Goal: Task Accomplishment & Management: Manage account settings

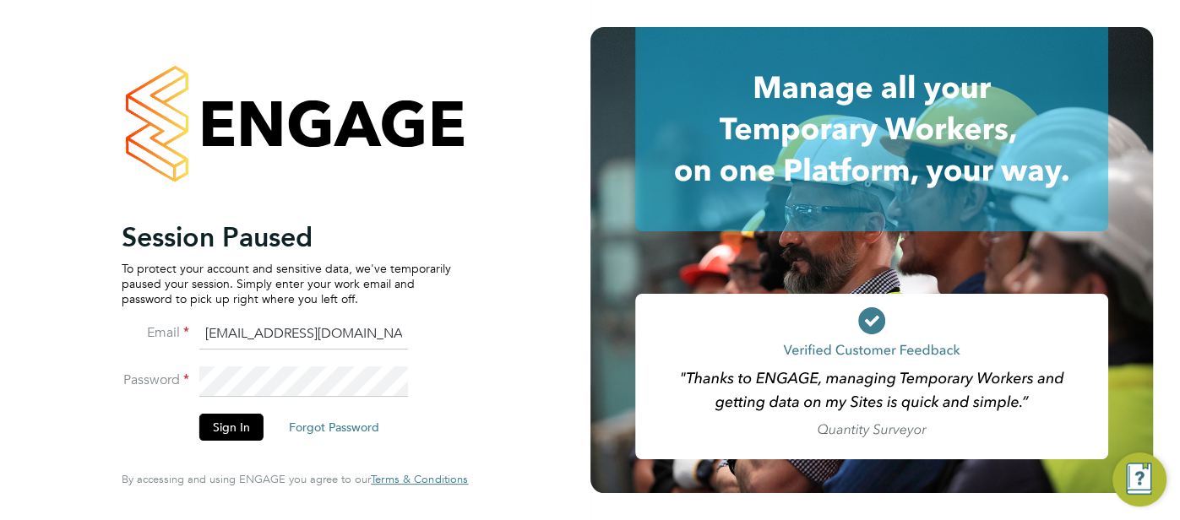
drag, startPoint x: 380, startPoint y: 342, endPoint x: 181, endPoint y: 338, distance: 199.3
click at [181, 338] on li "Email cjs.templabour@uk.g4s.com" at bounding box center [286, 342] width 329 height 47
type input "[EMAIL_ADDRESS][DOMAIN_NAME]"
click at [233, 435] on button "Sign In" at bounding box center [231, 427] width 64 height 27
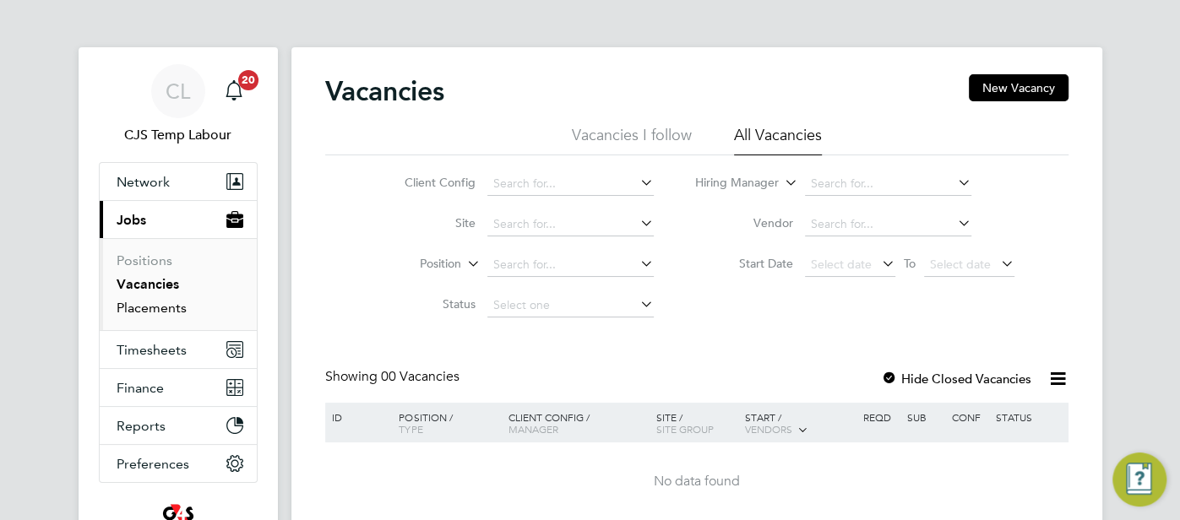
click at [158, 300] on link "Placements" at bounding box center [152, 308] width 70 height 16
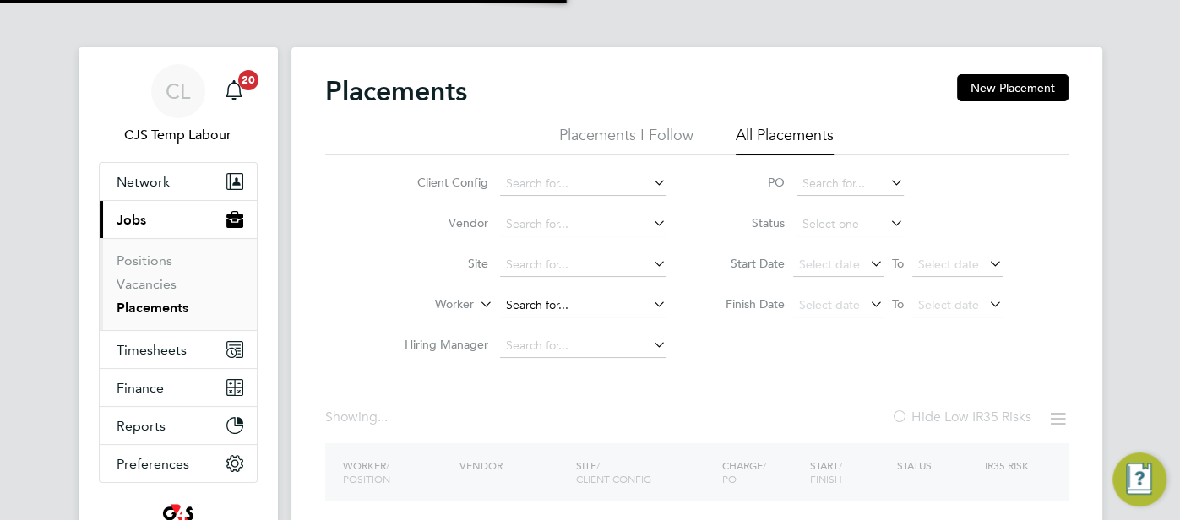
click at [533, 306] on input at bounding box center [583, 306] width 166 height 24
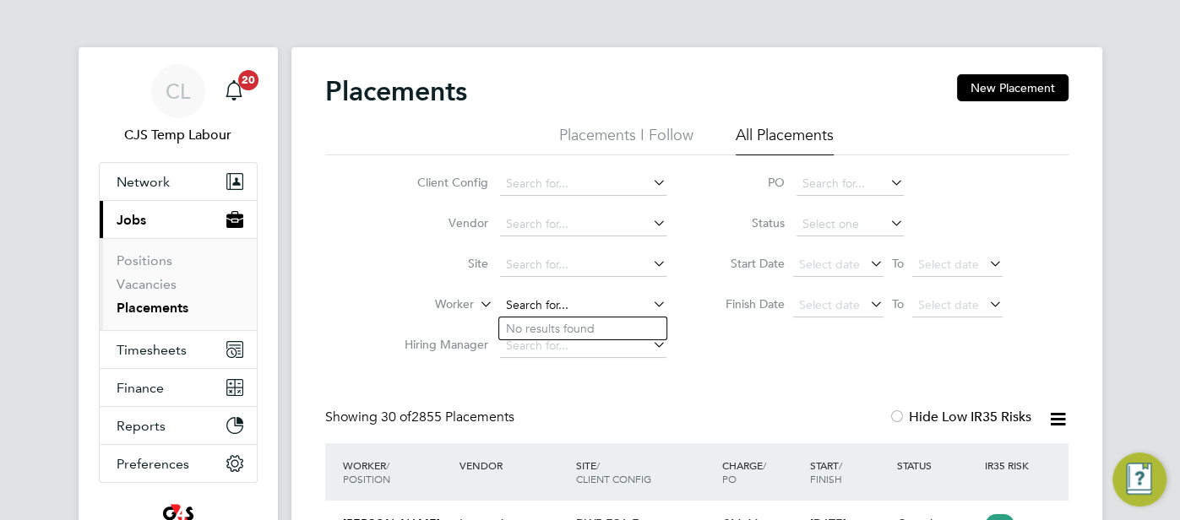
paste input "Nawaaz Mallu"
type input "Nawaaz Mallu"
click at [541, 324] on b "Nawaaz" at bounding box center [528, 329] width 45 height 14
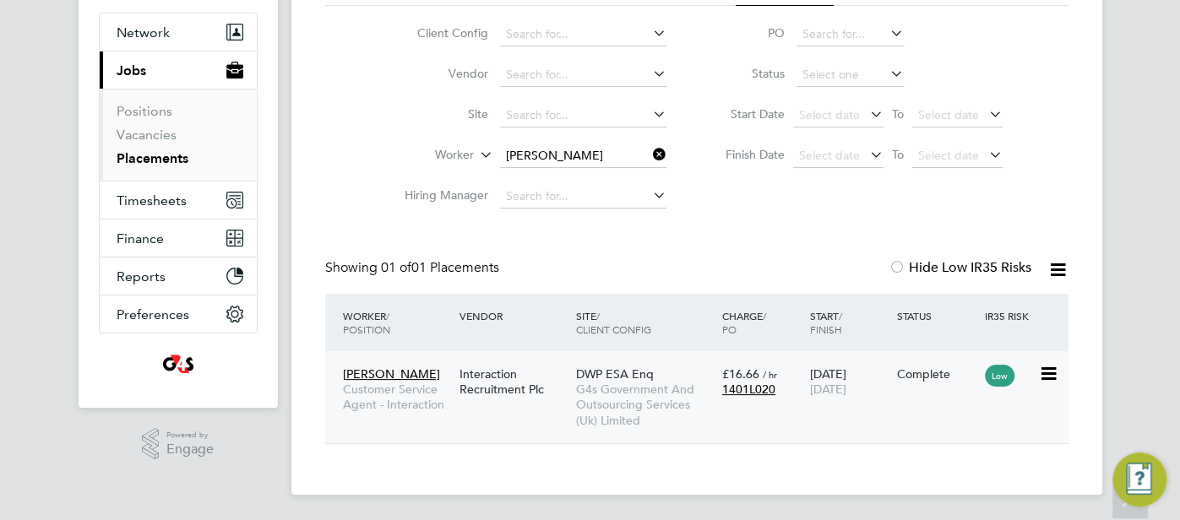
click at [843, 383] on span "22 Aug 2025" at bounding box center [827, 389] width 36 height 15
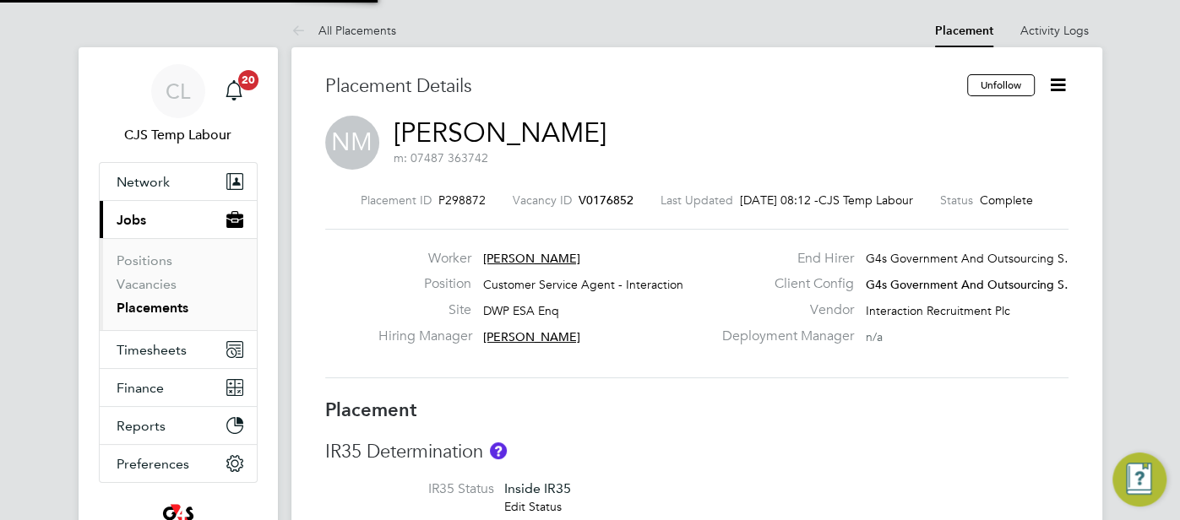
type input "Jenny Taylor"
type input "Samantha Orchard"
type input "21 Jul 2025"
type input "22 Aug 2025"
type input "08:00"
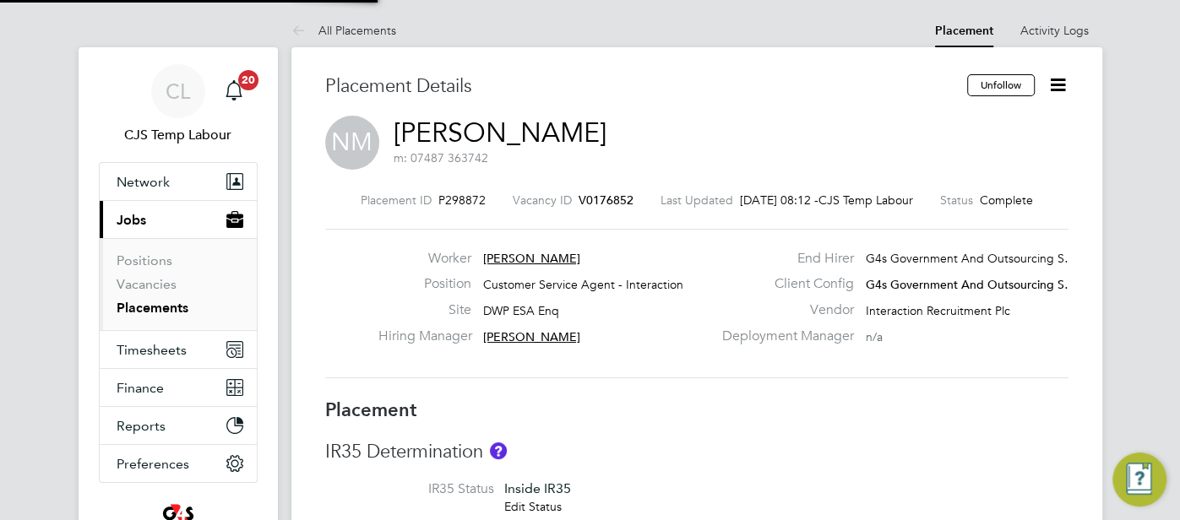
type input "18:00"
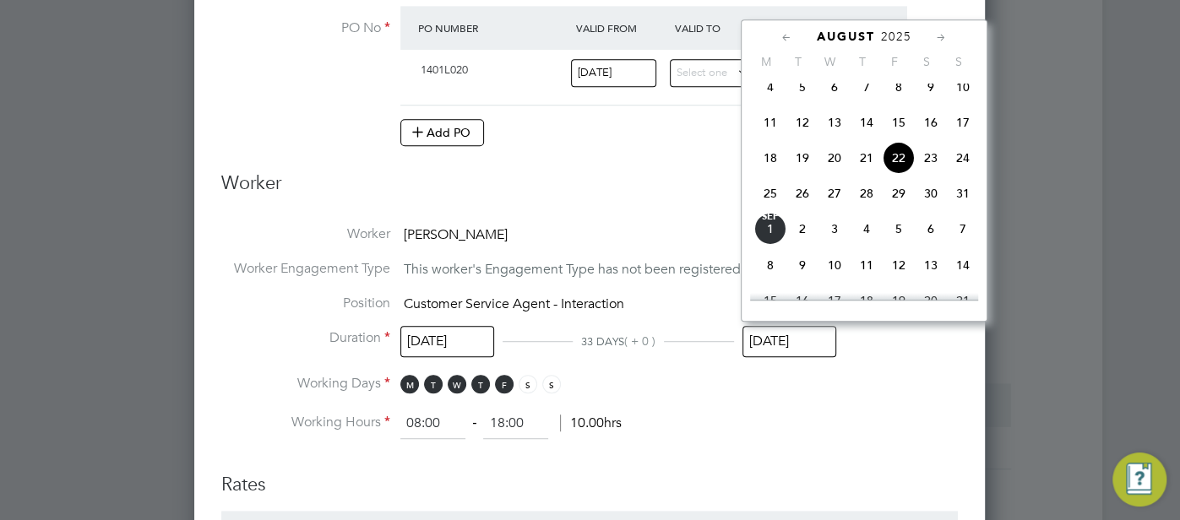
click at [796, 333] on input "22 Aug 2025" at bounding box center [789, 341] width 94 height 31
click at [904, 202] on span "29" at bounding box center [898, 193] width 32 height 32
type input "29 Aug 2025"
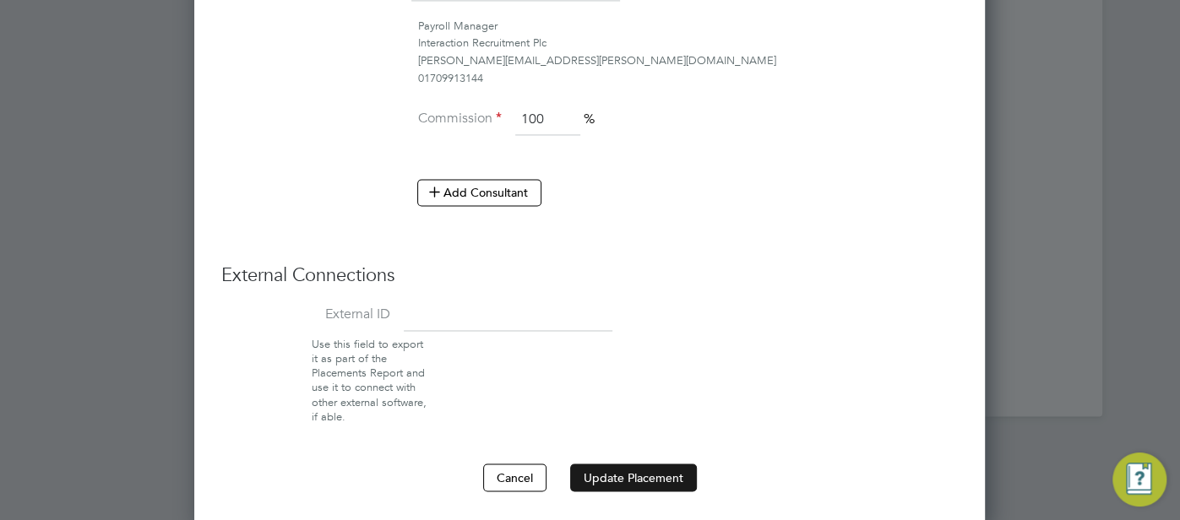
click at [612, 469] on button "Update Placement" at bounding box center [633, 477] width 127 height 27
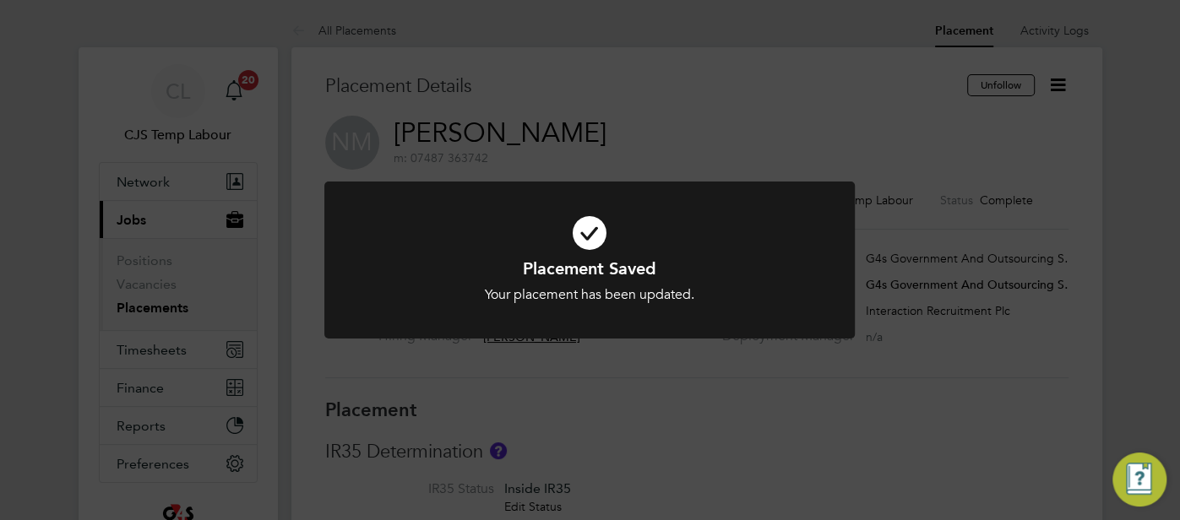
click at [591, 233] on icon at bounding box center [589, 233] width 439 height 66
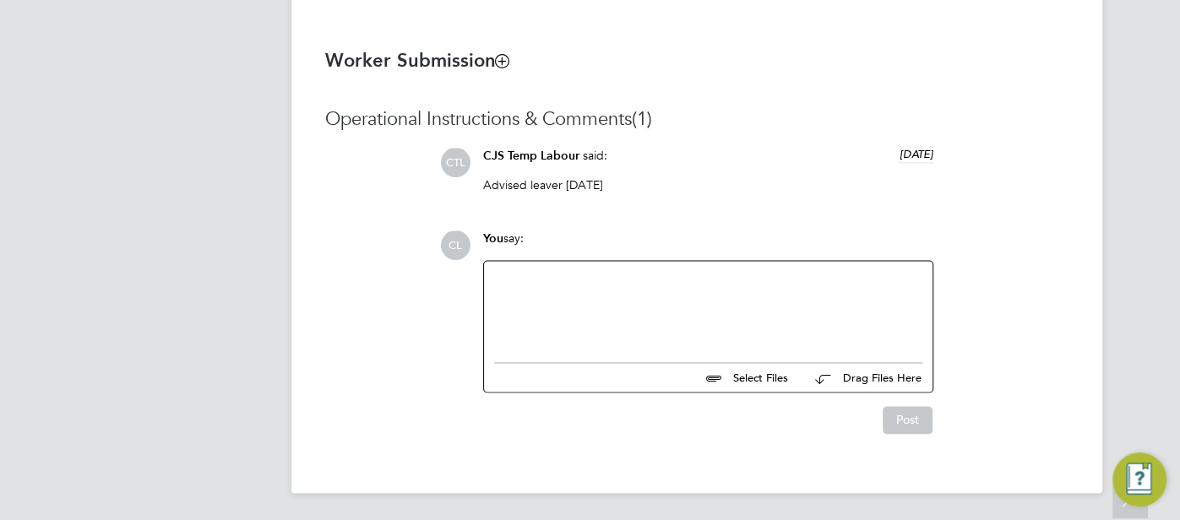
click at [584, 313] on div at bounding box center [708, 307] width 428 height 73
click at [900, 419] on button "Post" at bounding box center [907, 419] width 50 height 27
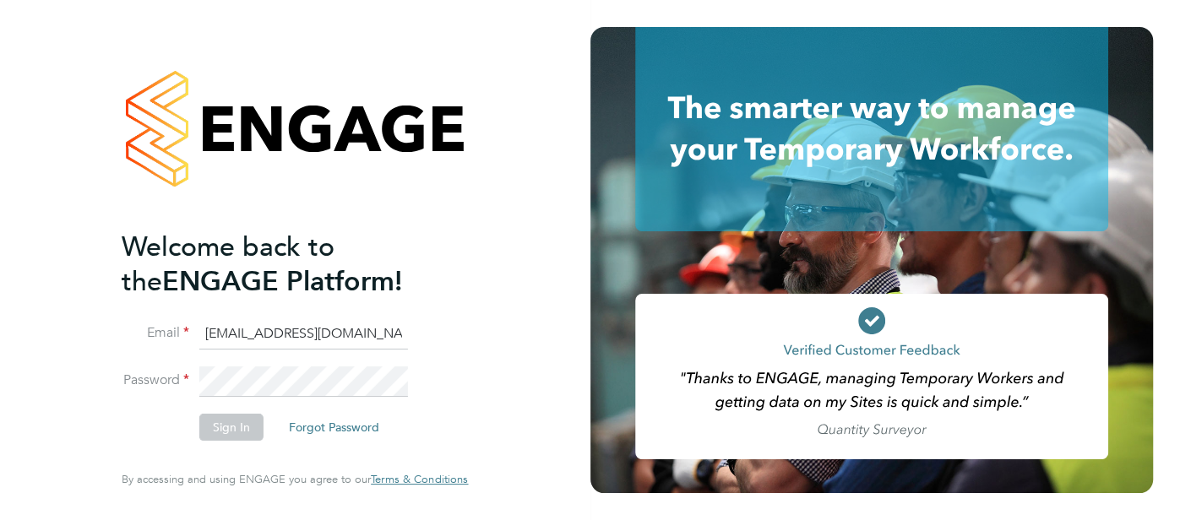
click at [318, 337] on input "[EMAIL_ADDRESS][DOMAIN_NAME]" at bounding box center [303, 334] width 209 height 30
type input "[EMAIL_ADDRESS][DOMAIN_NAME]"
click at [243, 433] on button "Sign In" at bounding box center [231, 427] width 64 height 27
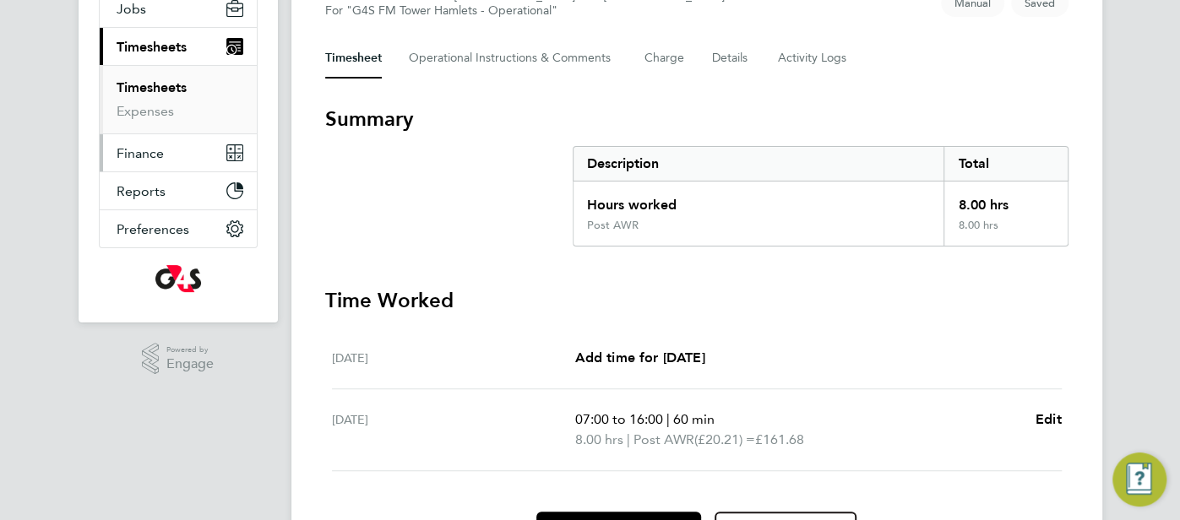
scroll to position [195, 0]
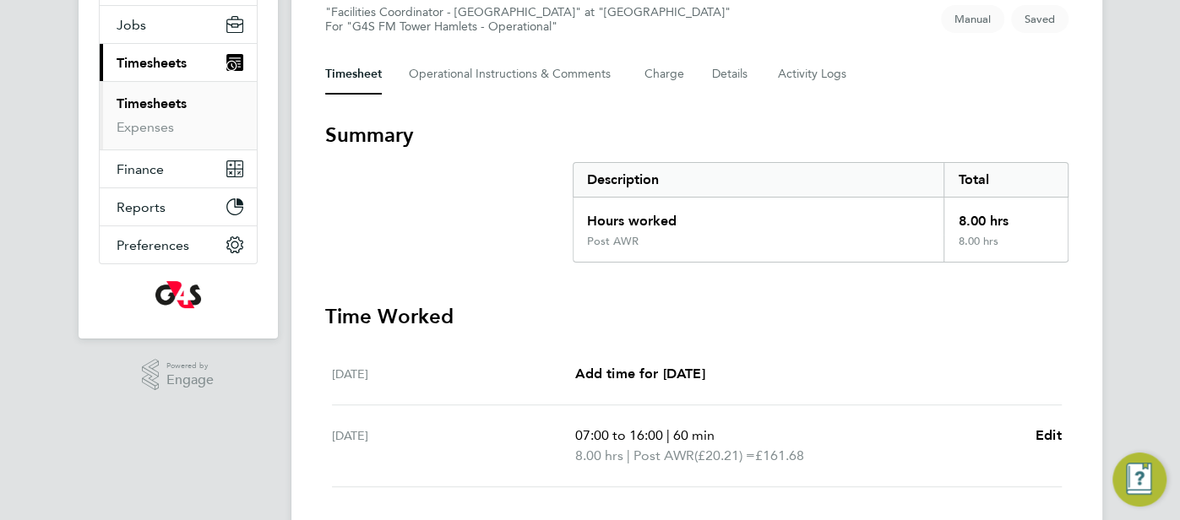
click at [151, 99] on link "Timesheets" at bounding box center [152, 103] width 70 height 16
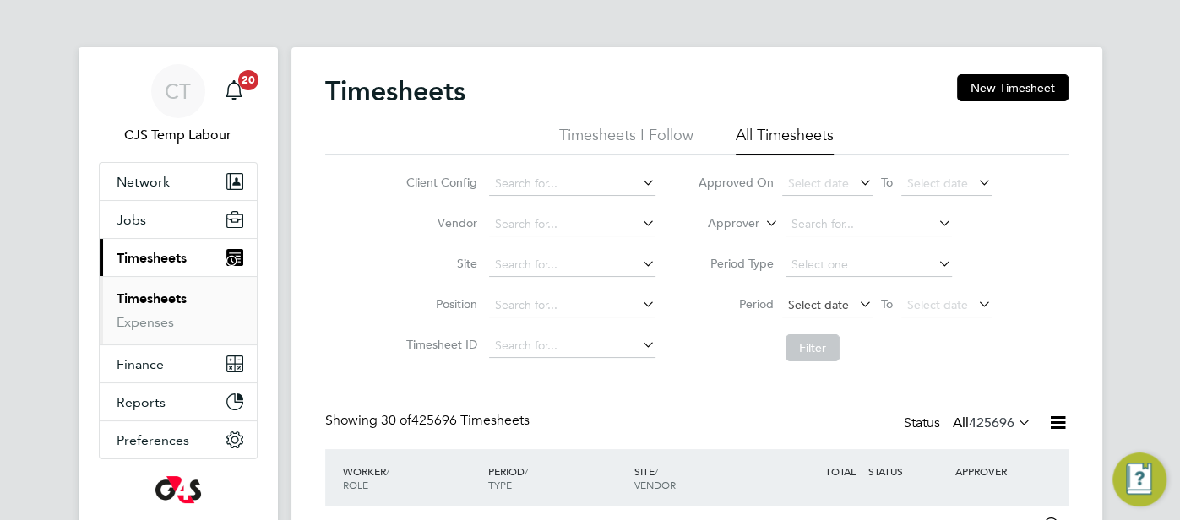
click at [803, 302] on span "Select date" at bounding box center [818, 304] width 61 height 15
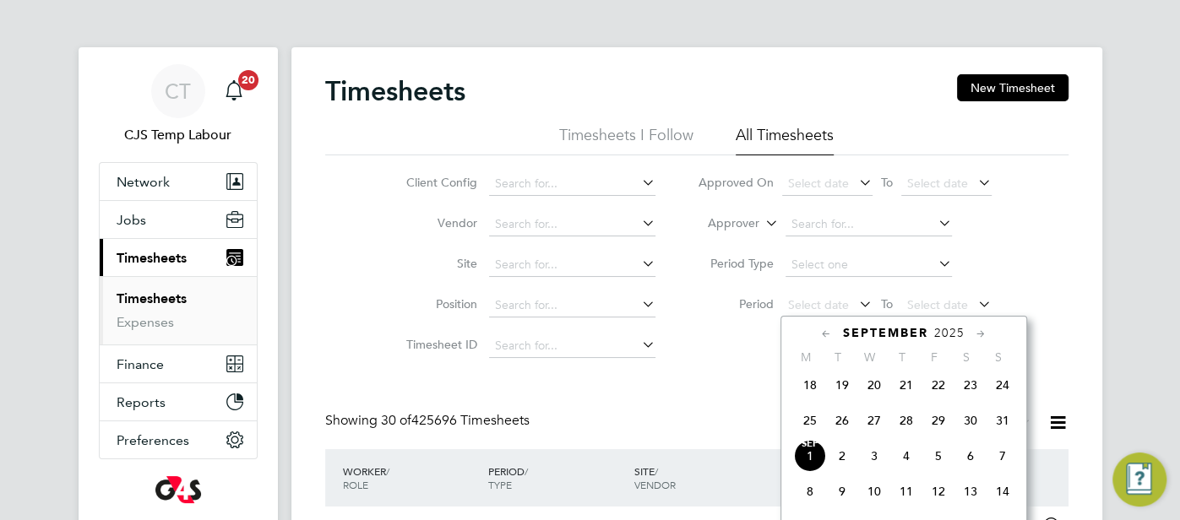
click at [803, 426] on span "25" at bounding box center [810, 421] width 32 height 32
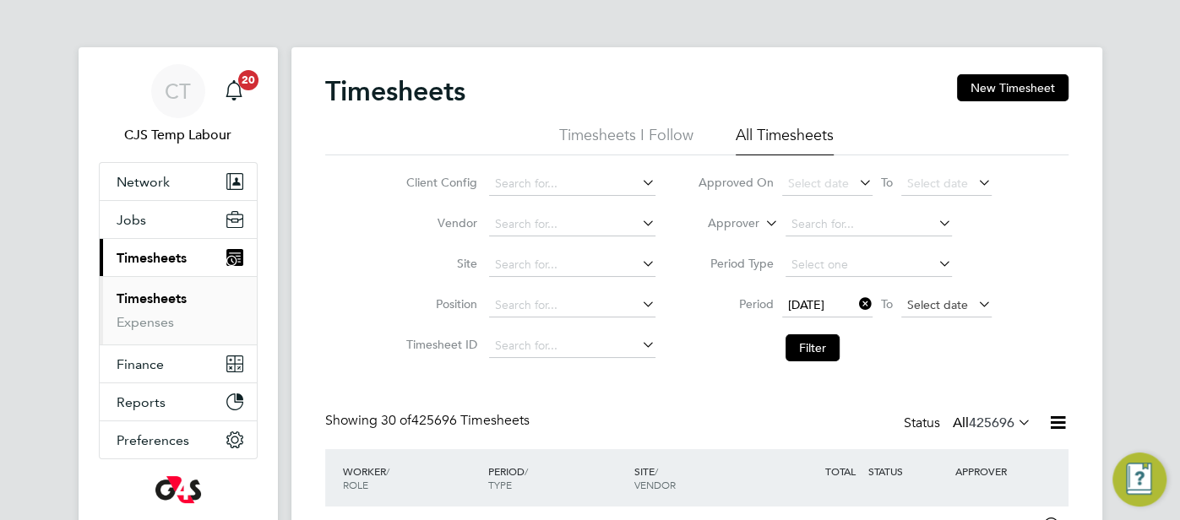
click at [942, 313] on span "Select date" at bounding box center [946, 306] width 90 height 23
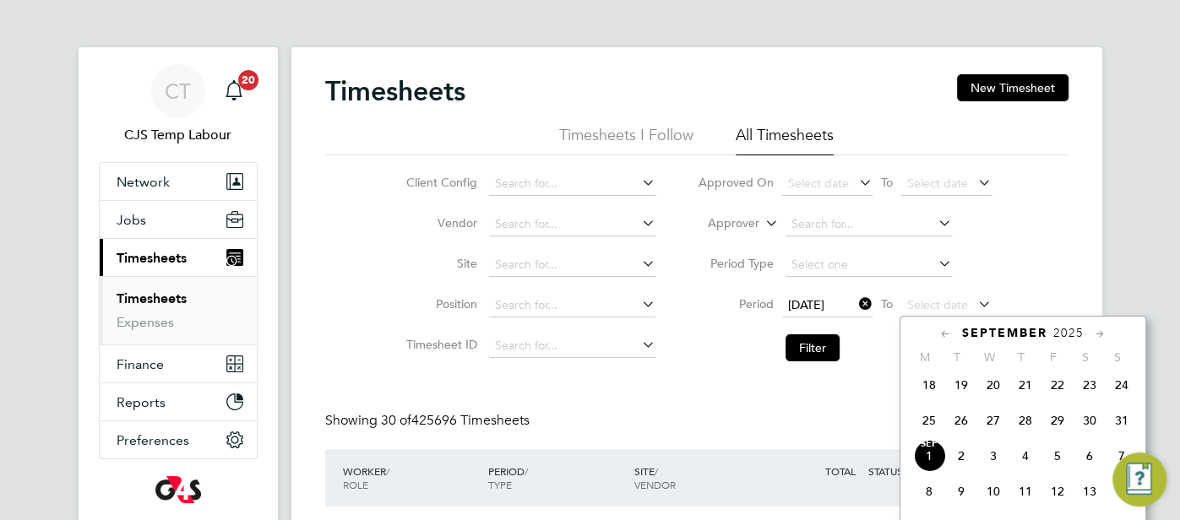
click at [1119, 430] on span "31" at bounding box center [1121, 421] width 32 height 32
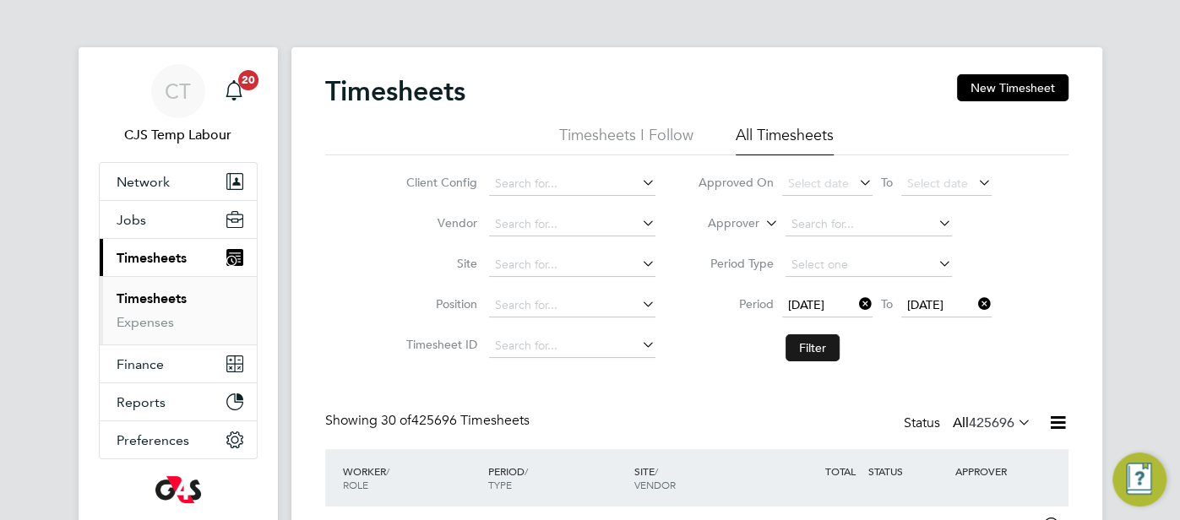
click at [810, 349] on button "Filter" at bounding box center [812, 347] width 54 height 27
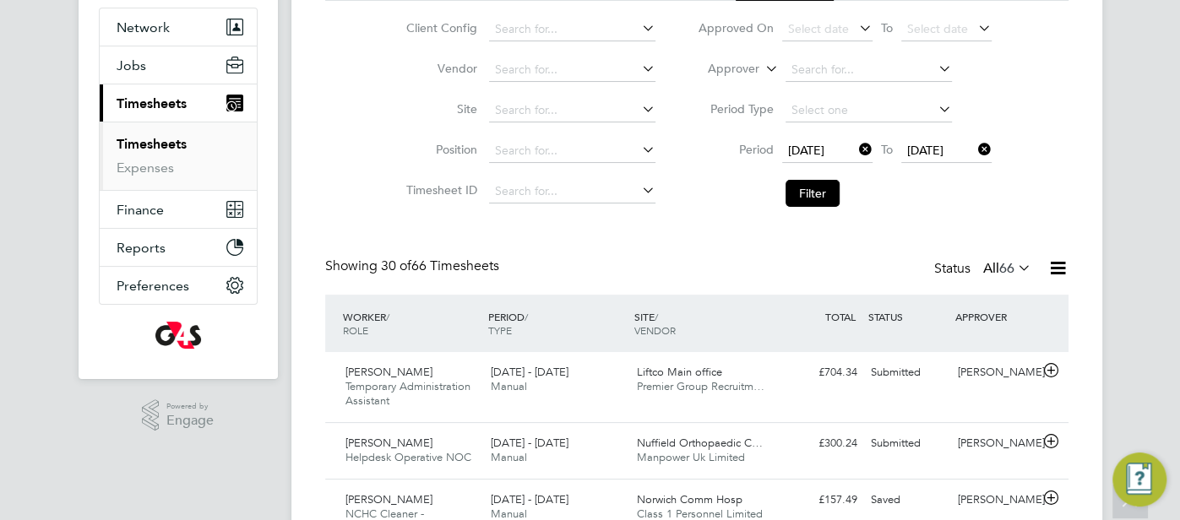
click at [1014, 263] on icon at bounding box center [1014, 268] width 0 height 24
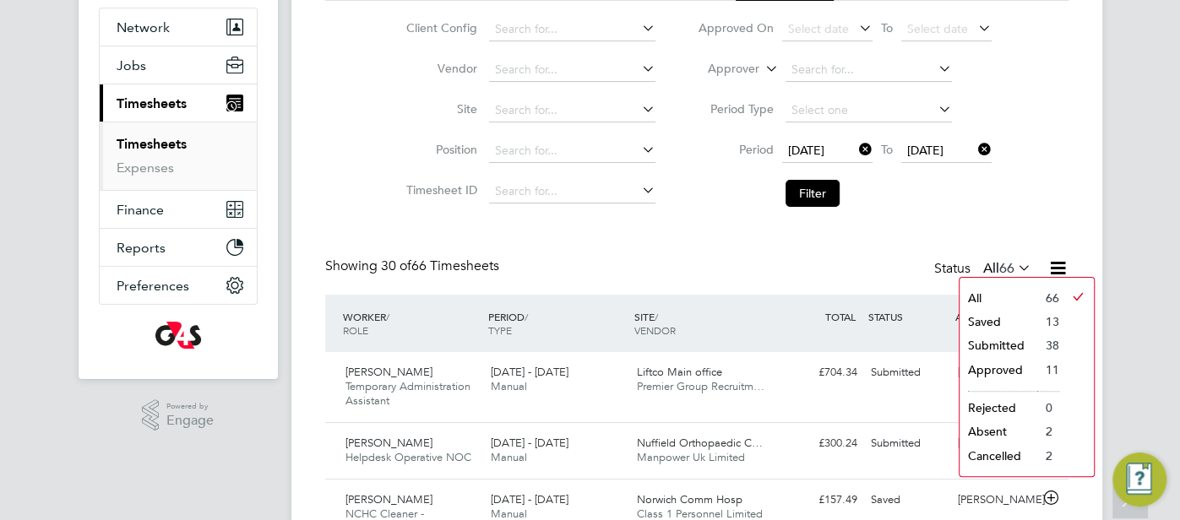
click at [1017, 319] on li "Saved" at bounding box center [998, 322] width 78 height 24
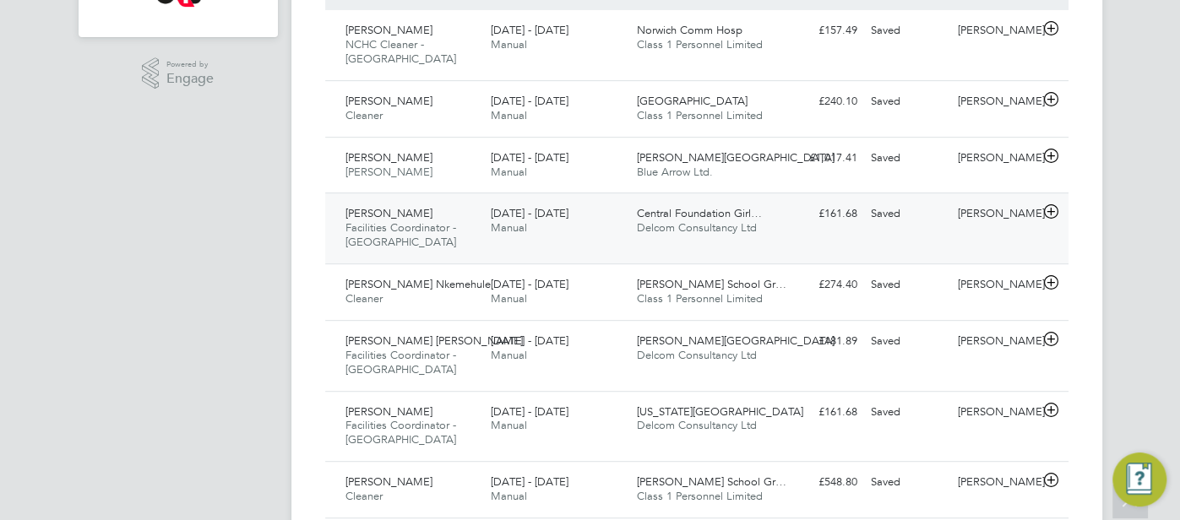
scroll to position [429, 0]
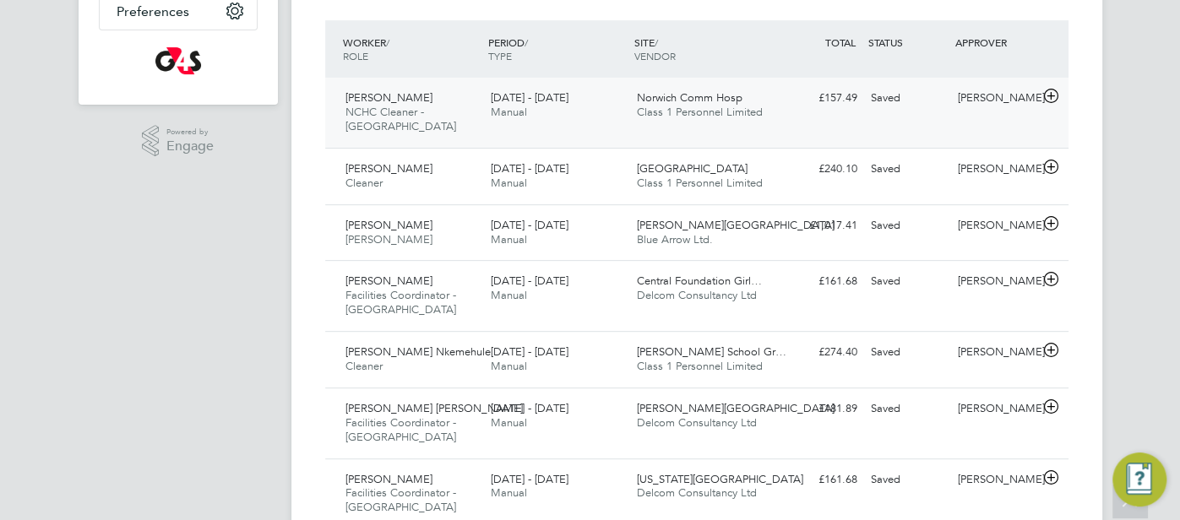
click at [915, 99] on div "Saved" at bounding box center [908, 98] width 88 height 28
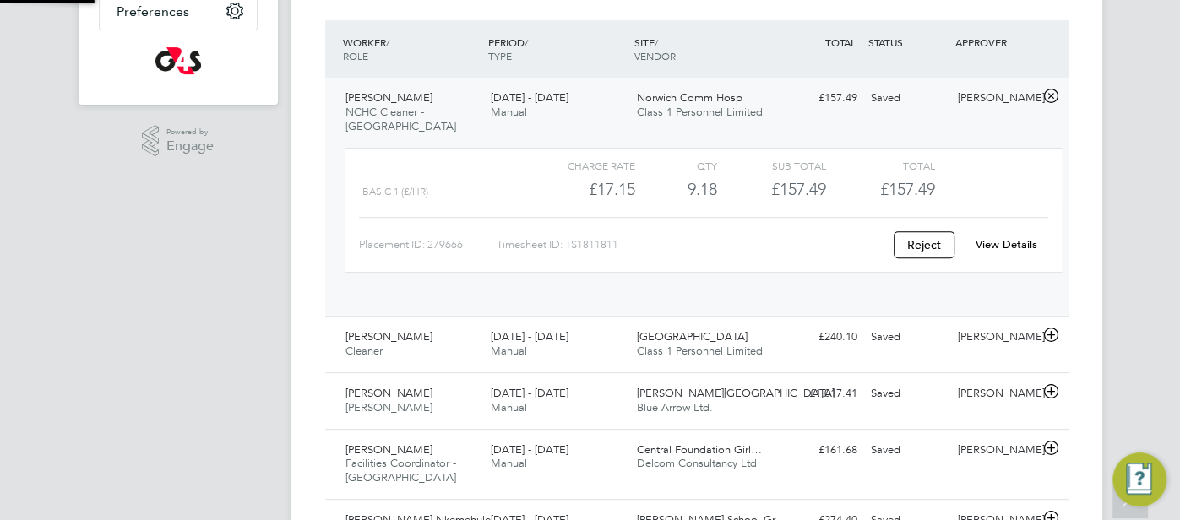
scroll to position [29, 164]
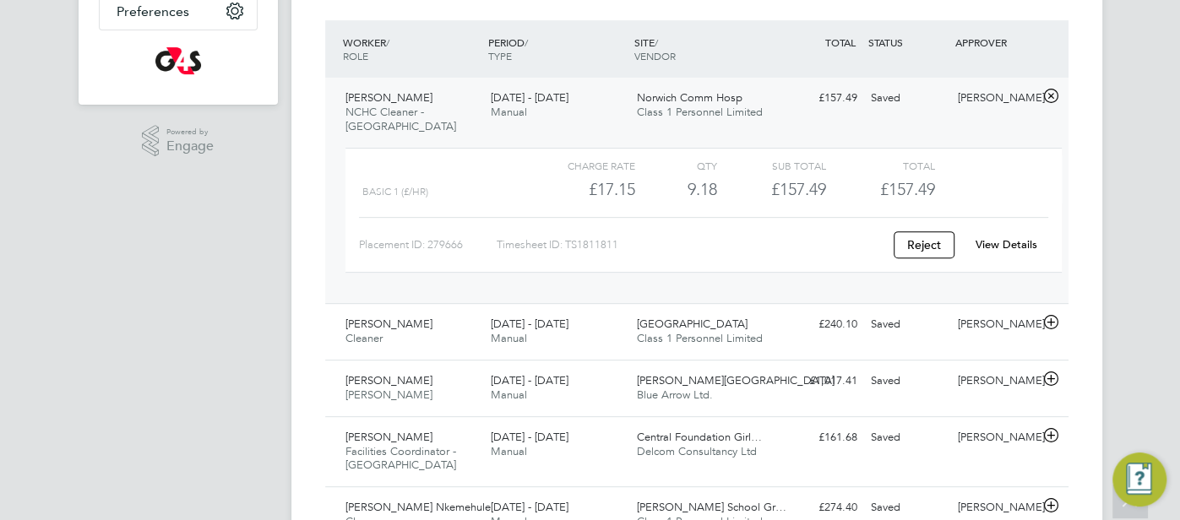
click at [997, 237] on link "View Details" at bounding box center [1006, 244] width 62 height 14
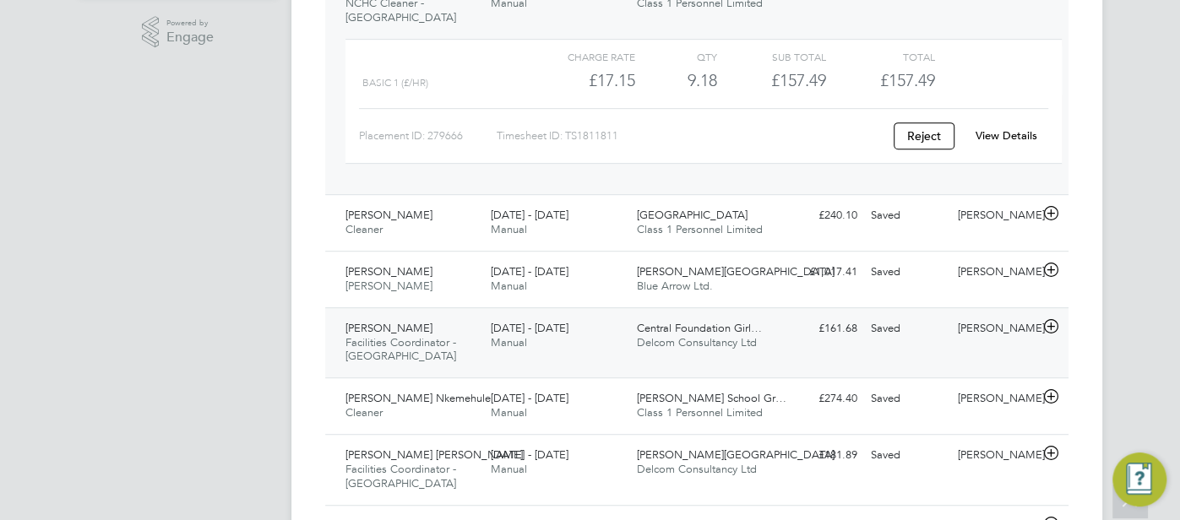
scroll to position [541, 0]
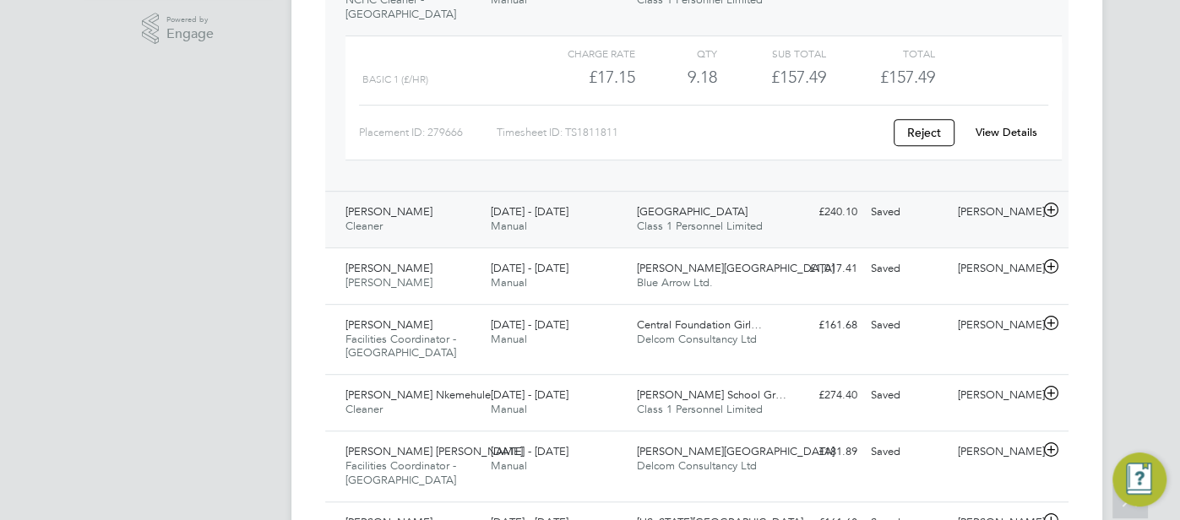
click at [906, 198] on div "Saved" at bounding box center [908, 212] width 88 height 28
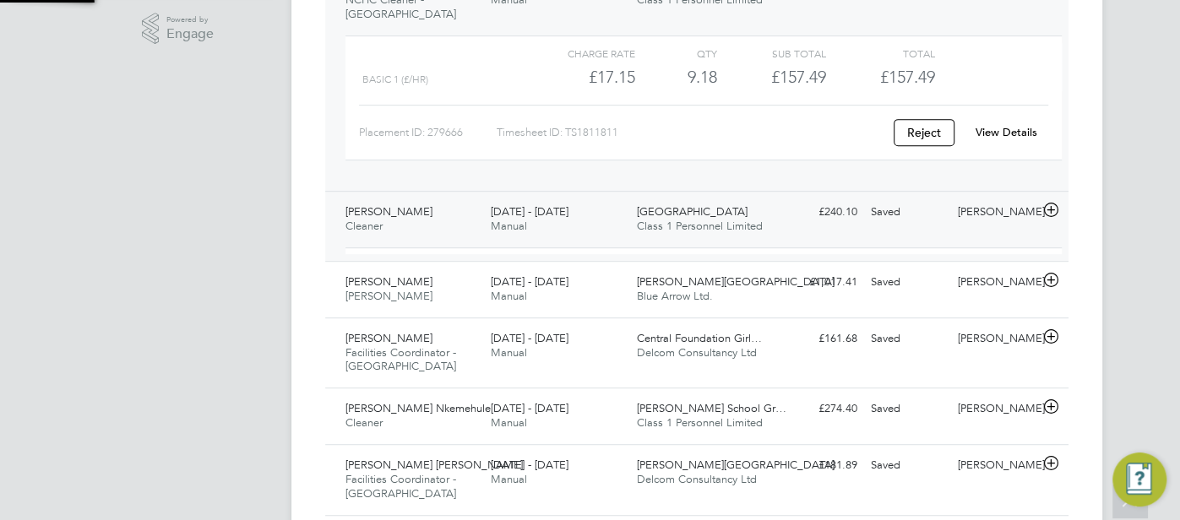
scroll to position [29, 164]
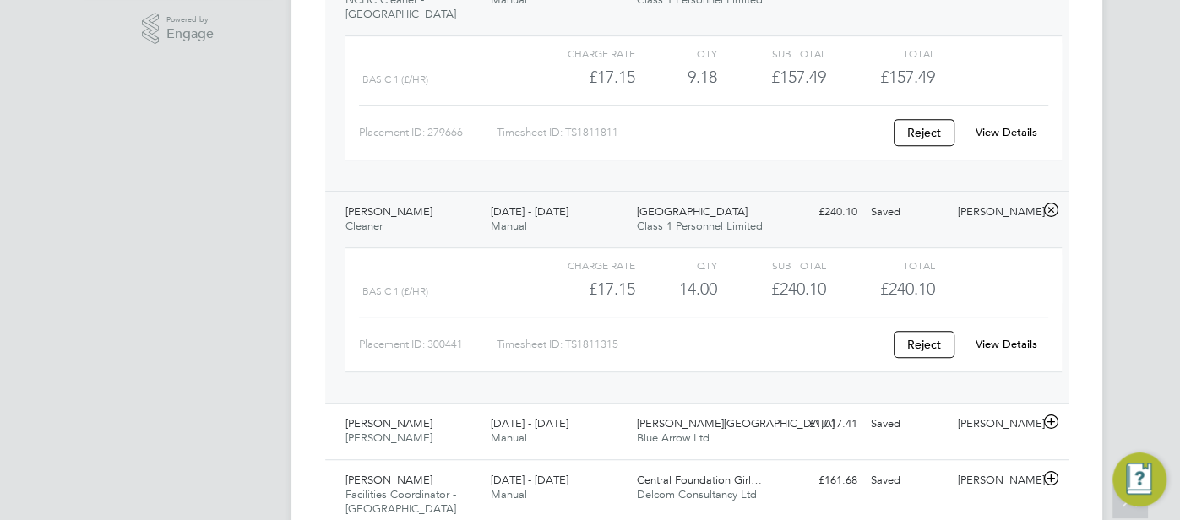
click at [996, 337] on link "View Details" at bounding box center [1006, 344] width 62 height 14
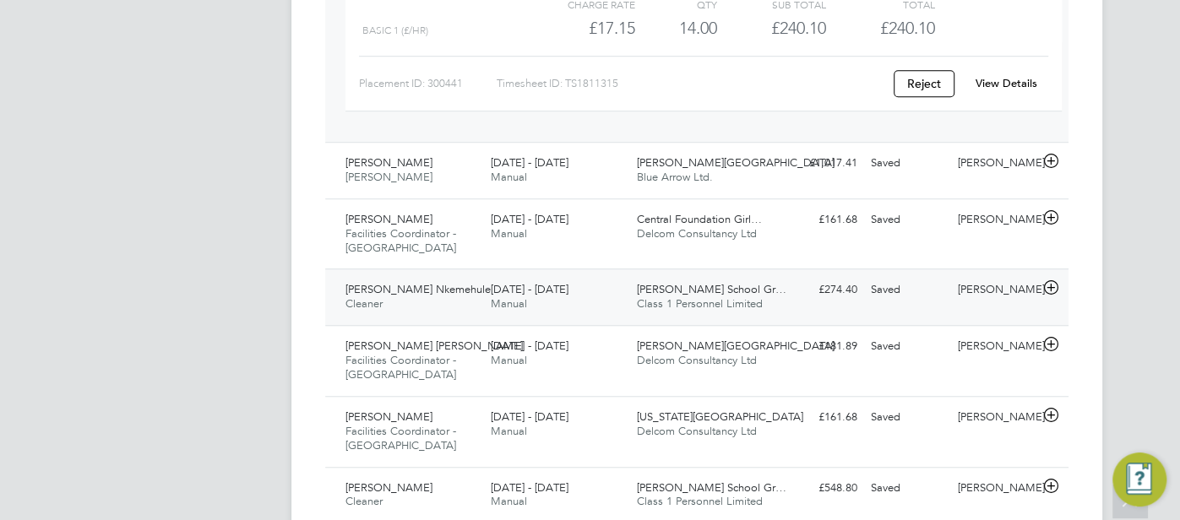
scroll to position [814, 0]
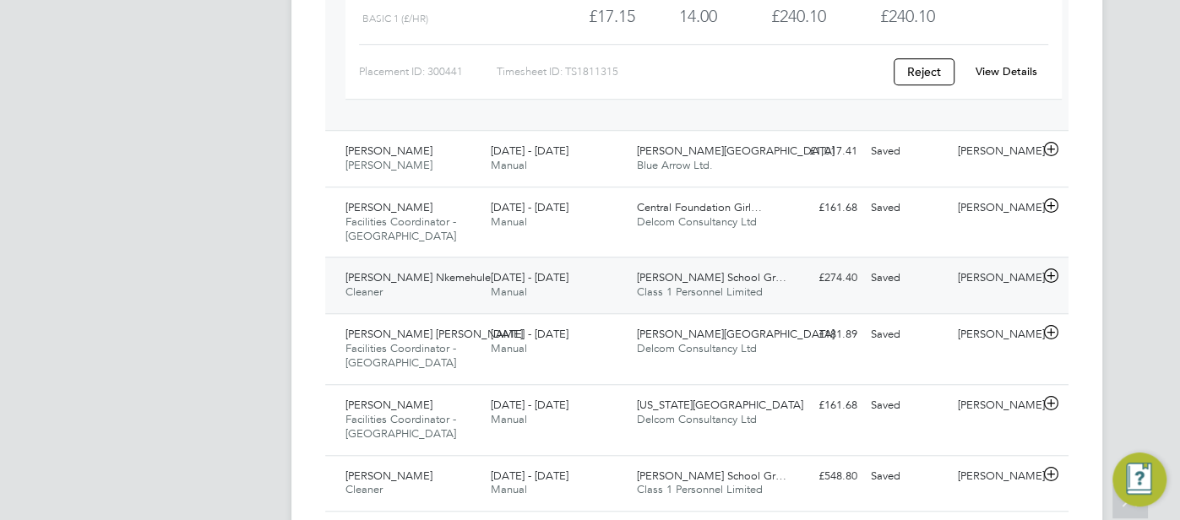
click at [940, 270] on div "Saved" at bounding box center [908, 278] width 88 height 28
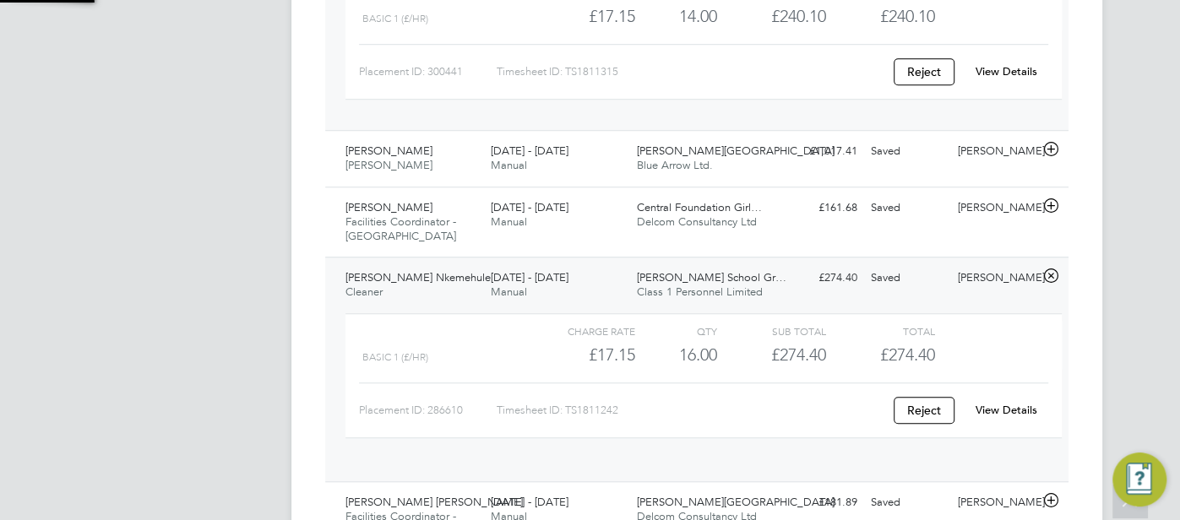
scroll to position [29, 164]
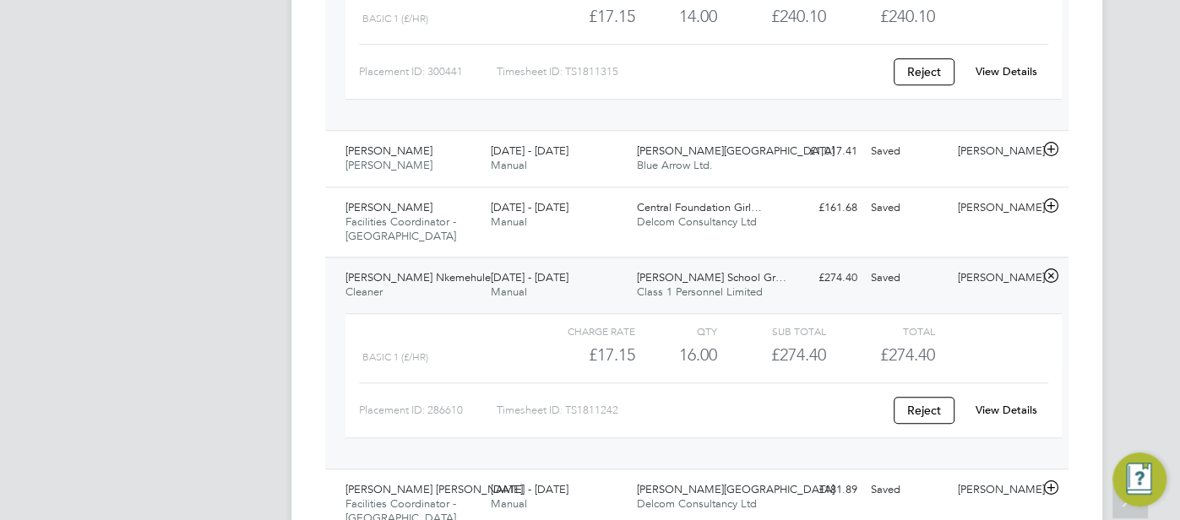
click at [989, 403] on link "View Details" at bounding box center [1006, 410] width 62 height 14
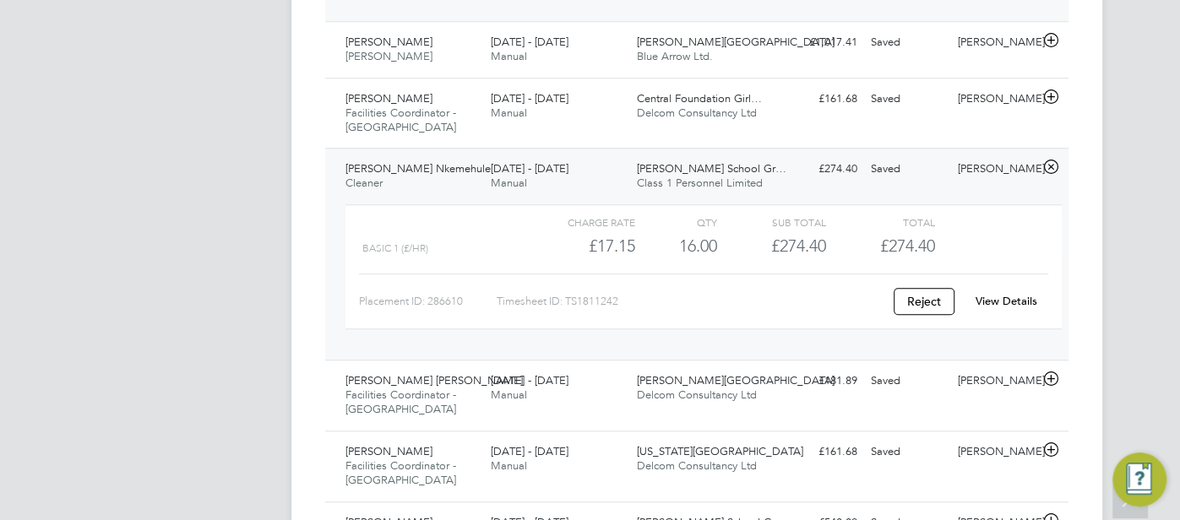
scroll to position [925, 0]
click at [983, 292] on link "View Details" at bounding box center [1006, 299] width 62 height 14
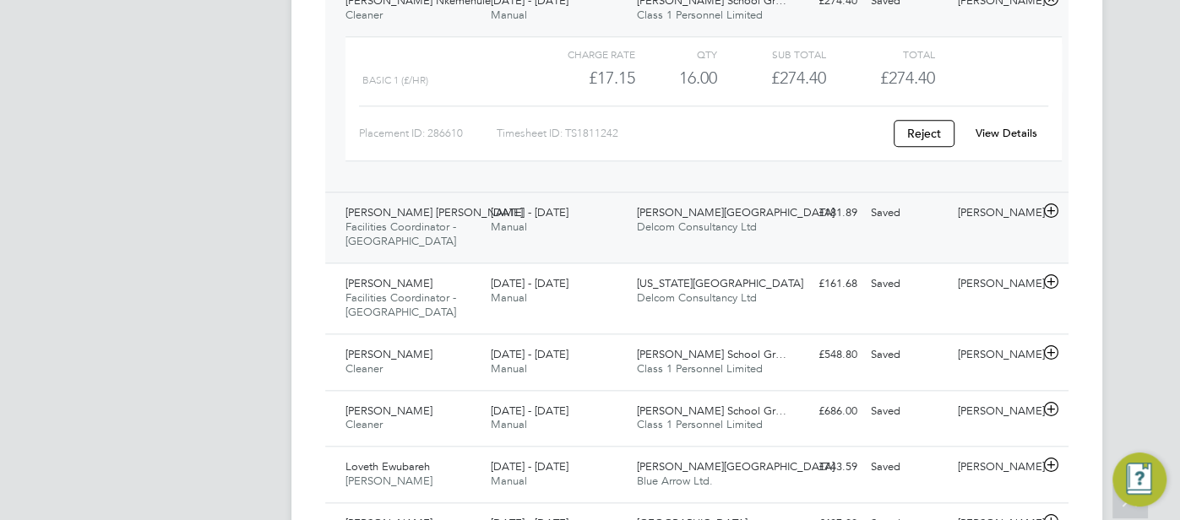
scroll to position [1110, 0]
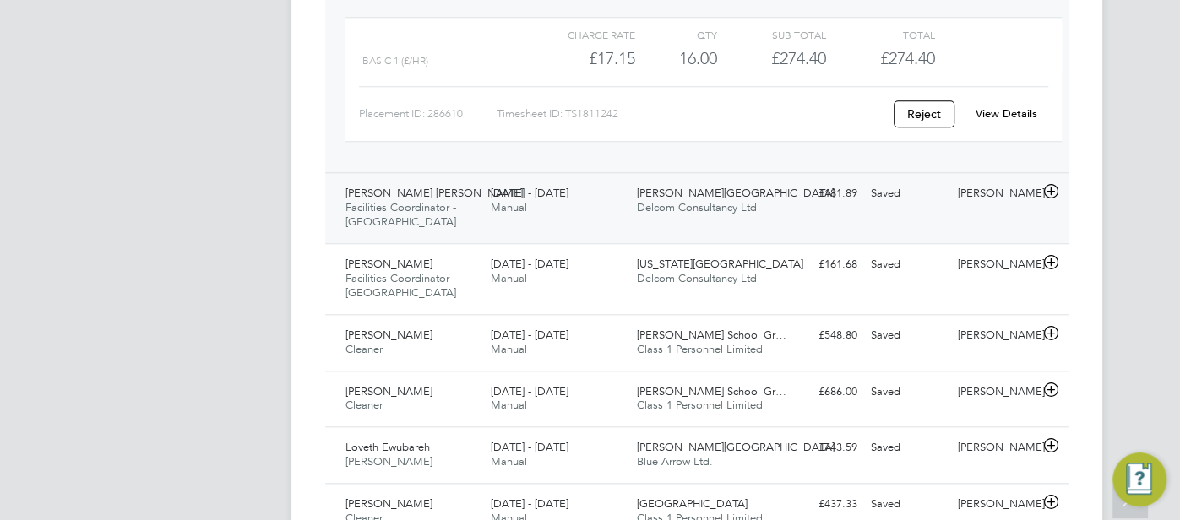
click at [690, 200] on span "Delcom Consultancy Ltd" at bounding box center [697, 207] width 120 height 14
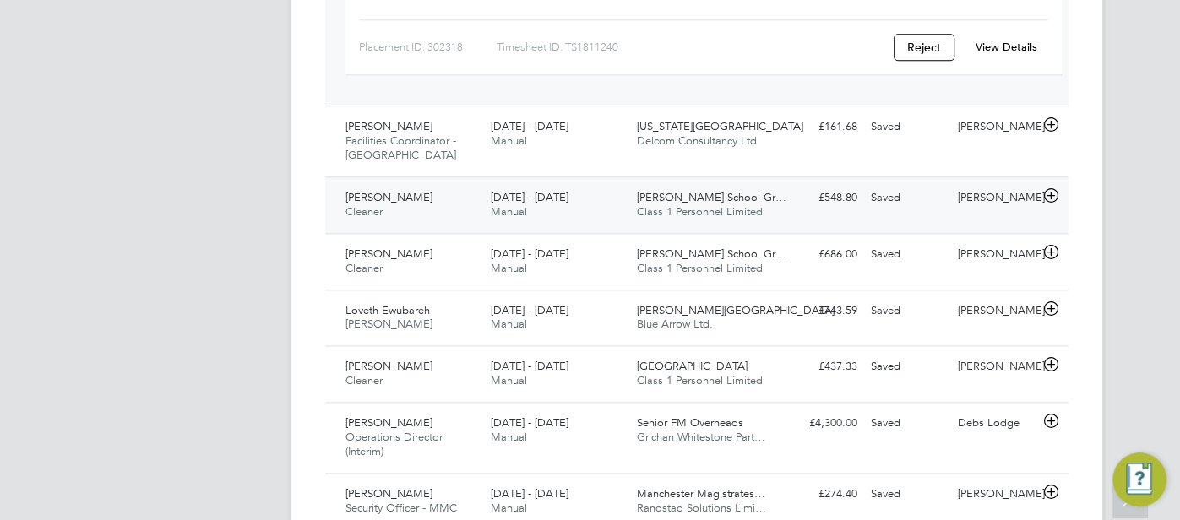
scroll to position [1405, 0]
click at [890, 182] on div "Saved" at bounding box center [908, 196] width 88 height 28
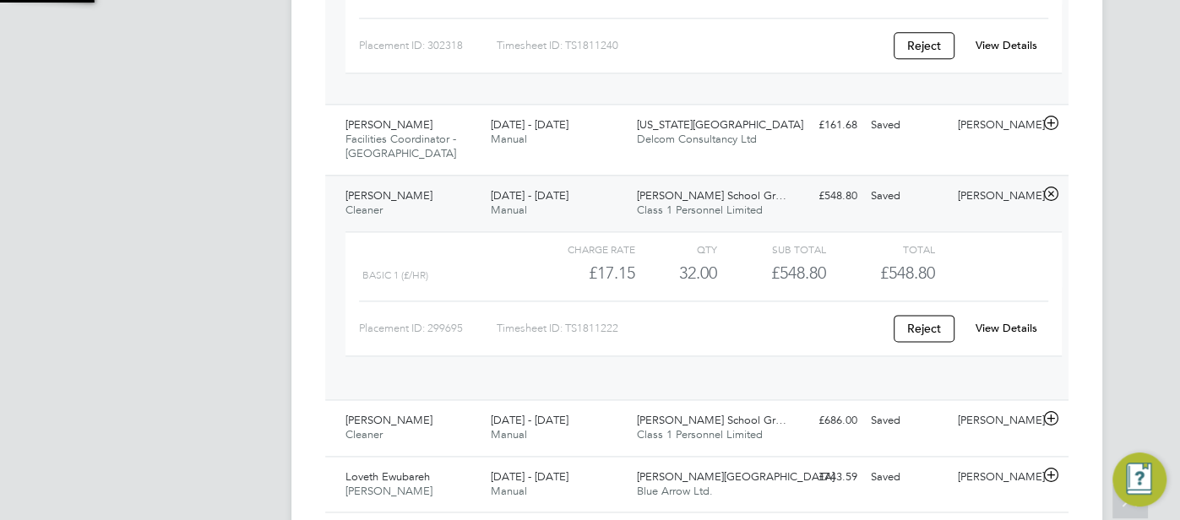
scroll to position [29, 164]
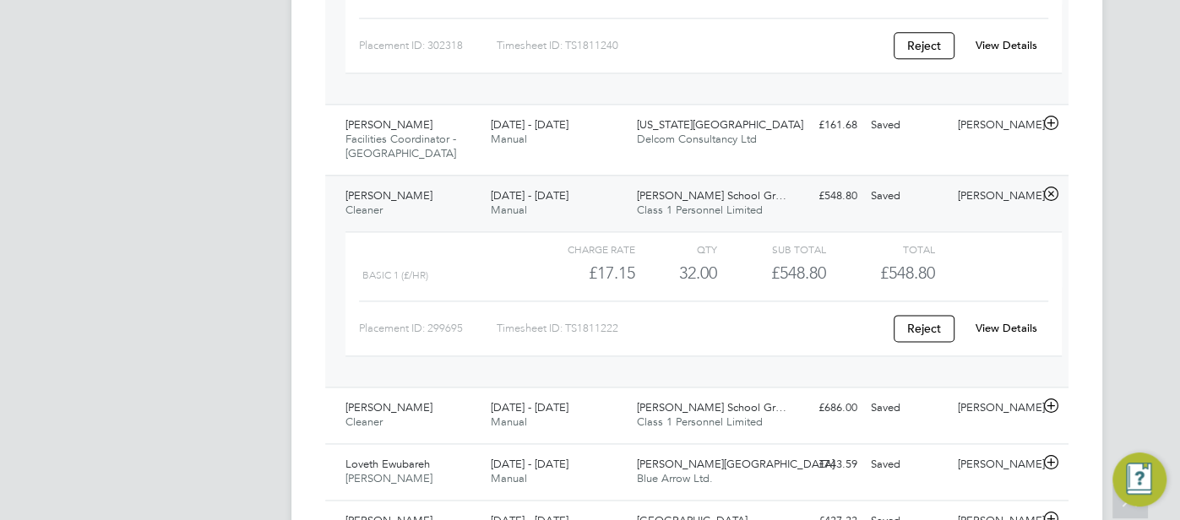
click at [996, 321] on link "View Details" at bounding box center [1006, 328] width 62 height 14
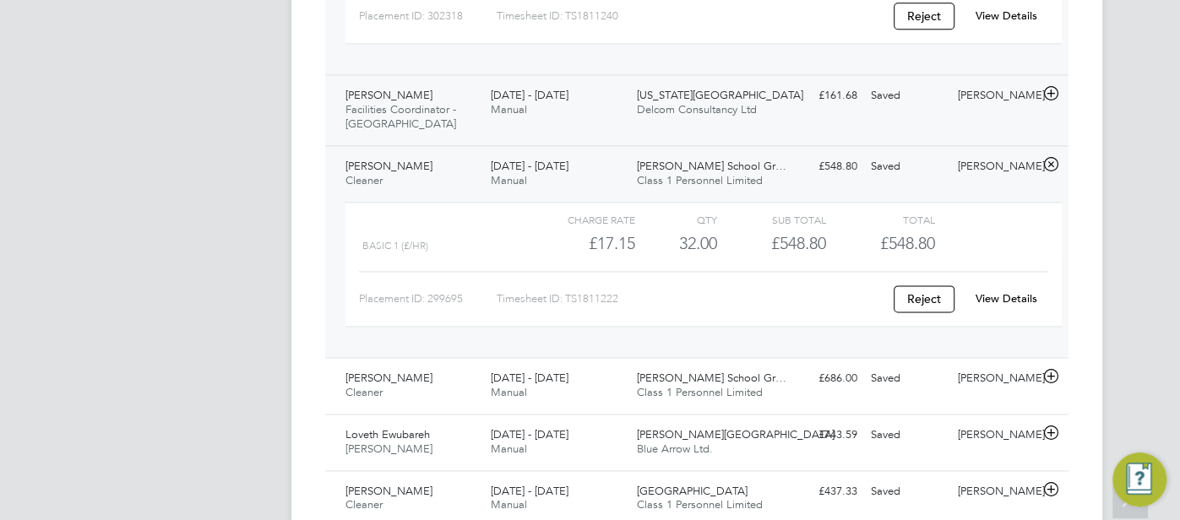
scroll to position [1606, 0]
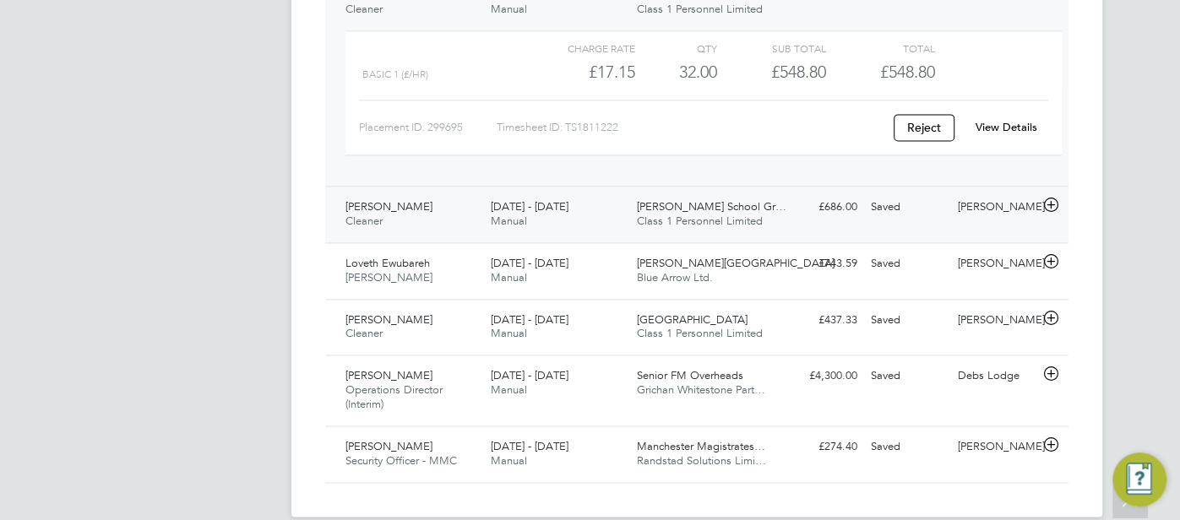
click at [927, 193] on div "Saved" at bounding box center [908, 207] width 88 height 28
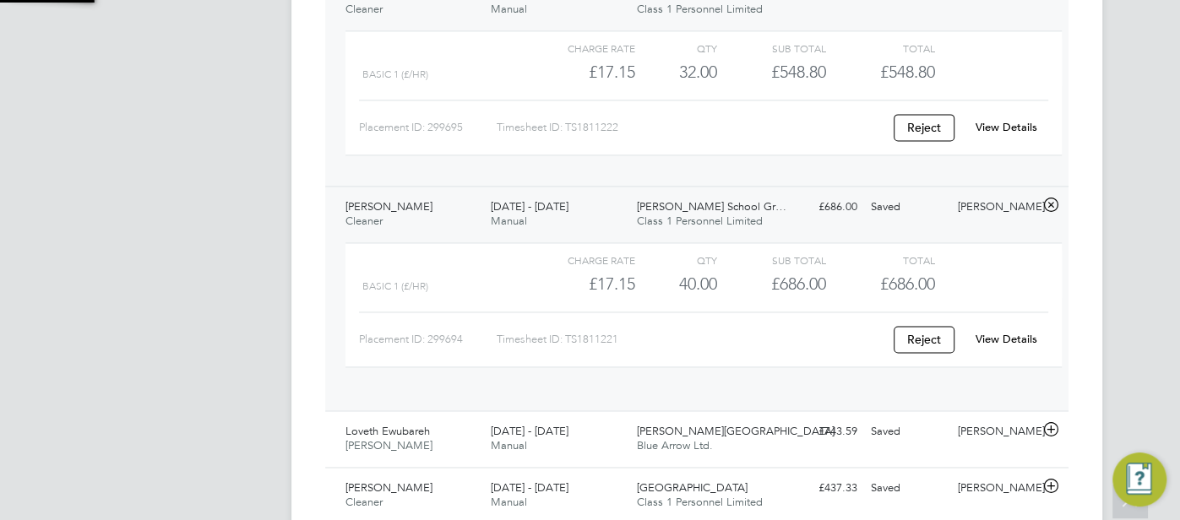
scroll to position [29, 164]
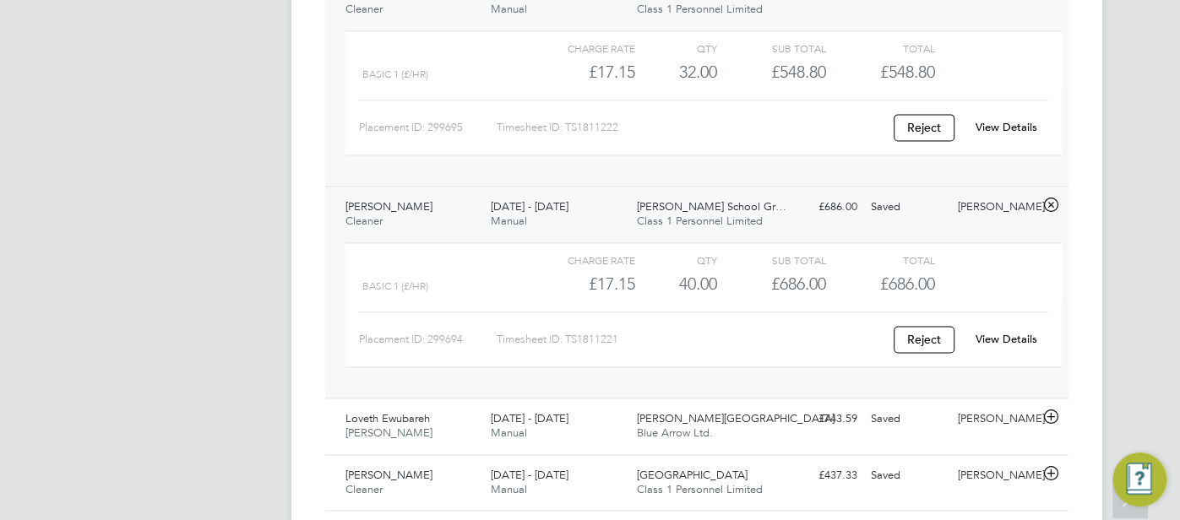
click at [1013, 332] on link "View Details" at bounding box center [1006, 339] width 62 height 14
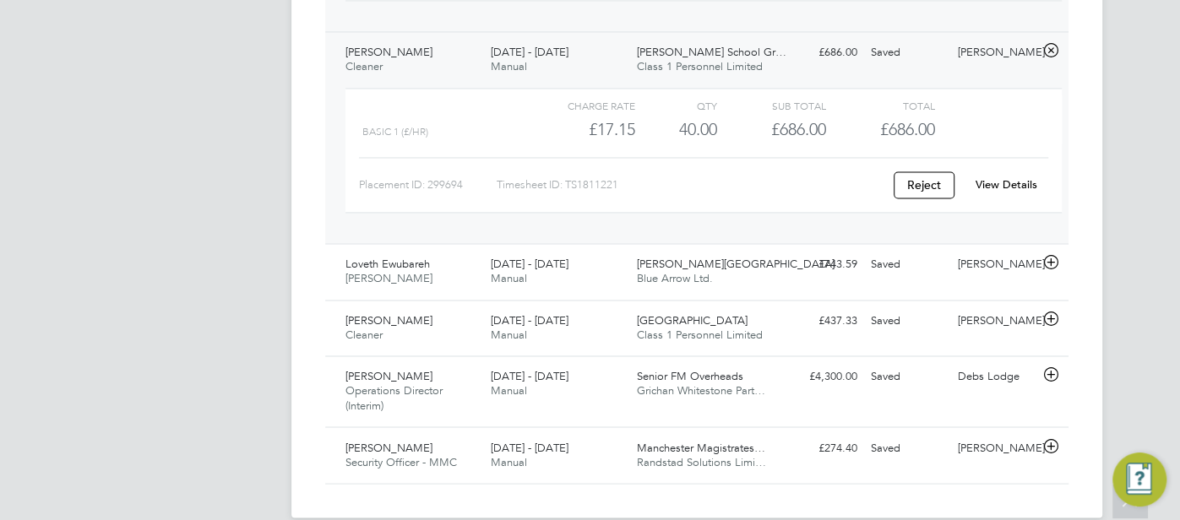
scroll to position [1762, 0]
click at [902, 307] on div "Saved" at bounding box center [908, 321] width 88 height 28
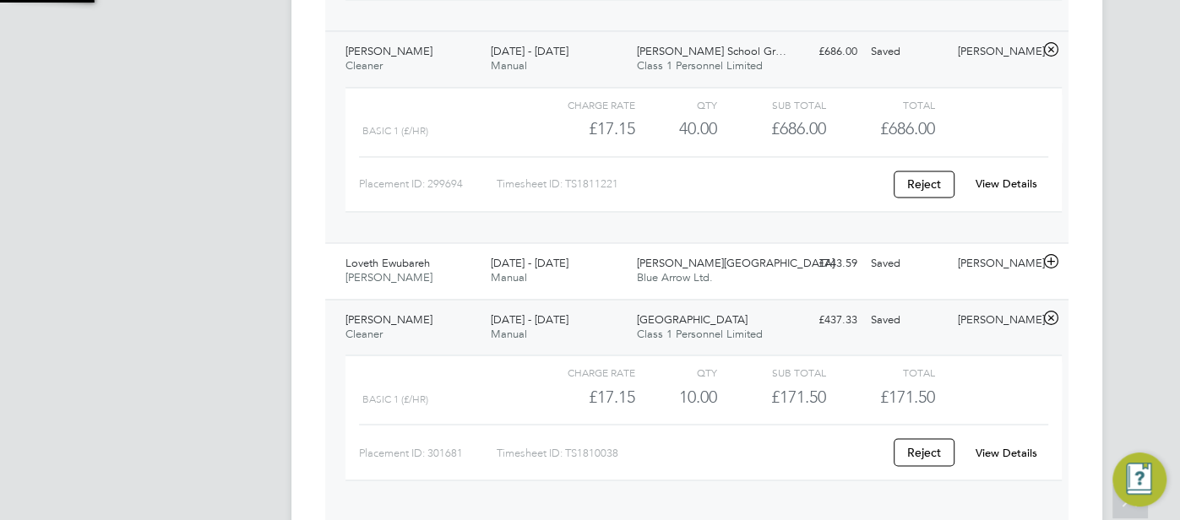
scroll to position [29, 164]
click at [1007, 439] on div "View Details" at bounding box center [1006, 452] width 83 height 27
click at [1005, 445] on link "View Details" at bounding box center [1006, 452] width 62 height 14
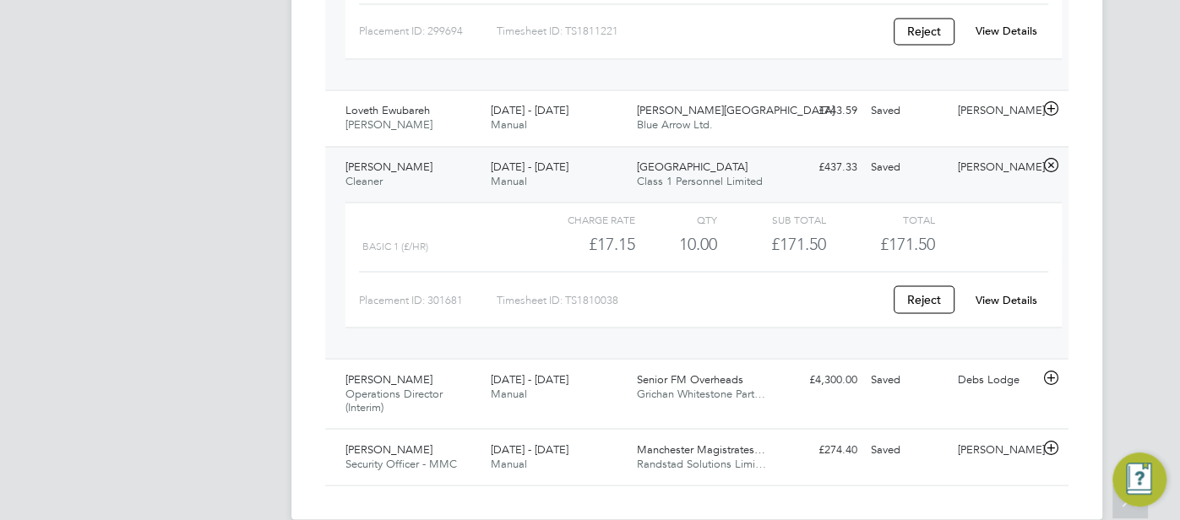
scroll to position [1916, 0]
click at [931, 366] on div "Saved" at bounding box center [908, 378] width 88 height 28
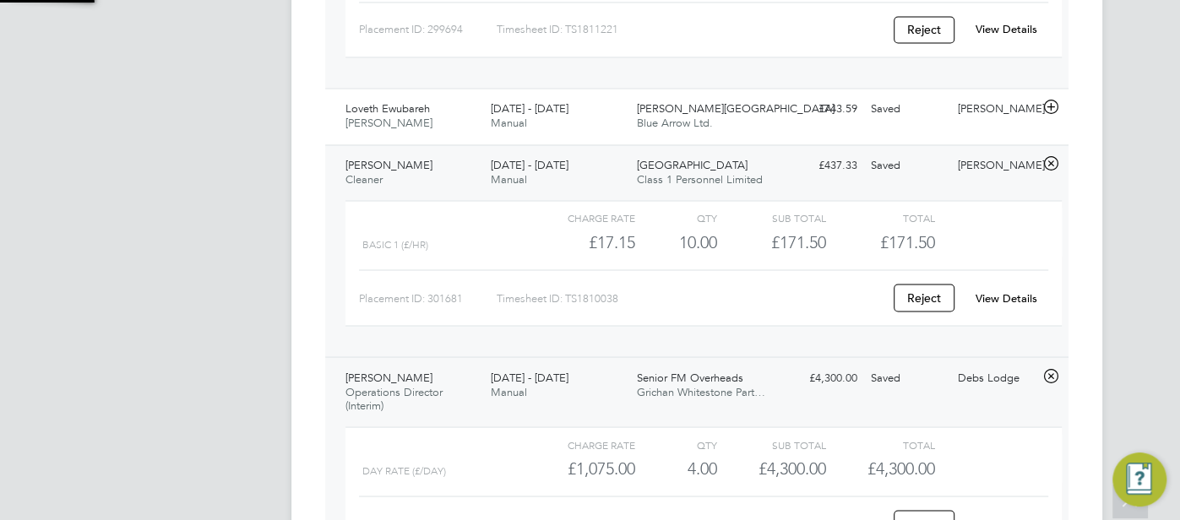
scroll to position [29, 164]
click at [996, 517] on link "View Details" at bounding box center [1006, 524] width 62 height 14
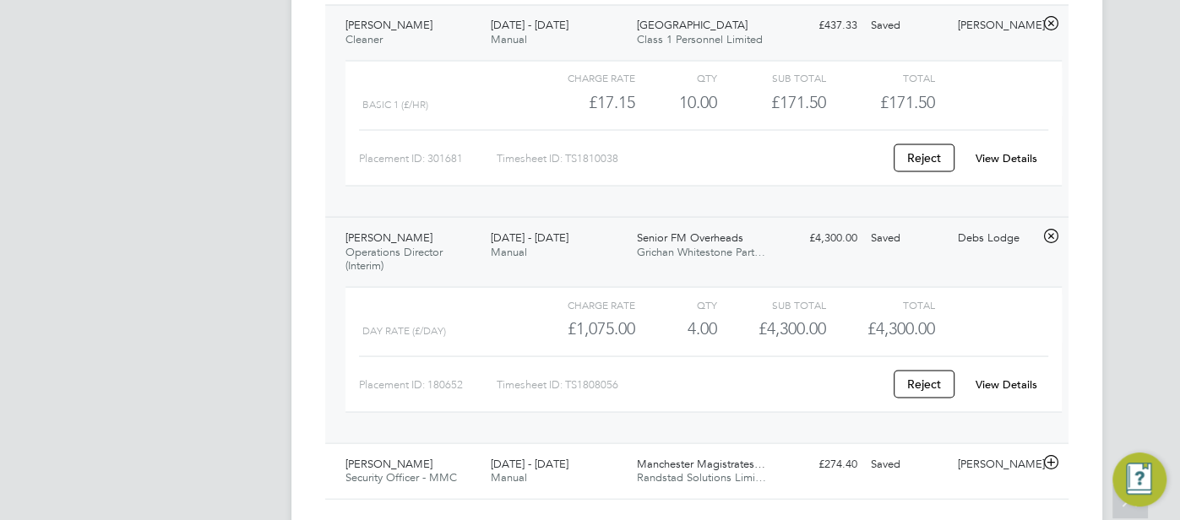
scroll to position [2071, 0]
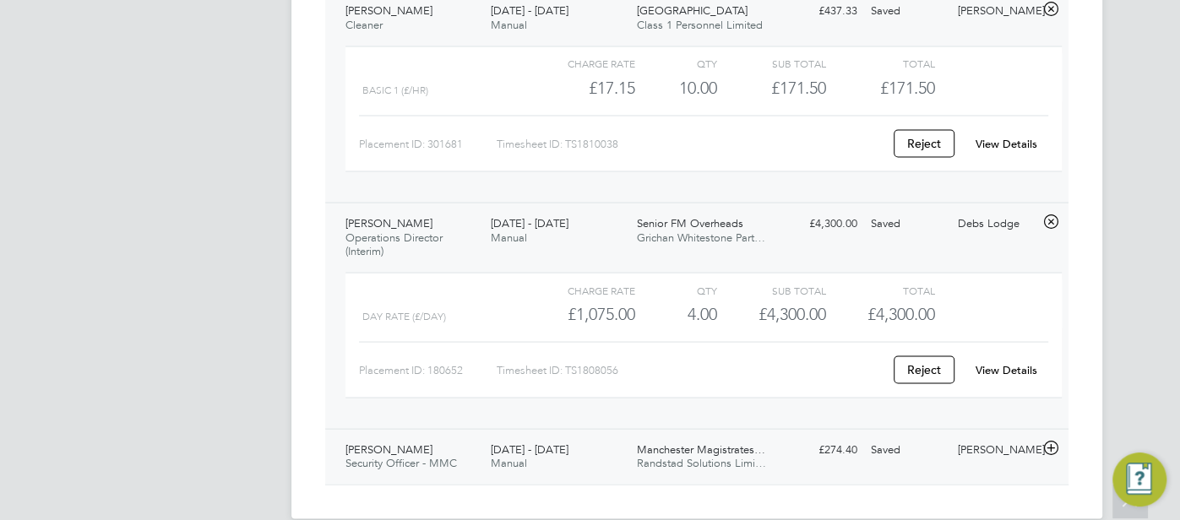
click at [912, 436] on div "Saved" at bounding box center [908, 450] width 88 height 28
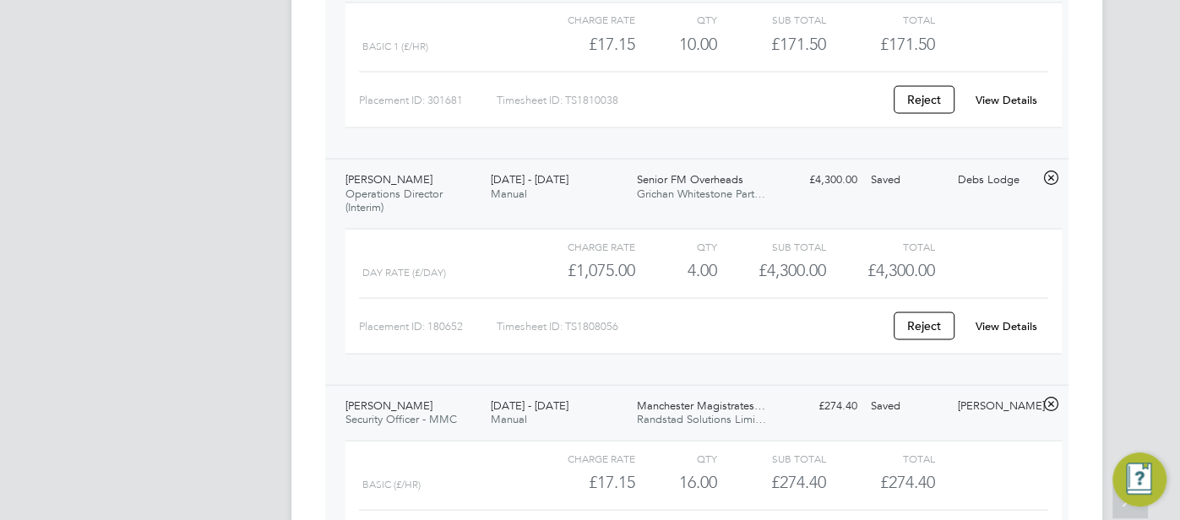
scroll to position [2225, 0]
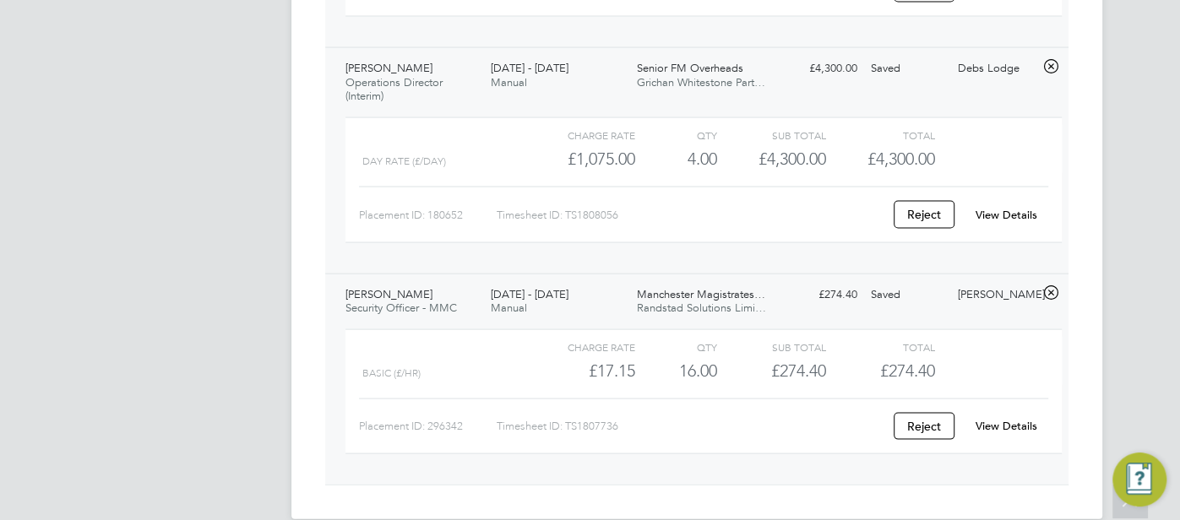
click at [1003, 419] on link "View Details" at bounding box center [1006, 426] width 62 height 14
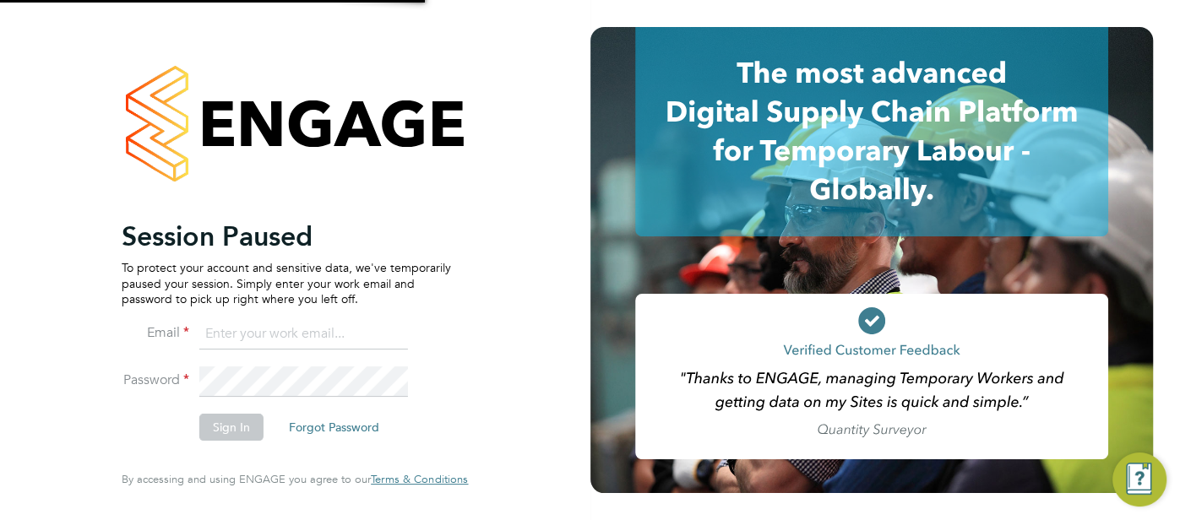
type input "[EMAIL_ADDRESS][DOMAIN_NAME]"
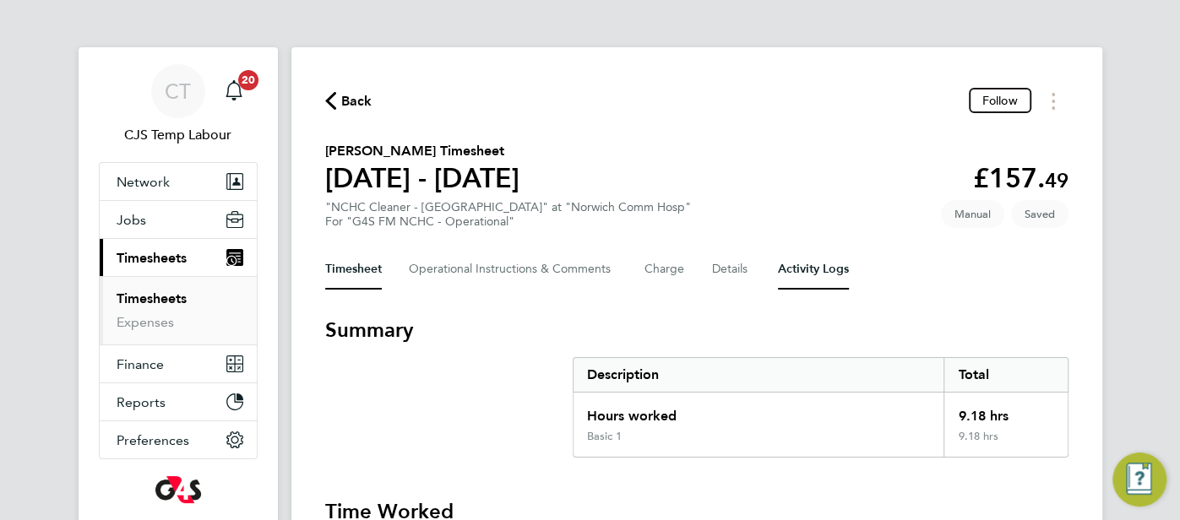
click at [828, 274] on Logs-tab "Activity Logs" at bounding box center [813, 269] width 71 height 41
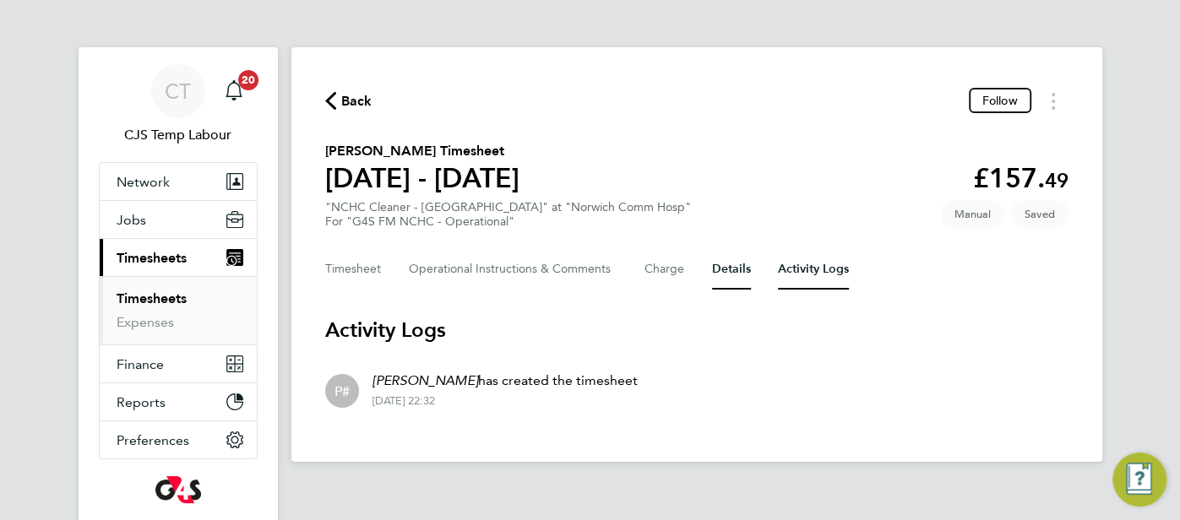
click at [729, 273] on button "Details" at bounding box center [731, 269] width 39 height 41
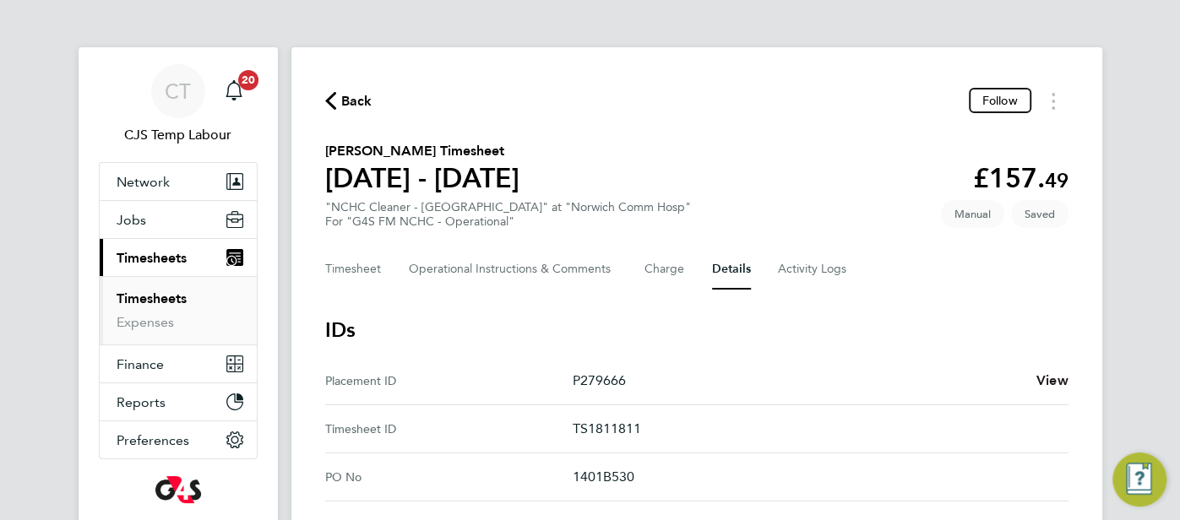
click at [1040, 379] on span "View" at bounding box center [1052, 380] width 32 height 16
click at [453, 274] on Comments-tab "Operational Instructions & Comments" at bounding box center [513, 269] width 209 height 41
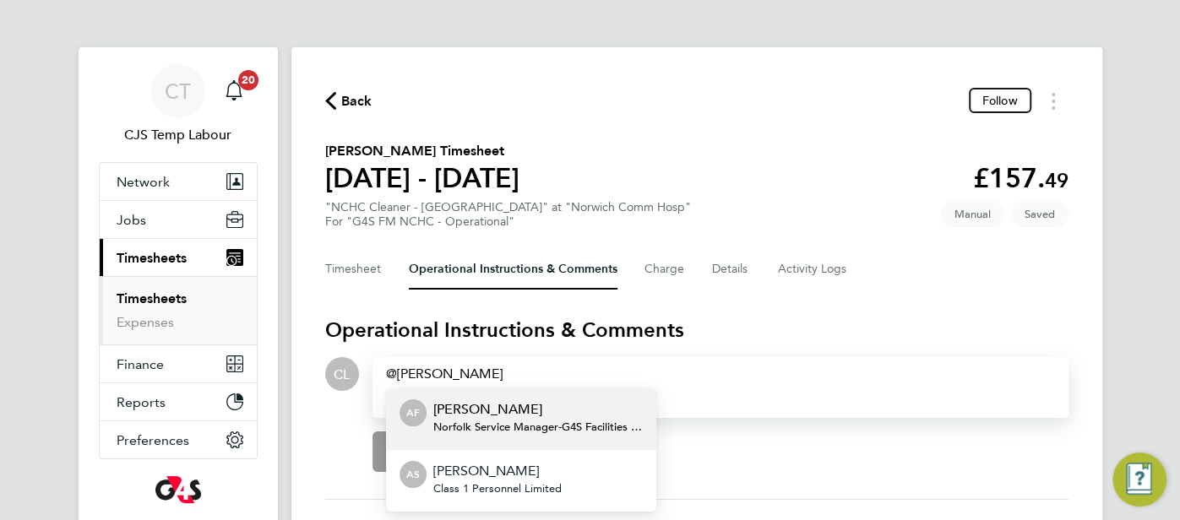
drag, startPoint x: 498, startPoint y: 467, endPoint x: 543, endPoint y: 432, distance: 56.6
click at [498, 466] on p "[PERSON_NAME]" at bounding box center [497, 471] width 128 height 20
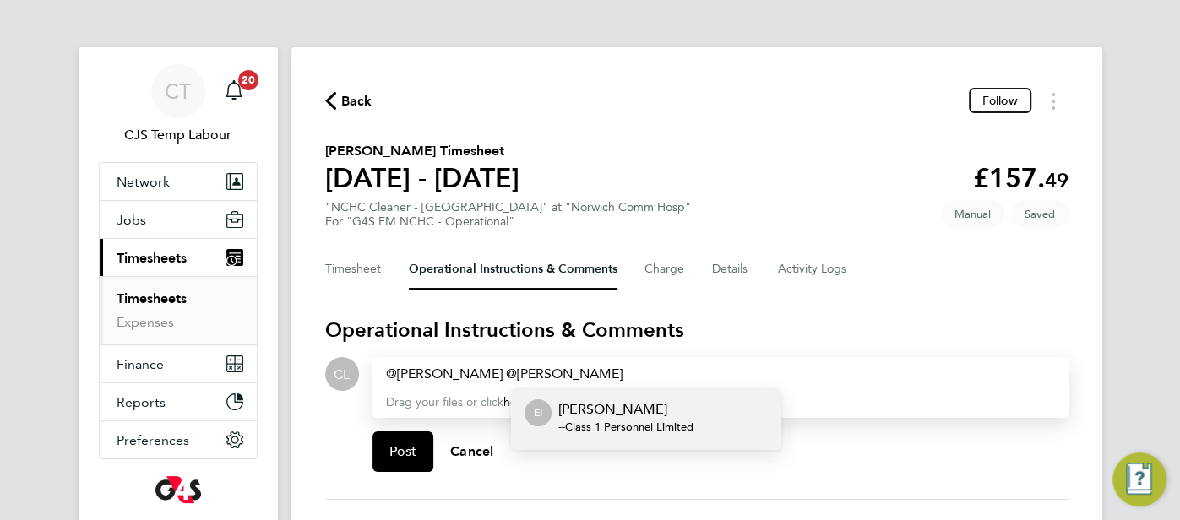
click at [611, 421] on span "- - Class 1 Personnel Limited" at bounding box center [625, 428] width 135 height 14
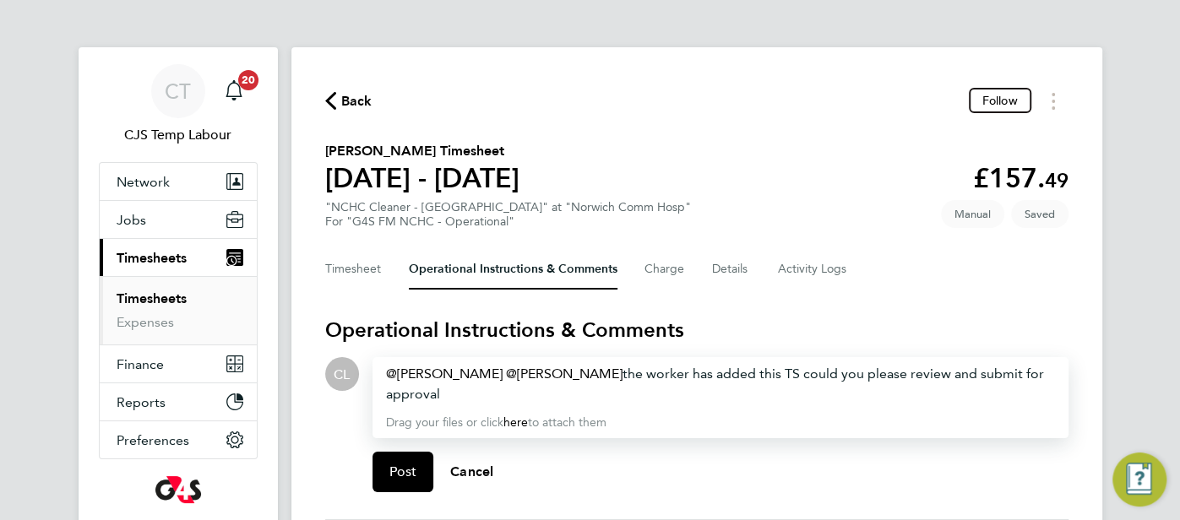
drag, startPoint x: 597, startPoint y: 377, endPoint x: 782, endPoint y: 410, distance: 187.9
click at [782, 410] on div "Angela Sabaroche ​ Esther Isaac ​ the worker has added this TS could you please…" at bounding box center [720, 397] width 696 height 81
copy div "the worker has added this TS could you please review and submit for approval"
click at [395, 468] on span "Post" at bounding box center [403, 472] width 28 height 17
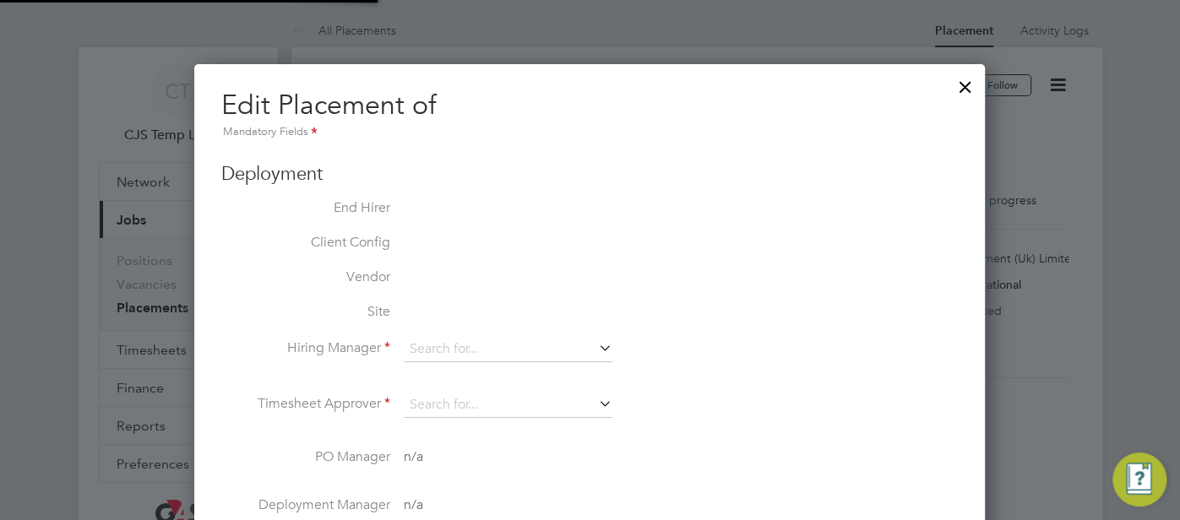
type input "[PERSON_NAME]"
type input "[DATE]"
type input "15:30"
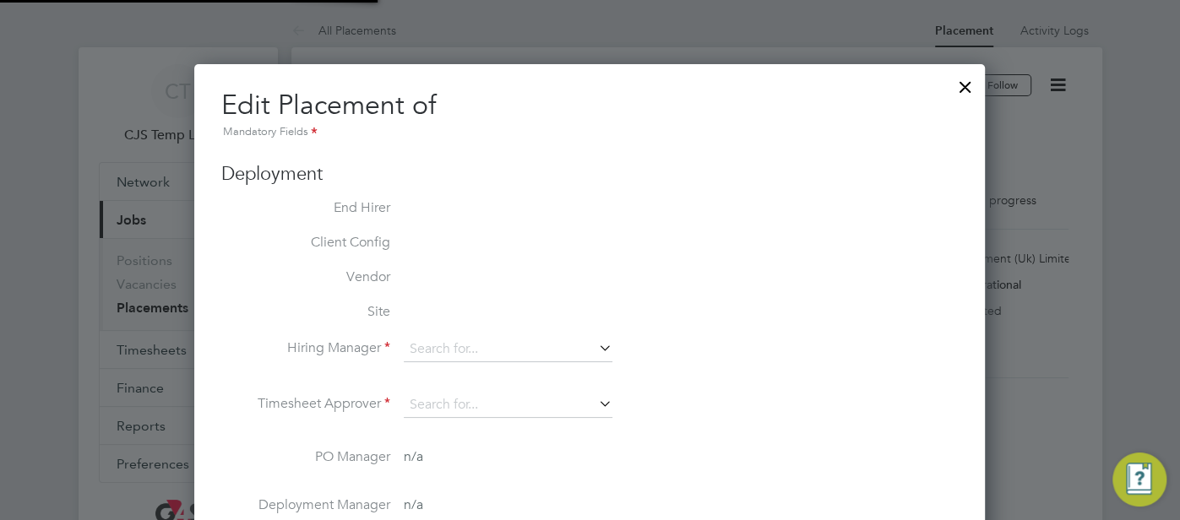
type input "19:30"
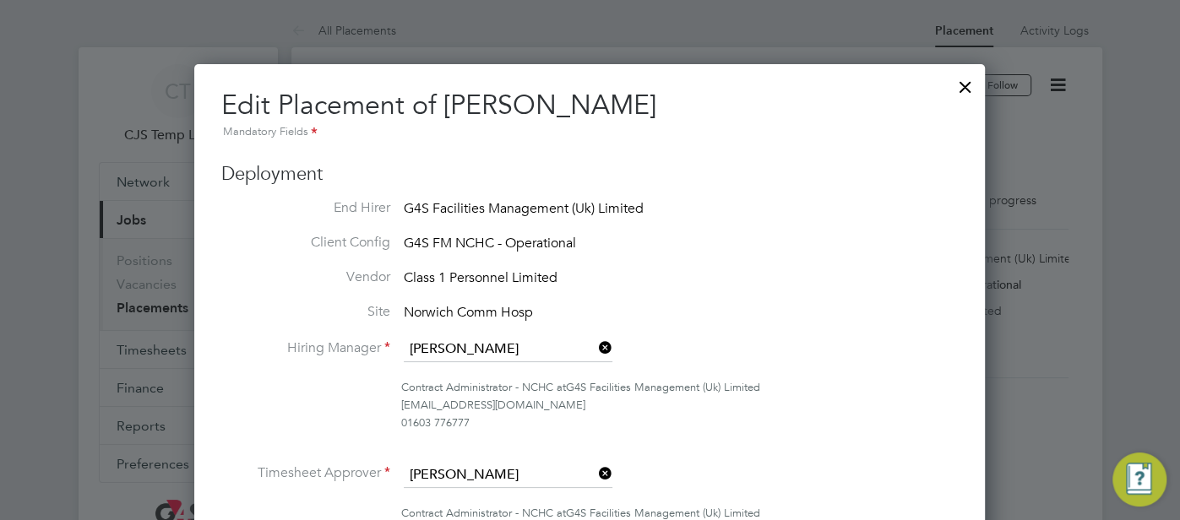
click at [968, 83] on div at bounding box center [965, 83] width 30 height 30
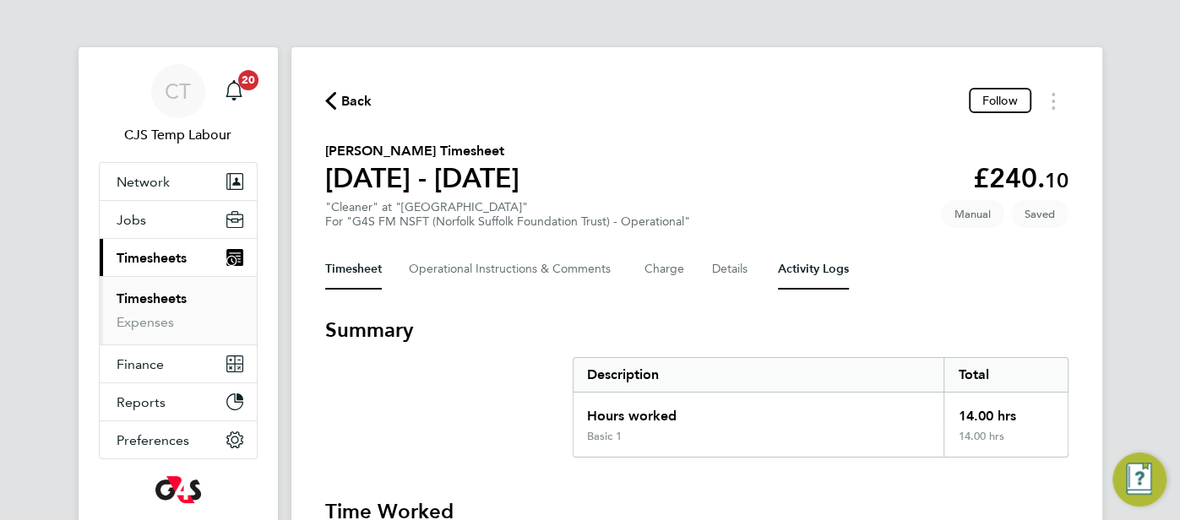
click at [803, 262] on Logs-tab "Activity Logs" at bounding box center [813, 269] width 71 height 41
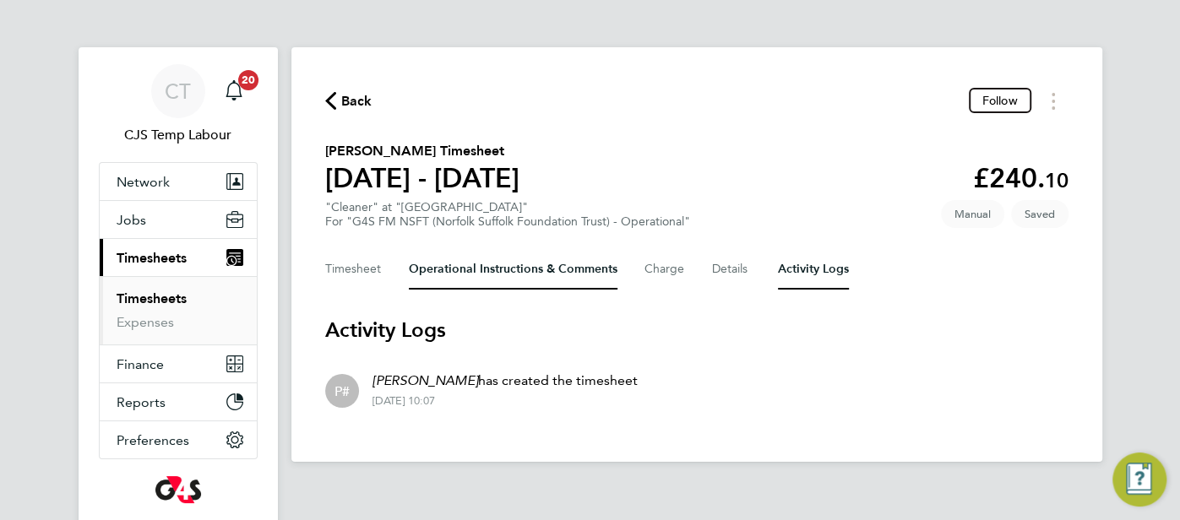
click at [526, 276] on Comments-tab "Operational Instructions & Comments" at bounding box center [513, 269] width 209 height 41
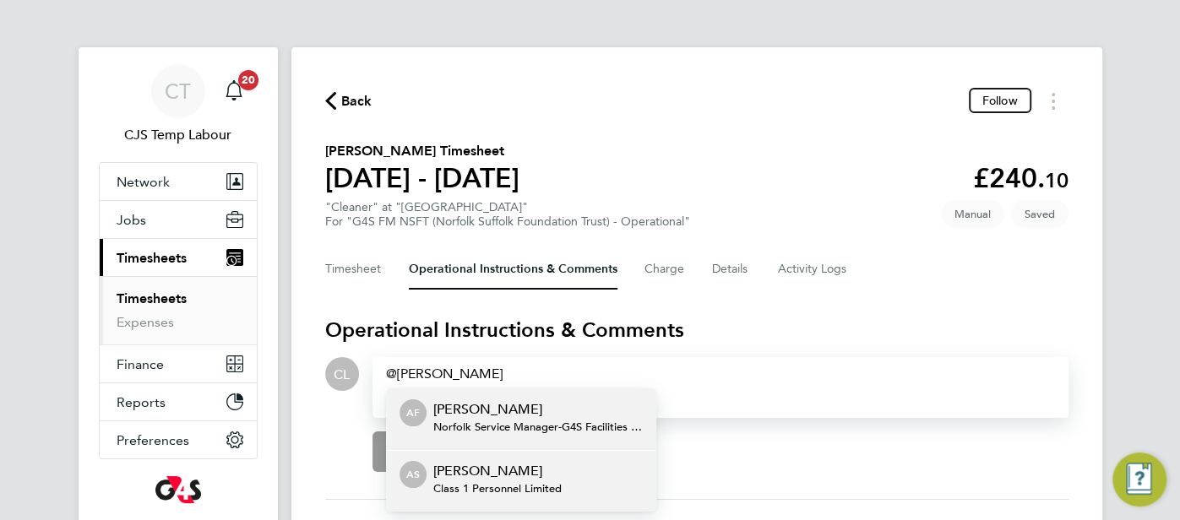
click at [567, 488] on li "AS [PERSON_NAME] Class 1 Personnel Limited" at bounding box center [521, 481] width 270 height 62
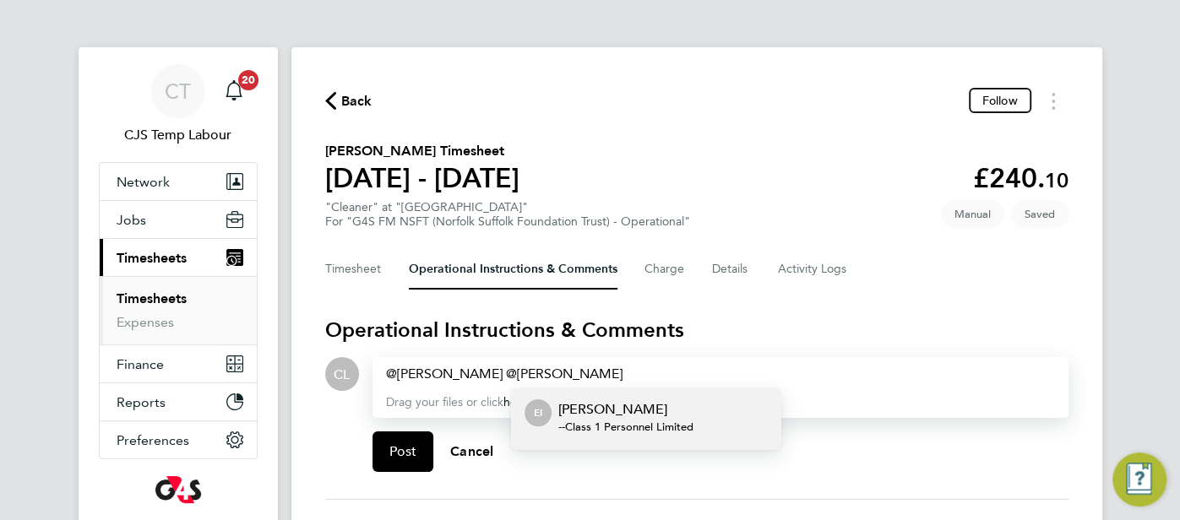
click at [596, 411] on p "Esther Isaac" at bounding box center [625, 409] width 135 height 20
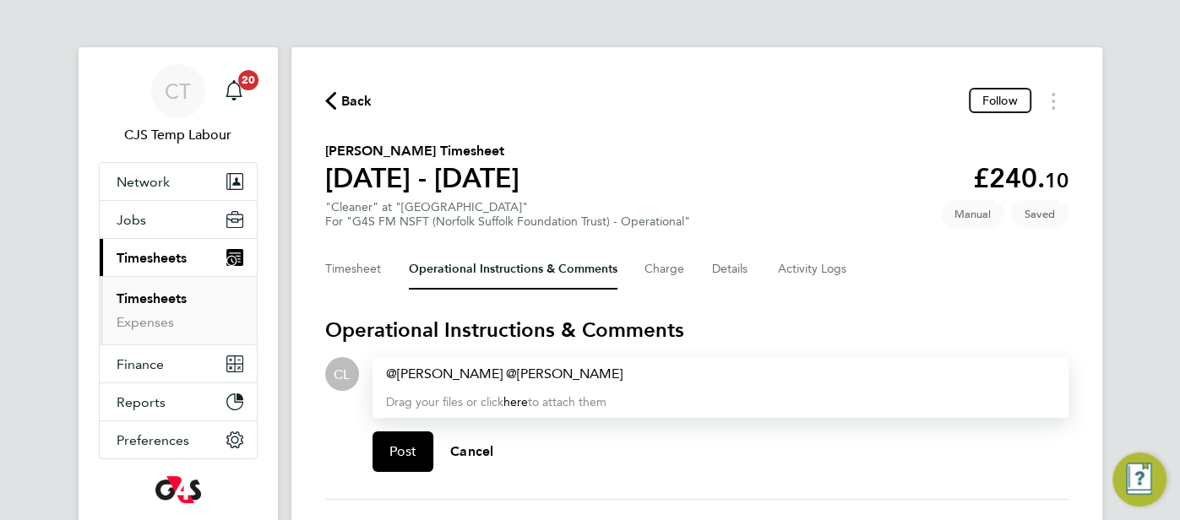
paste div
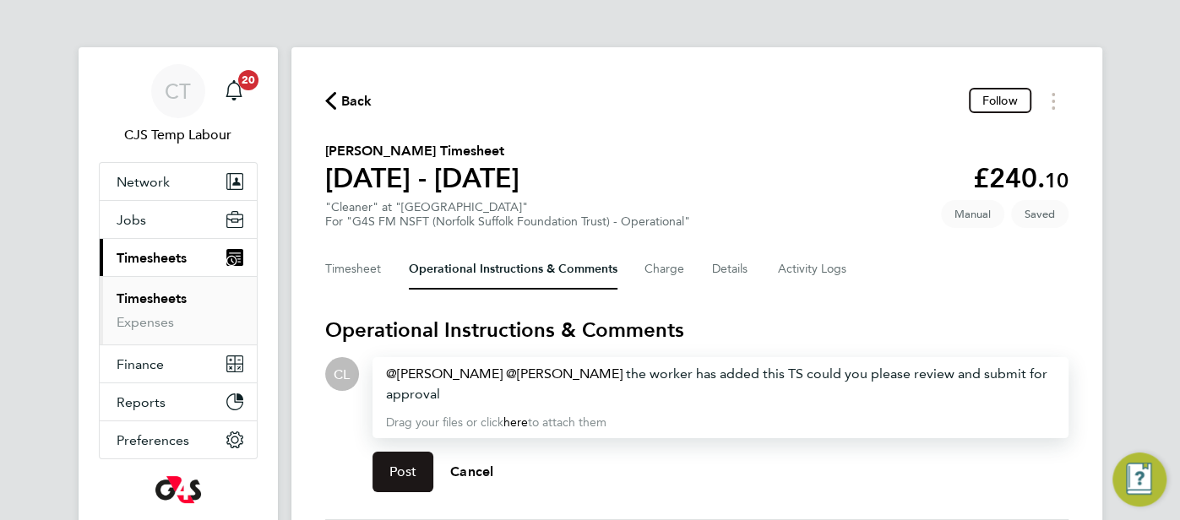
click at [425, 482] on button "Post" at bounding box center [403, 472] width 62 height 41
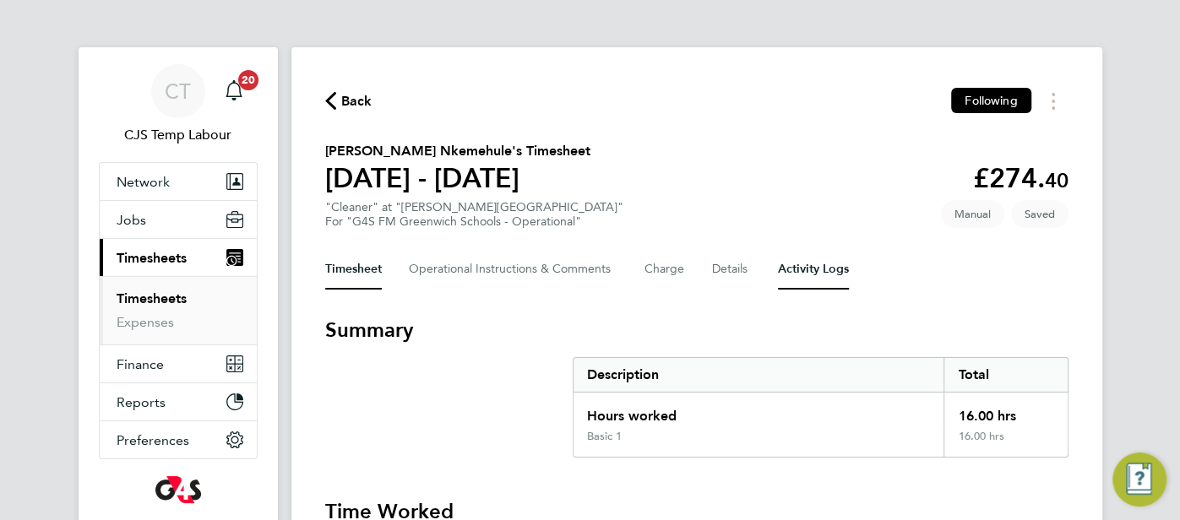
click at [815, 274] on Logs-tab "Activity Logs" at bounding box center [813, 269] width 71 height 41
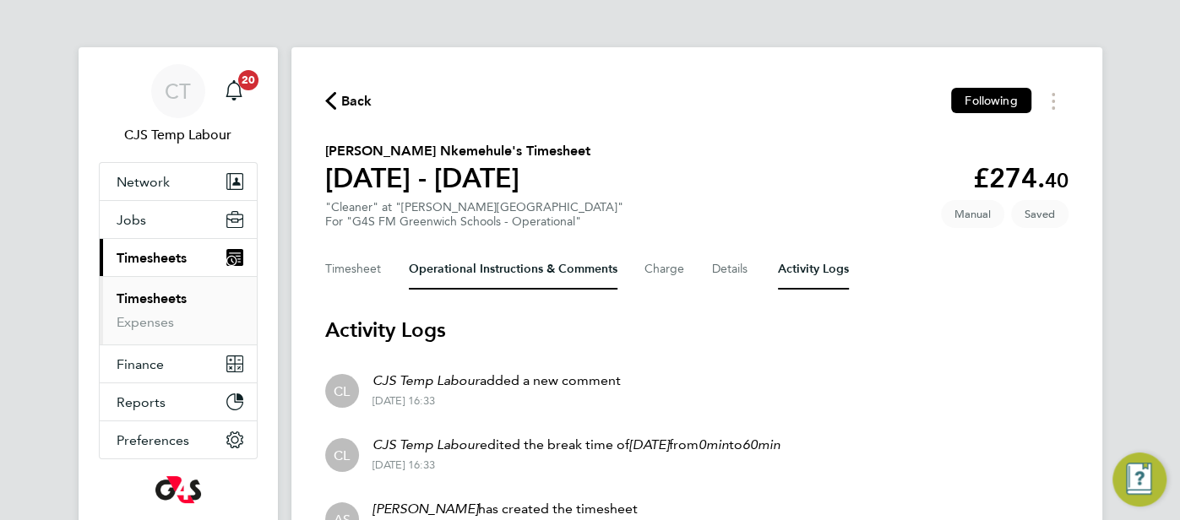
click at [464, 276] on Comments-tab "Operational Instructions & Comments" at bounding box center [513, 269] width 209 height 41
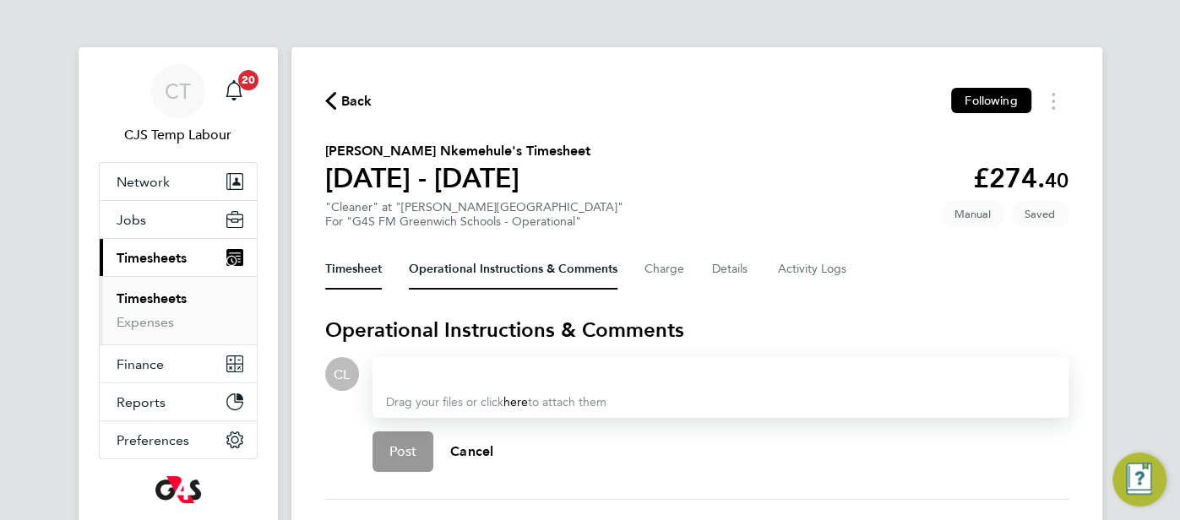
click at [356, 280] on button "Timesheet" at bounding box center [353, 269] width 57 height 41
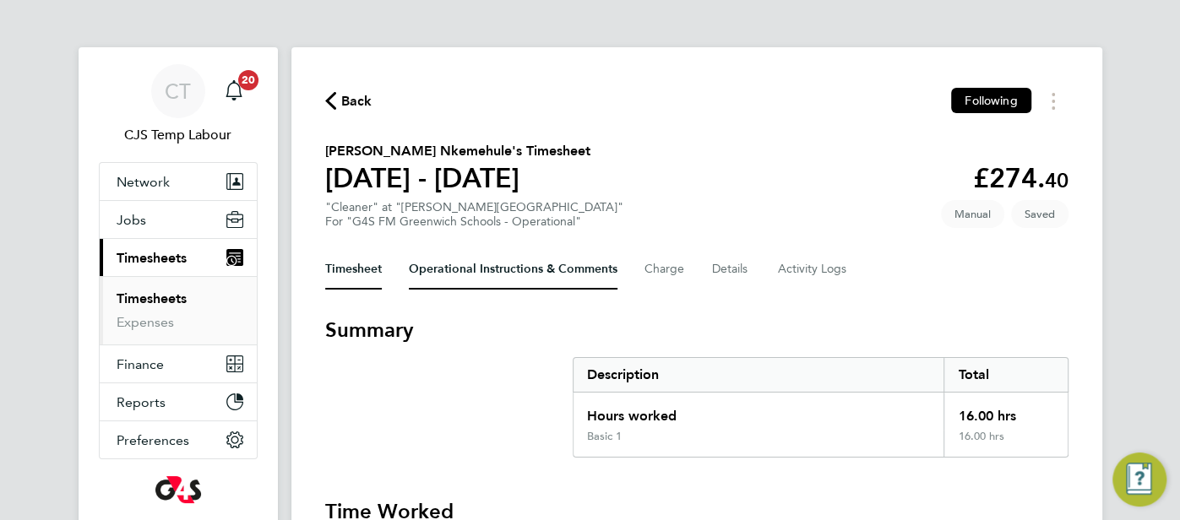
click at [492, 284] on Comments-tab "Operational Instructions & Comments" at bounding box center [513, 269] width 209 height 41
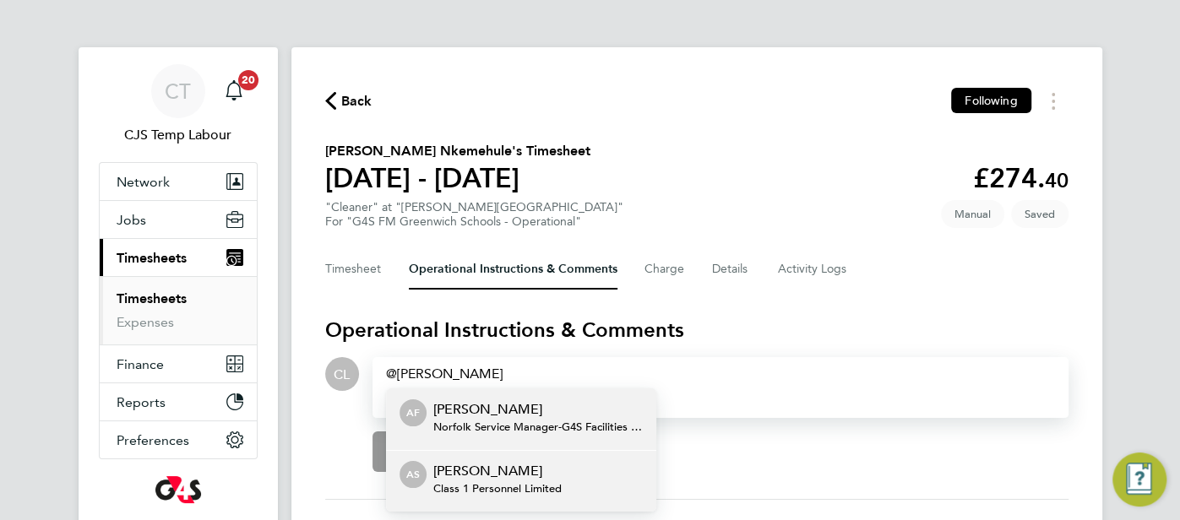
click at [497, 459] on li "AS Angela Sabaroche Class 1 Personnel Limited" at bounding box center [521, 481] width 270 height 62
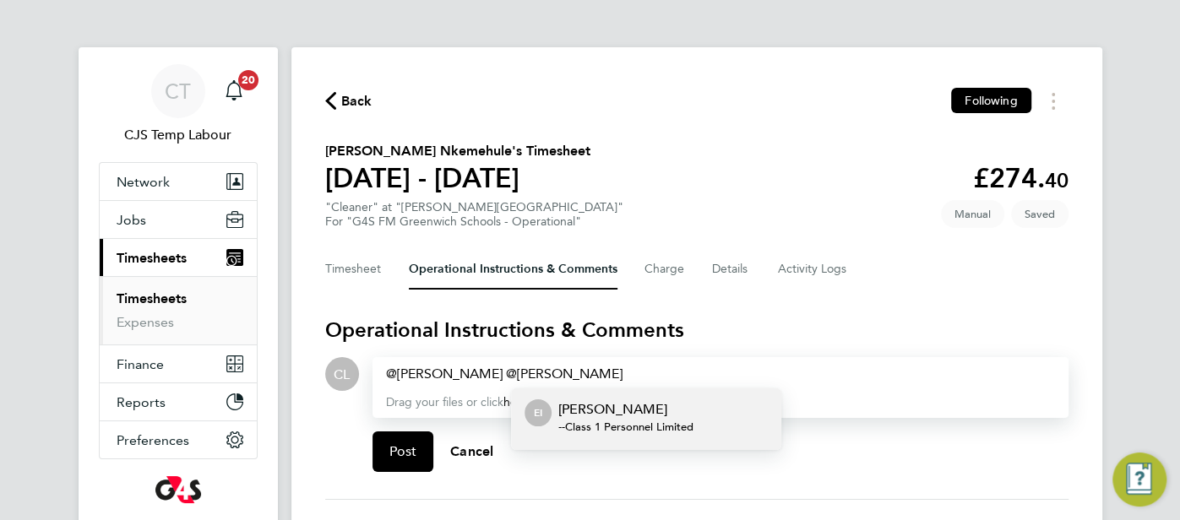
click at [587, 423] on span "- - Class 1 Personnel Limited" at bounding box center [625, 428] width 135 height 14
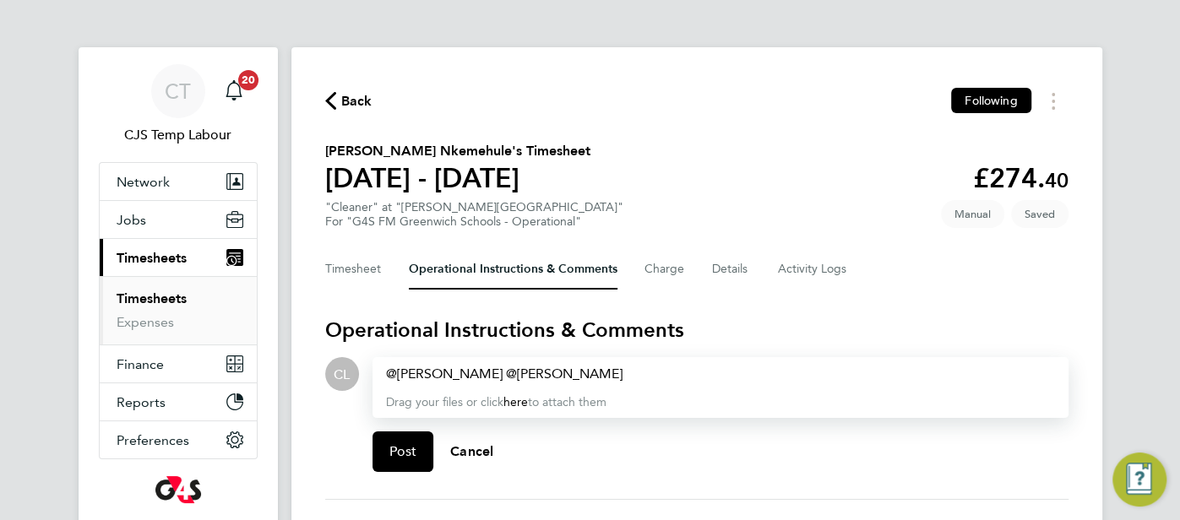
paste div
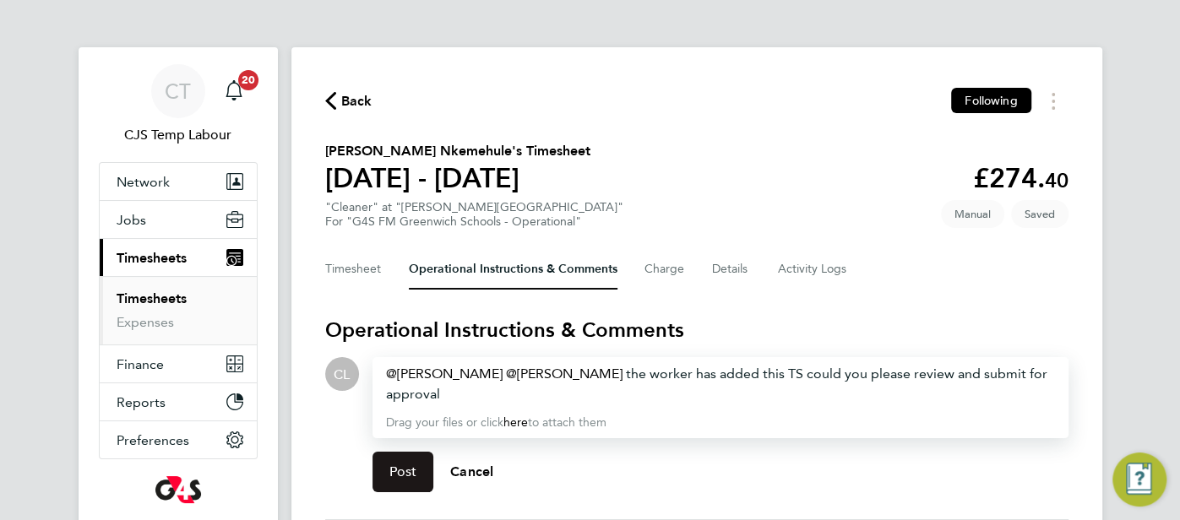
click at [399, 477] on span "Post" at bounding box center [403, 472] width 28 height 17
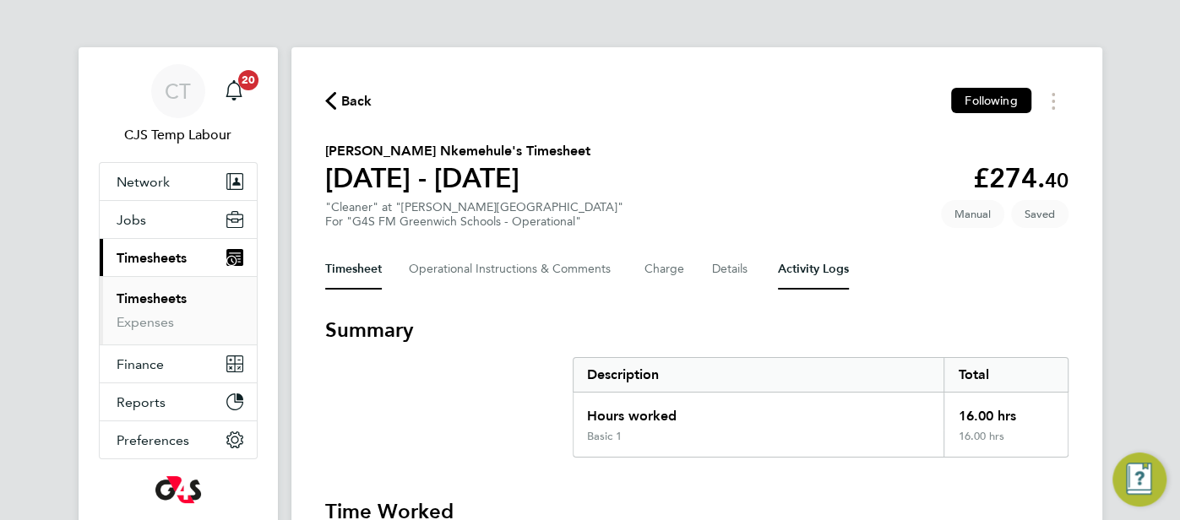
click at [812, 270] on Logs-tab "Activity Logs" at bounding box center [813, 269] width 71 height 41
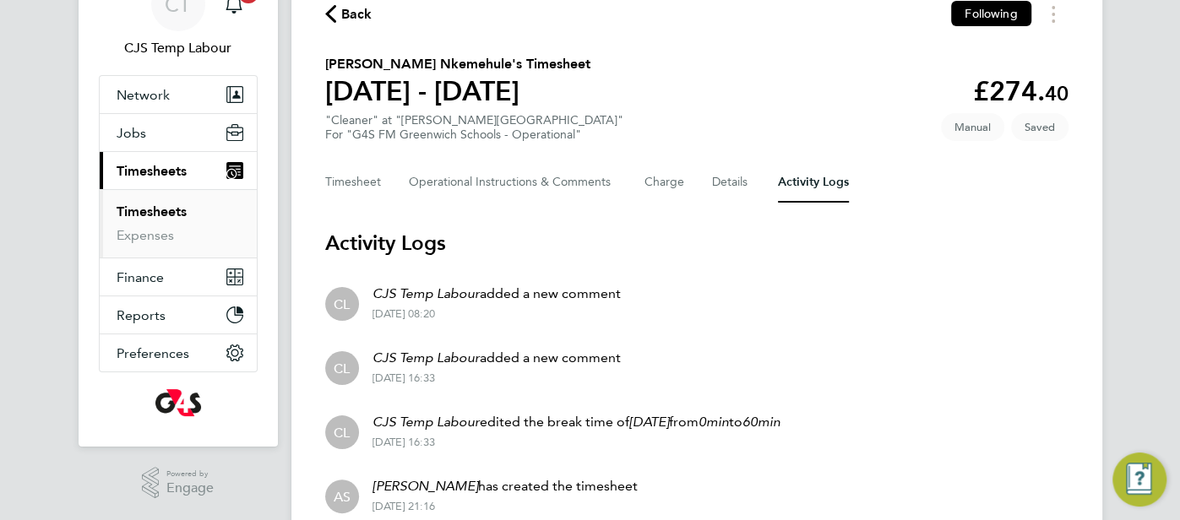
scroll to position [79, 0]
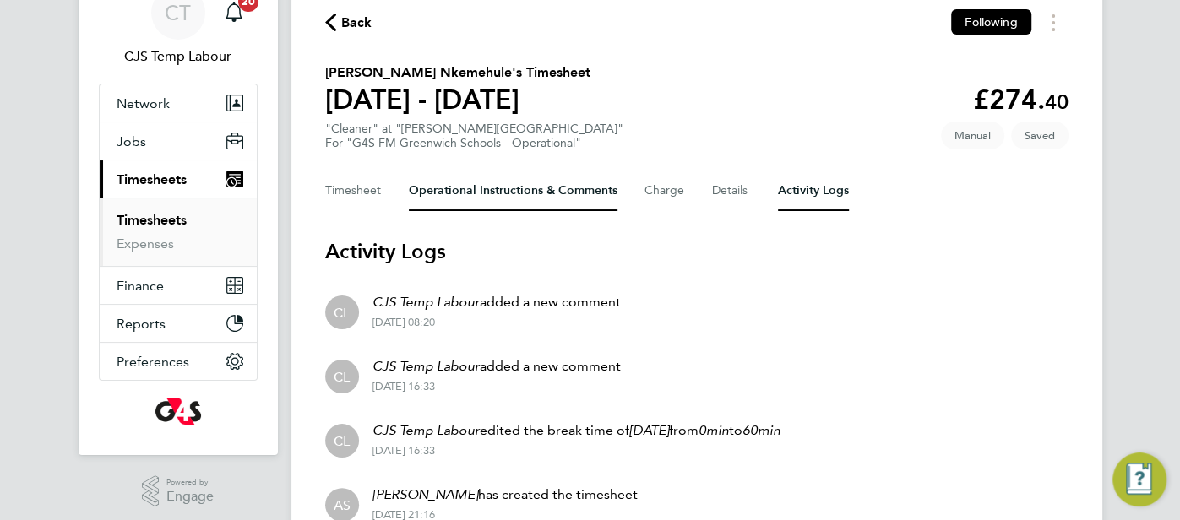
click at [478, 194] on Comments-tab "Operational Instructions & Comments" at bounding box center [513, 191] width 209 height 41
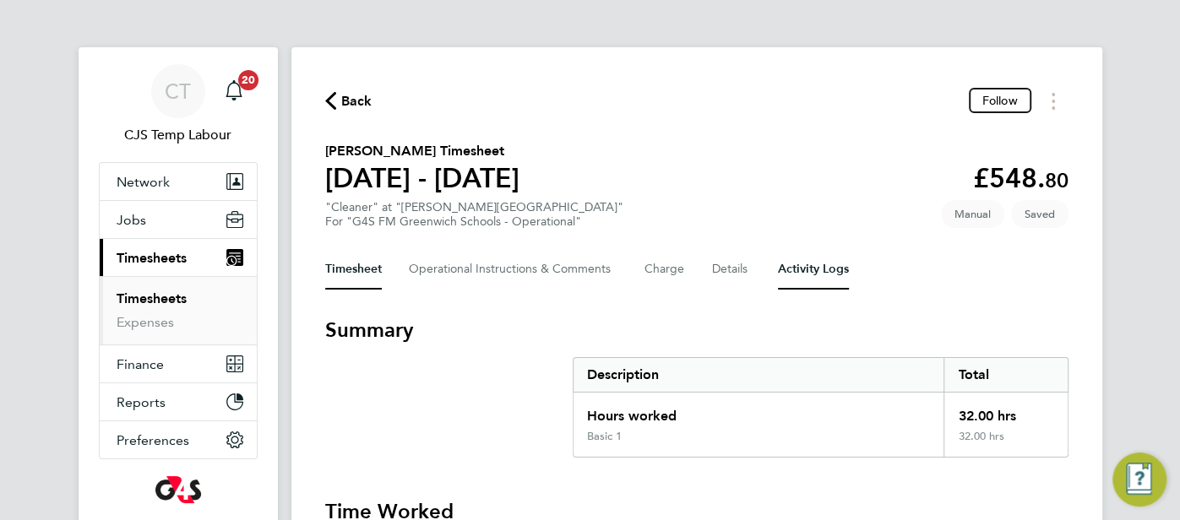
click at [822, 273] on Logs-tab "Activity Logs" at bounding box center [813, 269] width 71 height 41
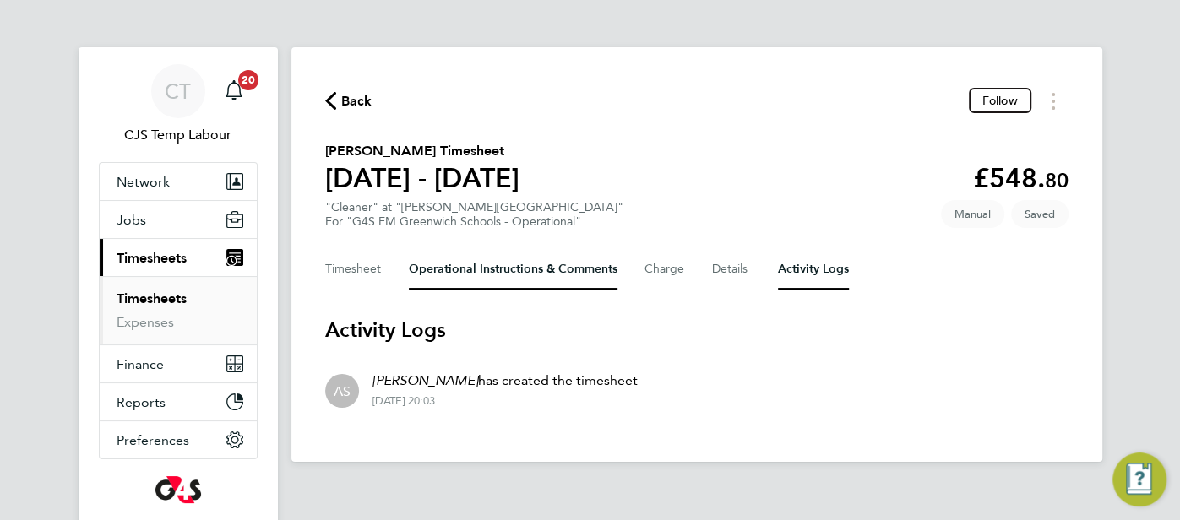
click at [470, 279] on Comments-tab "Operational Instructions & Comments" at bounding box center [513, 269] width 209 height 41
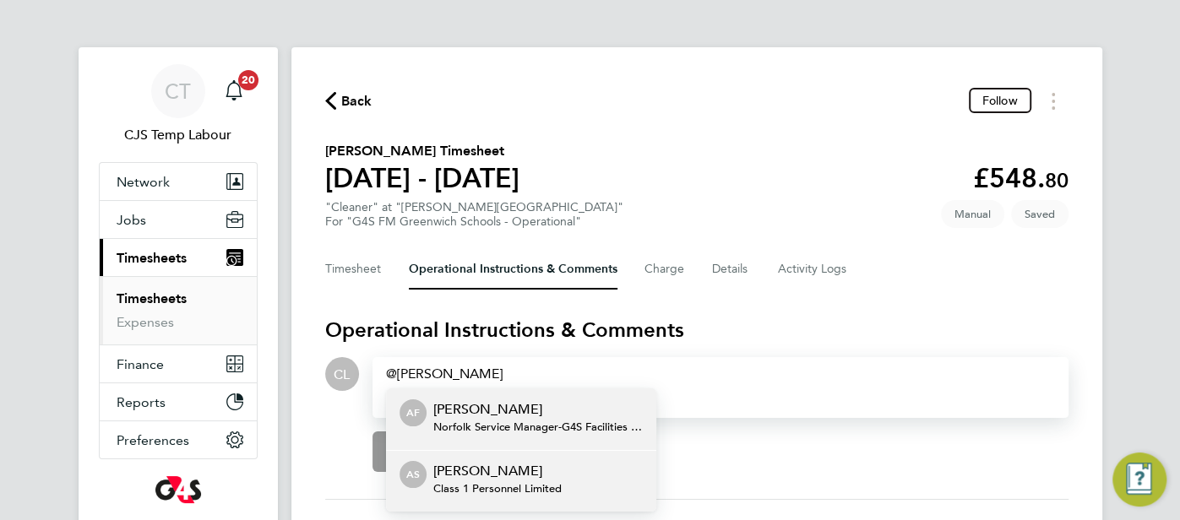
click at [536, 462] on p "[PERSON_NAME]" at bounding box center [497, 471] width 128 height 20
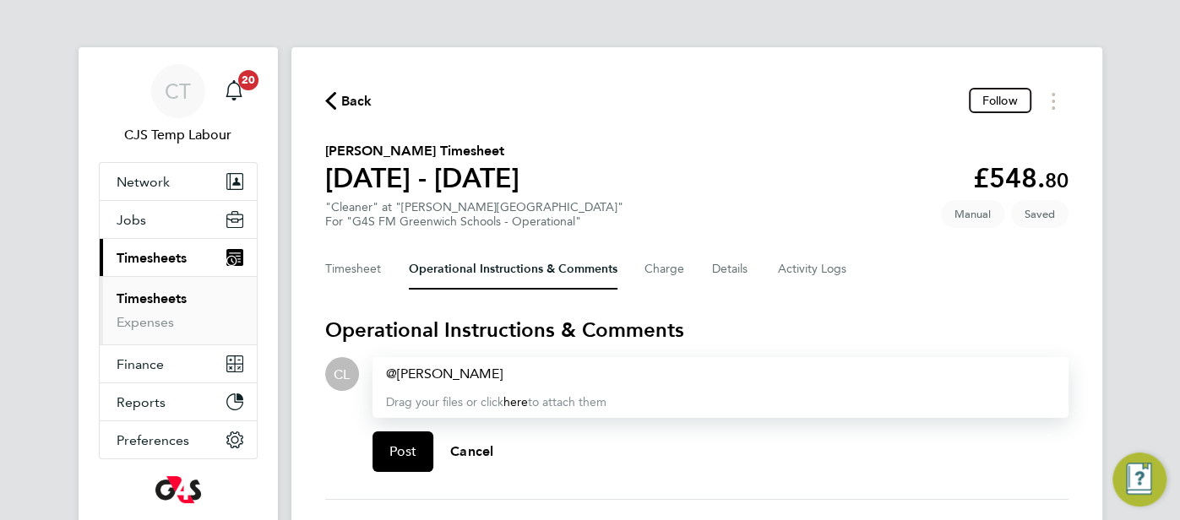
paste div
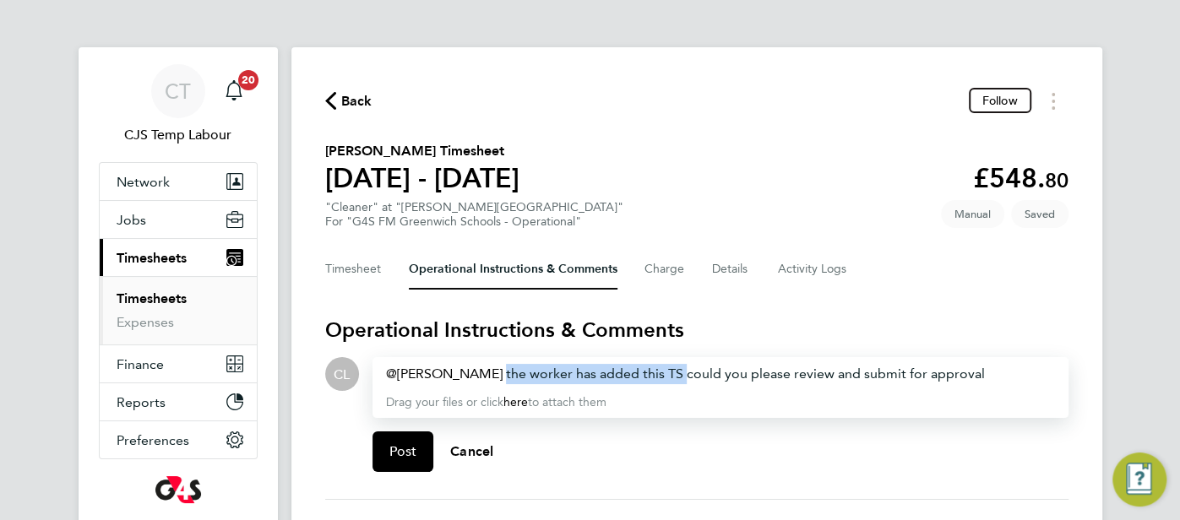
drag, startPoint x: 691, startPoint y: 375, endPoint x: 509, endPoint y: 367, distance: 181.8
click at [509, 367] on div "[PERSON_NAME] ​ the worker has added this TS could you please review and submit…" at bounding box center [720, 374] width 669 height 20
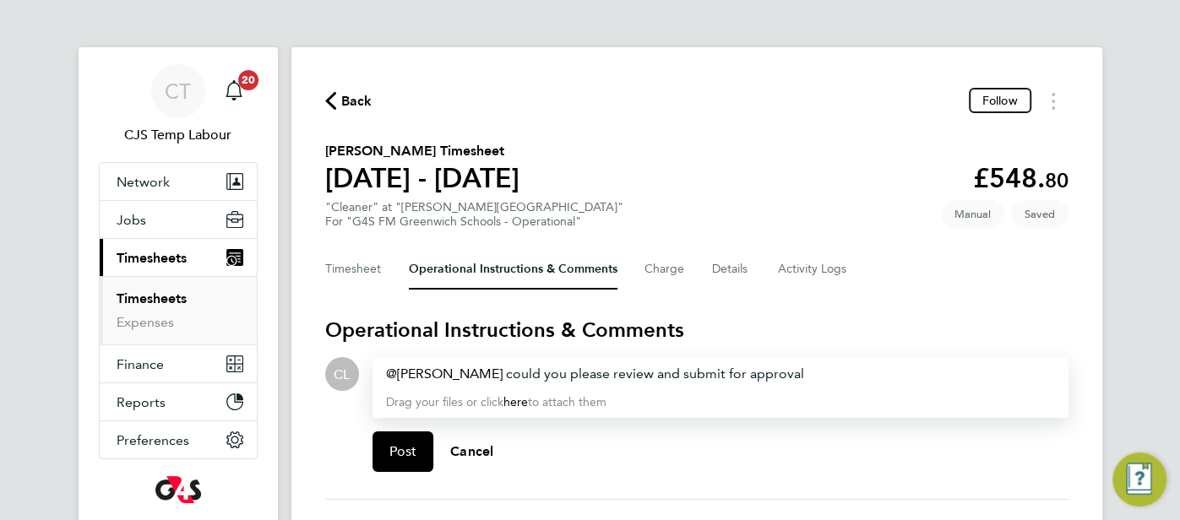
click at [403, 473] on div "Post Cancel" at bounding box center [720, 452] width 696 height 68
click at [403, 459] on span "Post" at bounding box center [403, 451] width 28 height 17
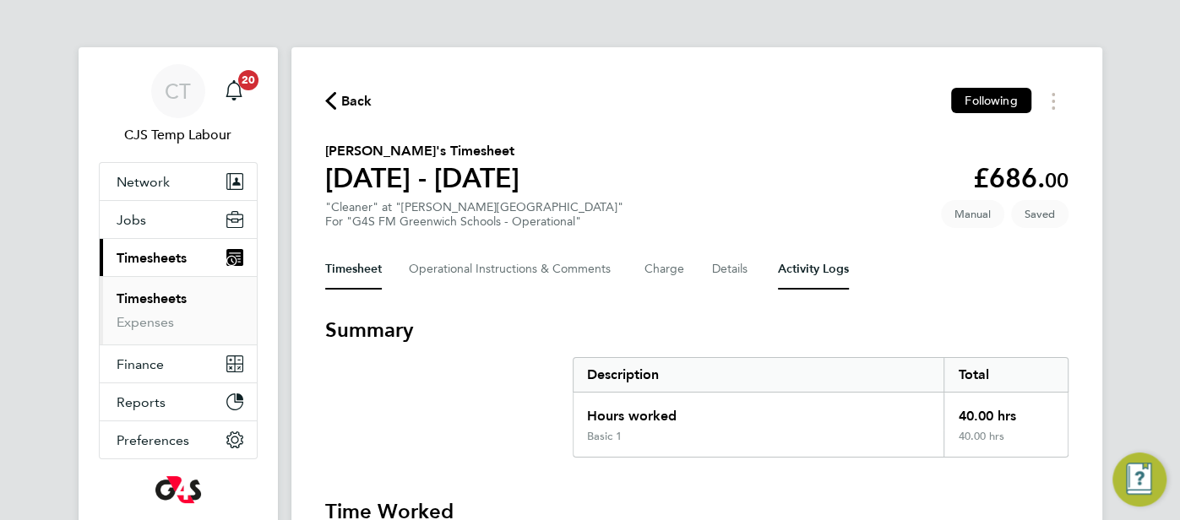
click at [811, 272] on Logs-tab "Activity Logs" at bounding box center [813, 269] width 71 height 41
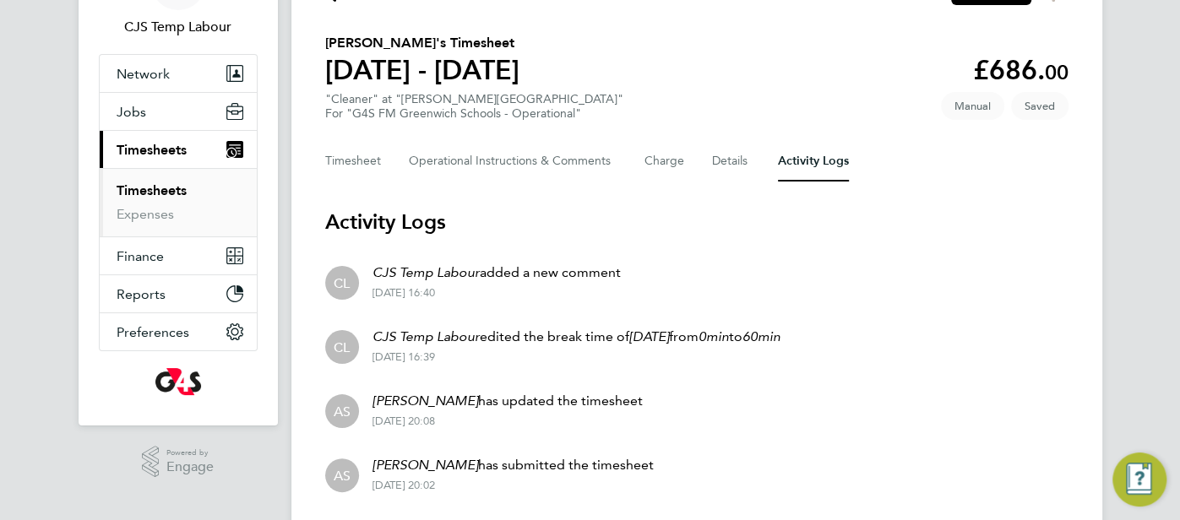
scroll to position [54, 0]
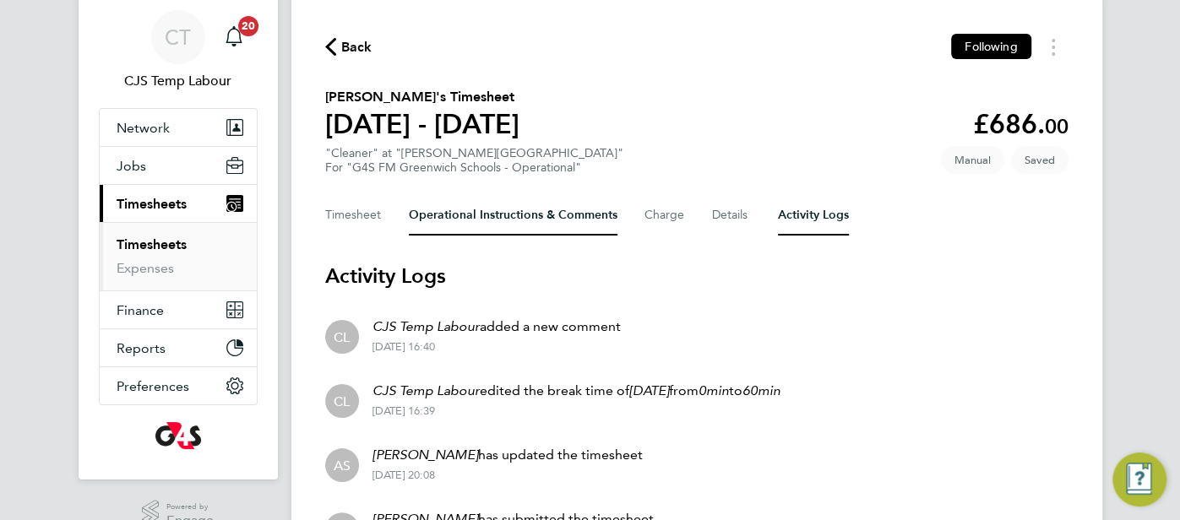
click at [524, 218] on Comments-tab "Operational Instructions & Comments" at bounding box center [513, 215] width 209 height 41
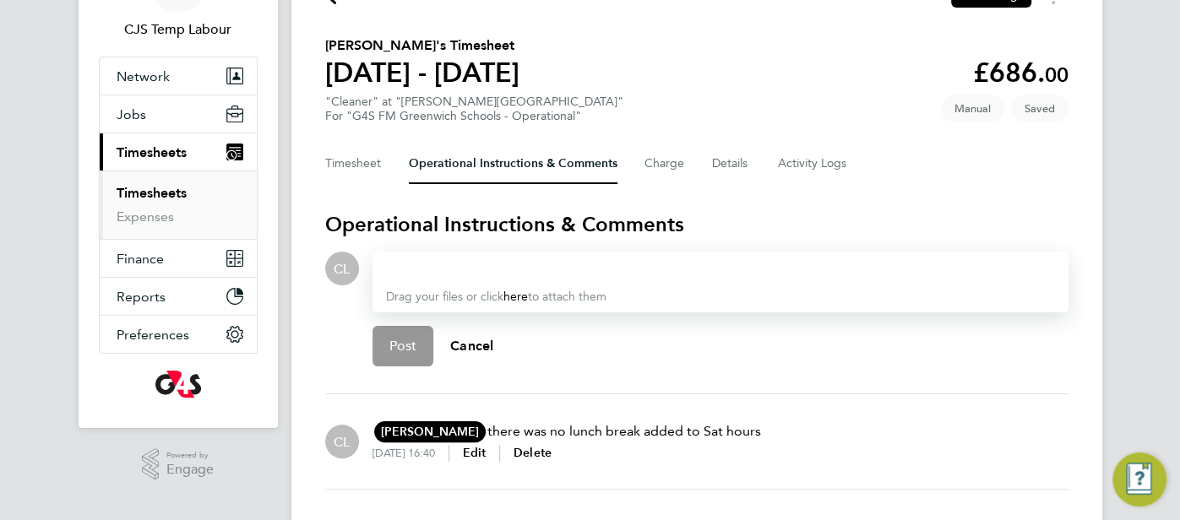
scroll to position [95, 0]
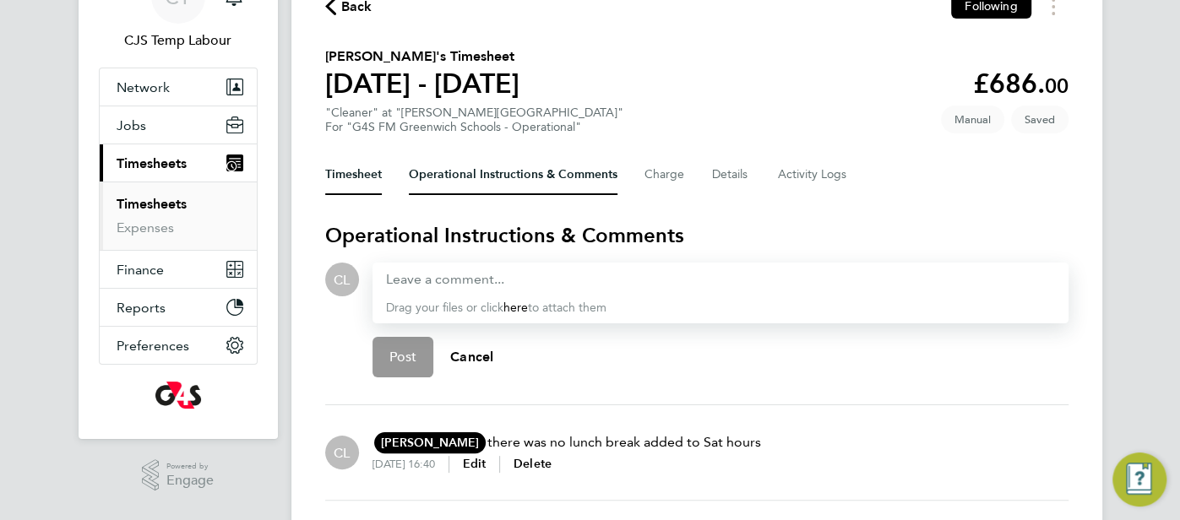
click at [368, 168] on button "Timesheet" at bounding box center [353, 175] width 57 height 41
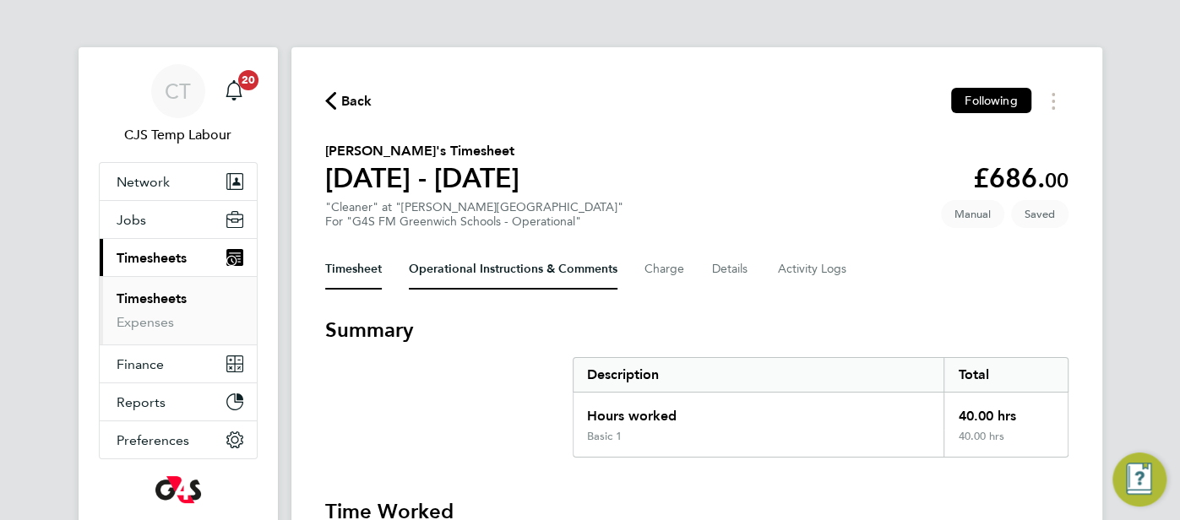
click at [486, 282] on Comments-tab "Operational Instructions & Comments" at bounding box center [513, 269] width 209 height 41
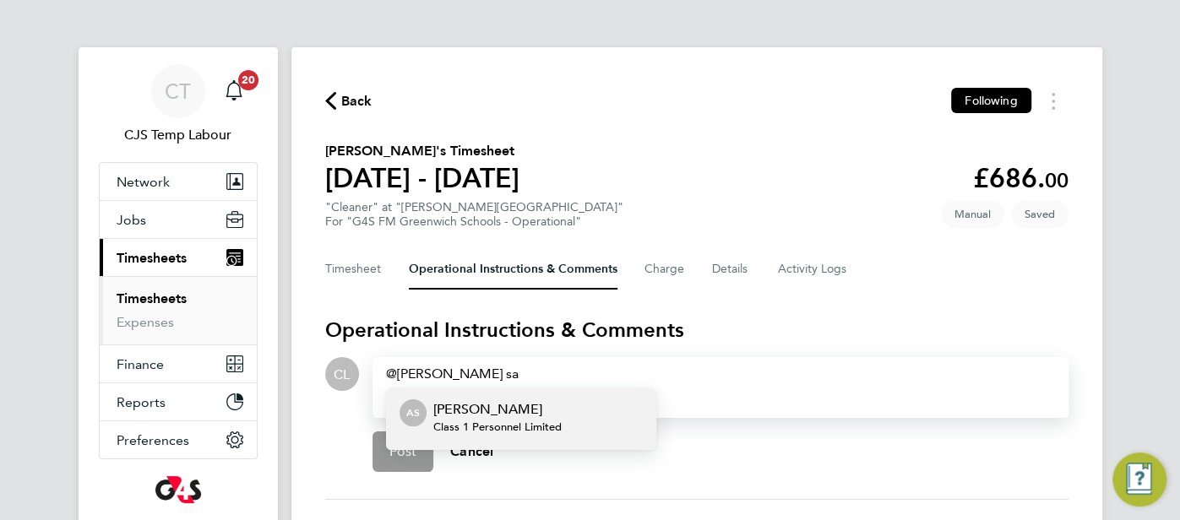
click at [505, 411] on p "Angela Sabaroche" at bounding box center [497, 409] width 128 height 20
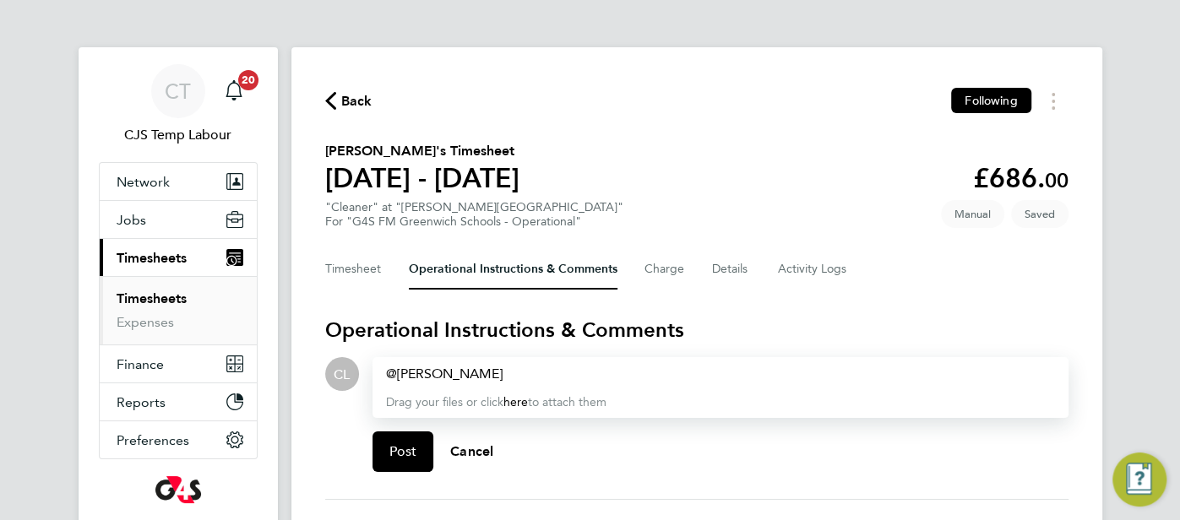
paste div
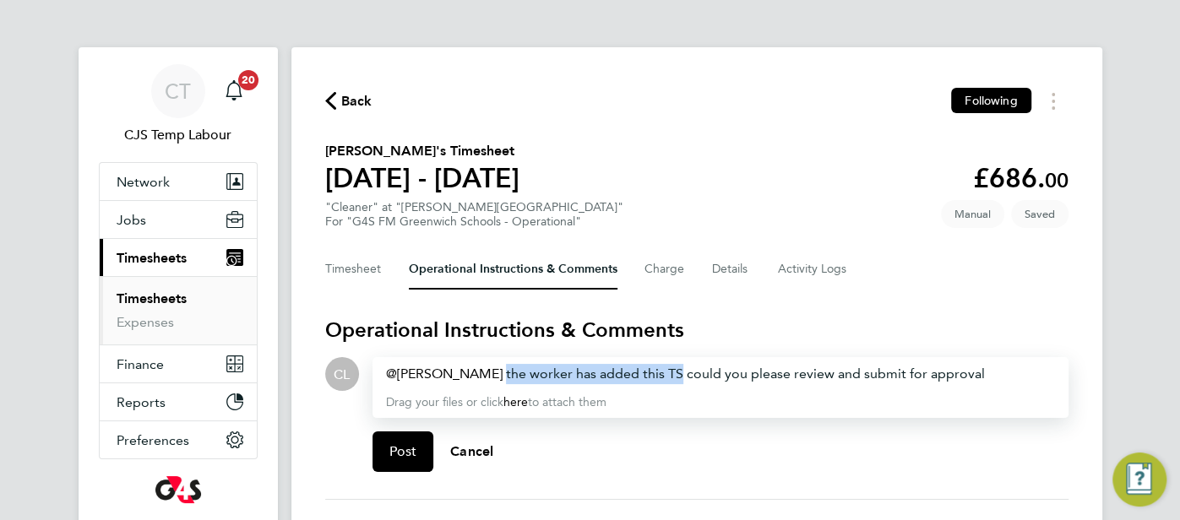
drag, startPoint x: 689, startPoint y: 377, endPoint x: 508, endPoint y: 368, distance: 180.9
click at [508, 368] on div "Angela Sabaroche ​ the worker has added this TS could you please review and sub…" at bounding box center [720, 374] width 669 height 20
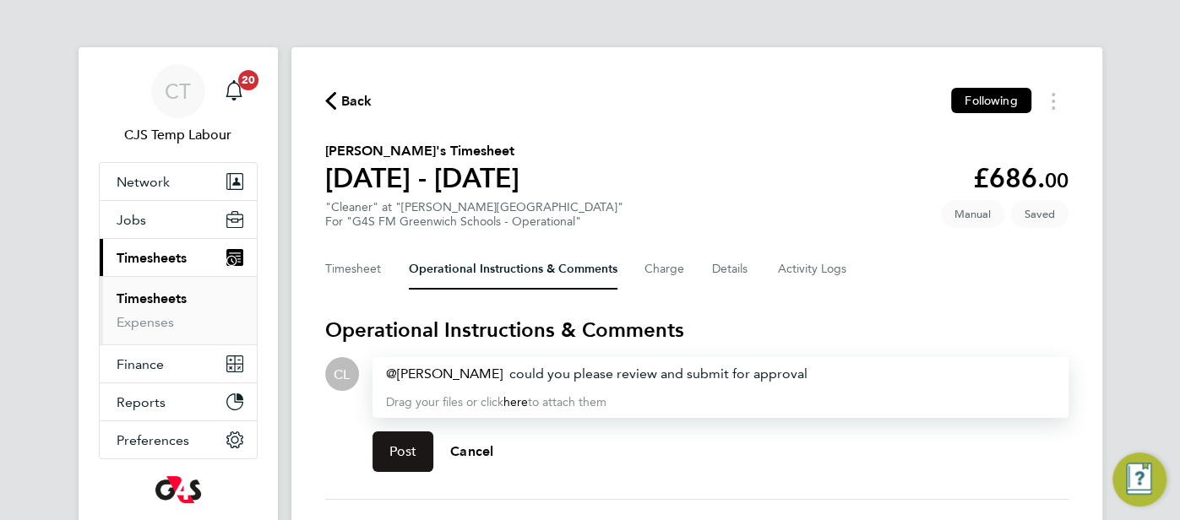
click at [419, 447] on button "Post" at bounding box center [403, 452] width 62 height 41
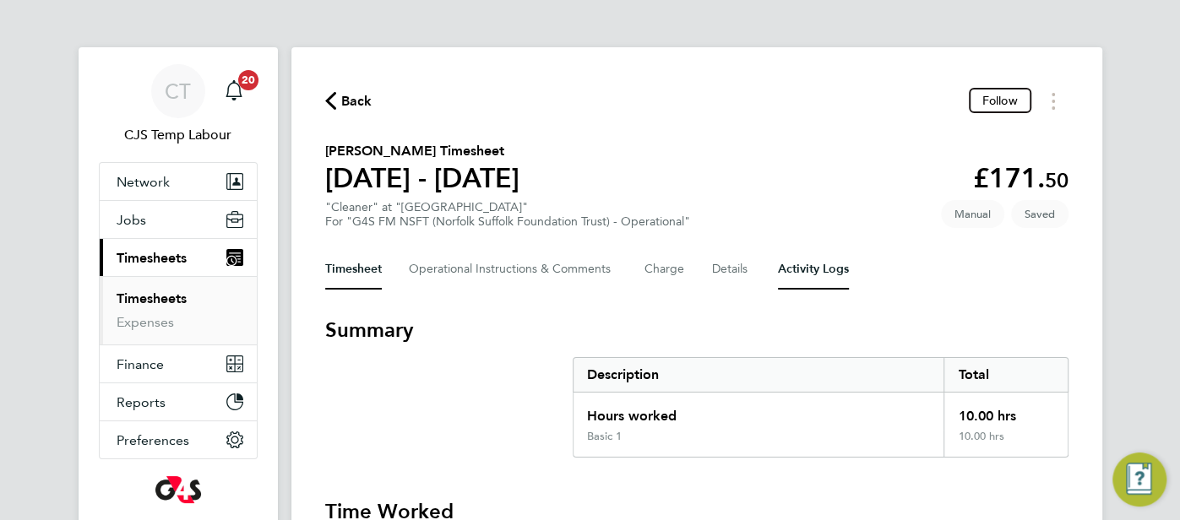
click at [818, 276] on Logs-tab "Activity Logs" at bounding box center [813, 269] width 71 height 41
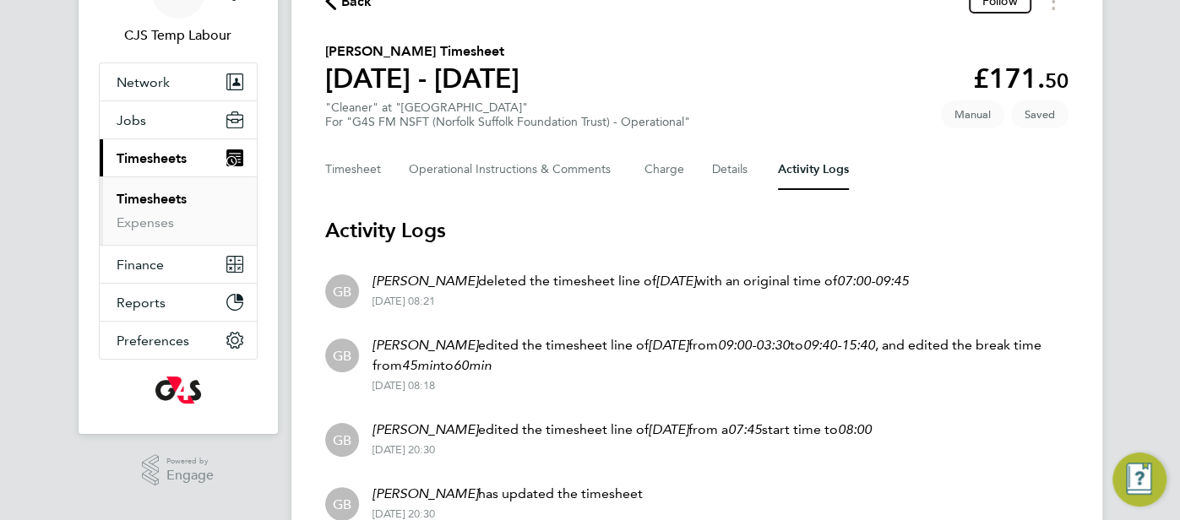
scroll to position [78, 0]
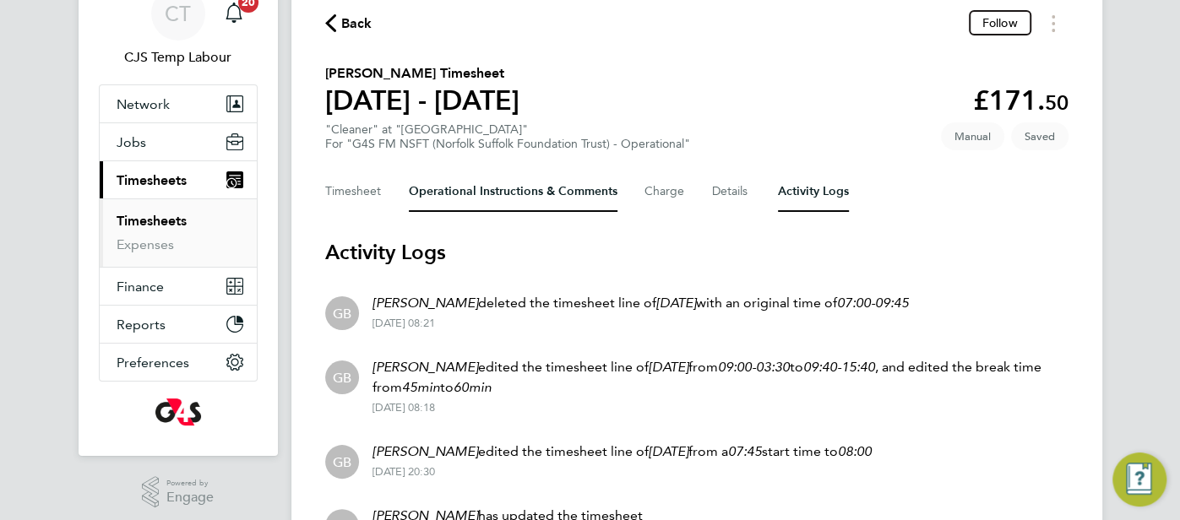
click at [481, 198] on Comments-tab "Operational Instructions & Comments" at bounding box center [513, 191] width 209 height 41
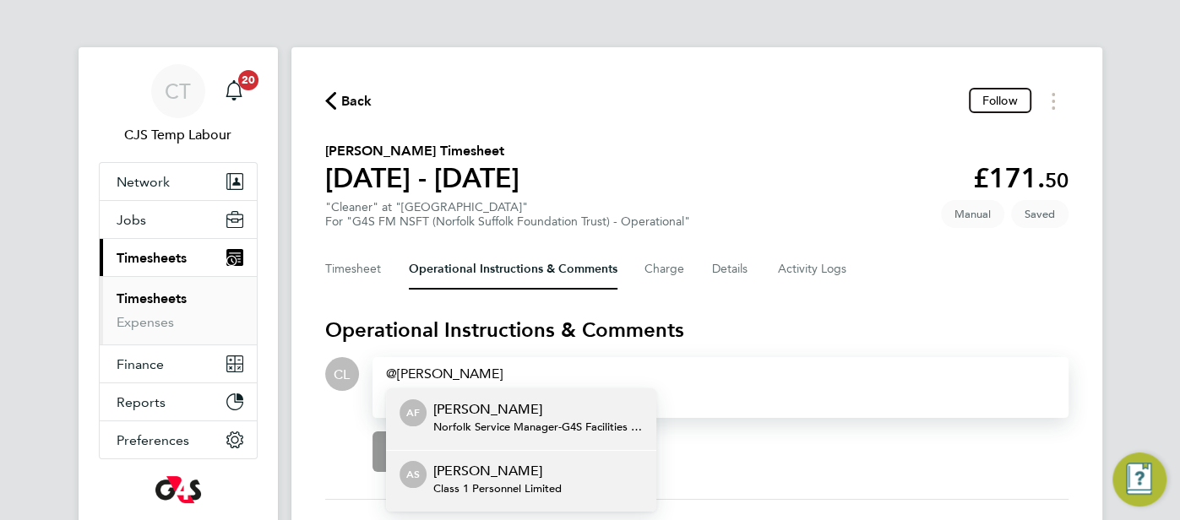
click at [555, 479] on p "Angela Sabaroche" at bounding box center [497, 471] width 128 height 20
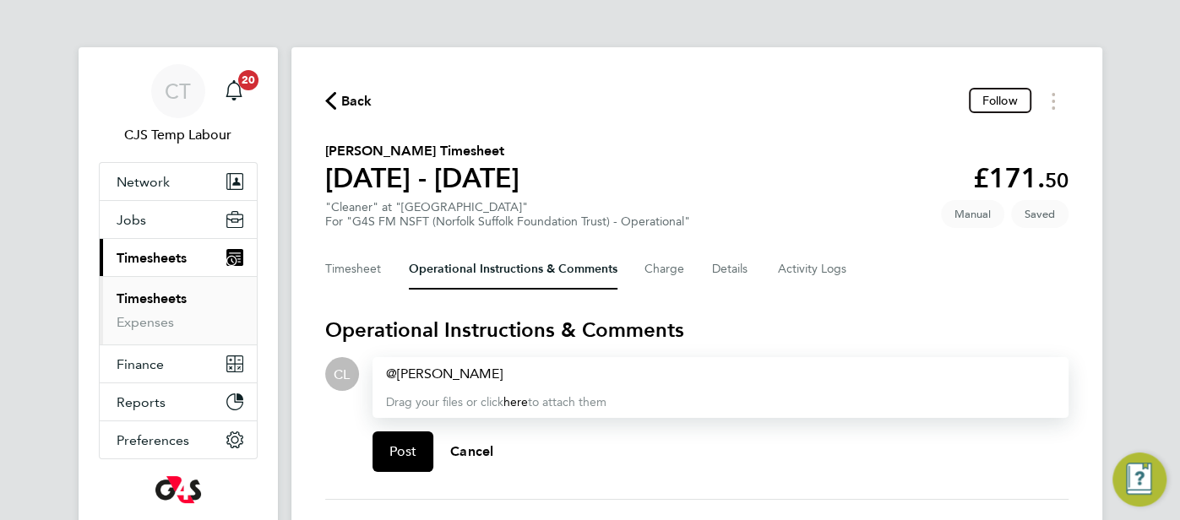
paste div
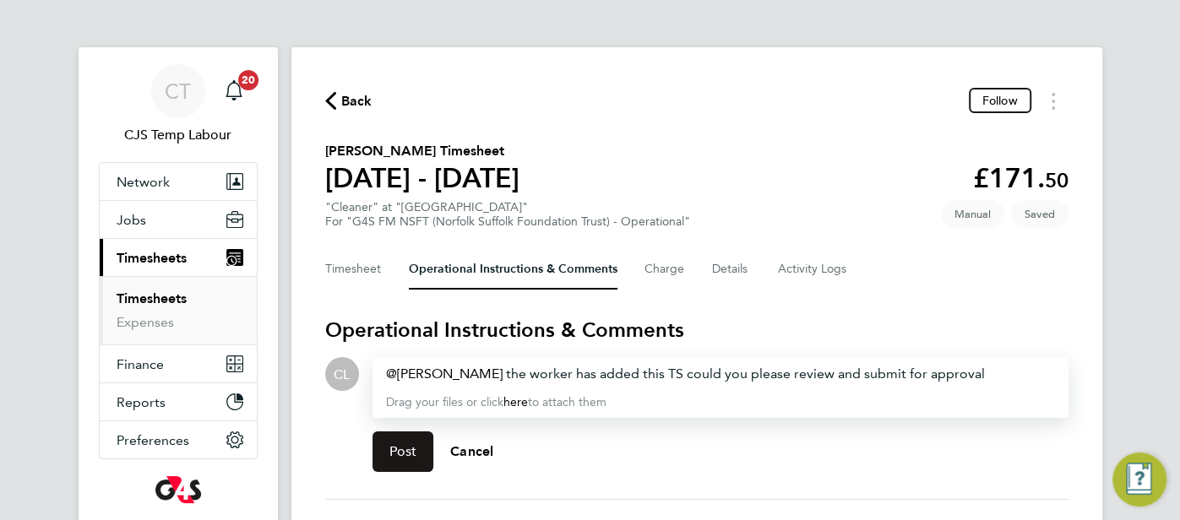
click at [415, 443] on span "Post" at bounding box center [403, 451] width 28 height 17
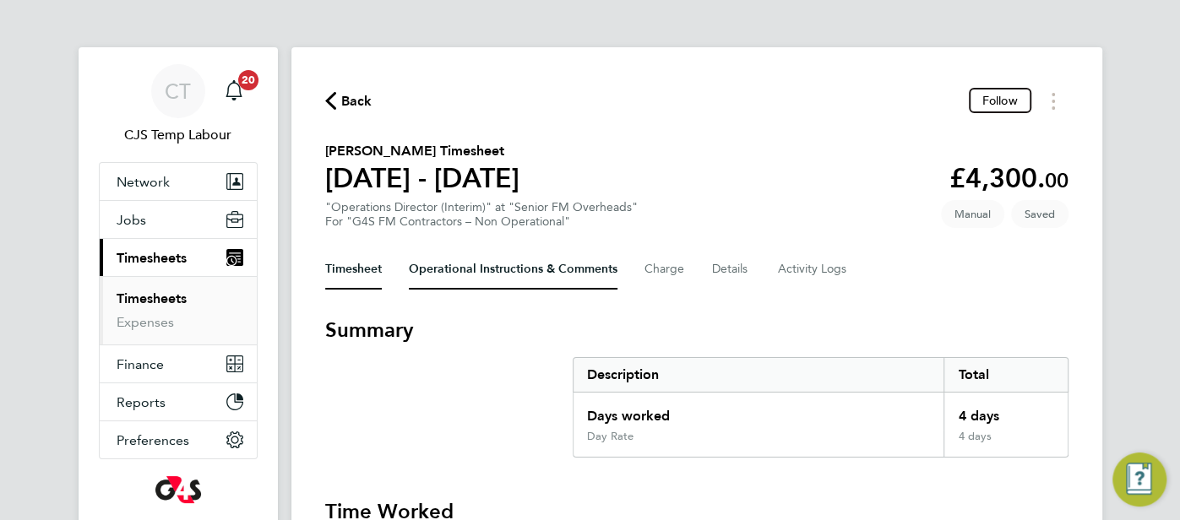
click at [523, 271] on Comments-tab "Operational Instructions & Comments" at bounding box center [513, 269] width 209 height 41
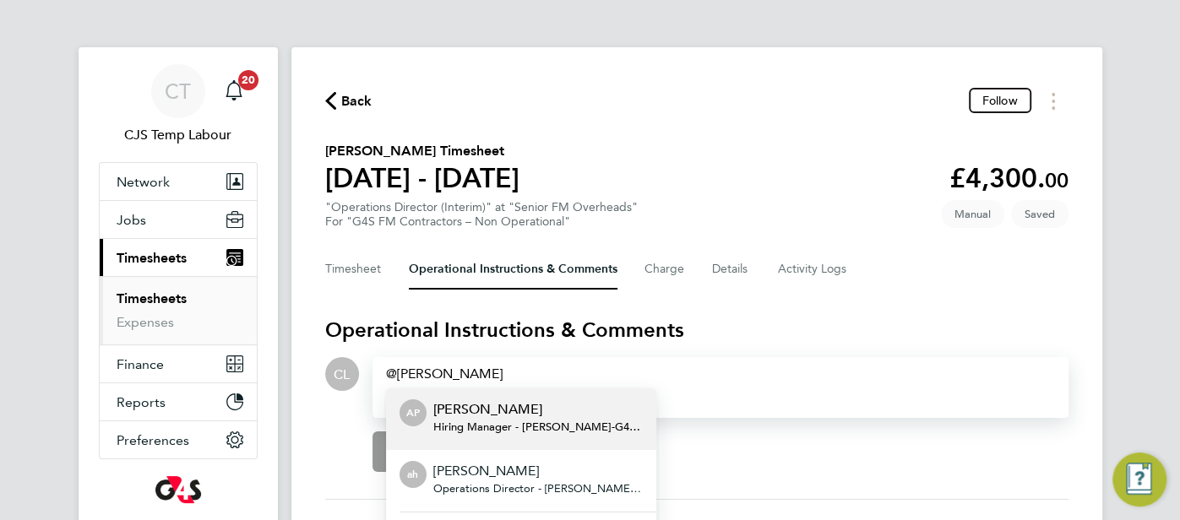
drag, startPoint x: 498, startPoint y: 476, endPoint x: 501, endPoint y: 468, distance: 8.8
click at [497, 475] on p "[PERSON_NAME]" at bounding box center [537, 471] width 209 height 20
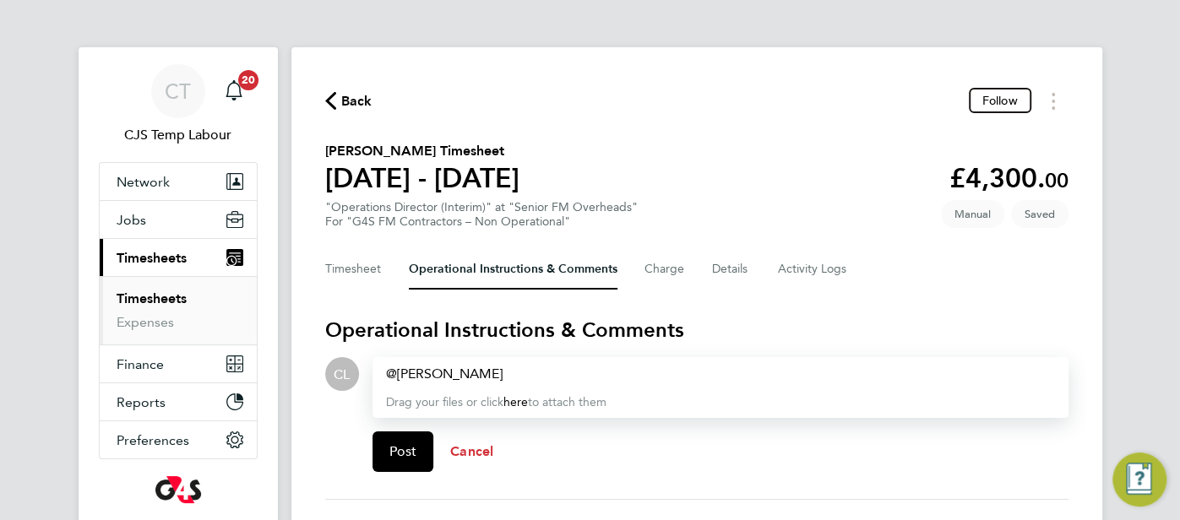
paste div
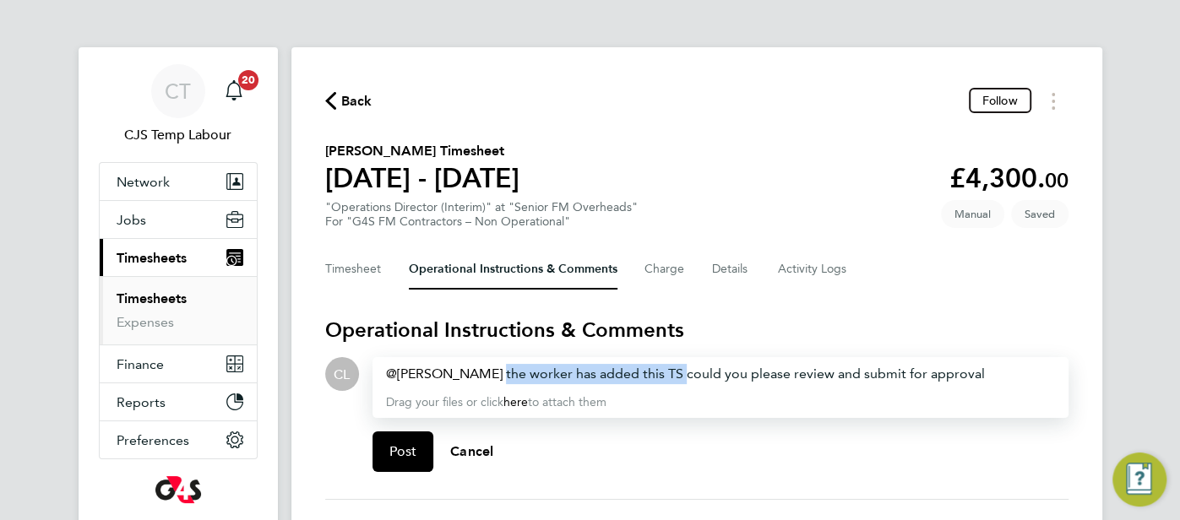
drag, startPoint x: 662, startPoint y: 375, endPoint x: 487, endPoint y: 380, distance: 174.9
click at [485, 378] on div "[PERSON_NAME] ​ the worker has added this TS could you please review and submit…" at bounding box center [720, 374] width 669 height 20
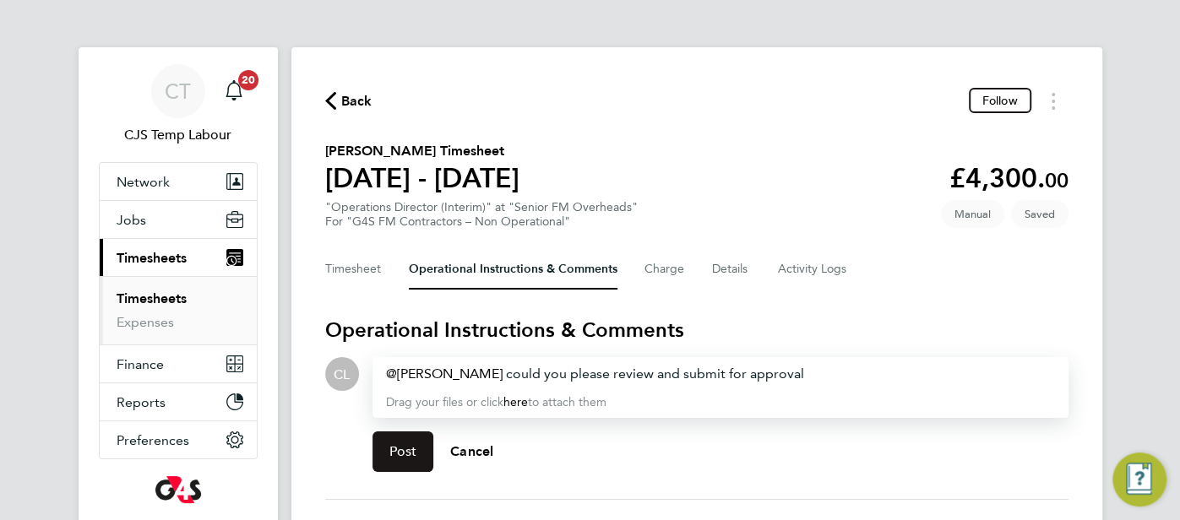
click at [404, 458] on span "Post" at bounding box center [403, 451] width 28 height 17
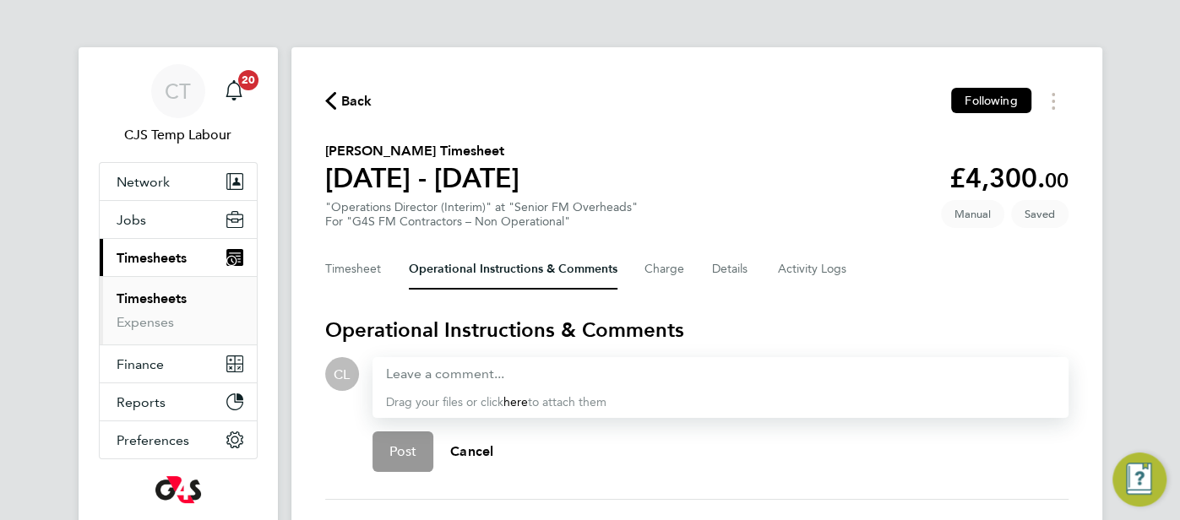
click at [418, 392] on div "Drag your files or click here to attach them" at bounding box center [720, 387] width 696 height 61
click at [403, 377] on div at bounding box center [720, 374] width 669 height 20
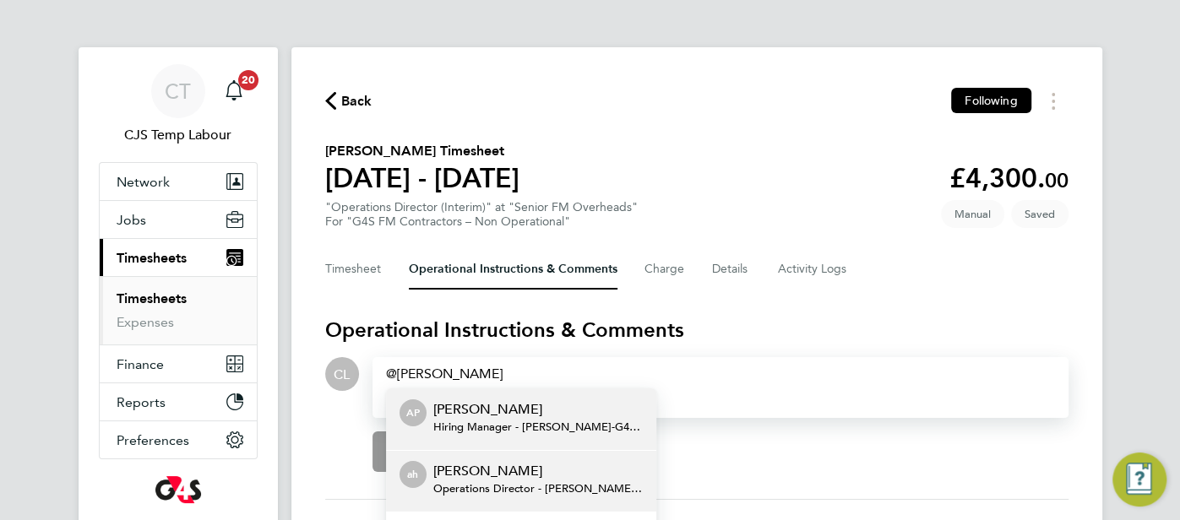
click at [456, 478] on p "andrew hydes" at bounding box center [537, 471] width 209 height 20
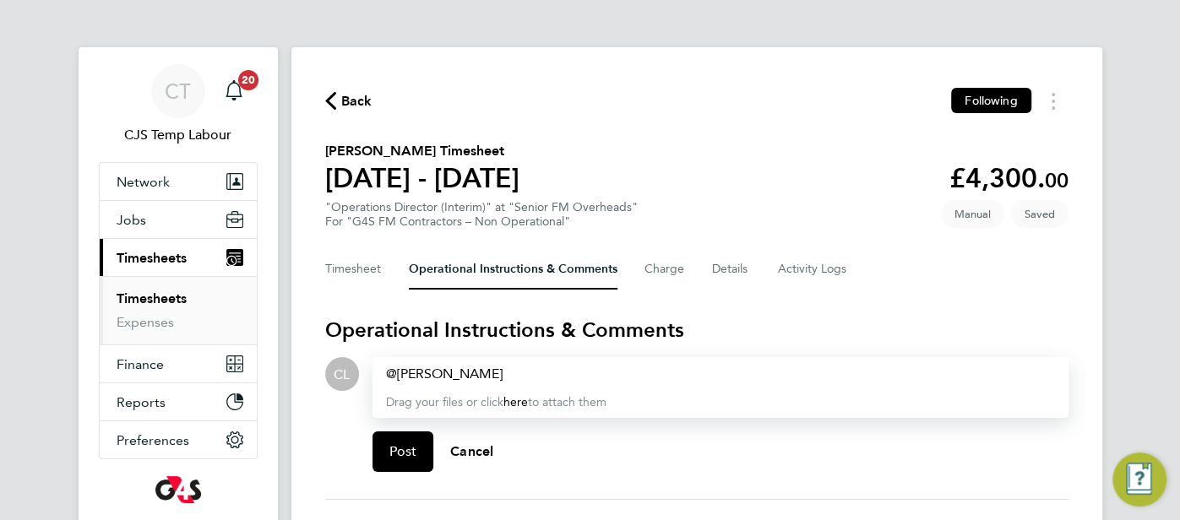
paste div
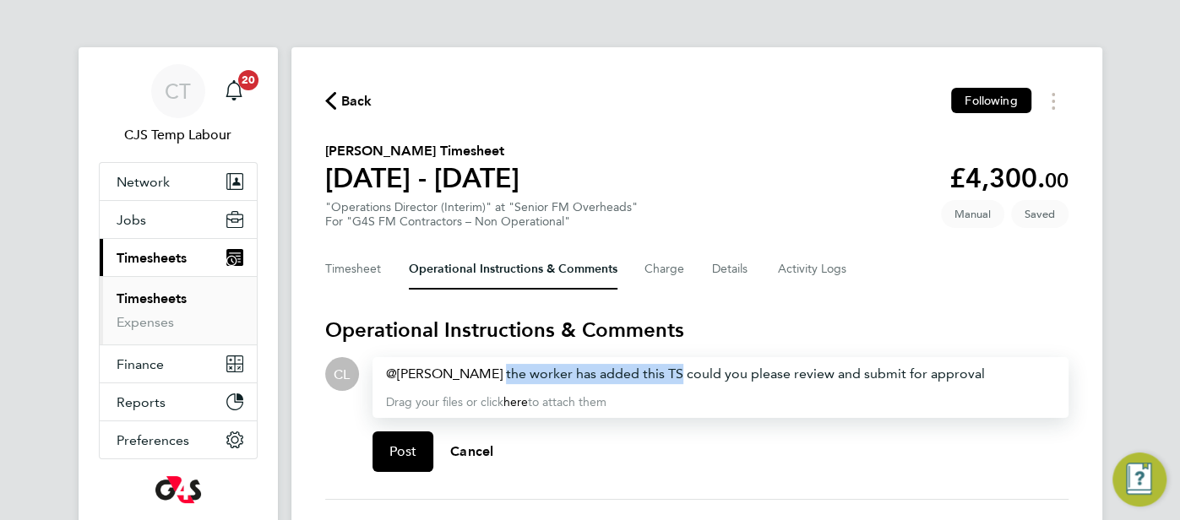
drag, startPoint x: 660, startPoint y: 374, endPoint x: 485, endPoint y: 370, distance: 174.9
click at [485, 370] on div "andrew hydes ​ the worker has added this TS could you please review and submit …" at bounding box center [720, 374] width 669 height 20
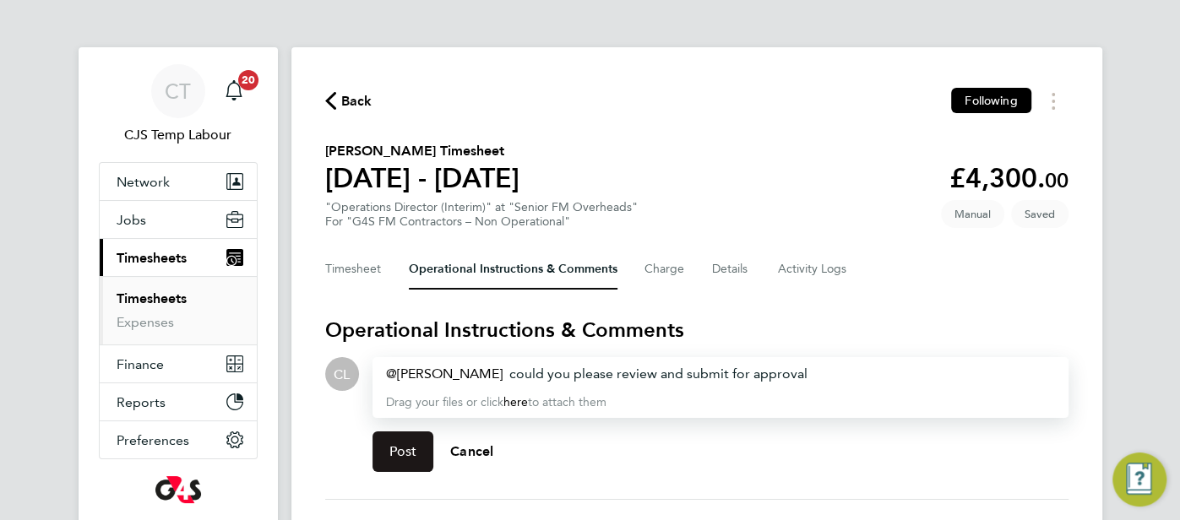
click at [398, 445] on span "Post" at bounding box center [403, 451] width 28 height 17
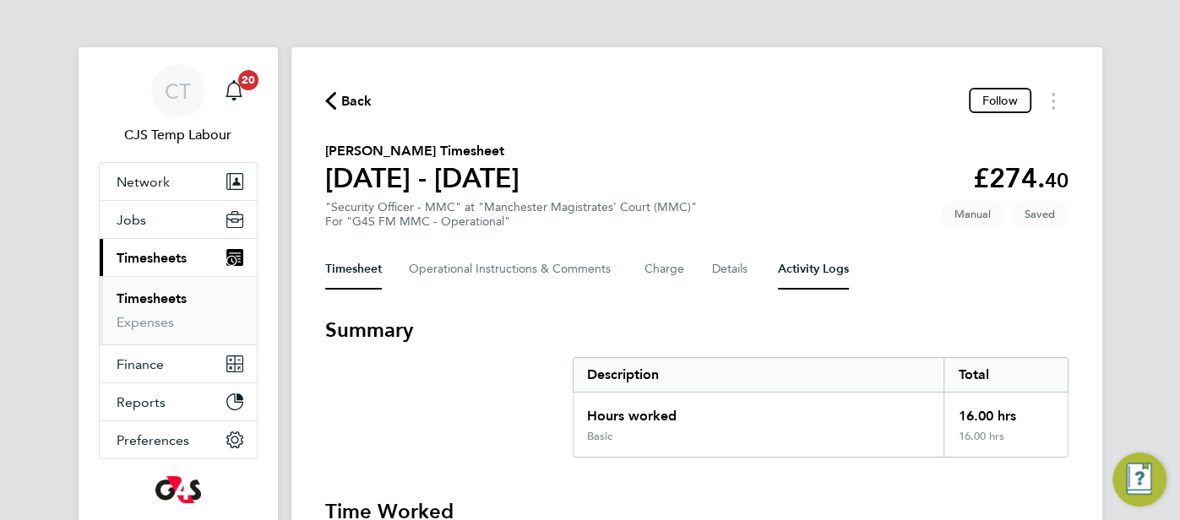
click at [806, 269] on Logs-tab "Activity Logs" at bounding box center [813, 269] width 71 height 41
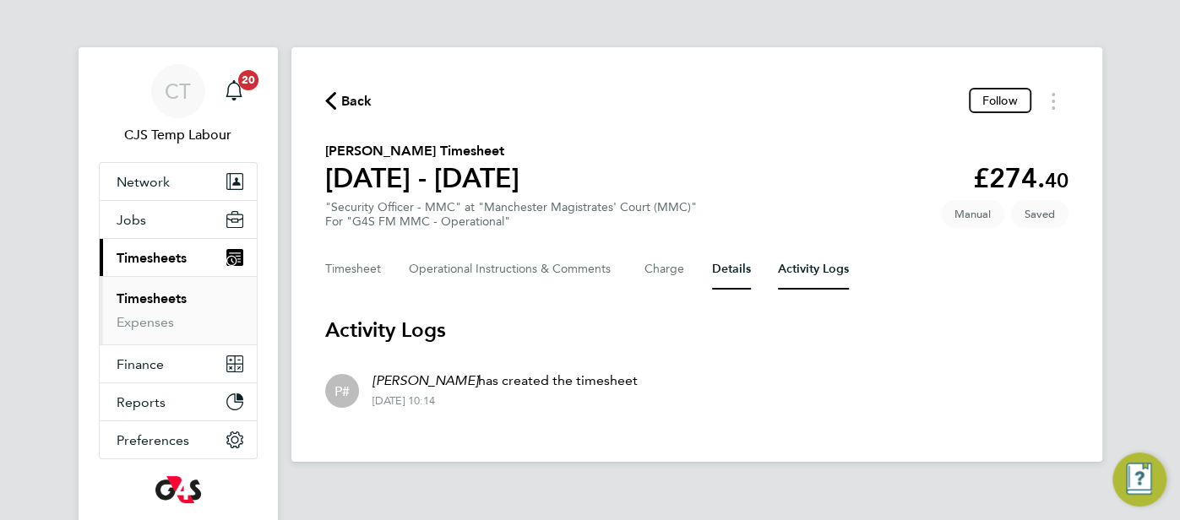
click at [726, 282] on button "Details" at bounding box center [731, 269] width 39 height 41
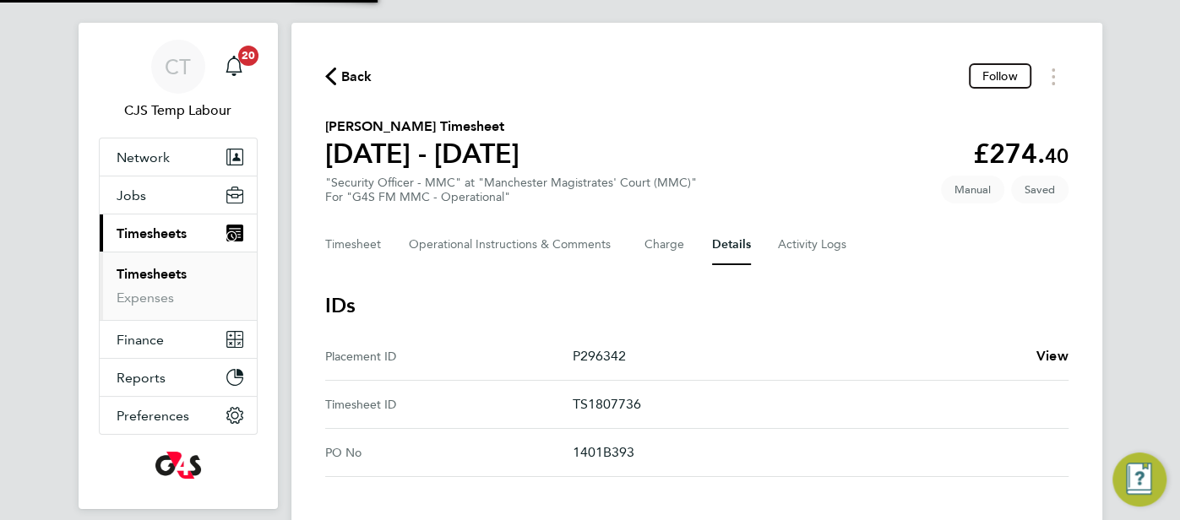
scroll to position [26, 0]
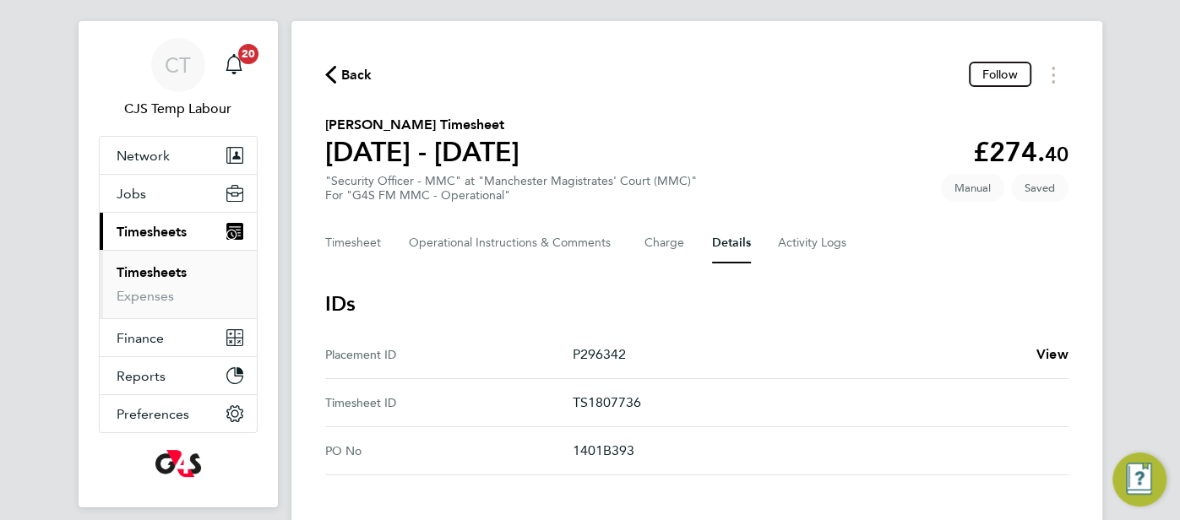
click at [1032, 356] on div "P296342 View" at bounding box center [821, 355] width 496 height 20
click at [1057, 356] on span "View" at bounding box center [1052, 354] width 32 height 16
click at [480, 252] on Comments-tab "Operational Instructions & Comments" at bounding box center [513, 243] width 209 height 41
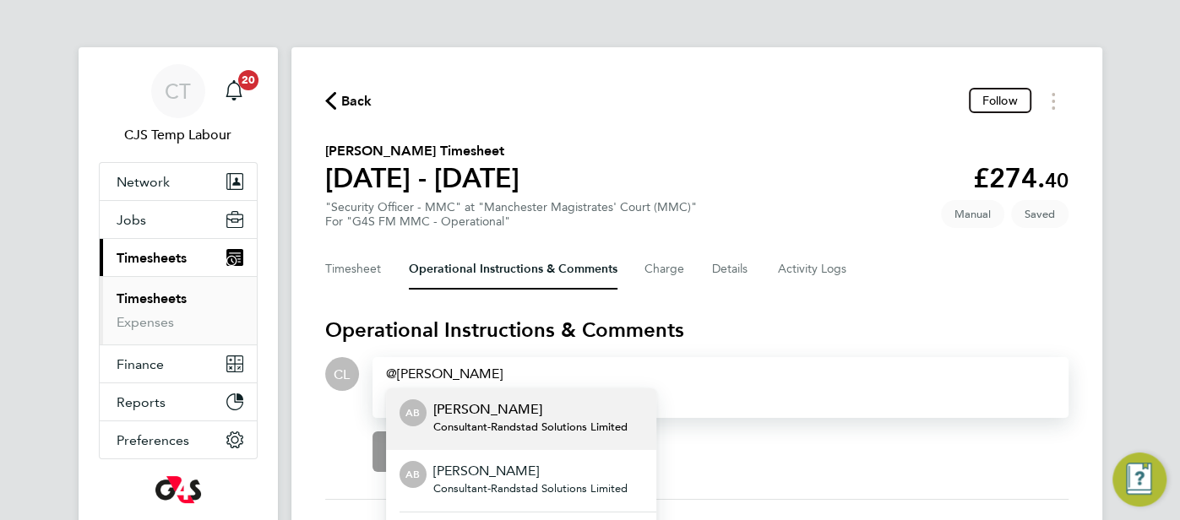
click at [509, 482] on span "Consultant - Randstad Solutions Limited" at bounding box center [530, 489] width 194 height 14
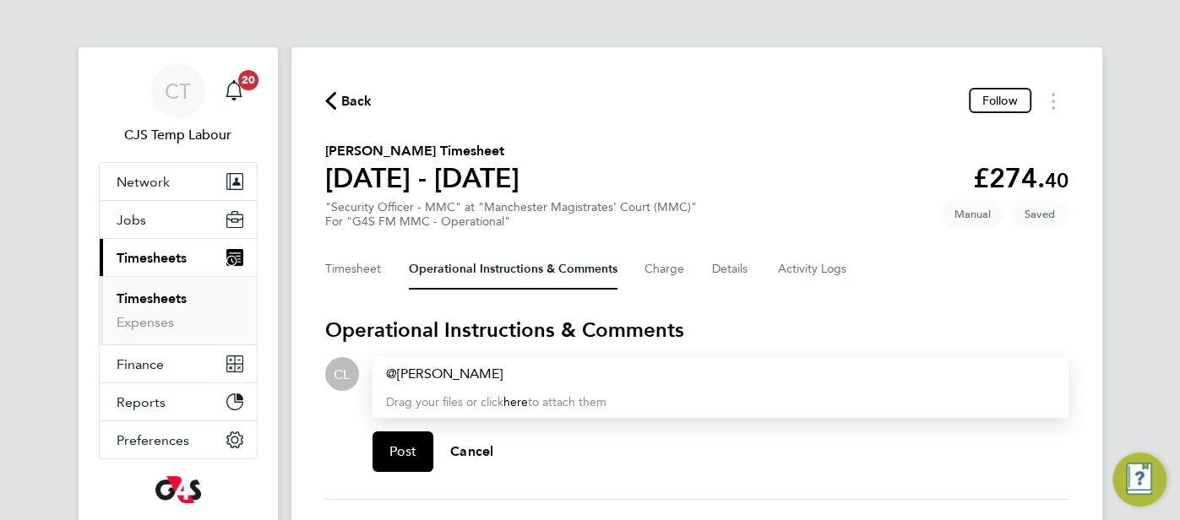
paste div
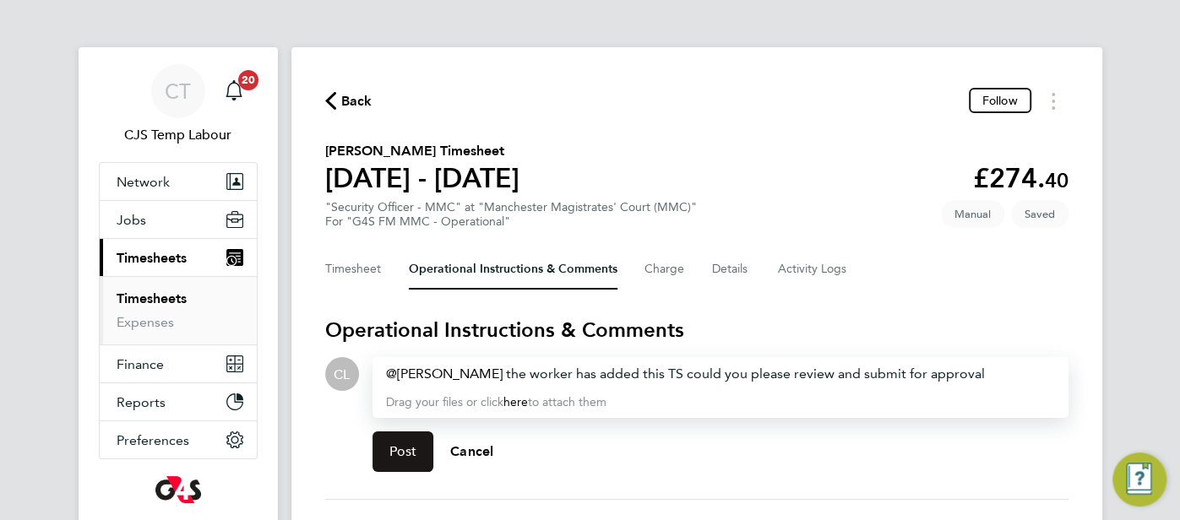
click at [405, 448] on span "Post" at bounding box center [403, 451] width 28 height 17
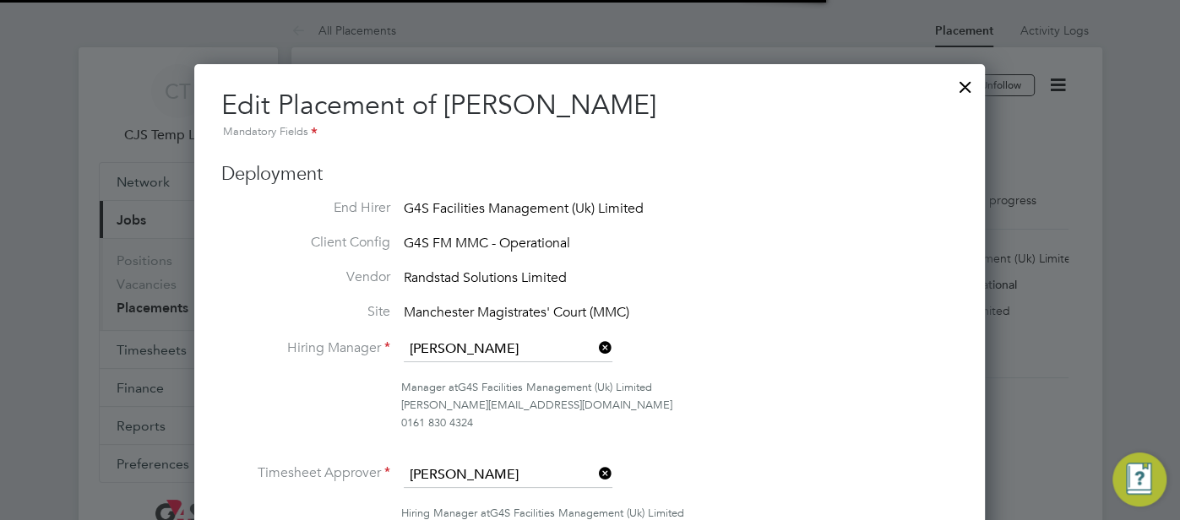
scroll to position [8, 8]
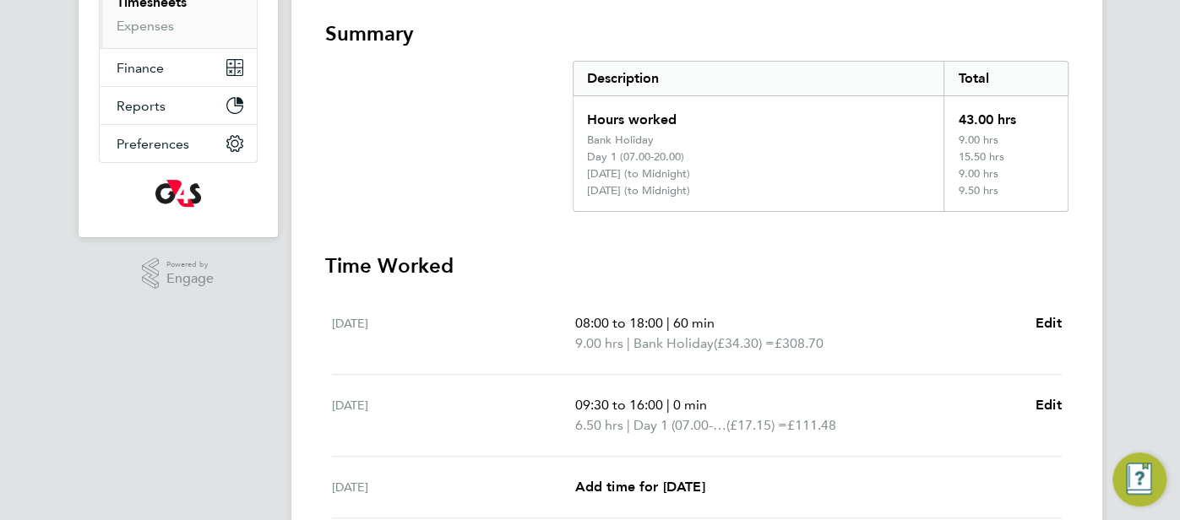
scroll to position [99, 0]
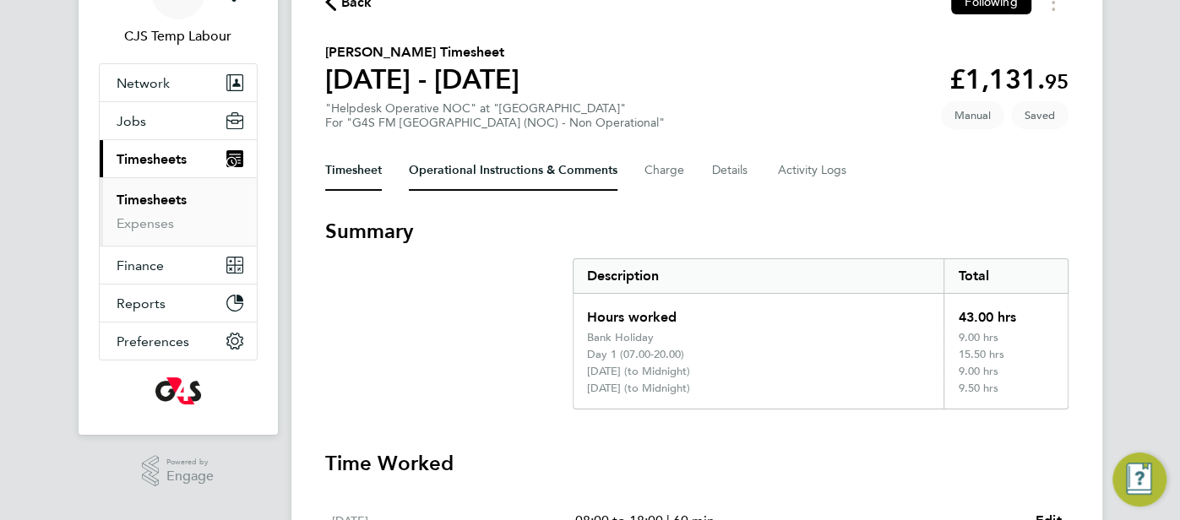
click at [485, 175] on Comments-tab "Operational Instructions & Comments" at bounding box center [513, 170] width 209 height 41
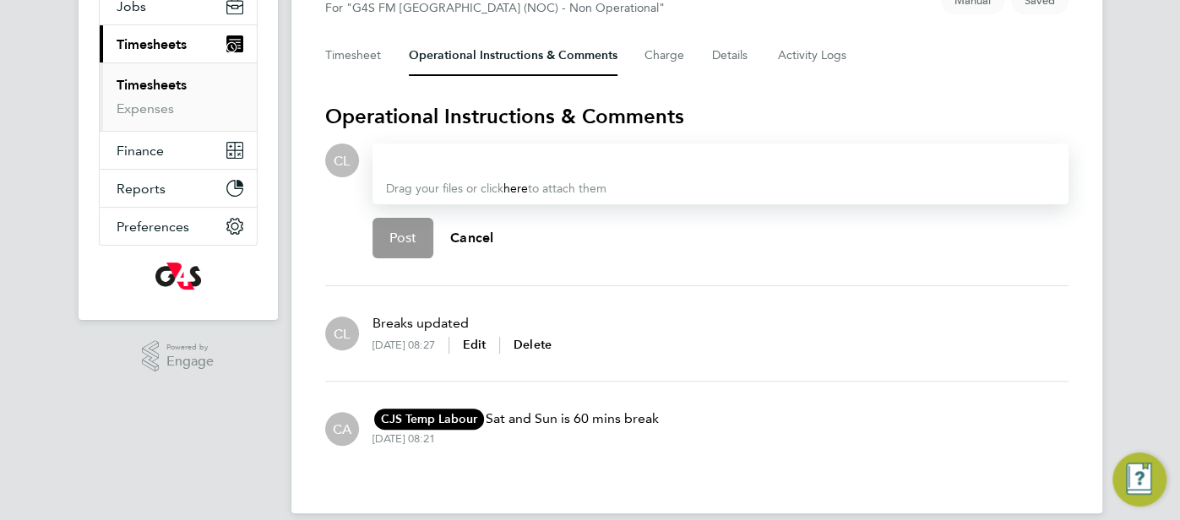
scroll to position [107, 0]
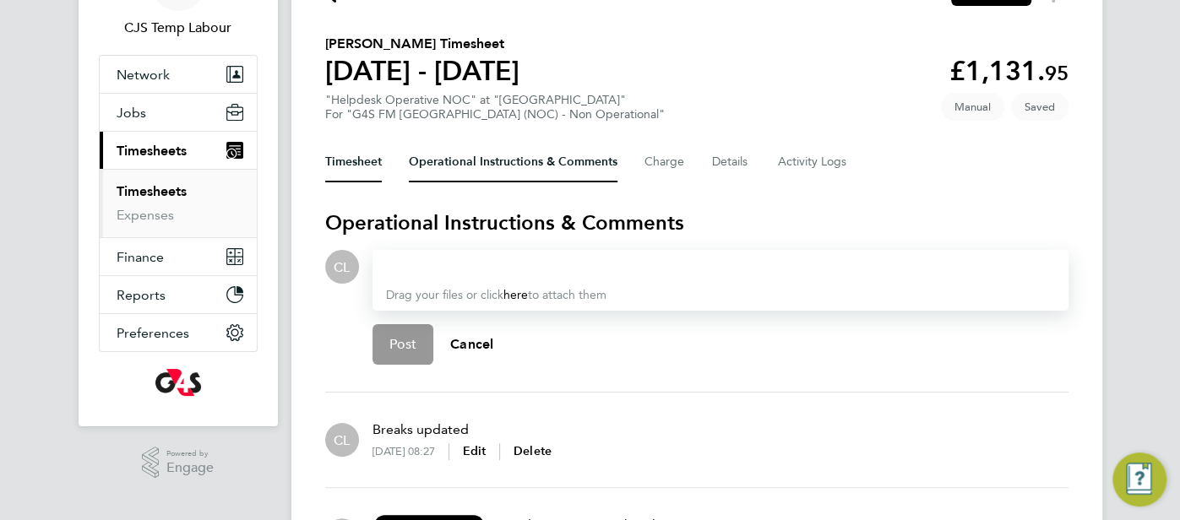
click at [374, 166] on button "Timesheet" at bounding box center [353, 162] width 57 height 41
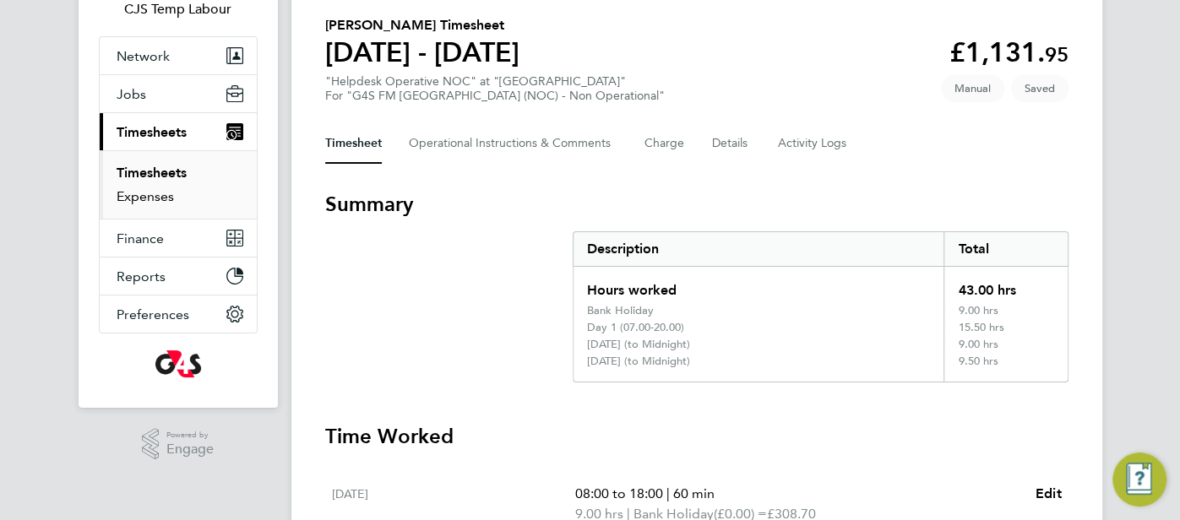
scroll to position [56, 0]
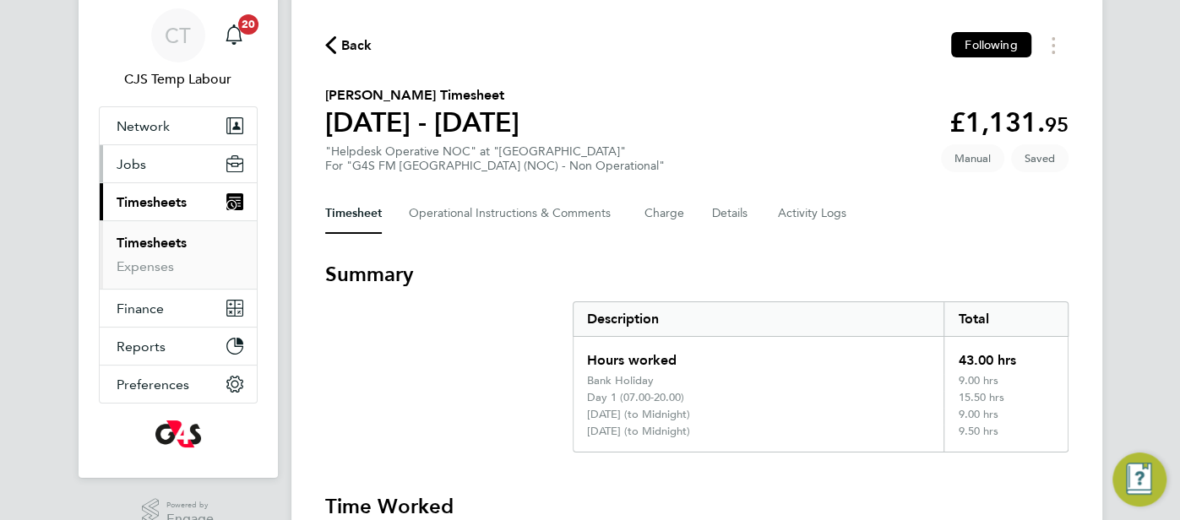
click at [197, 157] on button "Jobs" at bounding box center [178, 163] width 157 height 37
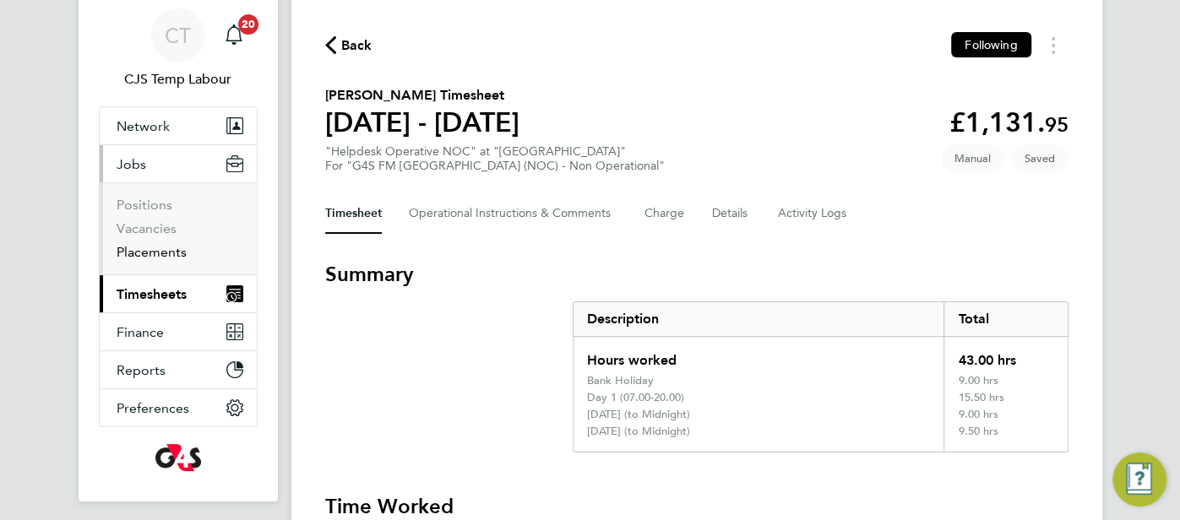
click at [155, 246] on link "Placements" at bounding box center [152, 252] width 70 height 16
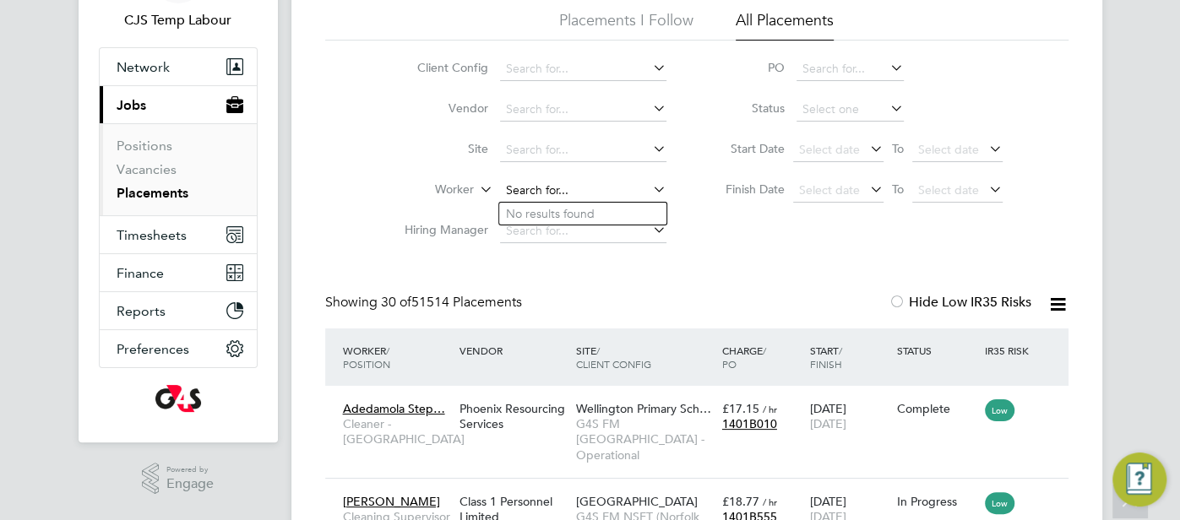
click at [559, 192] on input at bounding box center [583, 191] width 166 height 24
paste input "BADIYA ROTIMI"
click at [593, 210] on li "Rotimi Badiya" at bounding box center [582, 214] width 167 height 23
type input "Rotimi Badiya"
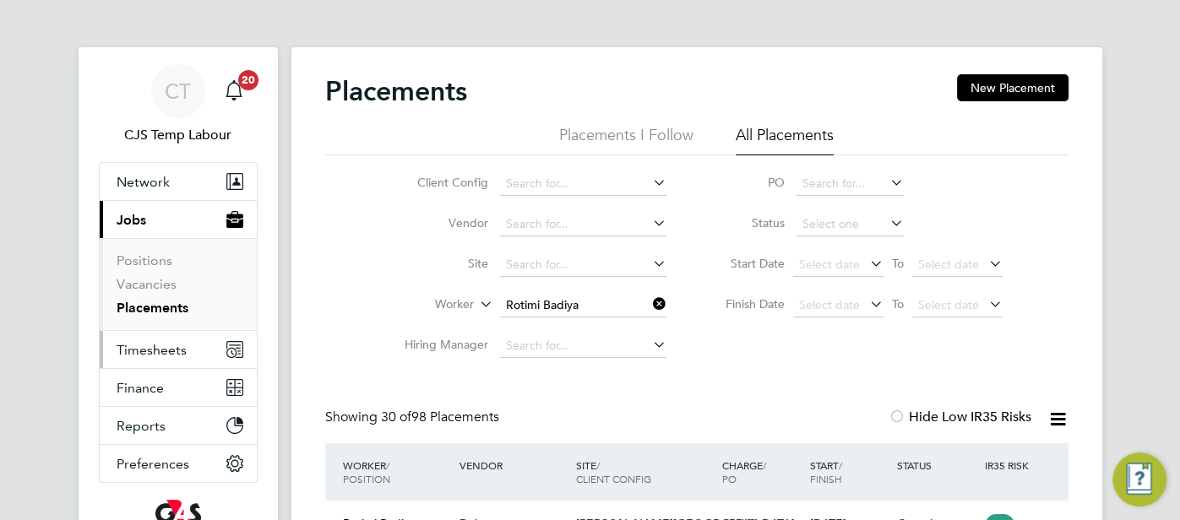
click at [155, 339] on button "Timesheets" at bounding box center [178, 349] width 157 height 37
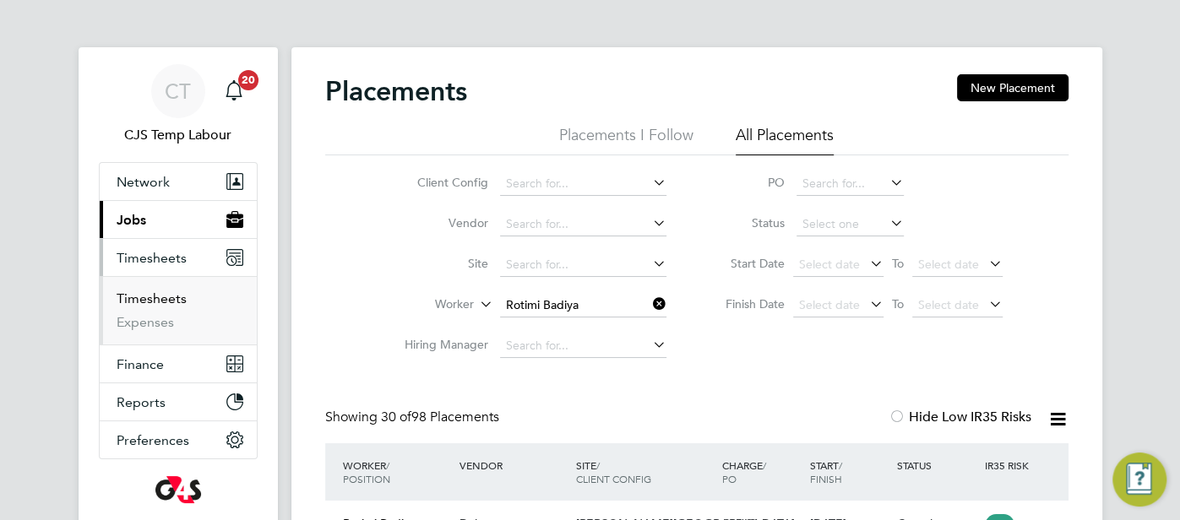
click at [174, 299] on link "Timesheets" at bounding box center [152, 299] width 70 height 16
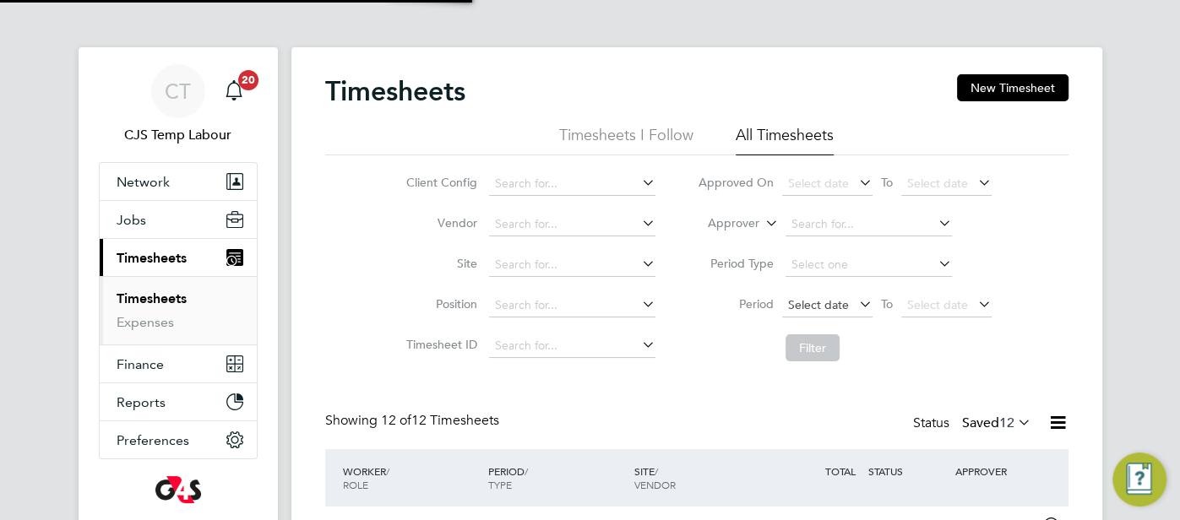
scroll to position [42, 146]
click at [815, 295] on span "Select date" at bounding box center [827, 306] width 90 height 23
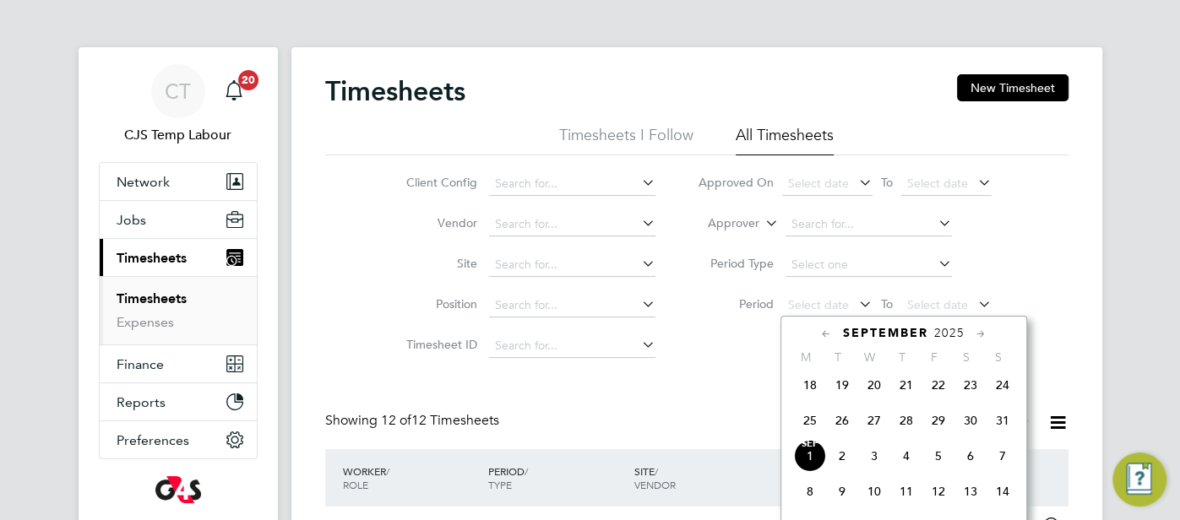
drag, startPoint x: 810, startPoint y: 432, endPoint x: 827, endPoint y: 423, distance: 18.9
click at [811, 432] on span "25" at bounding box center [810, 421] width 32 height 32
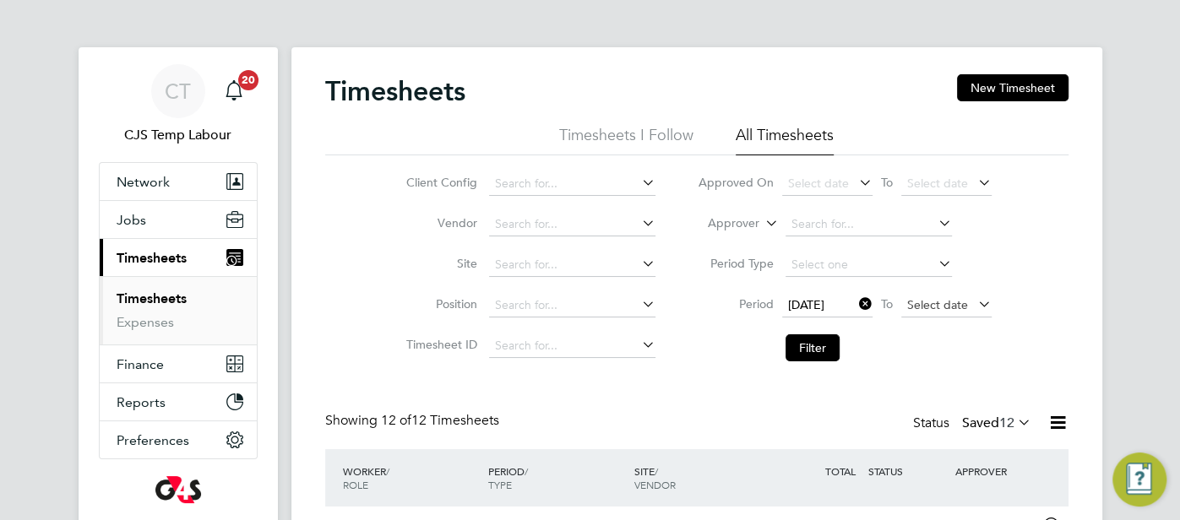
click at [931, 312] on span "Select date" at bounding box center [946, 306] width 90 height 23
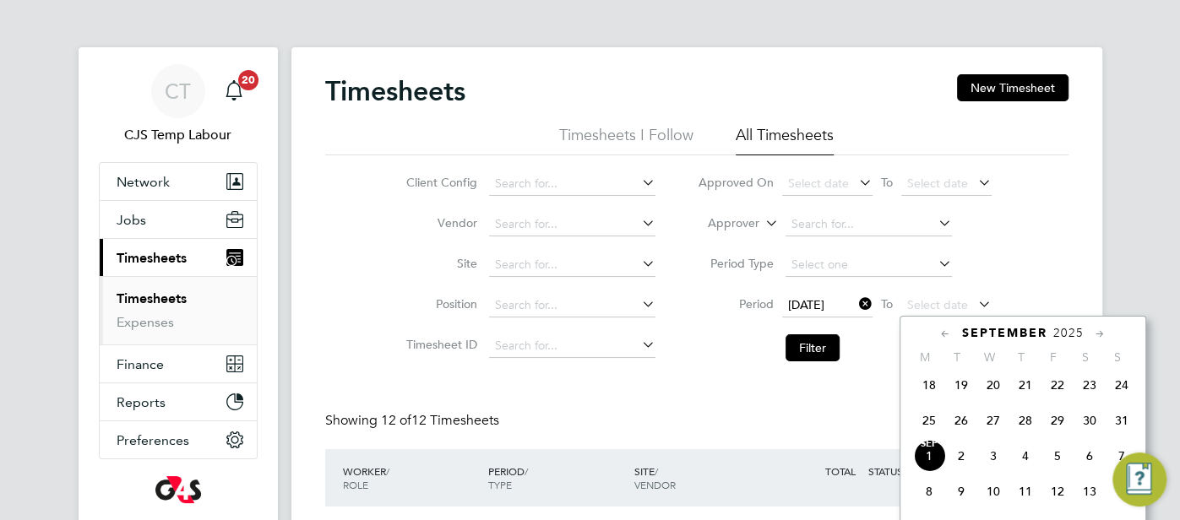
click at [1116, 426] on span "31" at bounding box center [1121, 421] width 32 height 32
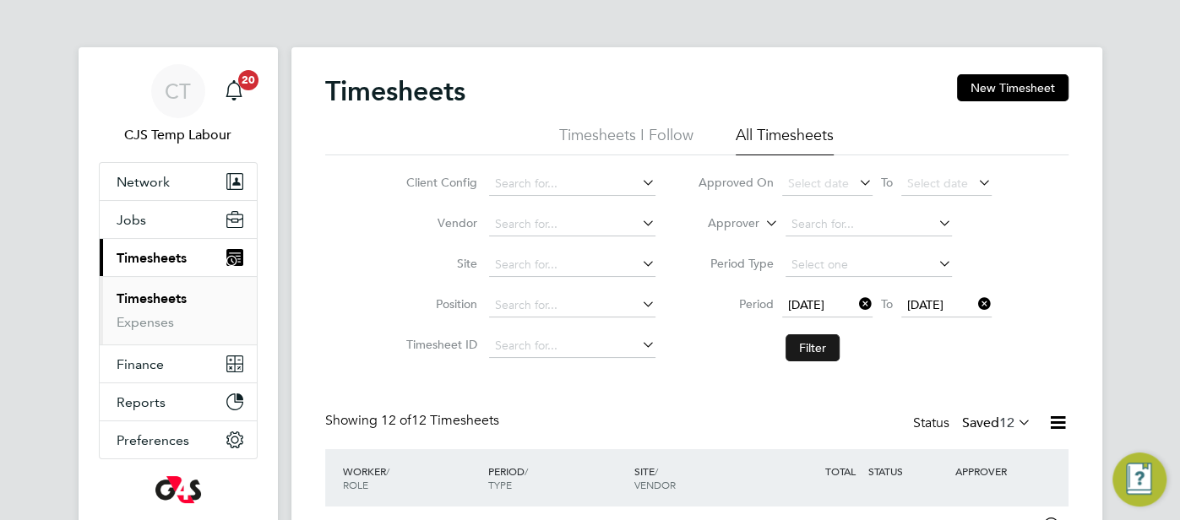
click at [817, 339] on button "Filter" at bounding box center [812, 347] width 54 height 27
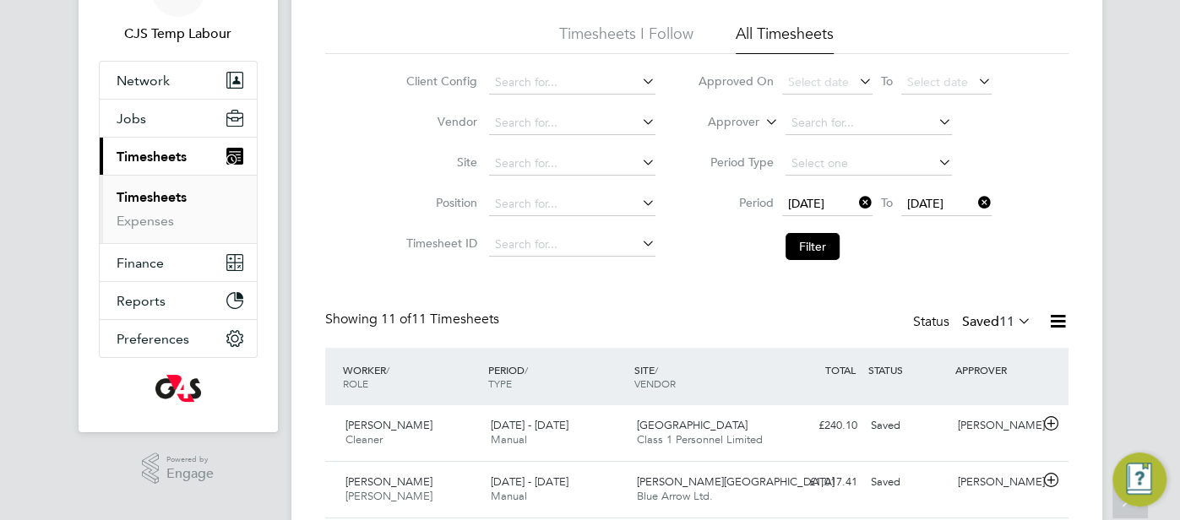
click at [1014, 319] on icon at bounding box center [1014, 321] width 0 height 24
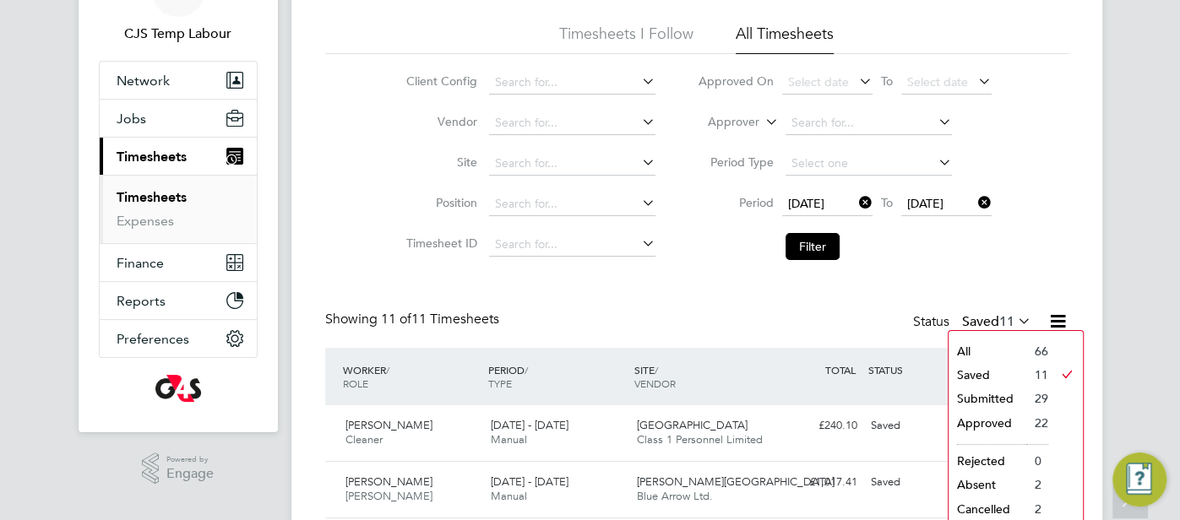
click at [999, 344] on li "All" at bounding box center [987, 351] width 78 height 24
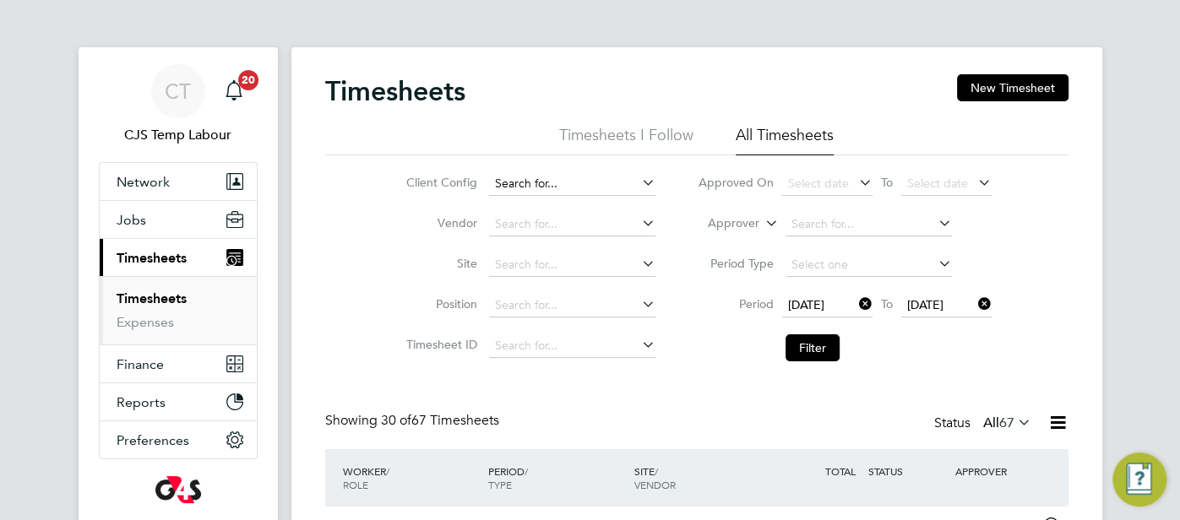
click at [536, 186] on input at bounding box center [572, 184] width 166 height 24
click at [595, 229] on li "G4S FM Tower Hamlets - Operational" at bounding box center [605, 230] width 233 height 23
type input "G4S FM Tower Hamlets - Operational"
click at [809, 342] on button "Filter" at bounding box center [812, 347] width 54 height 27
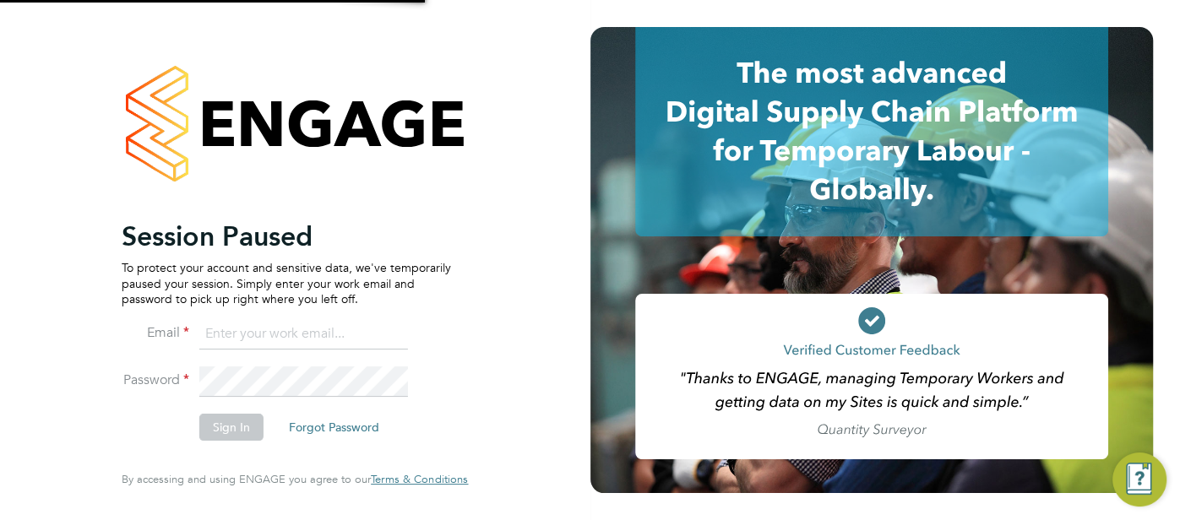
type input "cjs.templabour@uk.g4s.com"
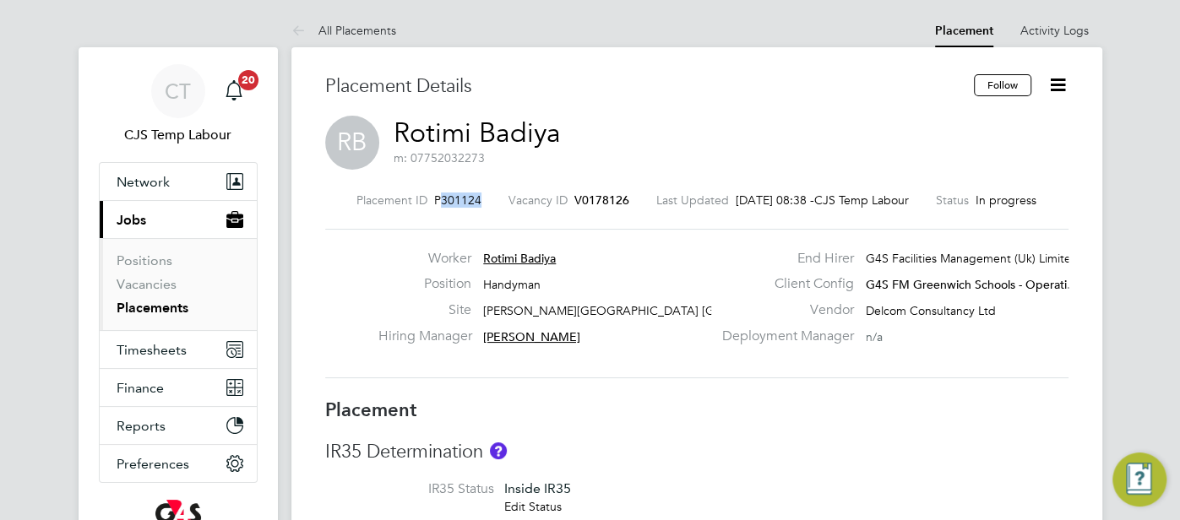
drag, startPoint x: 469, startPoint y: 199, endPoint x: 429, endPoint y: 198, distance: 39.7
click at [429, 198] on div "Placement ID P301124 Vacancy ID V0178126 Last Updated 01 Sep 2025, 08:38 - CJS …" at bounding box center [696, 200] width 743 height 15
copy span "301124"
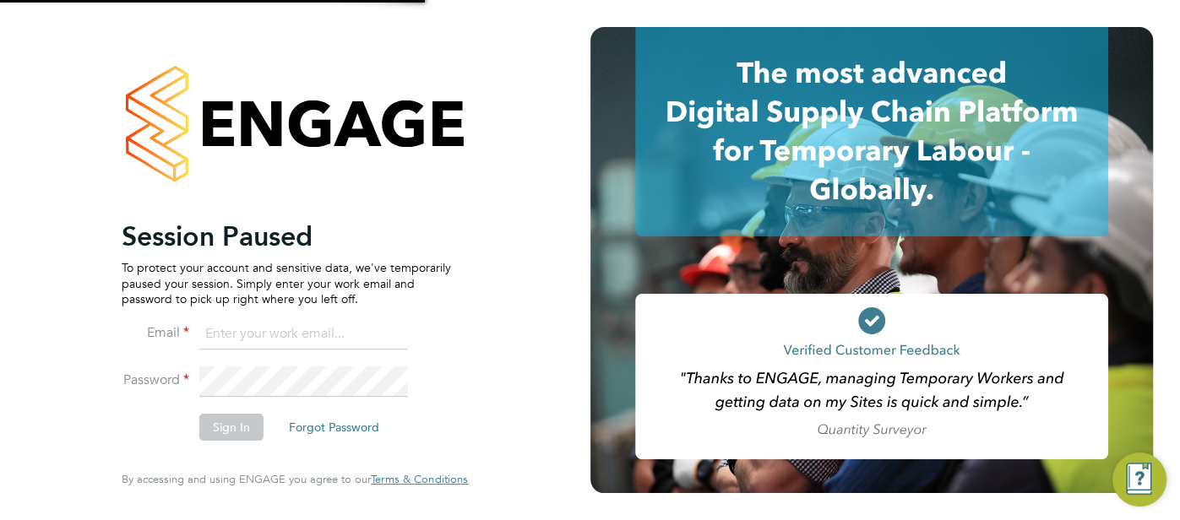
type input "[EMAIL_ADDRESS][DOMAIN_NAME]"
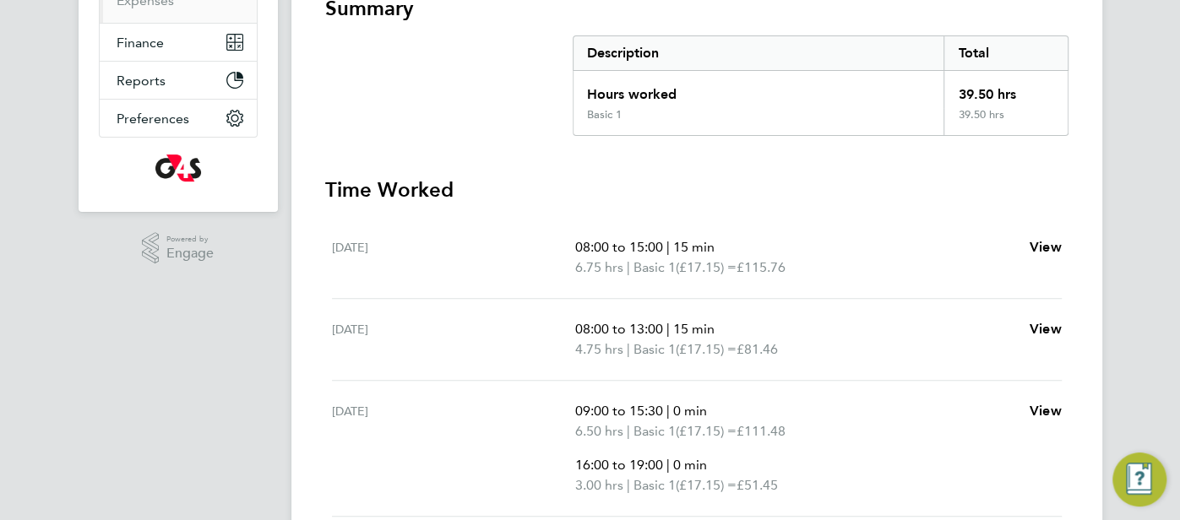
scroll to position [118, 0]
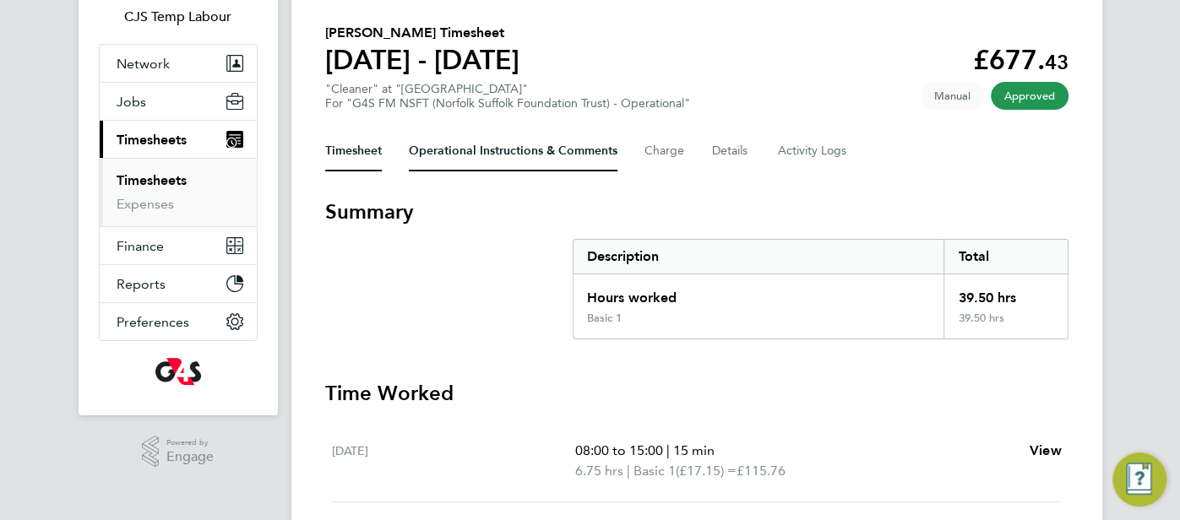
click at [524, 155] on Comments-tab "Operational Instructions & Comments" at bounding box center [513, 151] width 209 height 41
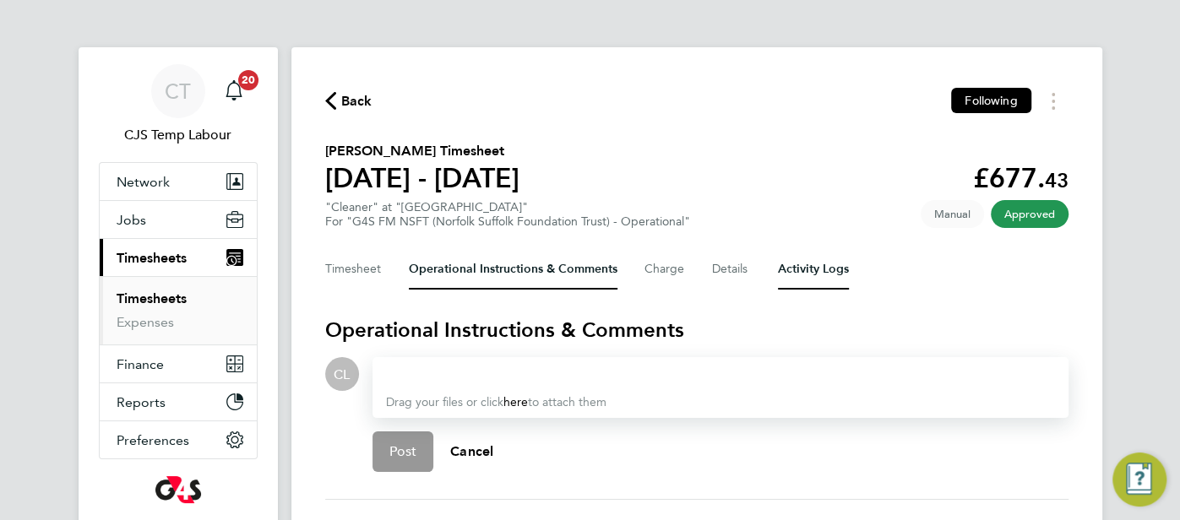
click at [813, 275] on Logs-tab "Activity Logs" at bounding box center [813, 269] width 71 height 41
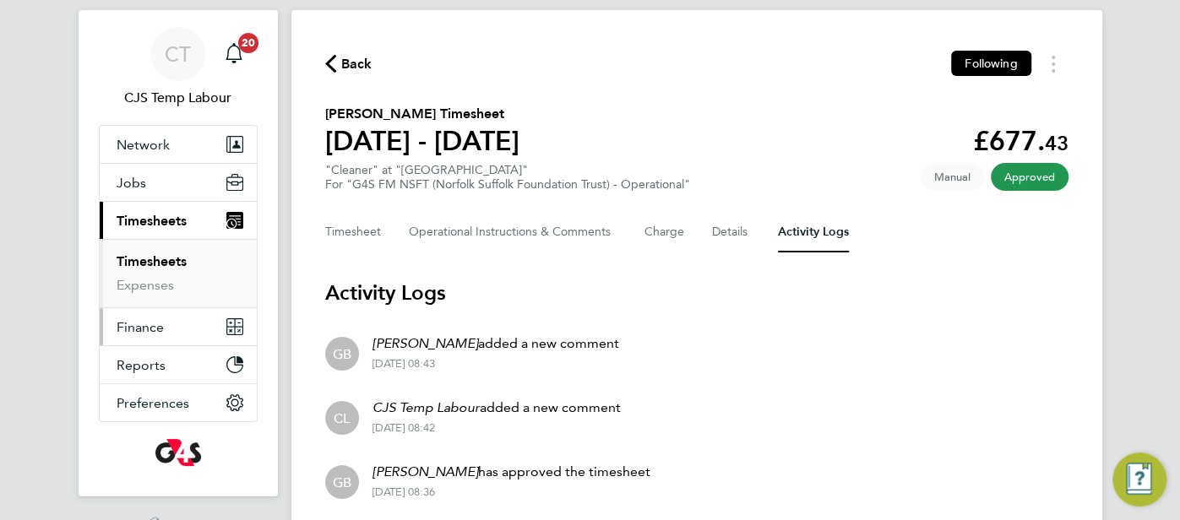
scroll to position [26, 0]
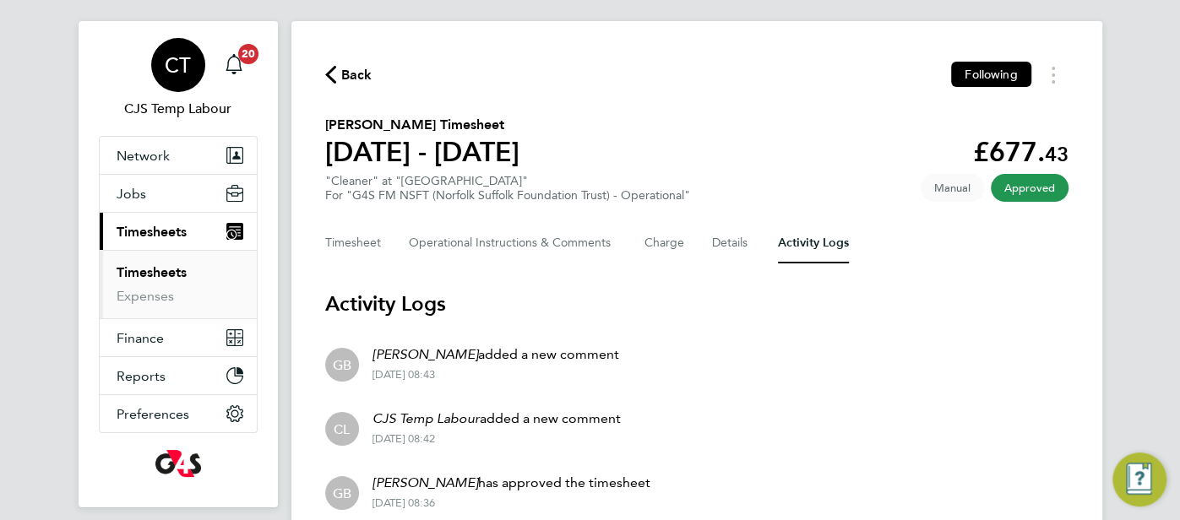
click at [170, 58] on span "CT" at bounding box center [178, 65] width 26 height 22
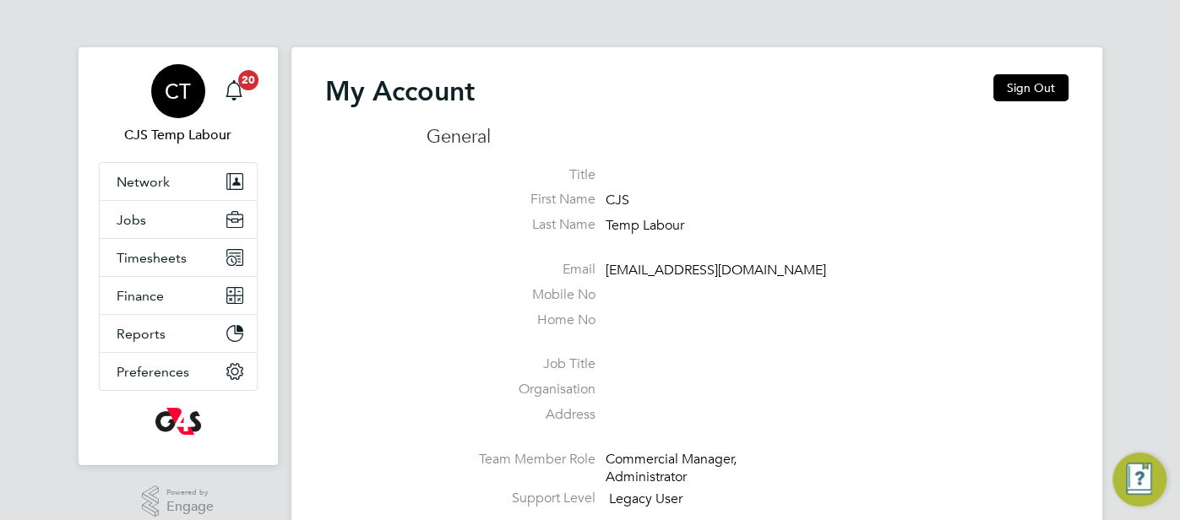
drag, startPoint x: 1026, startPoint y: 84, endPoint x: 969, endPoint y: 130, distance: 73.9
click at [1017, 92] on button "Sign Out" at bounding box center [1030, 87] width 75 height 27
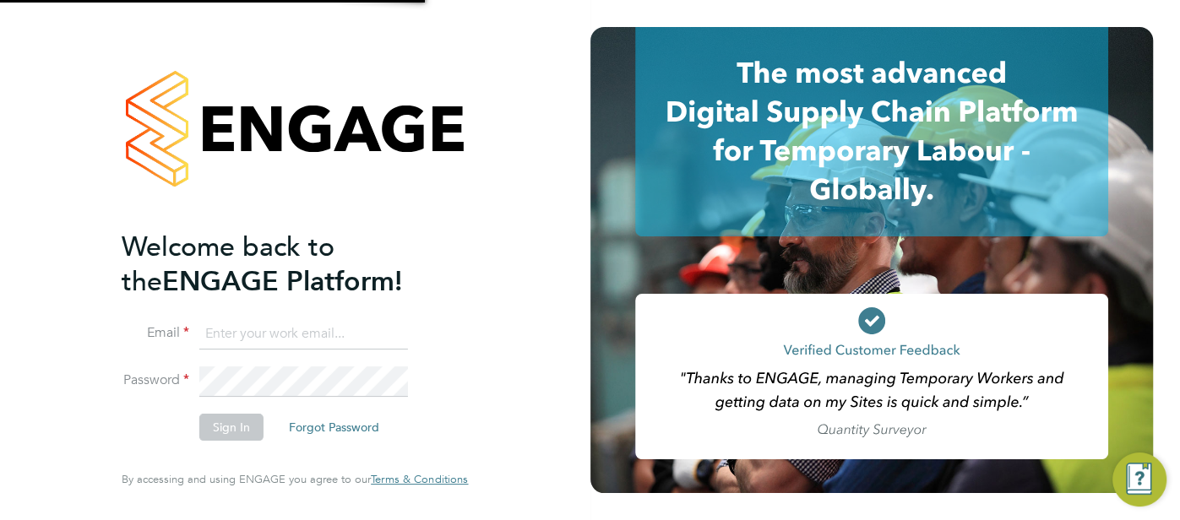
type input "cjs.templabour@uk.g4s.com"
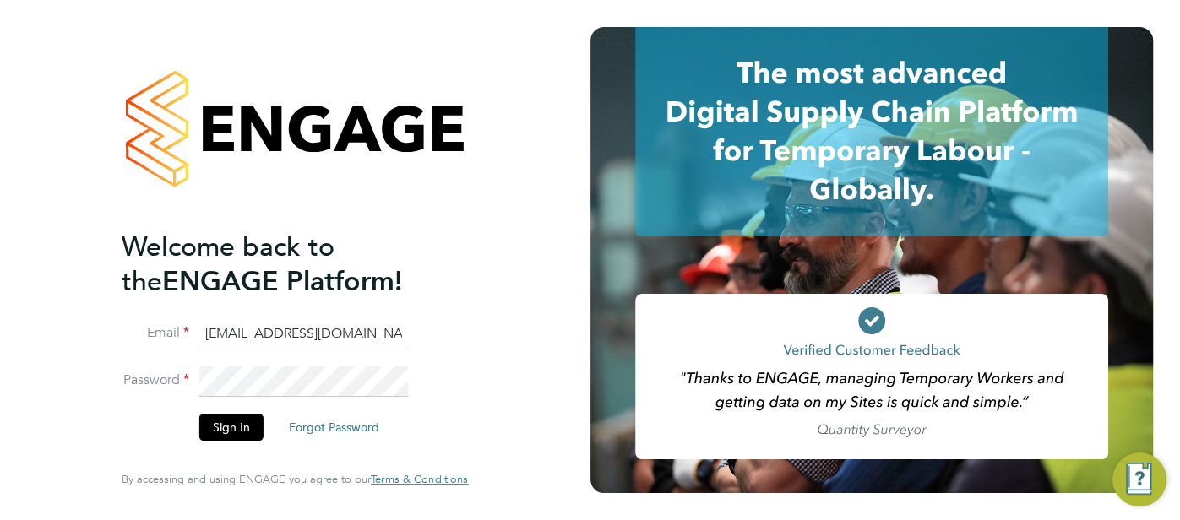
drag, startPoint x: 383, startPoint y: 335, endPoint x: 195, endPoint y: 323, distance: 188.7
click at [195, 324] on li "Email cjs.templabour@uk.g4s.com" at bounding box center [286, 342] width 329 height 47
type input "pts.templabour@uk.g4s.com"
click at [231, 428] on button "Sign In" at bounding box center [231, 427] width 64 height 27
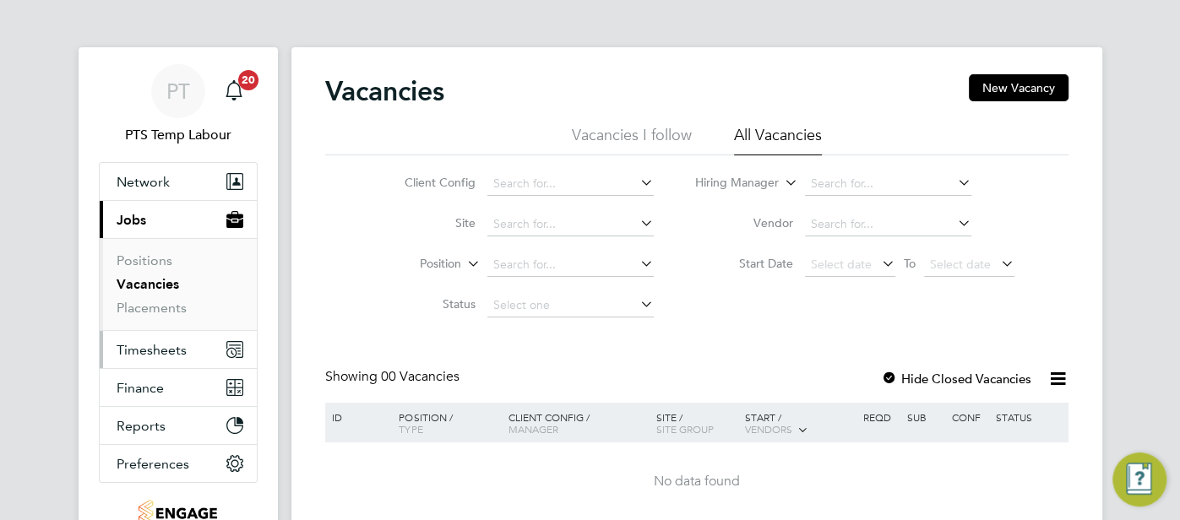
click at [183, 350] on span "Timesheets" at bounding box center [152, 350] width 70 height 16
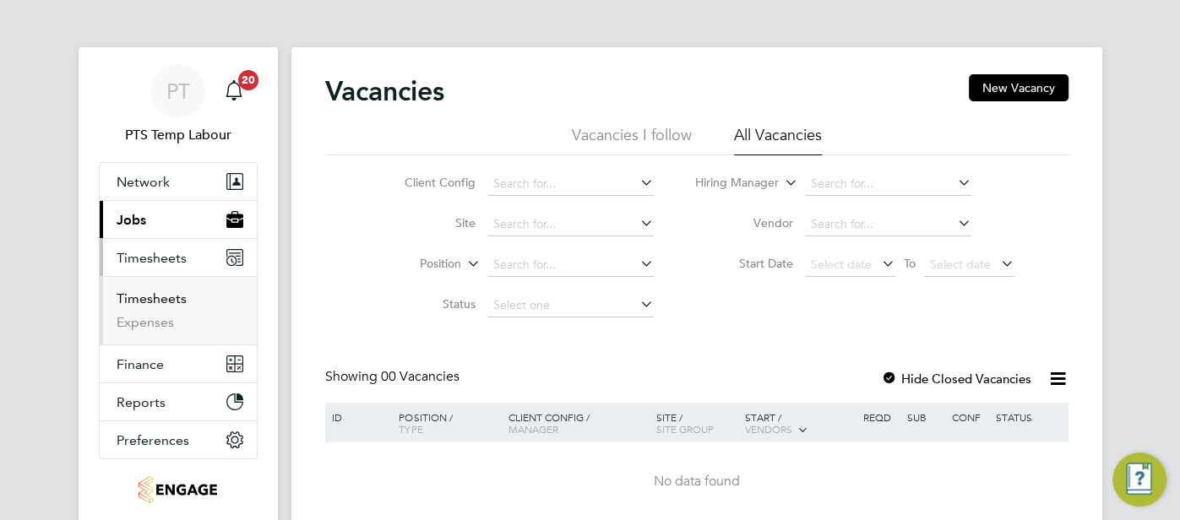
click at [174, 299] on link "Timesheets" at bounding box center [152, 299] width 70 height 16
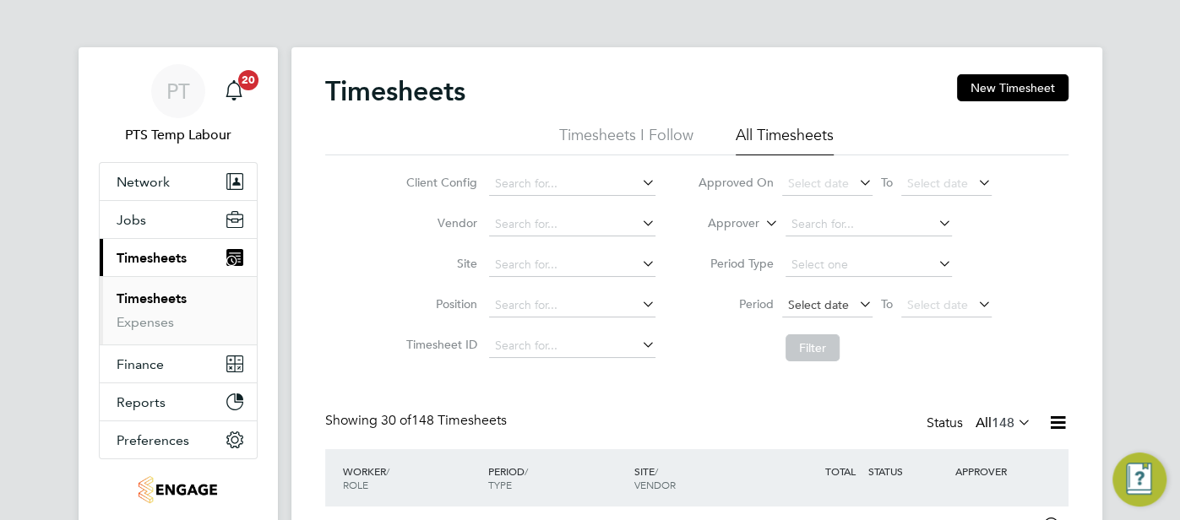
click at [817, 302] on span "Select date" at bounding box center [818, 304] width 61 height 15
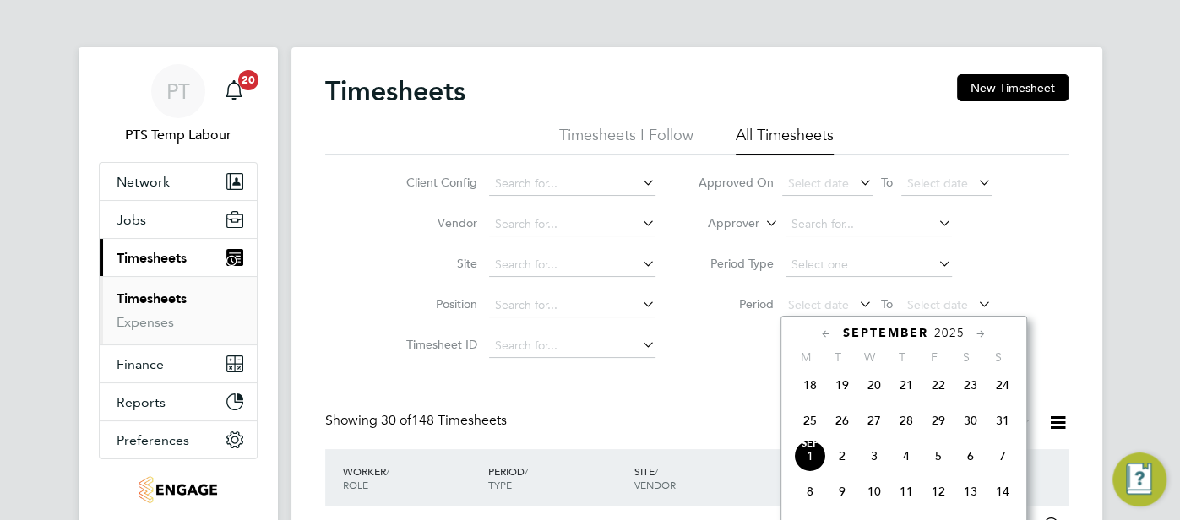
drag, startPoint x: 809, startPoint y: 429, endPoint x: 857, endPoint y: 402, distance: 55.2
click at [810, 426] on span "25" at bounding box center [810, 421] width 32 height 32
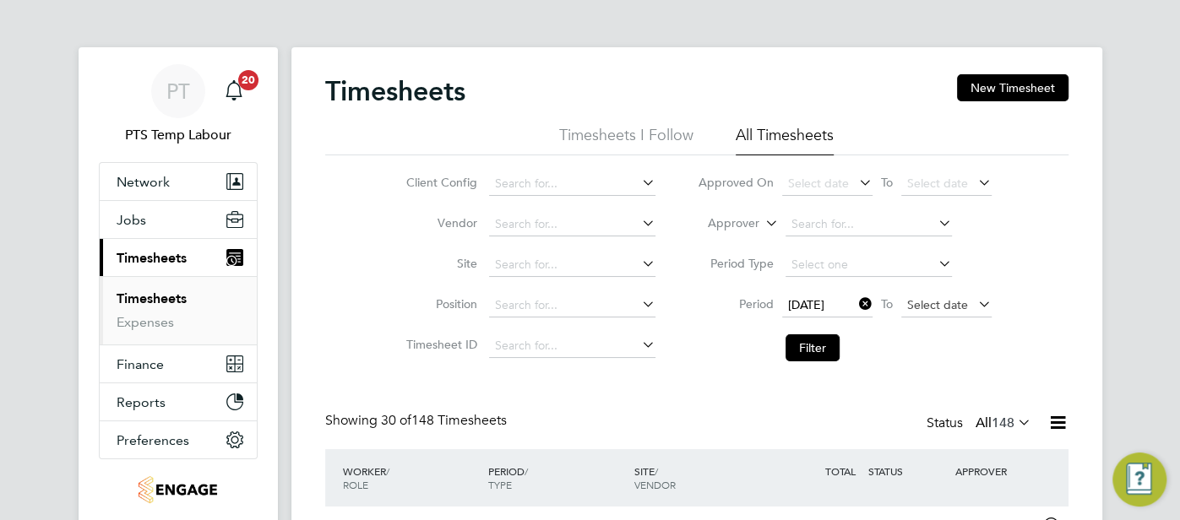
click at [926, 312] on span "Select date" at bounding box center [946, 306] width 90 height 23
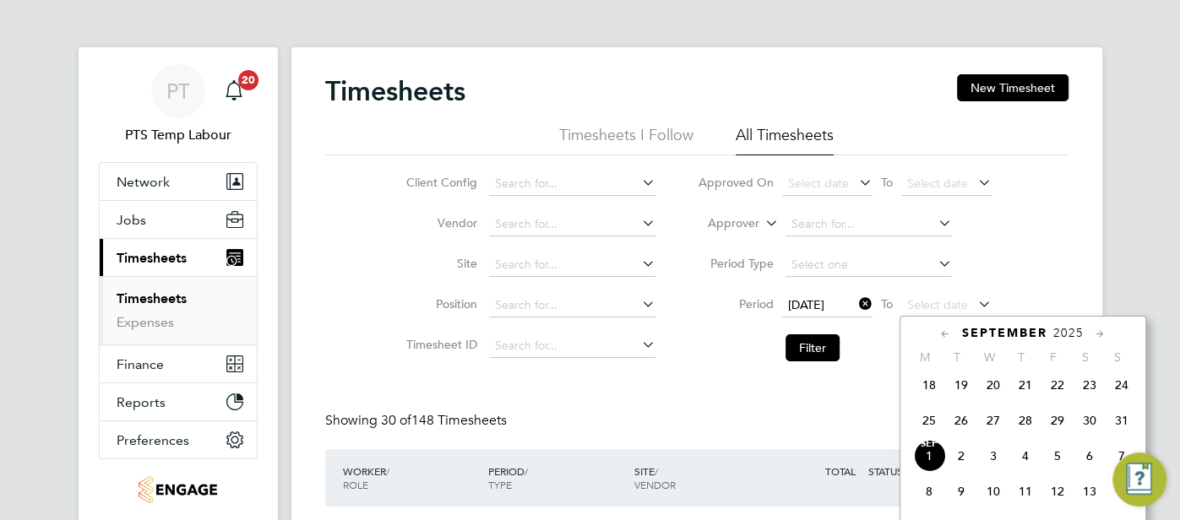
click at [1114, 426] on span "31" at bounding box center [1121, 421] width 32 height 32
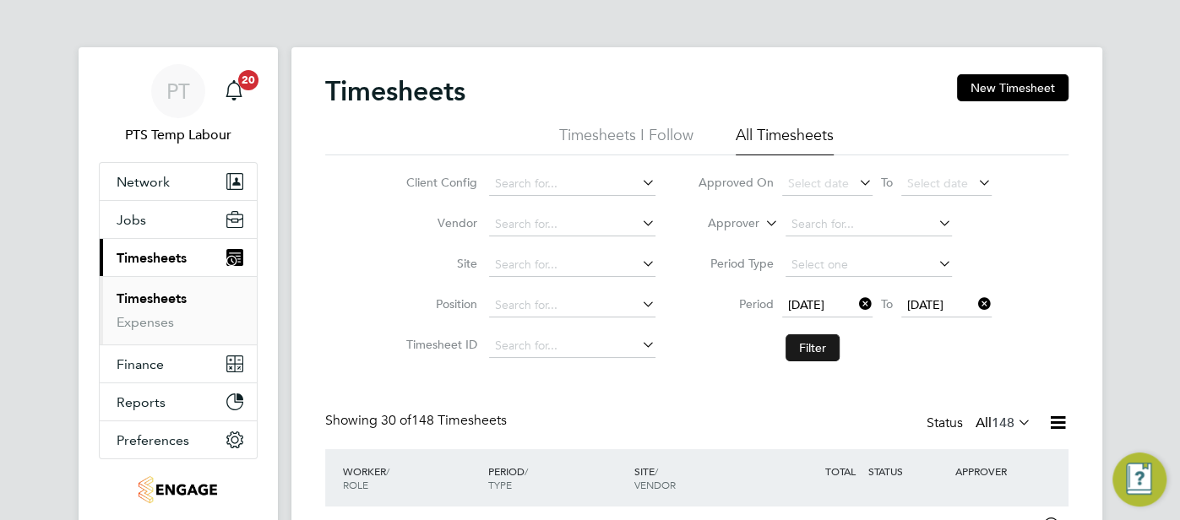
click at [821, 341] on button "Filter" at bounding box center [812, 347] width 54 height 27
click at [173, 102] on span "PT" at bounding box center [178, 91] width 24 height 22
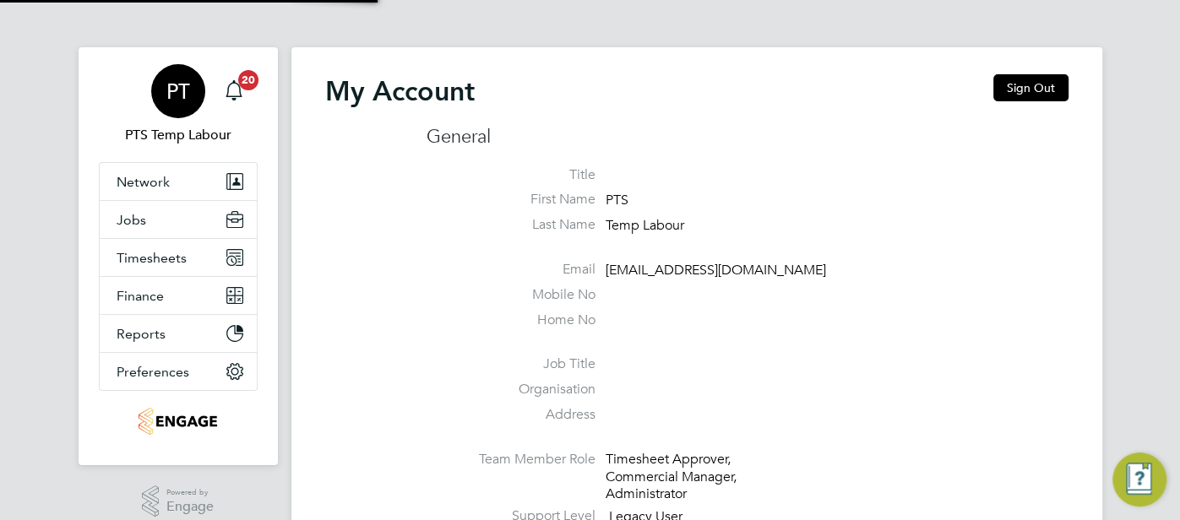
type input "pts.templabour@uk.g4s.com"
click at [1020, 87] on button "Sign Out" at bounding box center [1030, 87] width 75 height 27
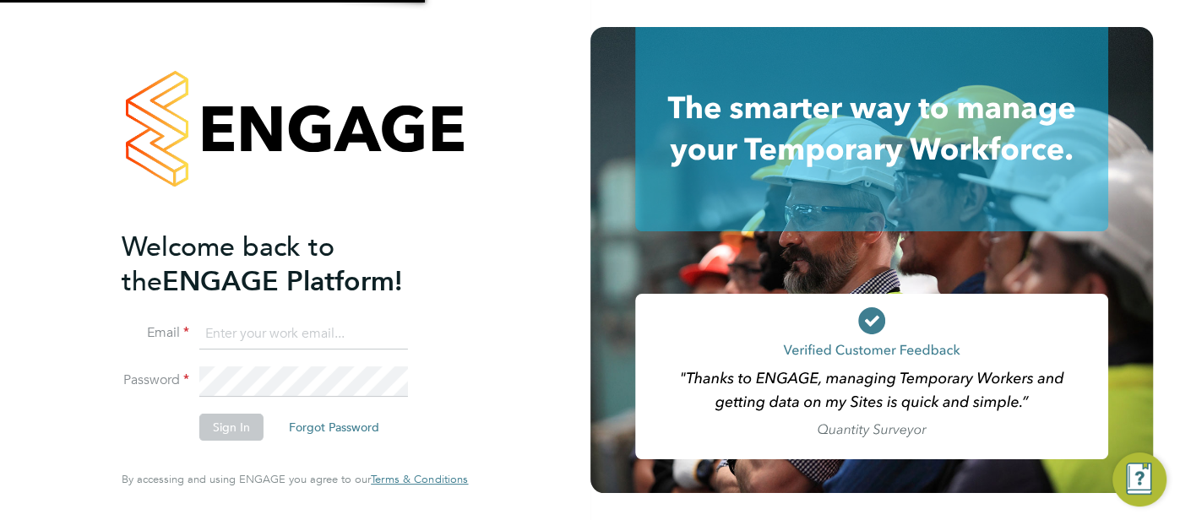
type input "pts.templabour@uk.g4s.com"
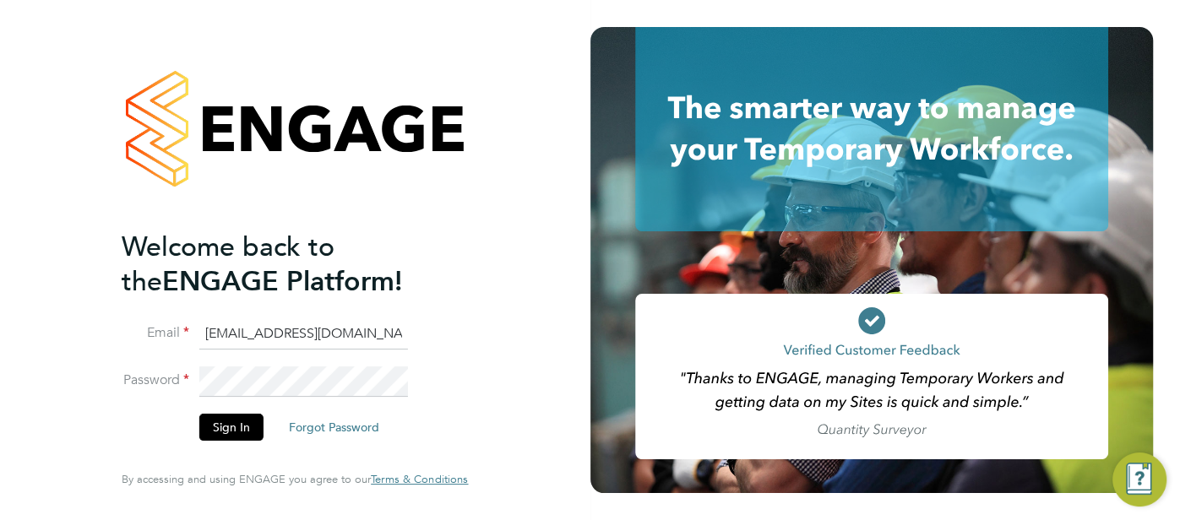
drag, startPoint x: 381, startPoint y: 333, endPoint x: 189, endPoint y: 336, distance: 191.7
click at [188, 335] on li "Email pts.templabour@uk.g4s.com" at bounding box center [286, 342] width 329 height 47
click at [288, 336] on input "ess" at bounding box center [303, 334] width 209 height 30
type input "e"
type input "cjs.ess@uk.g4s.com"
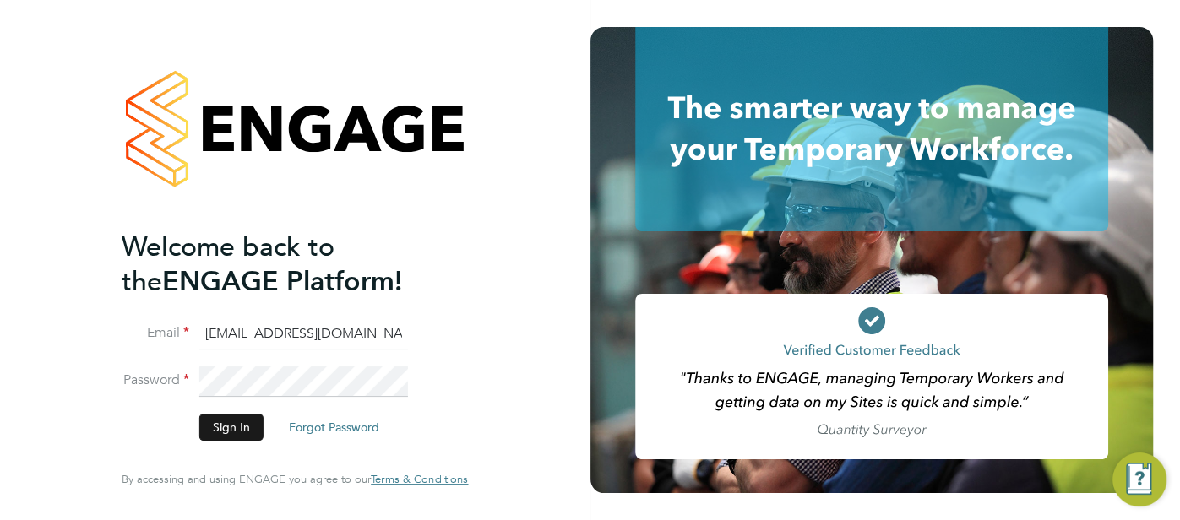
click at [229, 432] on button "Sign In" at bounding box center [231, 427] width 64 height 27
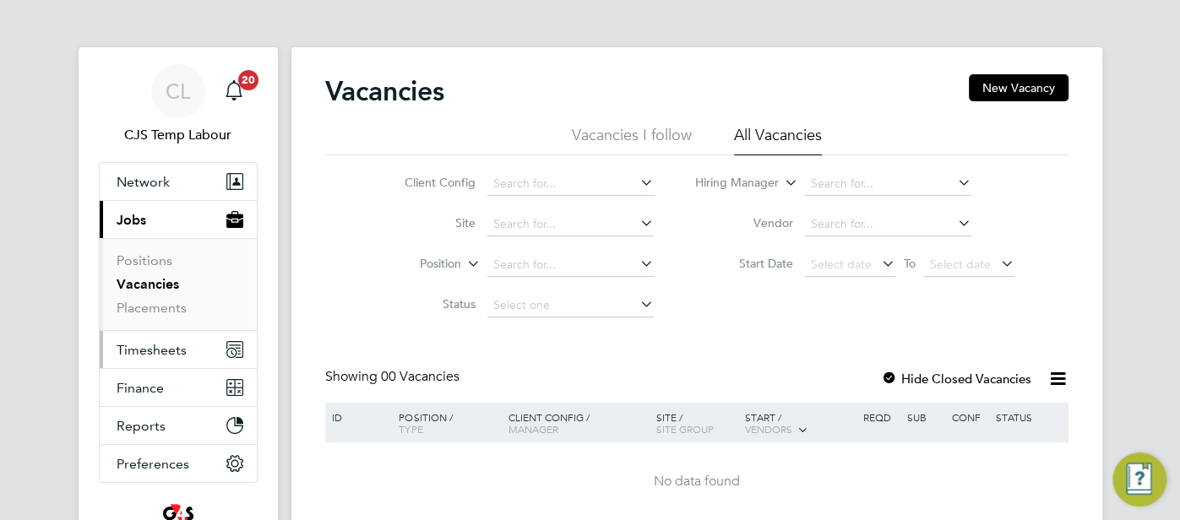
click at [156, 352] on span "Timesheets" at bounding box center [152, 350] width 70 height 16
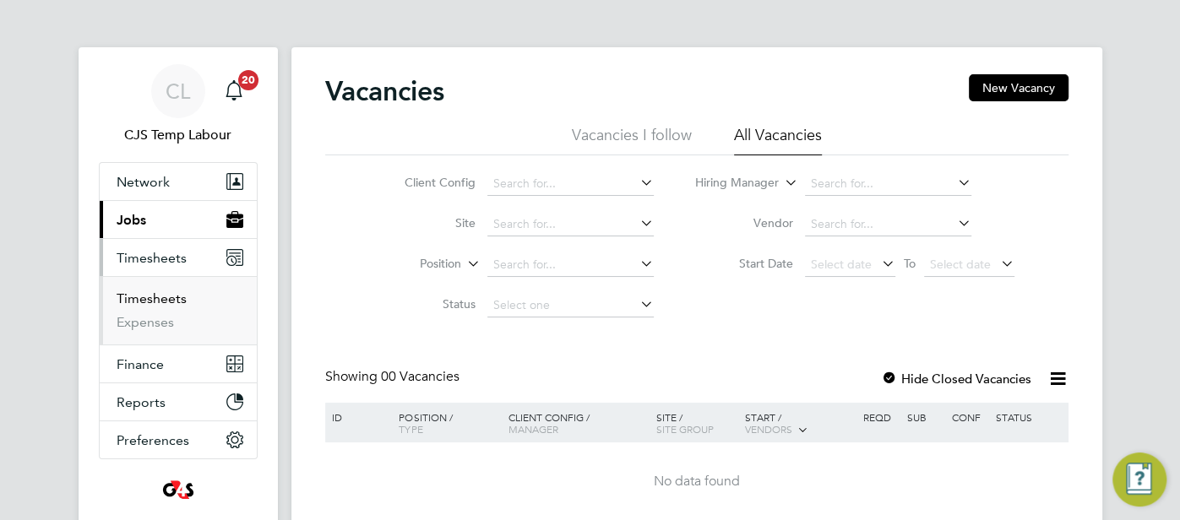
click at [155, 295] on link "Timesheets" at bounding box center [152, 299] width 70 height 16
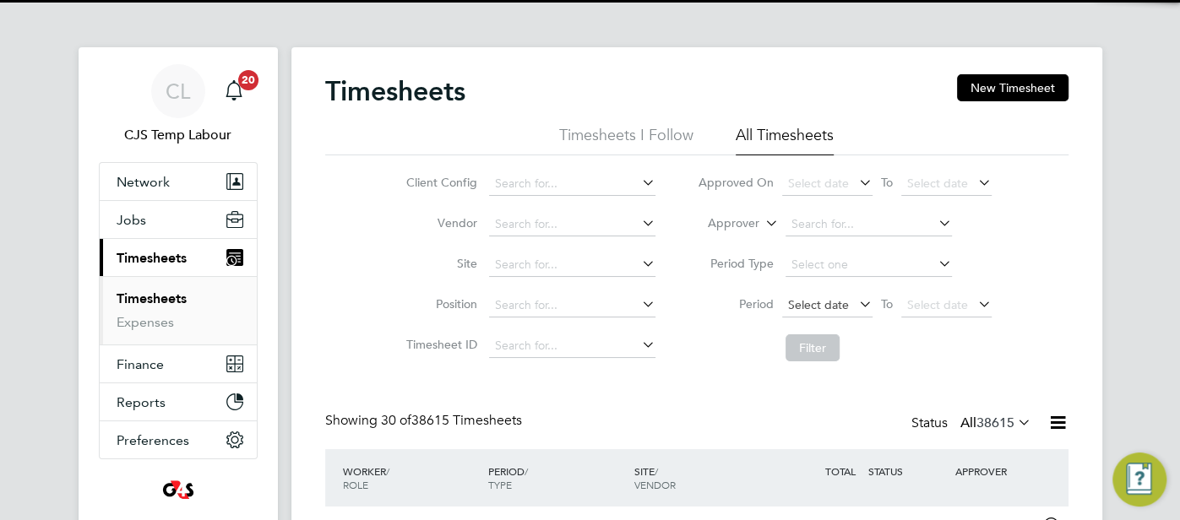
click at [795, 305] on span "Select date" at bounding box center [818, 304] width 61 height 15
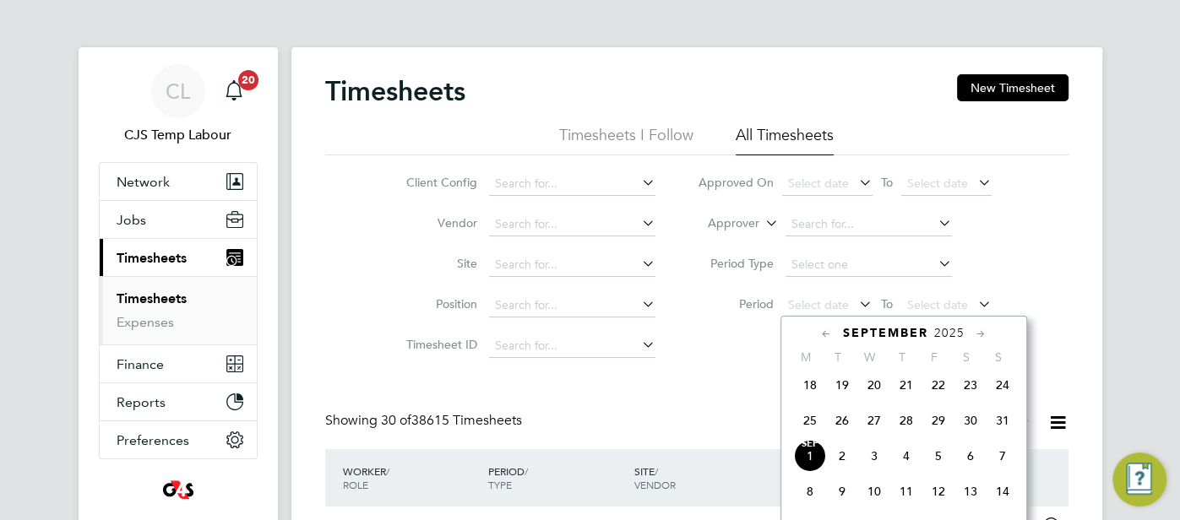
drag, startPoint x: 812, startPoint y: 425, endPoint x: 855, endPoint y: 395, distance: 52.2
click at [813, 424] on span "25" at bounding box center [810, 421] width 32 height 32
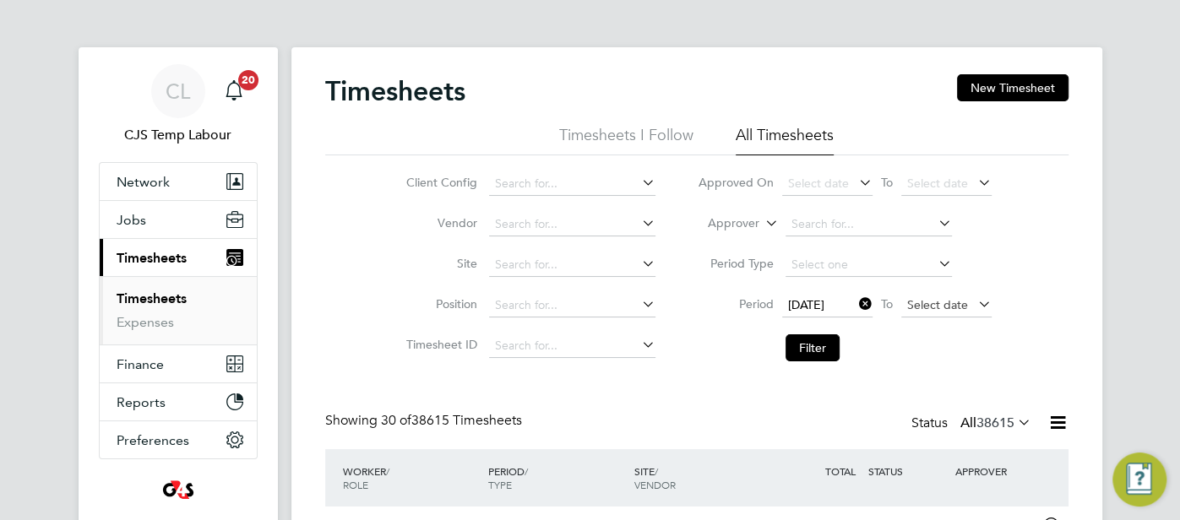
click at [930, 298] on span "Select date" at bounding box center [937, 304] width 61 height 15
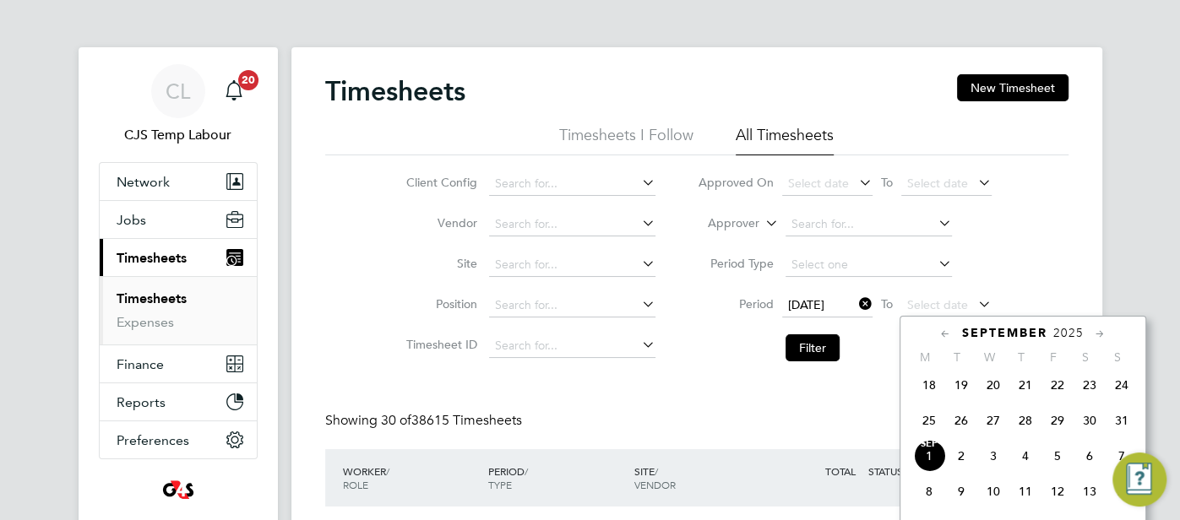
drag, startPoint x: 1120, startPoint y: 426, endPoint x: 1097, endPoint y: 410, distance: 27.4
click at [1116, 420] on span "31" at bounding box center [1121, 421] width 32 height 32
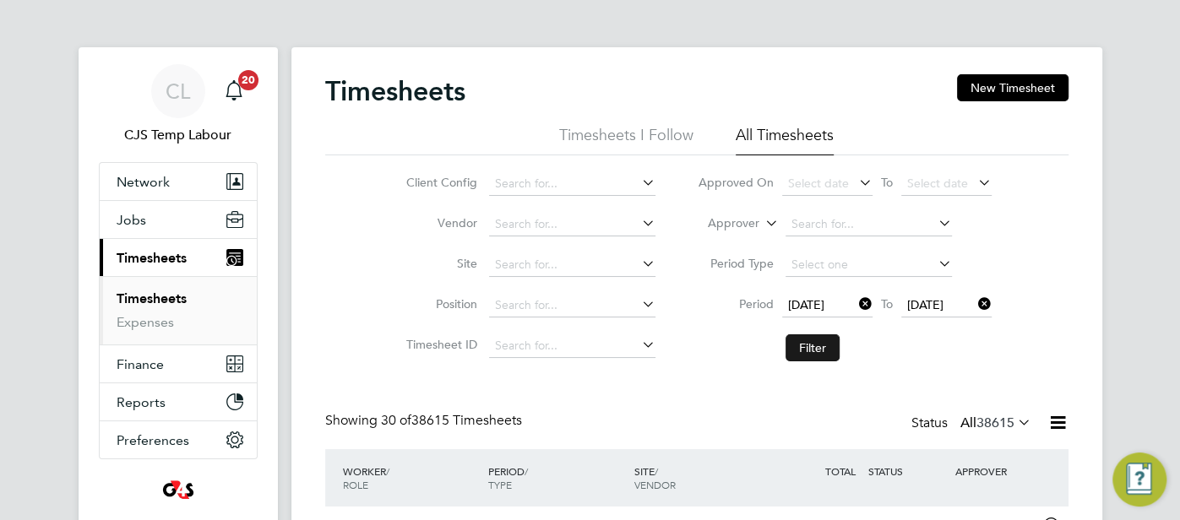
click at [806, 348] on button "Filter" at bounding box center [812, 347] width 54 height 27
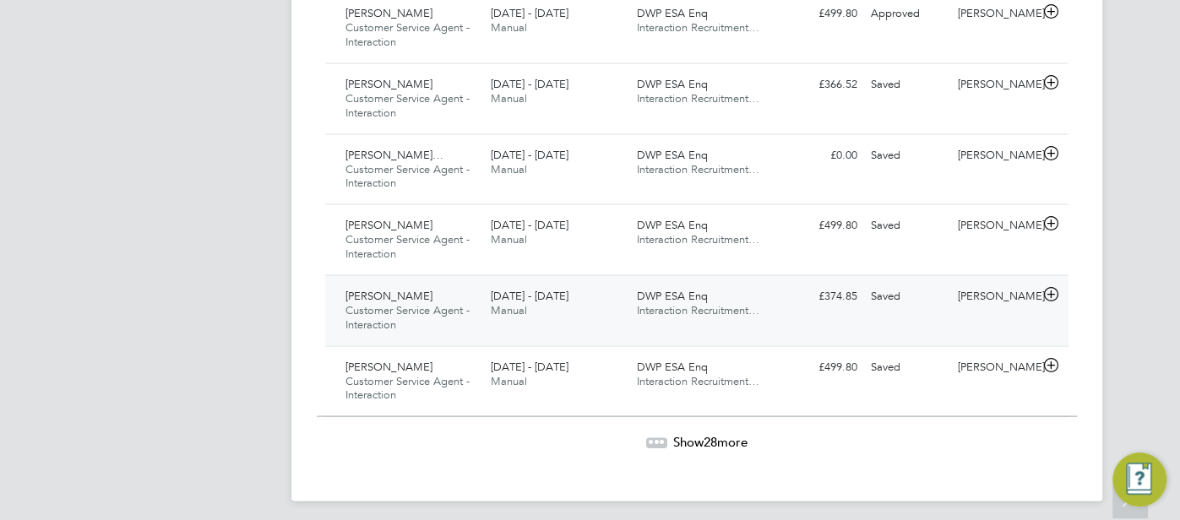
click at [770, 322] on div "Shane Turner Customer Service Agent - Interaction 25 - 31 Aug 2025 25 - 31 Aug …" at bounding box center [696, 310] width 743 height 71
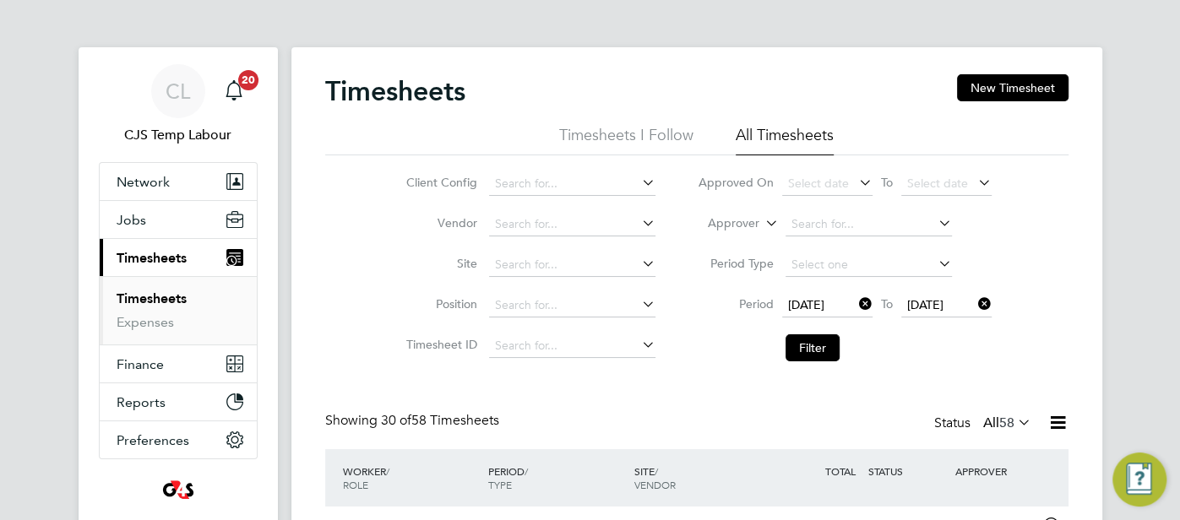
click at [762, 223] on icon at bounding box center [762, 218] width 0 height 15
click at [746, 239] on li "Worker" at bounding box center [718, 243] width 83 height 22
click at [805, 225] on input at bounding box center [868, 225] width 166 height 24
paste input "Aliza Shafiq"
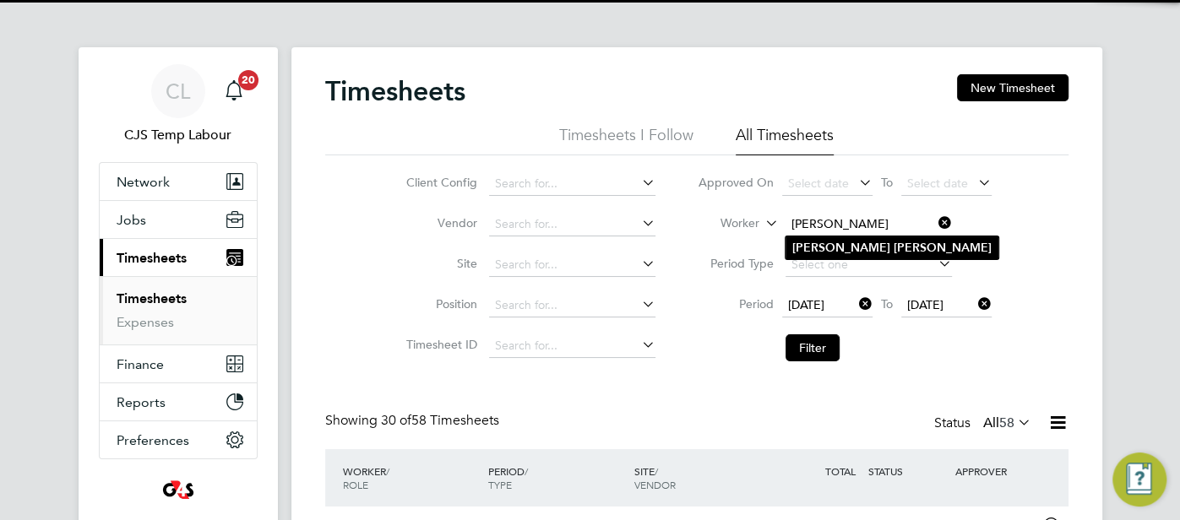
type input "Aliza Shafiq"
click at [893, 243] on b "Shafiq" at bounding box center [942, 248] width 98 height 14
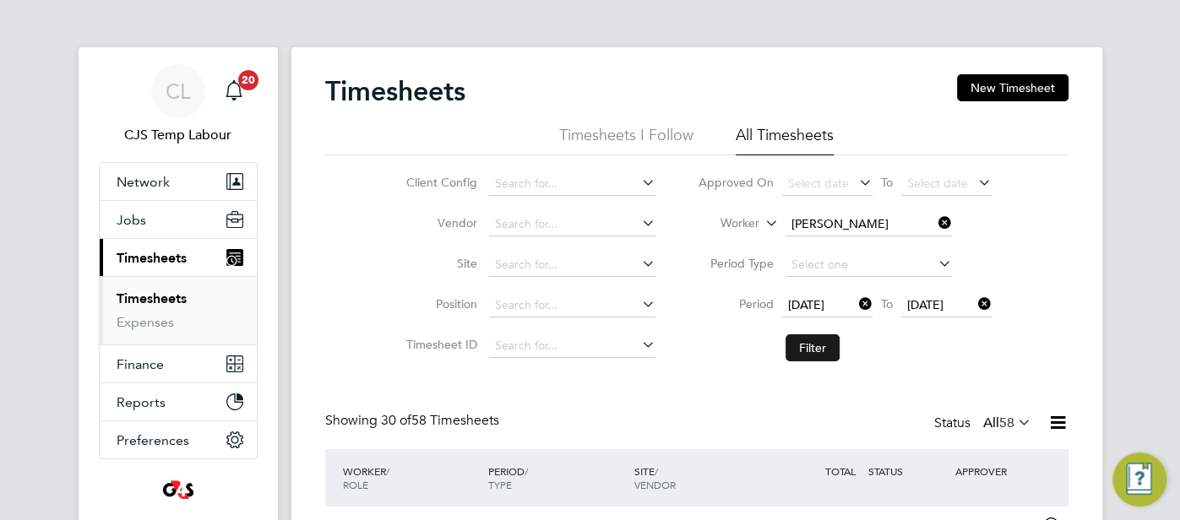
click at [821, 341] on button "Filter" at bounding box center [812, 347] width 54 height 27
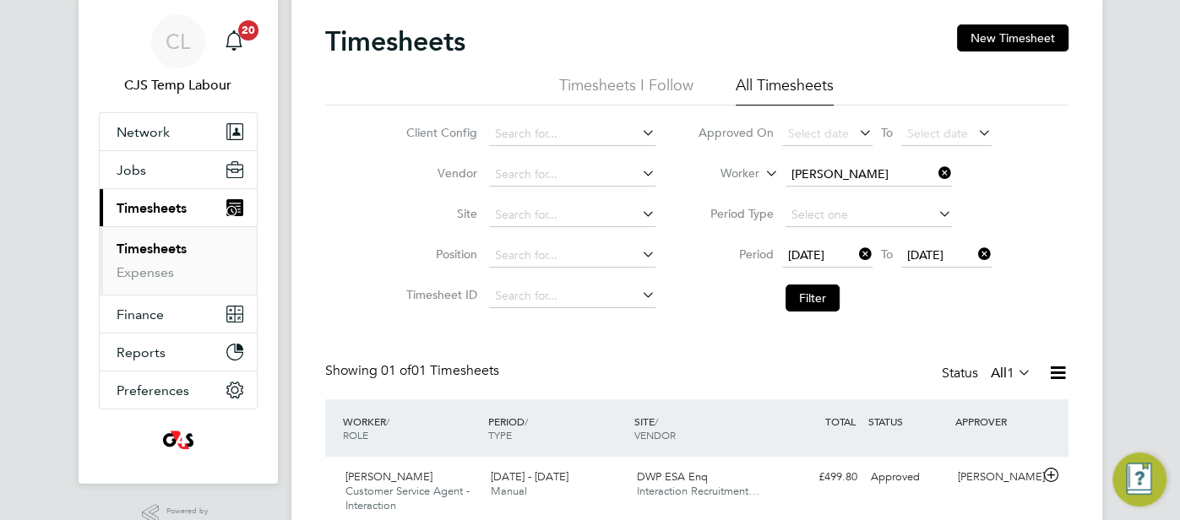
scroll to position [117, 0]
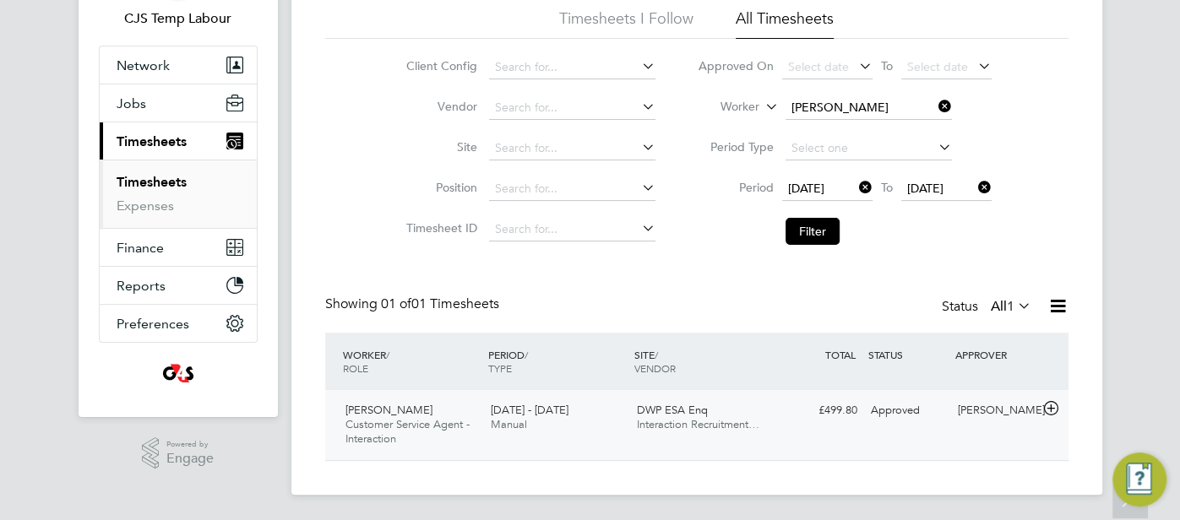
click at [942, 397] on div "Approved" at bounding box center [908, 411] width 88 height 28
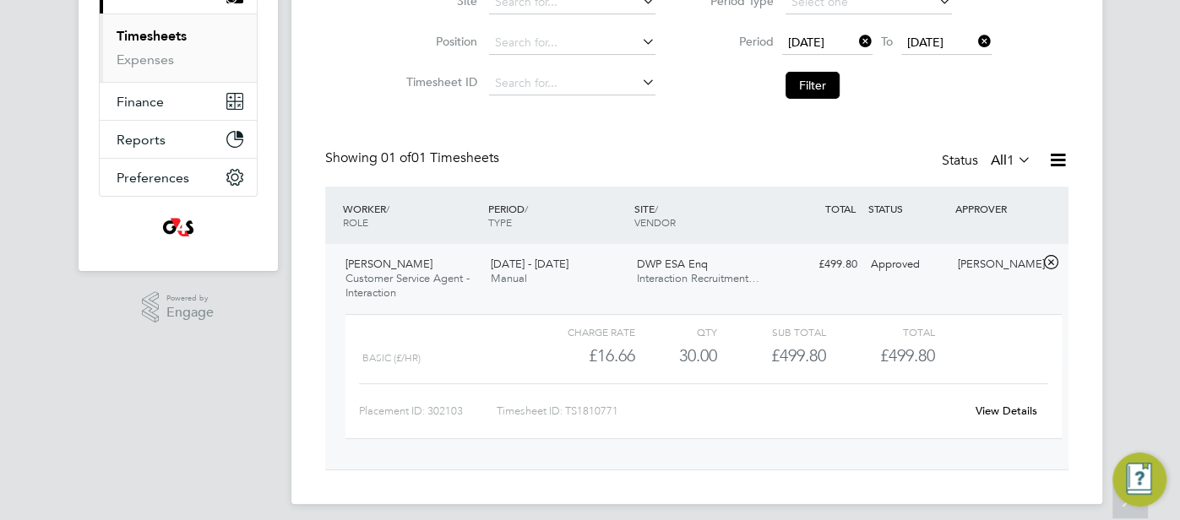
scroll to position [271, 0]
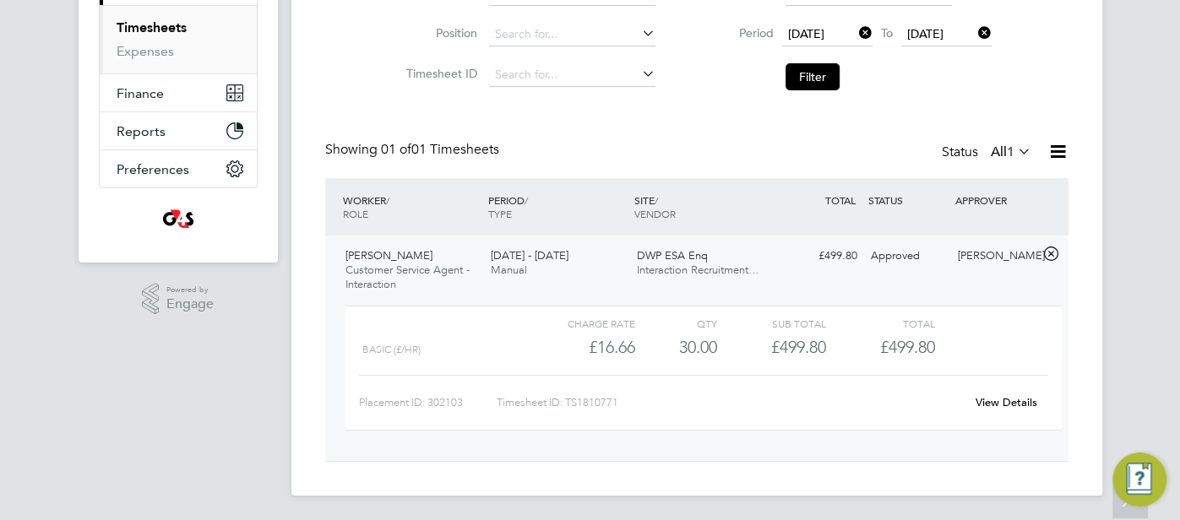
click at [1014, 399] on link "View Details" at bounding box center [1006, 402] width 62 height 14
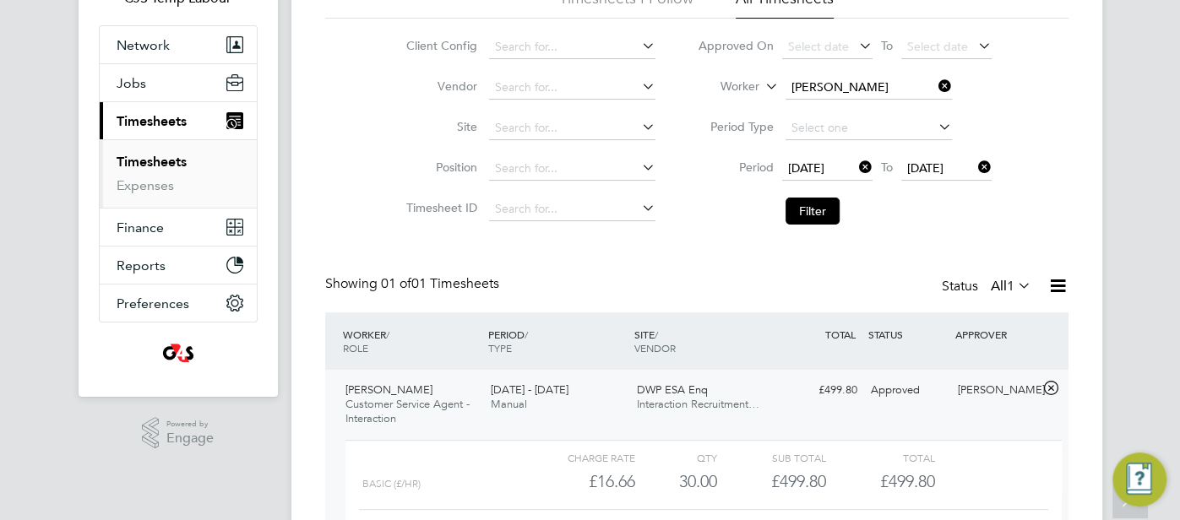
scroll to position [121, 0]
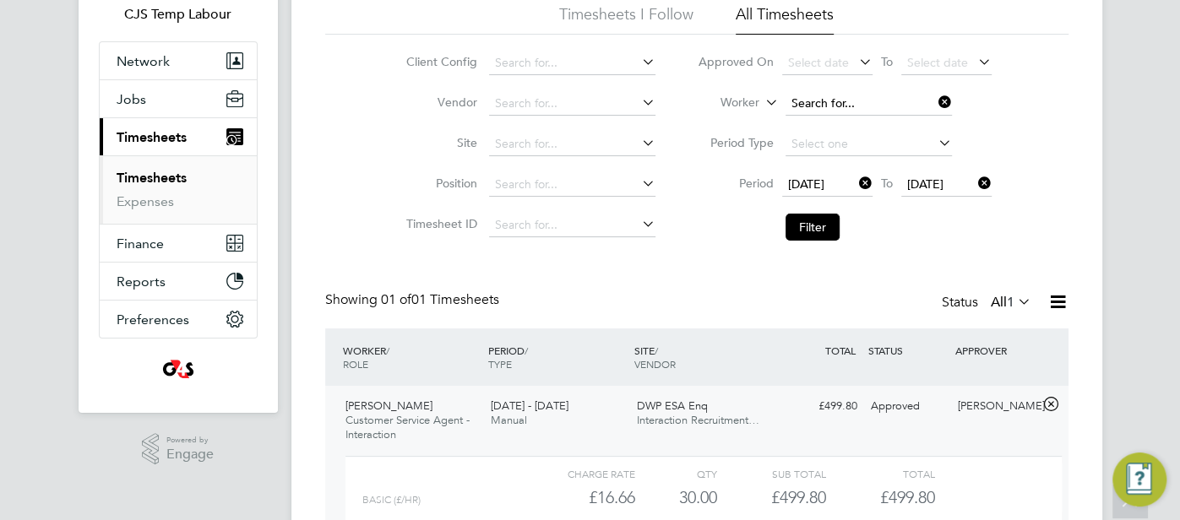
click at [830, 100] on input at bounding box center [868, 104] width 166 height 24
paste input "Amina Maryam"
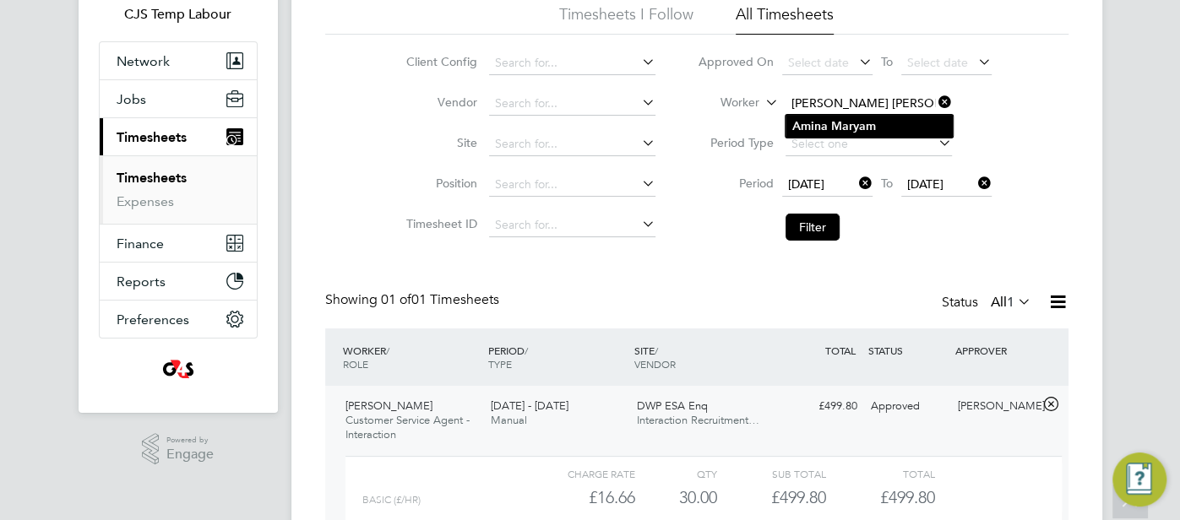
click at [844, 114] on div "Timesheets New Timesheet Timesheets I Follow All Timesheets Client Config Vendo…" at bounding box center [696, 286] width 811 height 719
type input "Amina Maryam"
click at [827, 115] on li "Amina Maryam" at bounding box center [868, 126] width 167 height 23
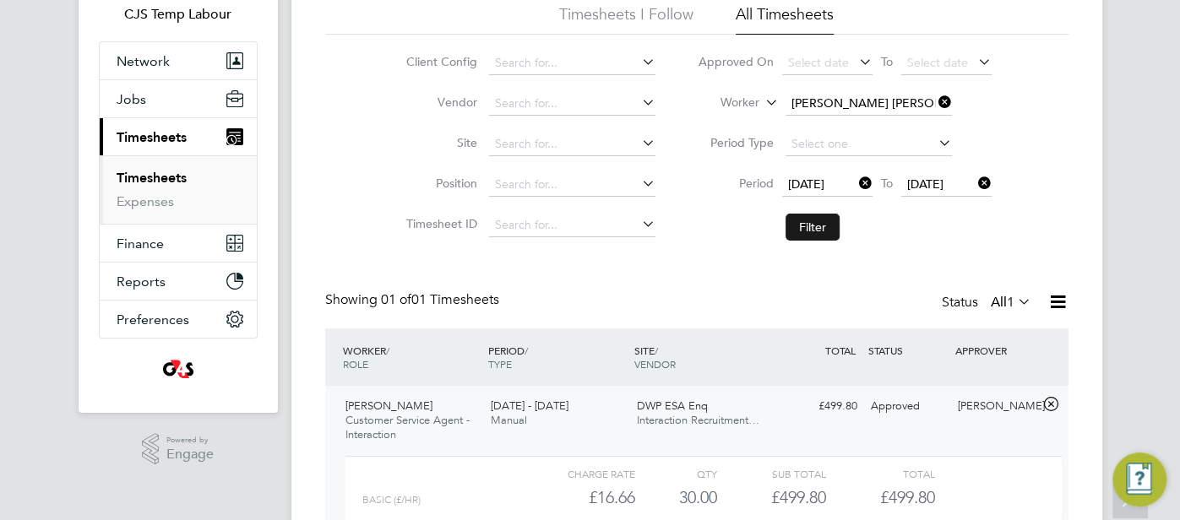
click at [811, 225] on button "Filter" at bounding box center [812, 227] width 54 height 27
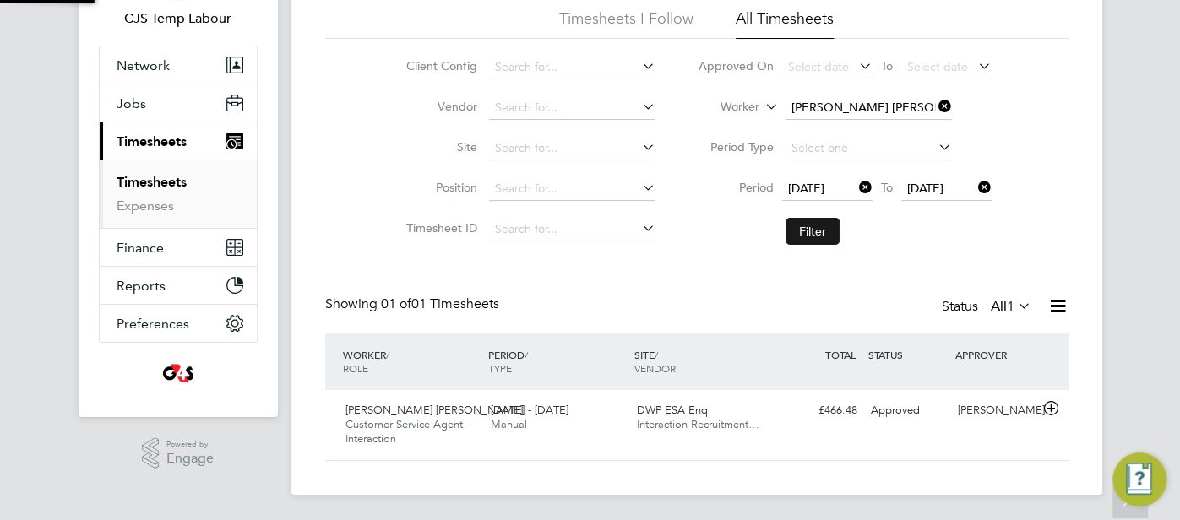
scroll to position [42, 146]
click at [776, 414] on div "£466.48 Approved" at bounding box center [820, 411] width 88 height 28
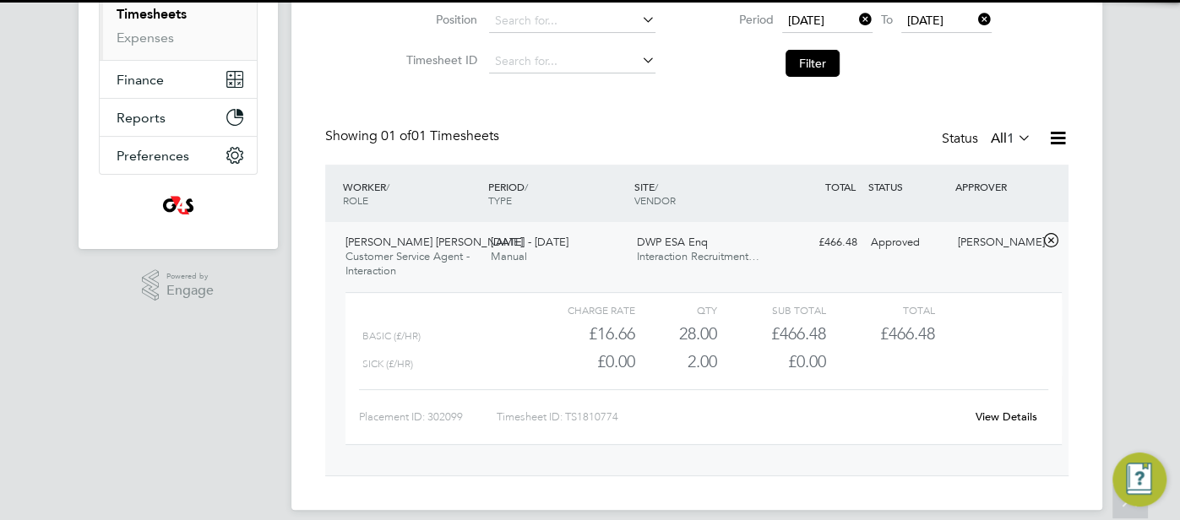
scroll to position [299, 0]
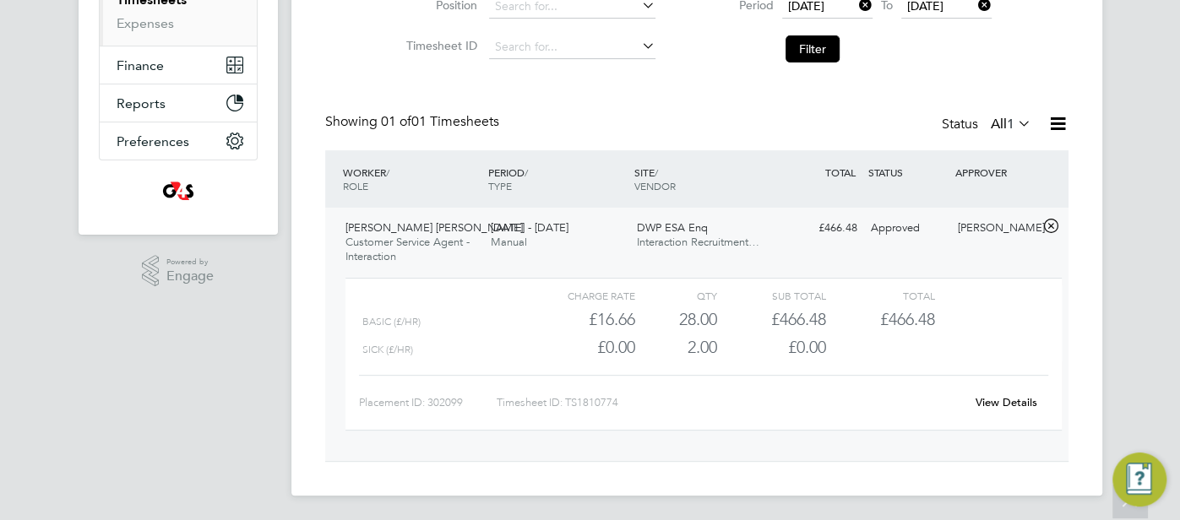
click at [1010, 398] on link "View Details" at bounding box center [1006, 402] width 62 height 14
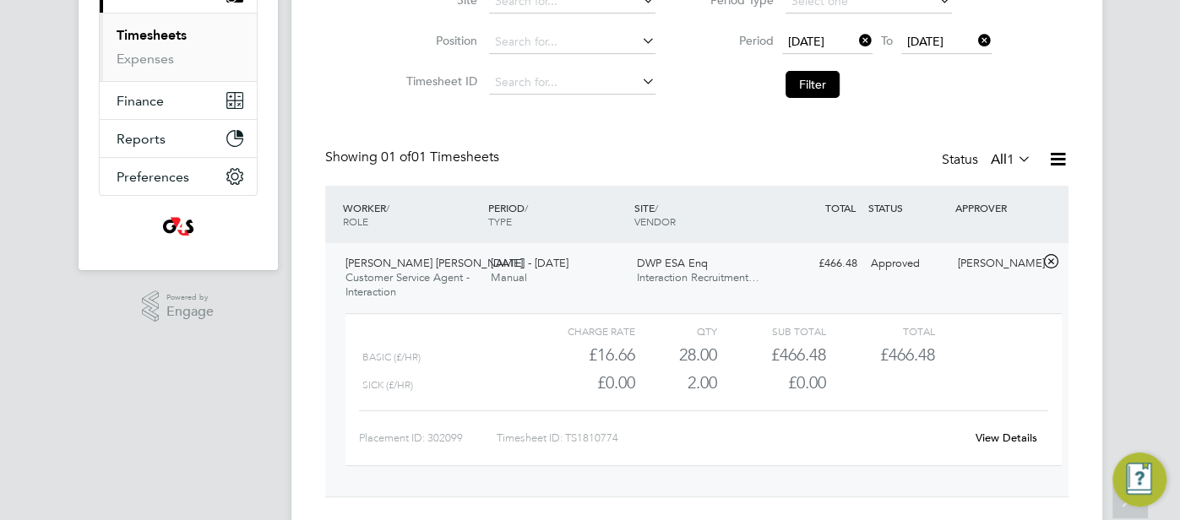
scroll to position [85, 0]
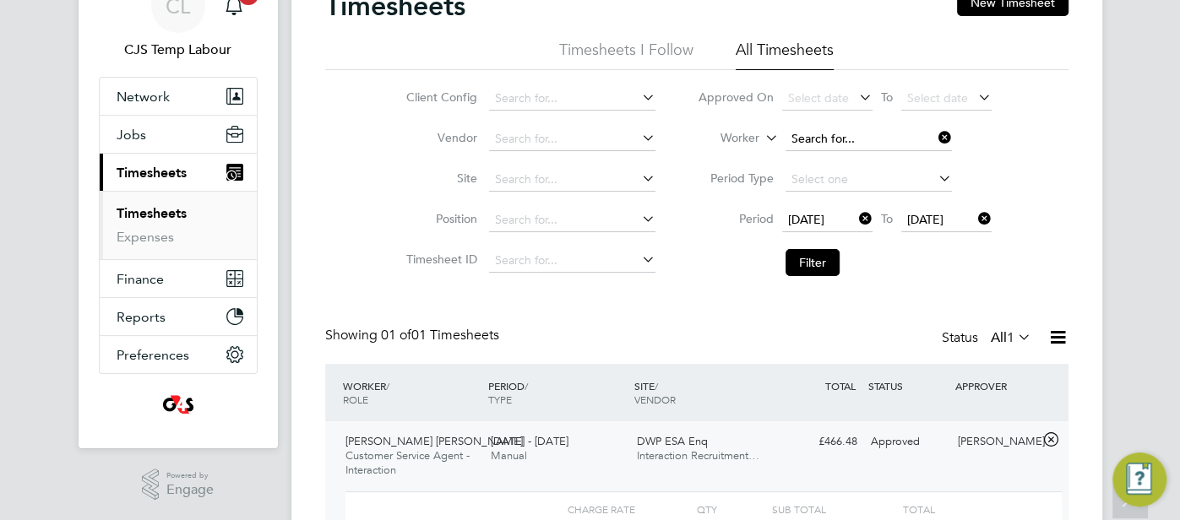
click at [824, 140] on input at bounding box center [868, 140] width 166 height 24
paste input "Lauren Mcdonough"
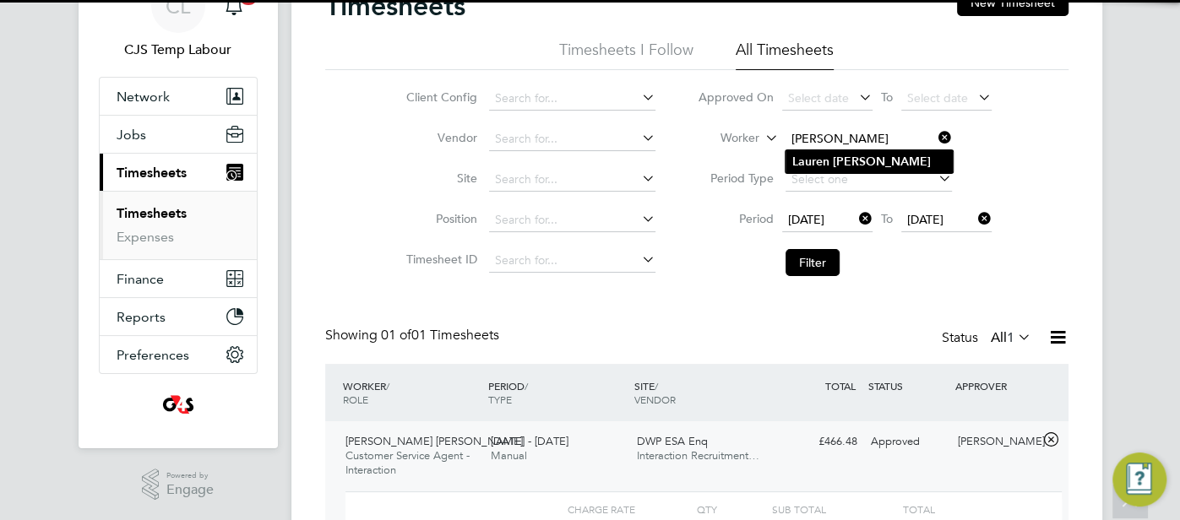
type input "Lauren Mcdonough"
drag, startPoint x: 847, startPoint y: 160, endPoint x: 830, endPoint y: 178, distance: 24.5
click at [845, 162] on b "Mcdonough" at bounding box center [882, 162] width 98 height 14
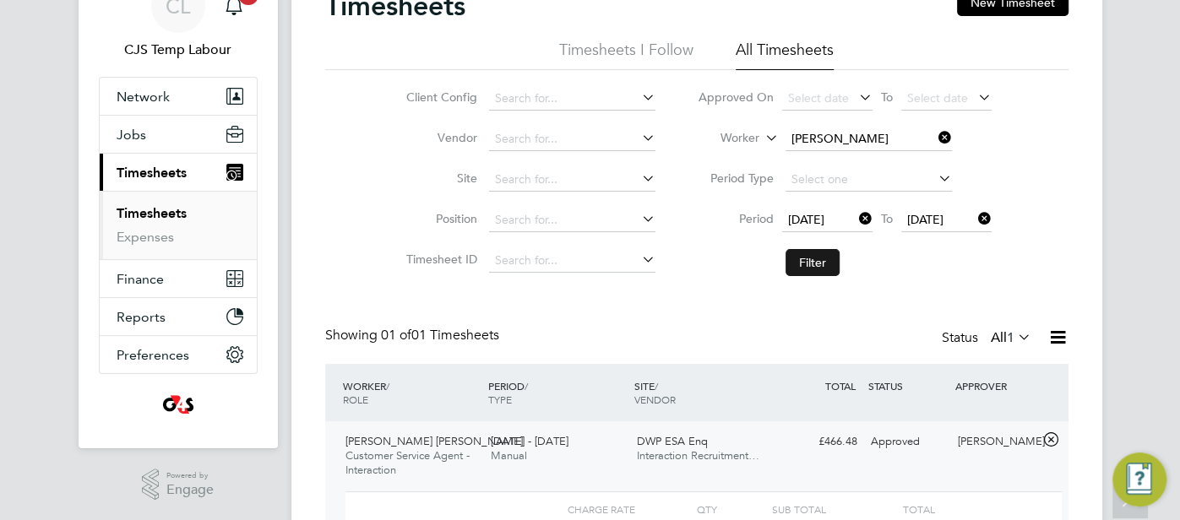
click at [812, 263] on button "Filter" at bounding box center [812, 262] width 54 height 27
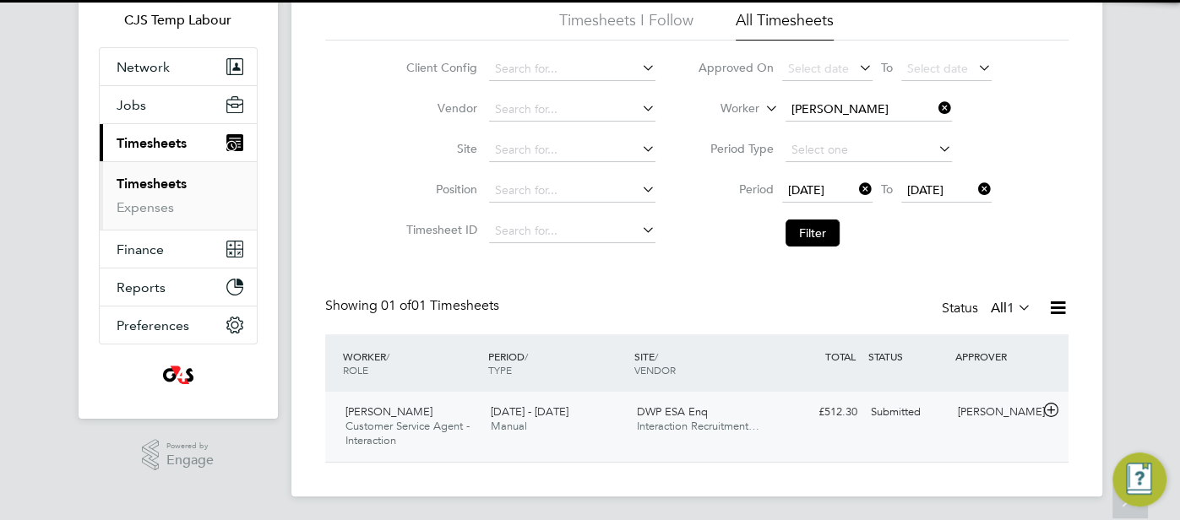
scroll to position [117, 0]
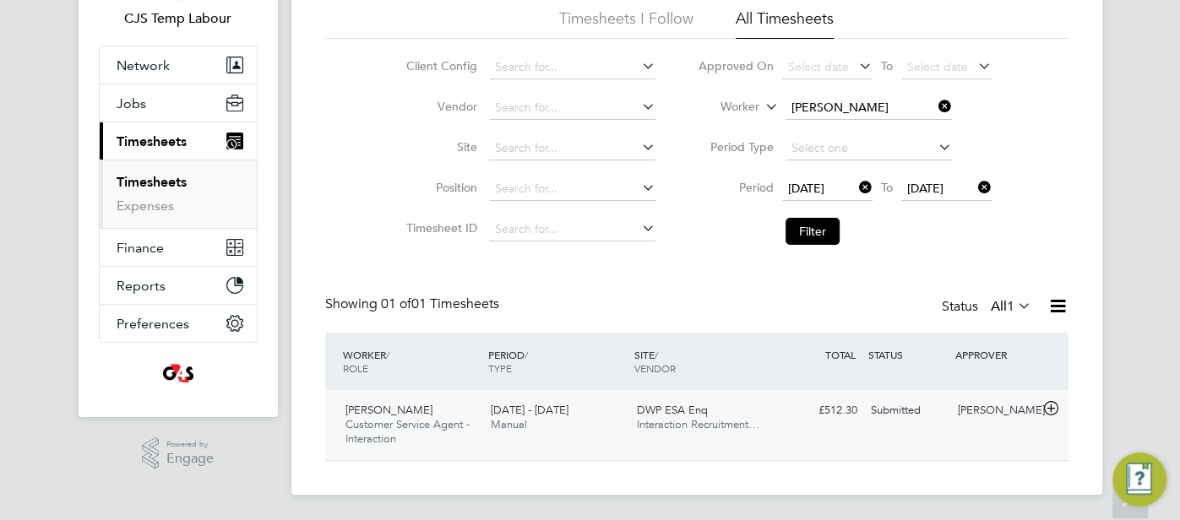
click at [680, 397] on div "DWP ESA Enq Interaction Recruitment…" at bounding box center [703, 418] width 146 height 42
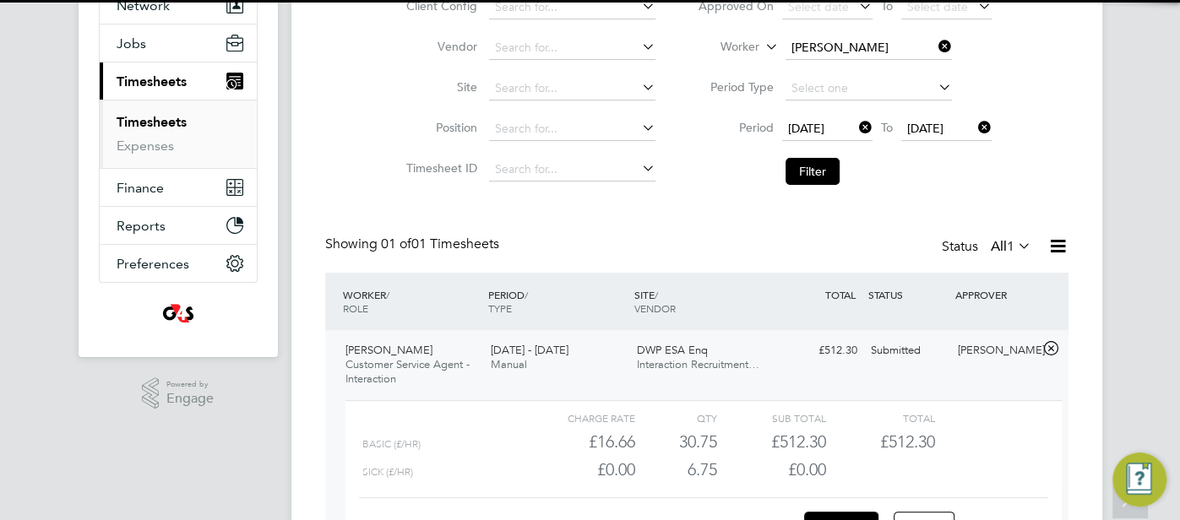
scroll to position [265, 0]
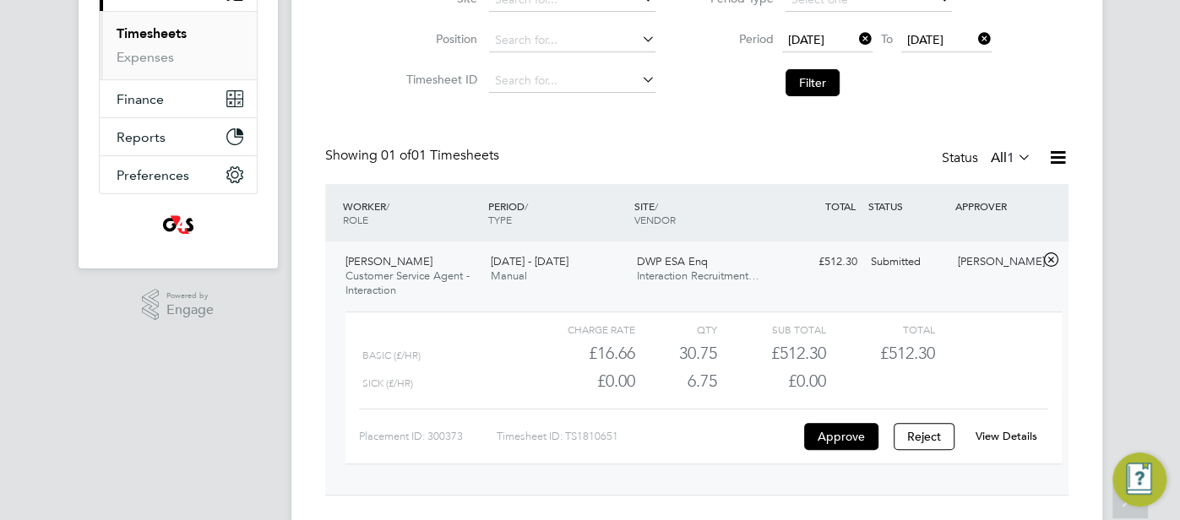
click at [991, 441] on link "View Details" at bounding box center [1006, 436] width 62 height 14
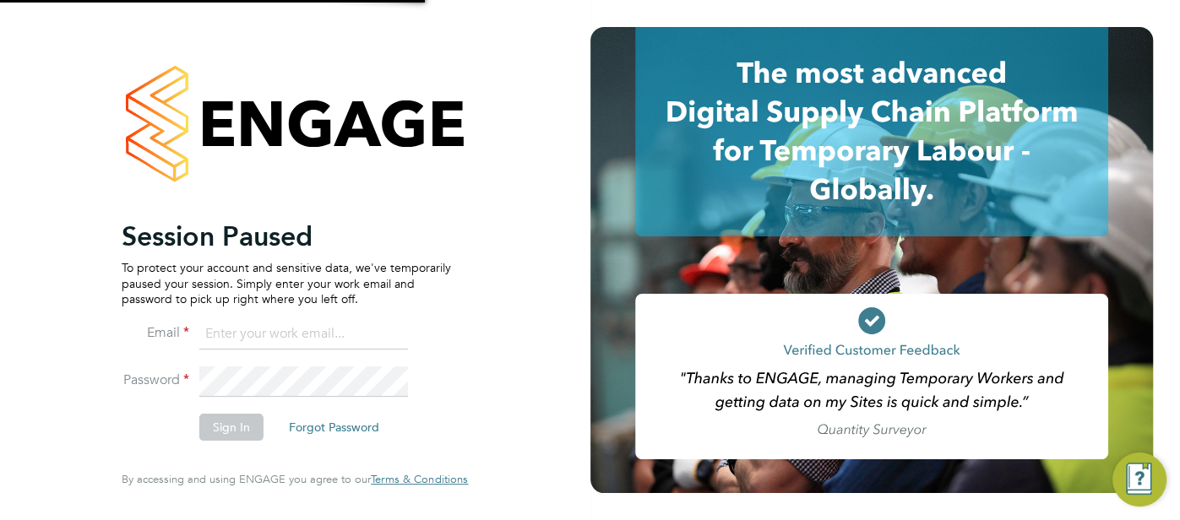
type input "[EMAIL_ADDRESS][DOMAIN_NAME]"
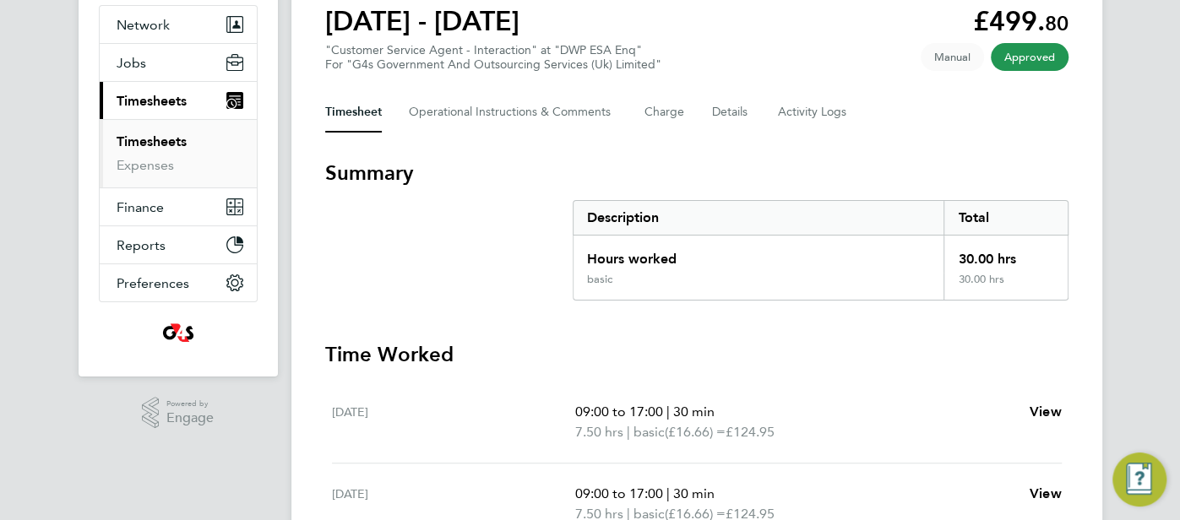
scroll to position [138, 0]
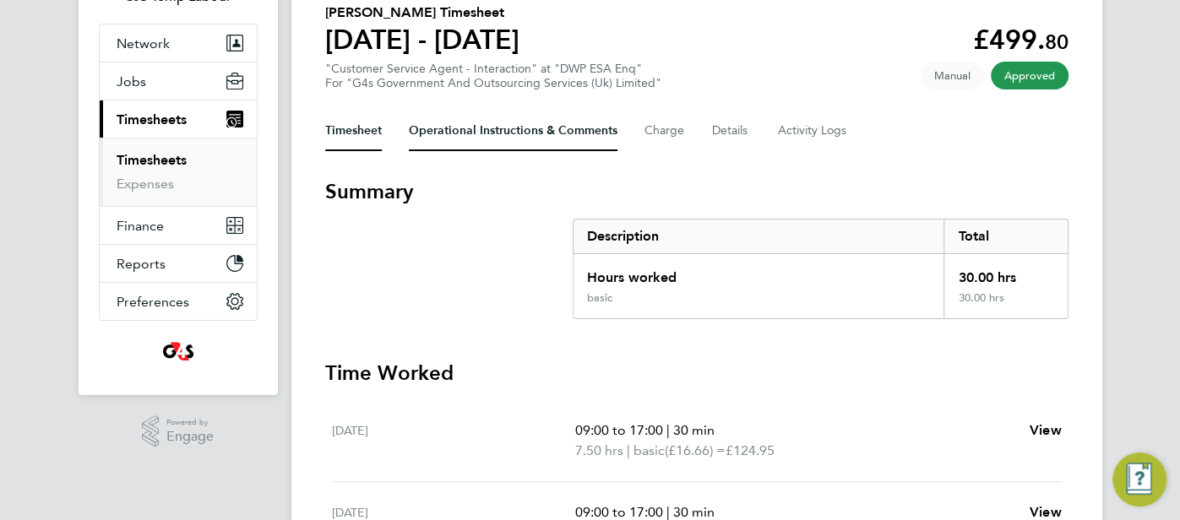
click at [491, 143] on Comments-tab "Operational Instructions & Comments" at bounding box center [513, 131] width 209 height 41
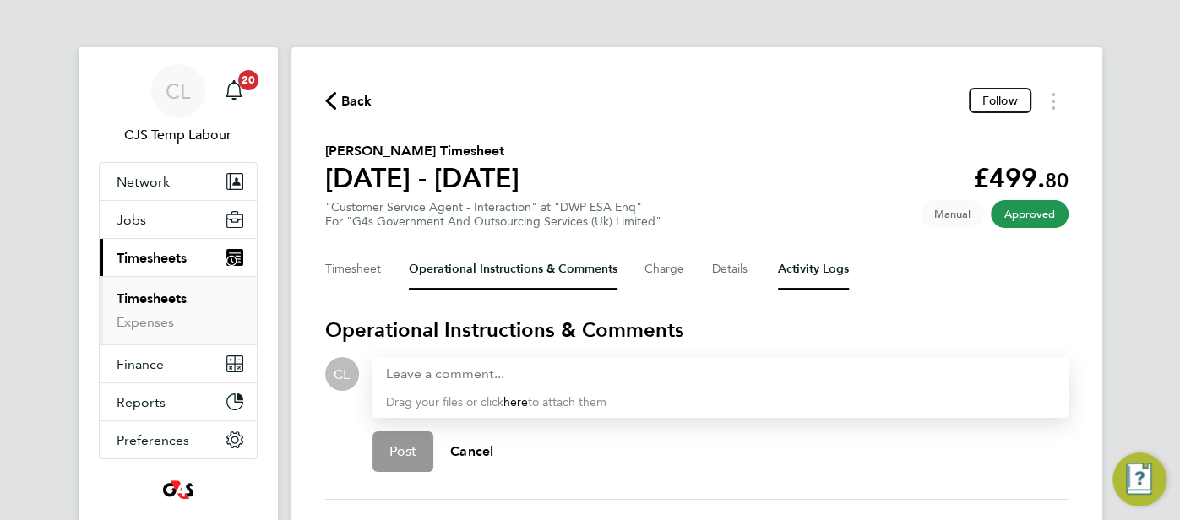
click at [825, 262] on Logs-tab "Activity Logs" at bounding box center [813, 269] width 71 height 41
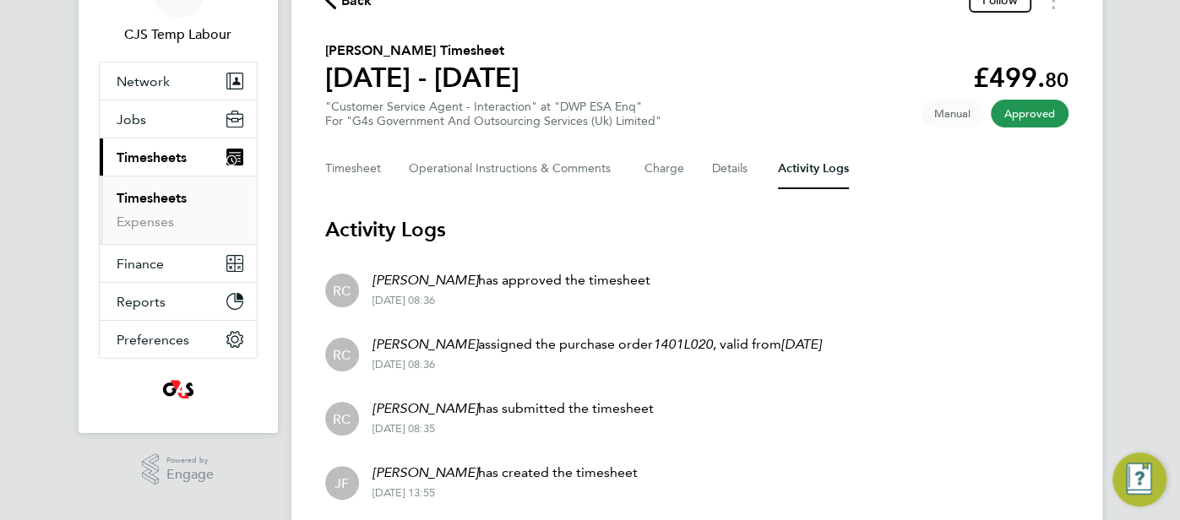
scroll to position [88, 0]
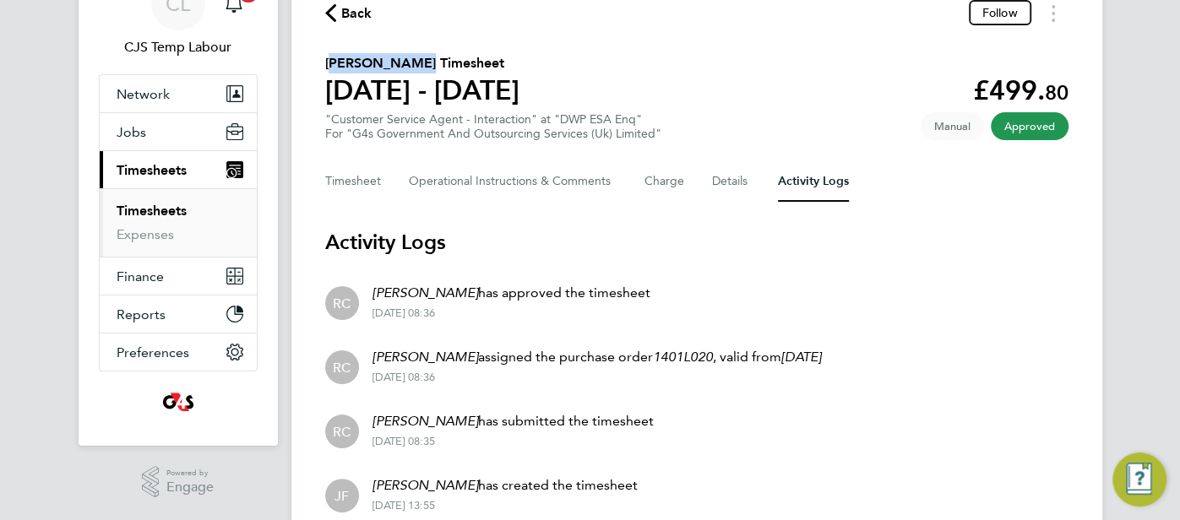
drag, startPoint x: 395, startPoint y: 63, endPoint x: 320, endPoint y: 60, distance: 75.2
click at [320, 57] on div "Back Follow [PERSON_NAME] Timesheet [DATE] - [DATE] £499. 80 "Customer Service …" at bounding box center [696, 262] width 811 height 607
copy h2 "[PERSON_NAME]"
click at [358, 177] on button "Timesheet" at bounding box center [353, 181] width 57 height 41
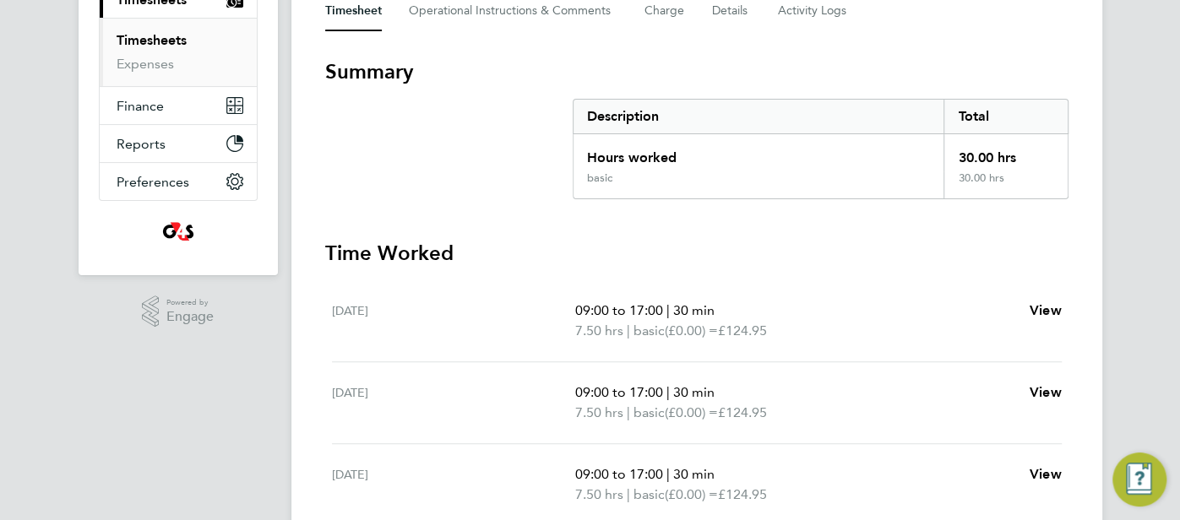
scroll to position [238, 0]
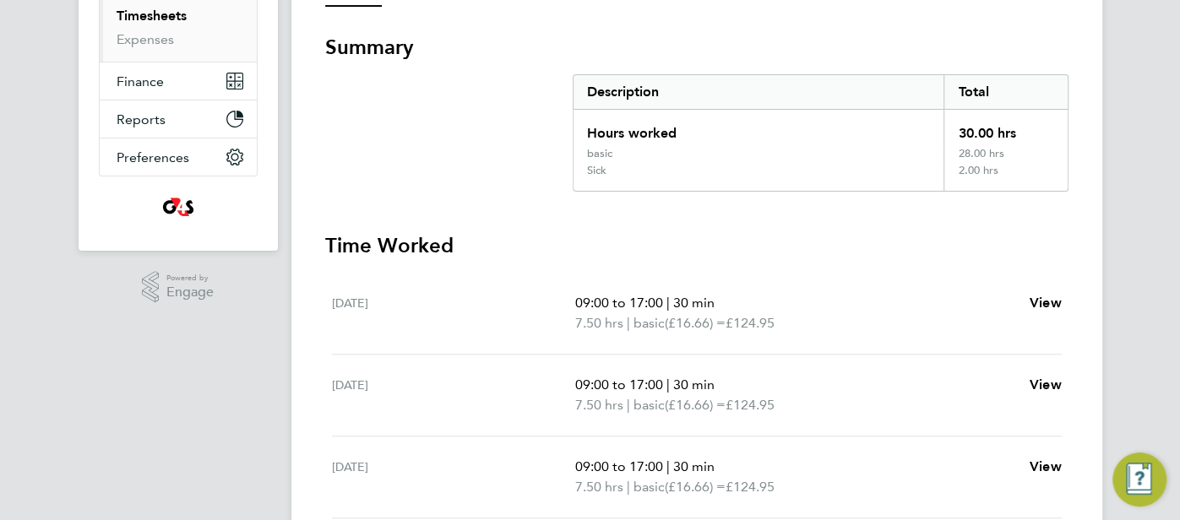
scroll to position [283, 0]
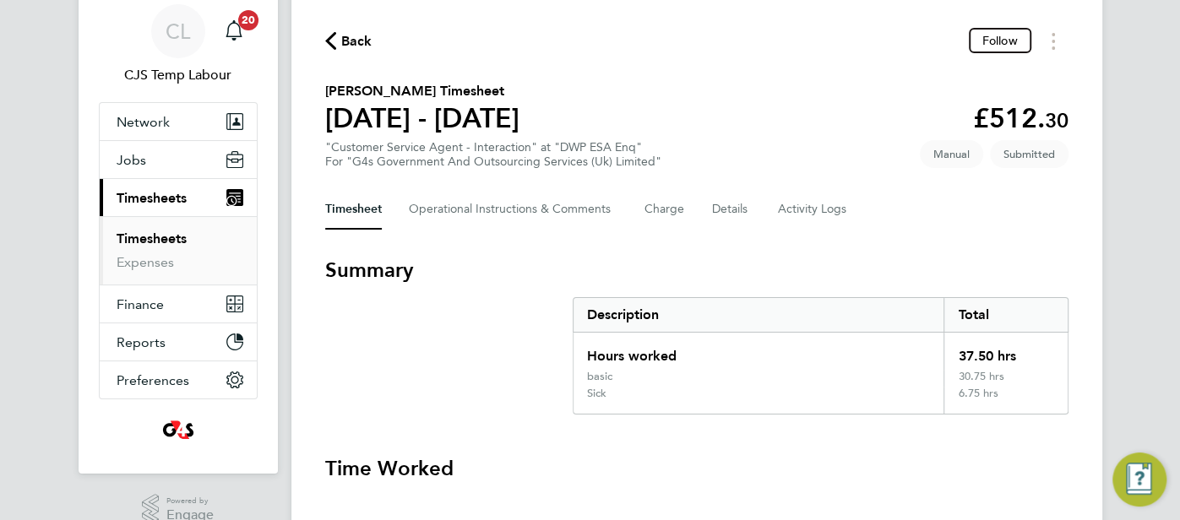
scroll to position [29, 0]
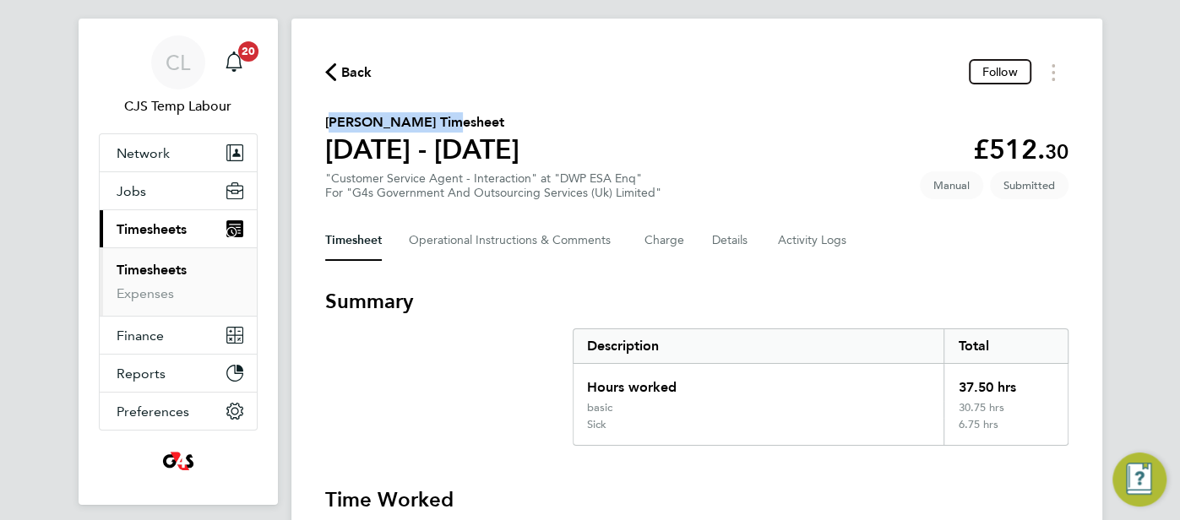
drag, startPoint x: 446, startPoint y: 122, endPoint x: 318, endPoint y: 121, distance: 128.4
copy h2 "Lauren Mcdonough"
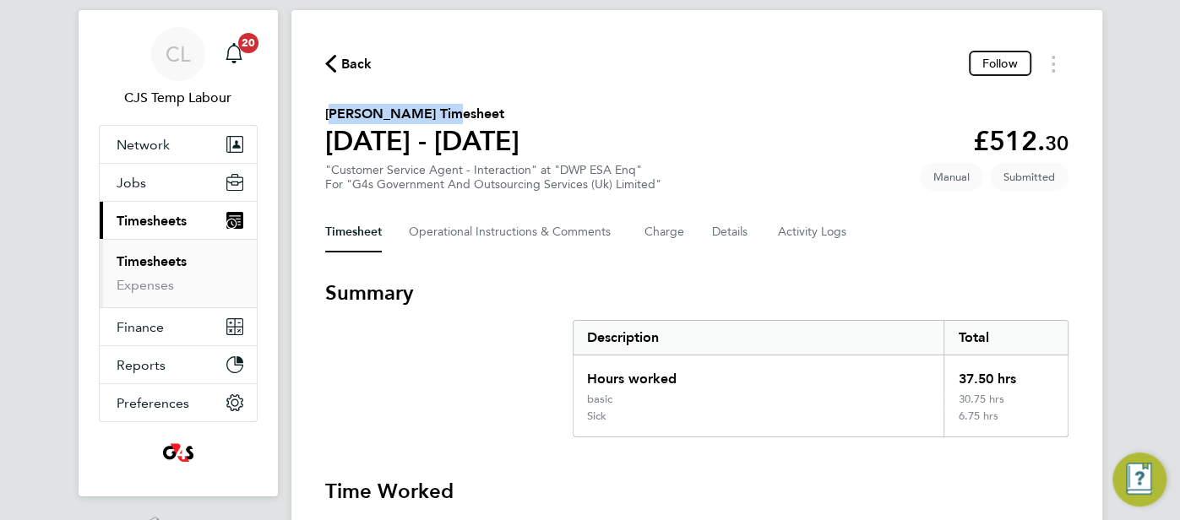
scroll to position [54, 0]
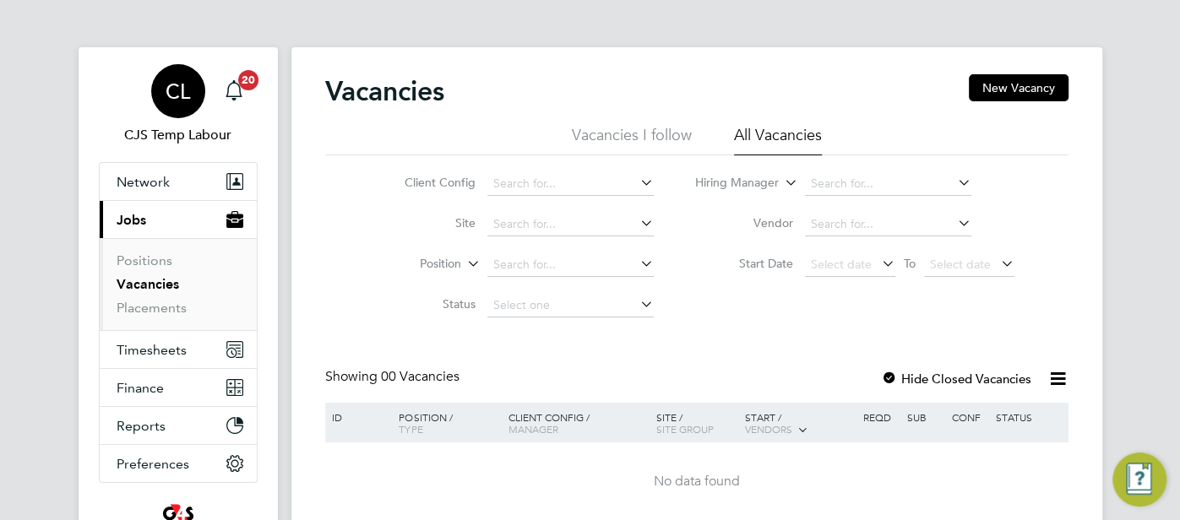
click at [169, 90] on span "CL" at bounding box center [178, 91] width 24 height 22
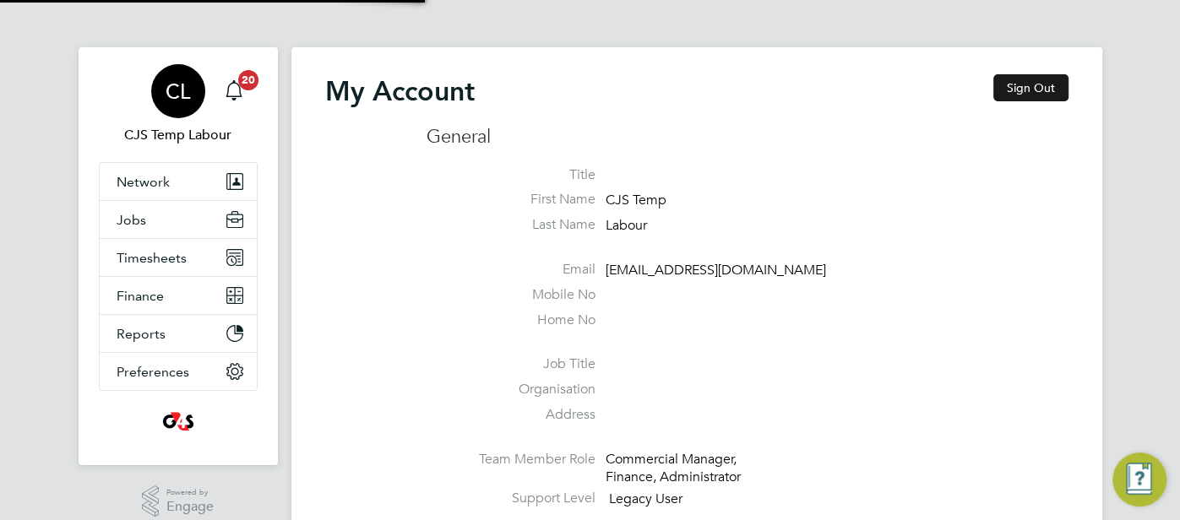
type input "[EMAIL_ADDRESS][DOMAIN_NAME]"
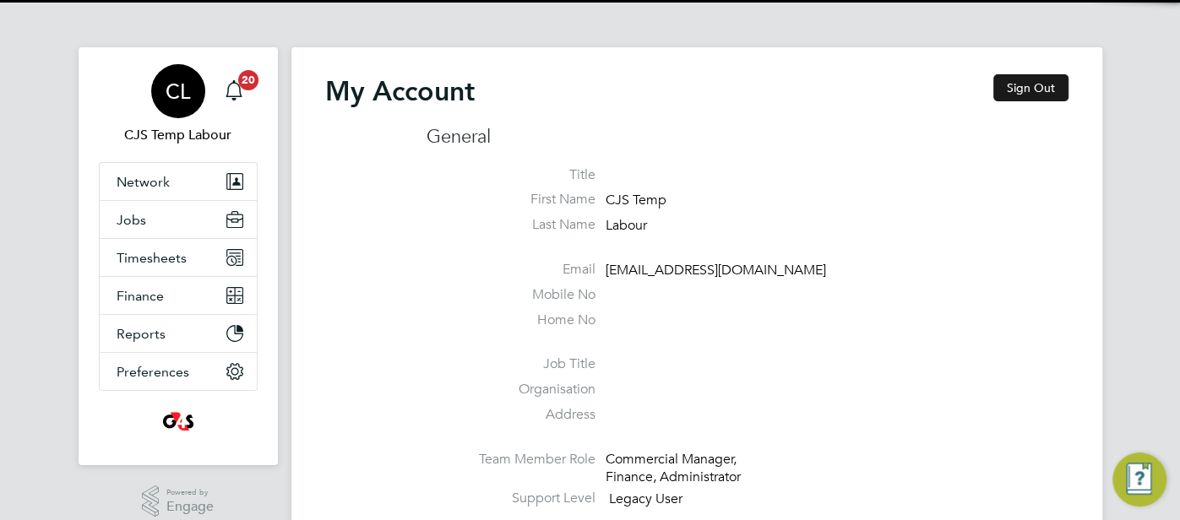
click at [1028, 87] on button "Sign Out" at bounding box center [1030, 87] width 75 height 27
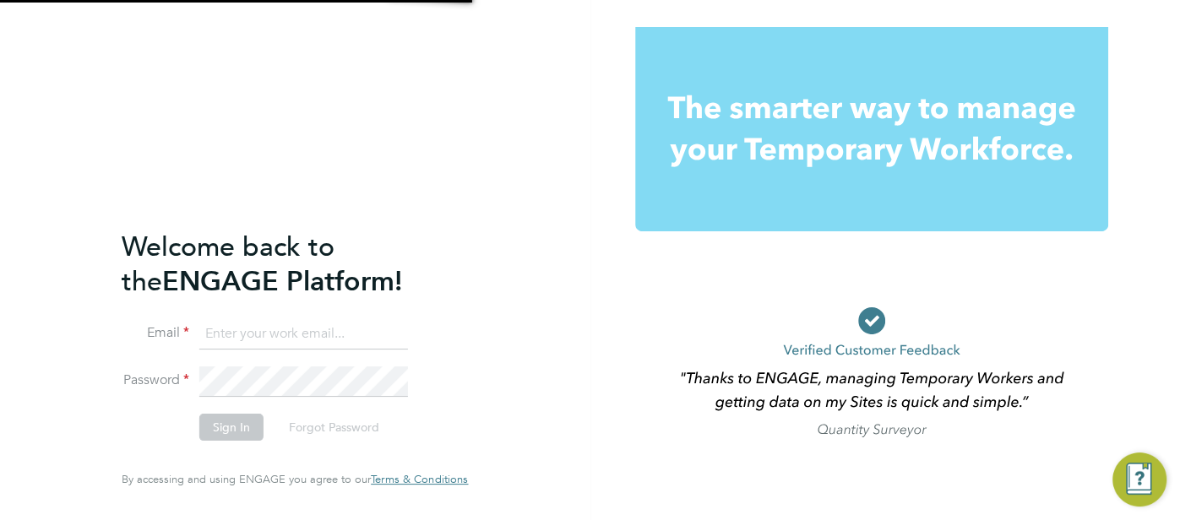
type input "[EMAIL_ADDRESS][DOMAIN_NAME]"
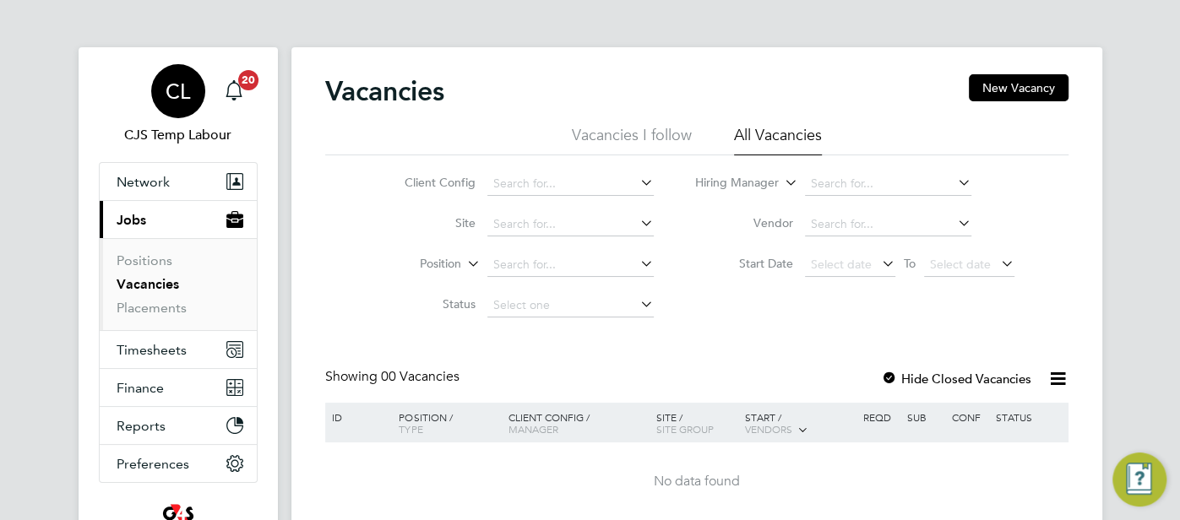
click at [180, 87] on span "CL" at bounding box center [178, 91] width 24 height 22
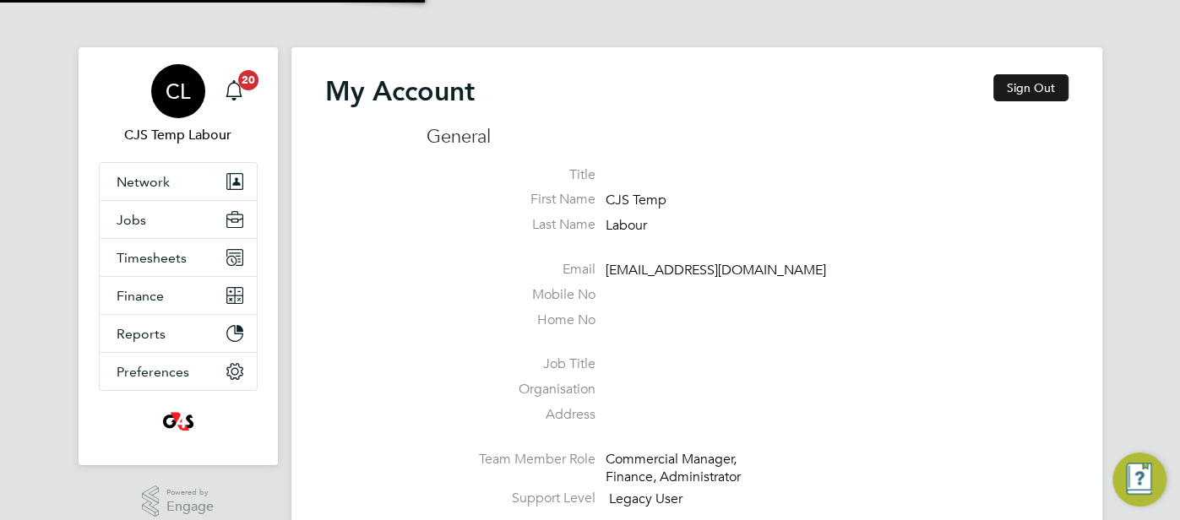
type input "[EMAIL_ADDRESS][DOMAIN_NAME]"
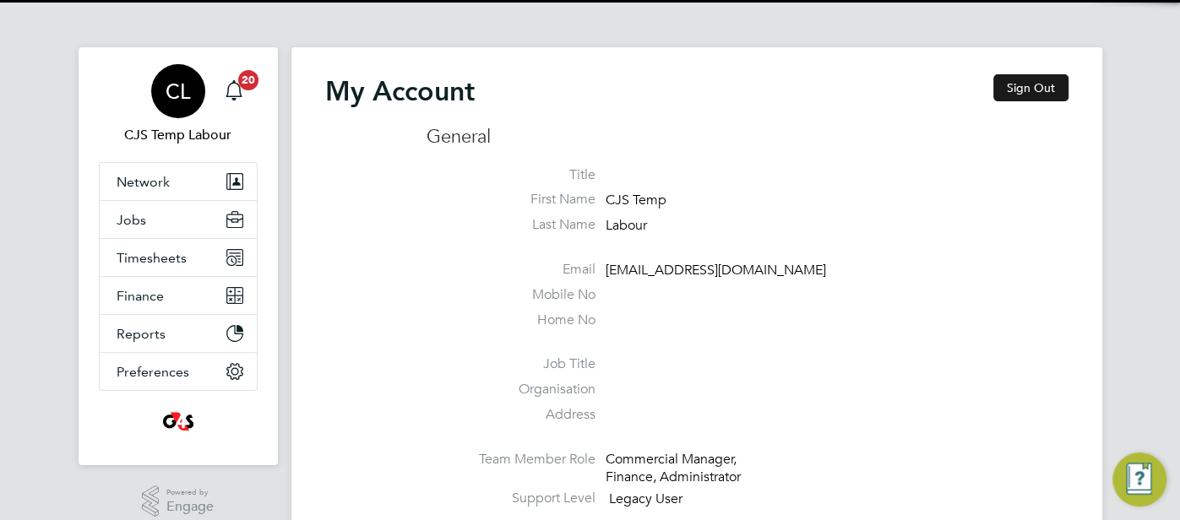
click at [1053, 87] on button "Sign Out" at bounding box center [1030, 87] width 75 height 27
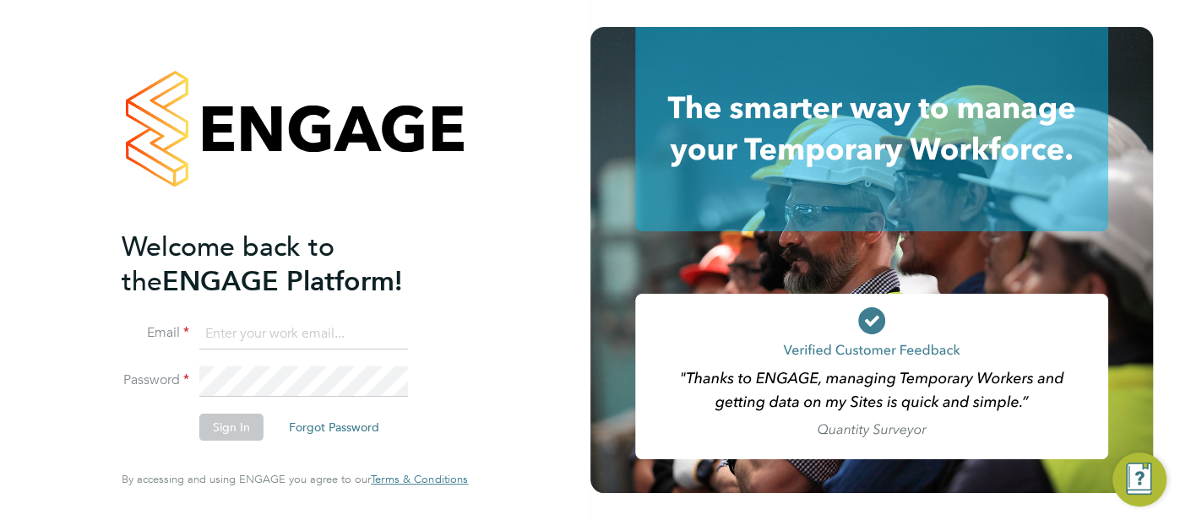
type input "[EMAIL_ADDRESS][DOMAIN_NAME]"
click at [1157, 22] on div at bounding box center [885, 260] width 590 height 520
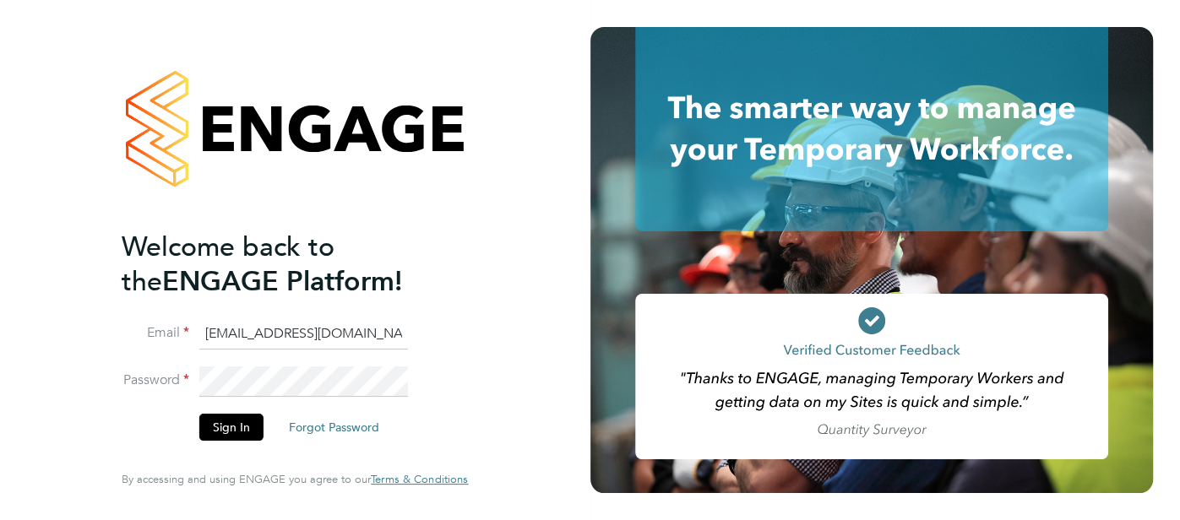
drag, startPoint x: 320, startPoint y: 333, endPoint x: 152, endPoint y: 335, distance: 168.1
click at [150, 335] on li "Email cjs.ess@uk.g4s.com" at bounding box center [286, 342] width 329 height 47
type input "cjs.templabour@uk.g4s.com"
click at [236, 424] on button "Sign In" at bounding box center [231, 427] width 64 height 27
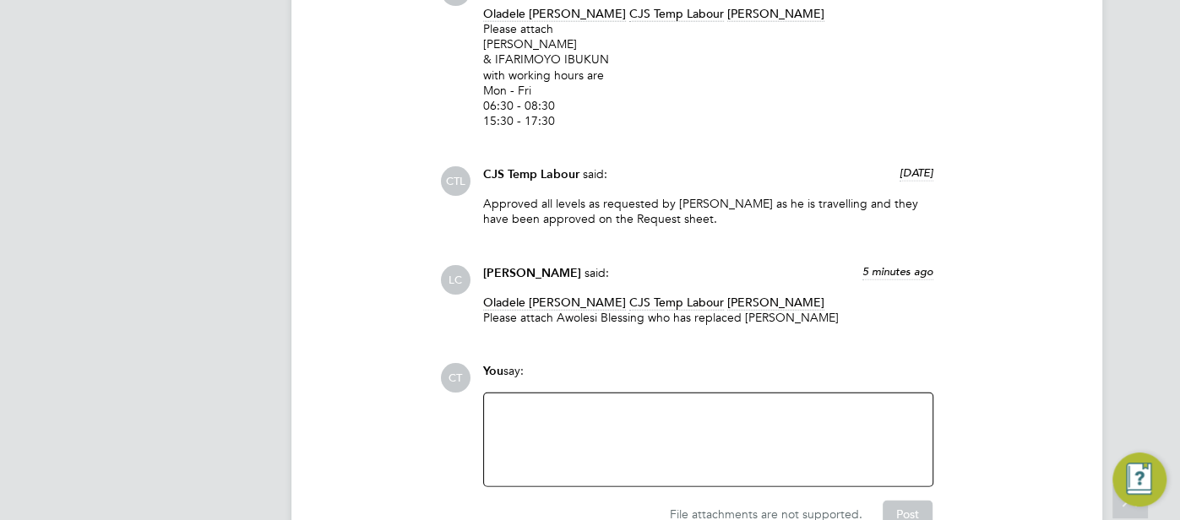
scroll to position [2880, 0]
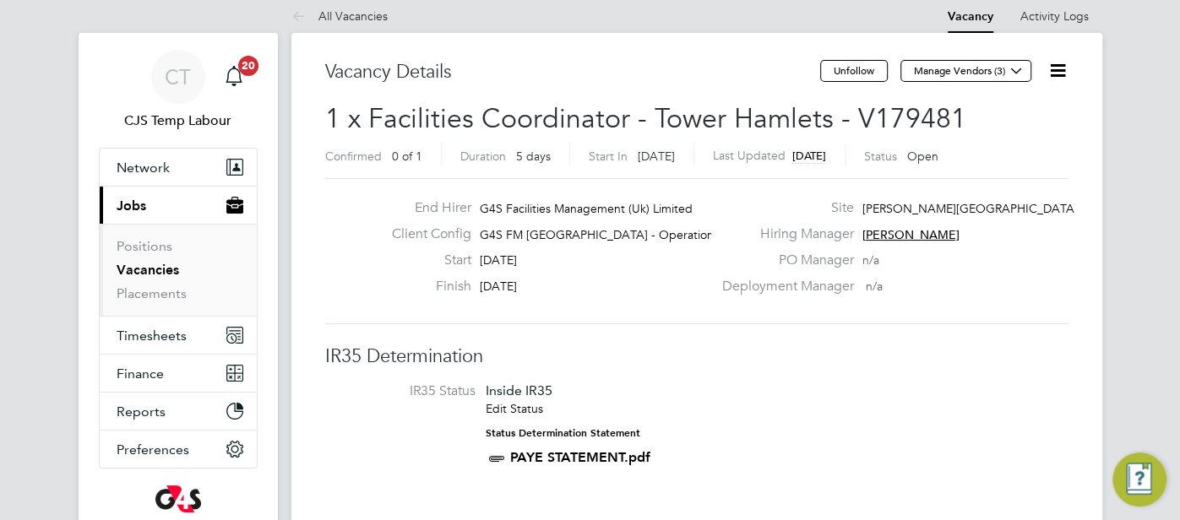
scroll to position [17, 0]
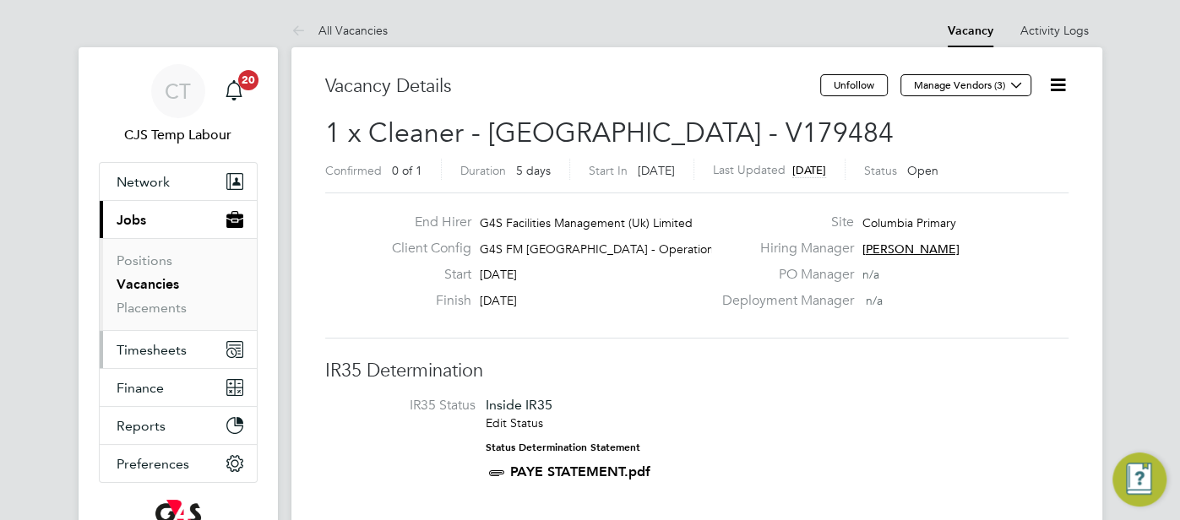
click at [150, 349] on span "Timesheets" at bounding box center [152, 350] width 70 height 16
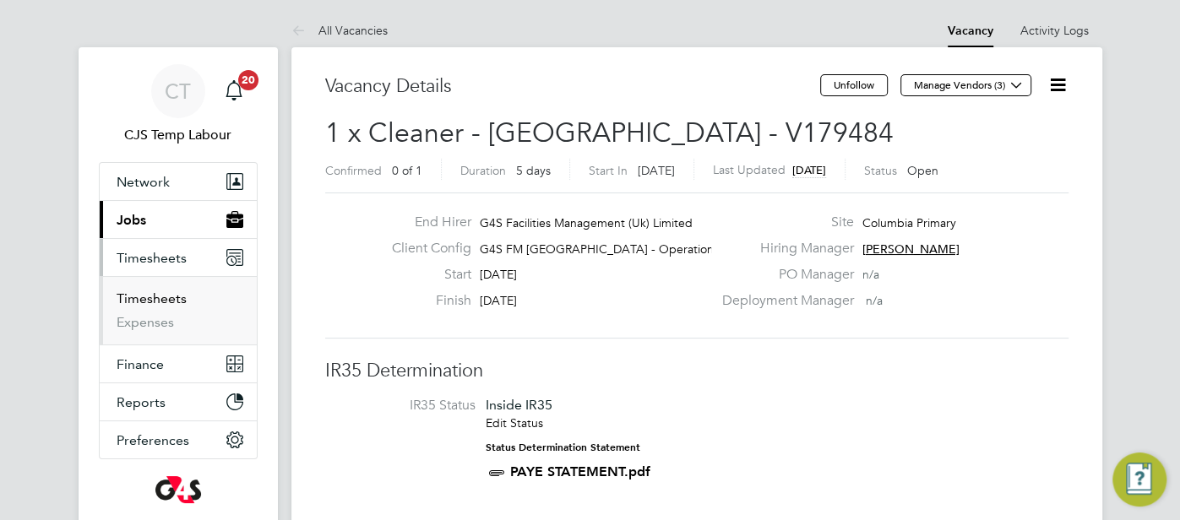
click at [166, 300] on link "Timesheets" at bounding box center [152, 299] width 70 height 16
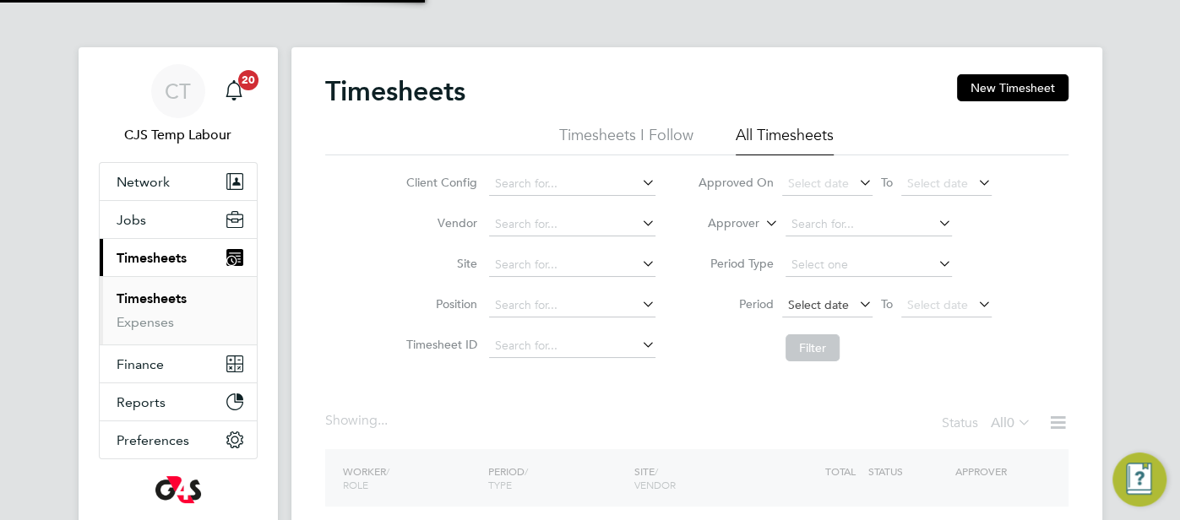
click at [803, 310] on span "Select date" at bounding box center [818, 304] width 61 height 15
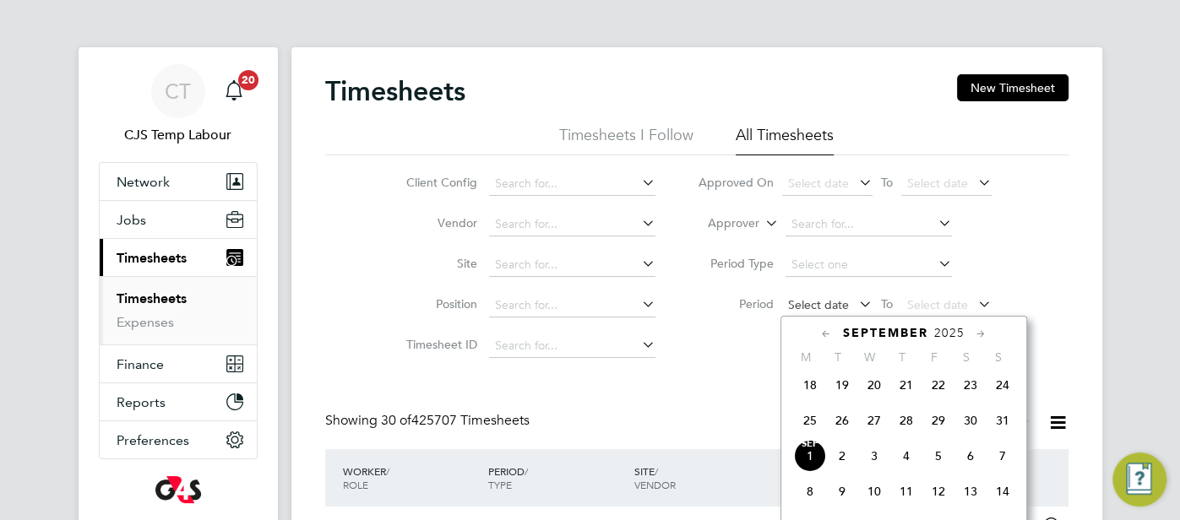
scroll to position [8, 8]
click at [808, 425] on span "25" at bounding box center [810, 421] width 32 height 32
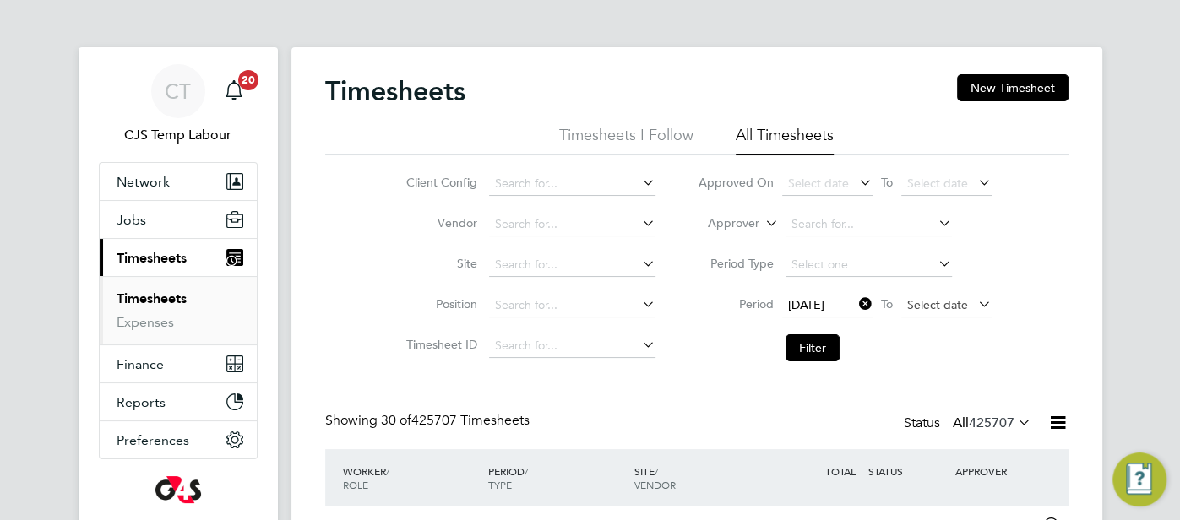
click at [923, 300] on span "Select date" at bounding box center [937, 304] width 61 height 15
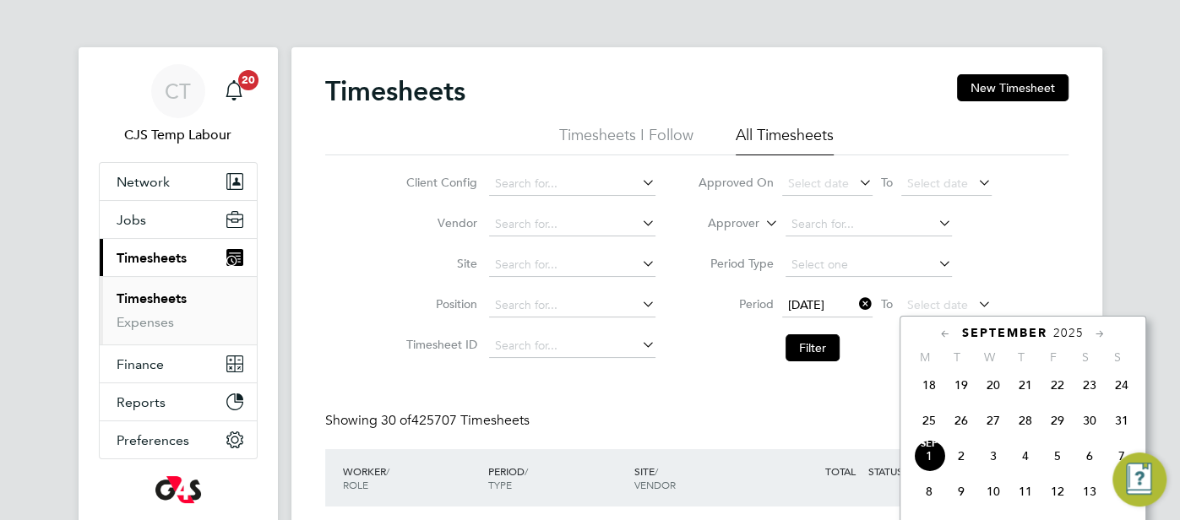
click at [1125, 427] on span "31" at bounding box center [1121, 421] width 32 height 32
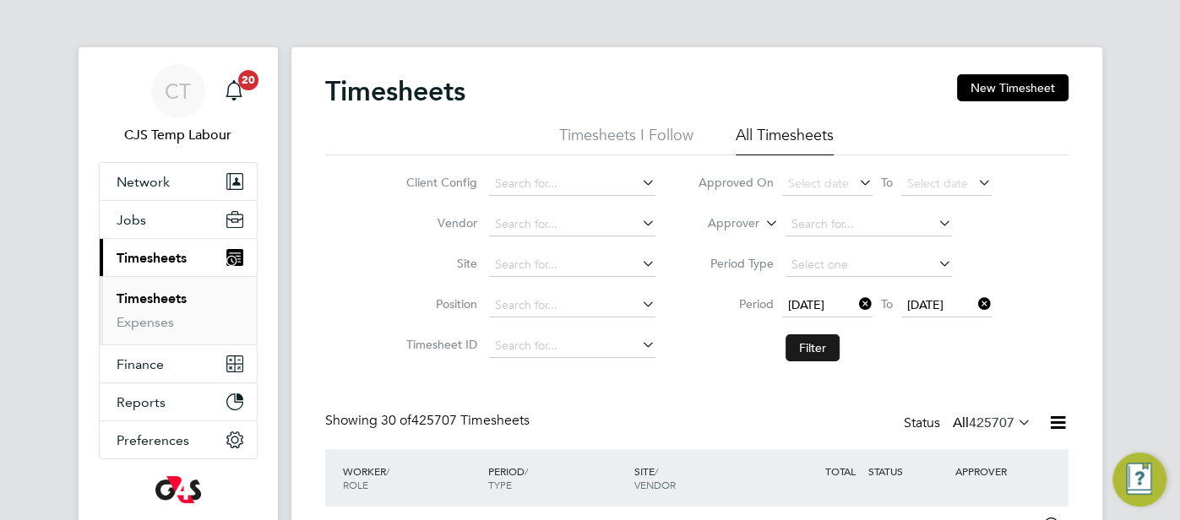
click at [816, 355] on button "Filter" at bounding box center [812, 347] width 54 height 27
click at [520, 176] on input at bounding box center [572, 184] width 166 height 24
click at [563, 232] on b "Tower" at bounding box center [556, 230] width 33 height 14
type input "G4S FM Tower Hamlets - Operational"
click at [810, 344] on button "Filter" at bounding box center [812, 347] width 54 height 27
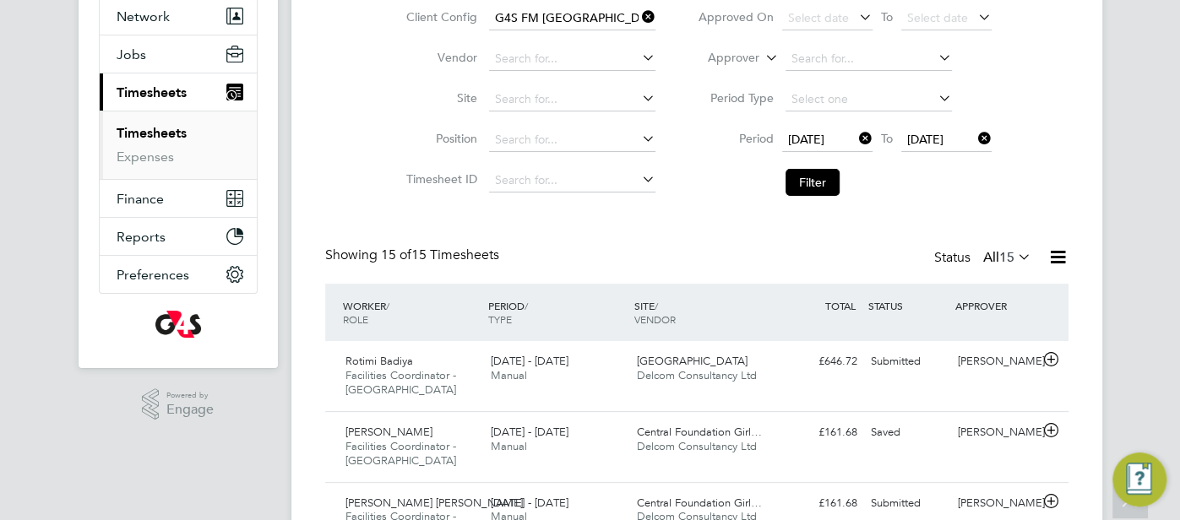
click at [1009, 261] on span "15" at bounding box center [1006, 257] width 15 height 17
click at [615, 184] on input at bounding box center [572, 181] width 166 height 24
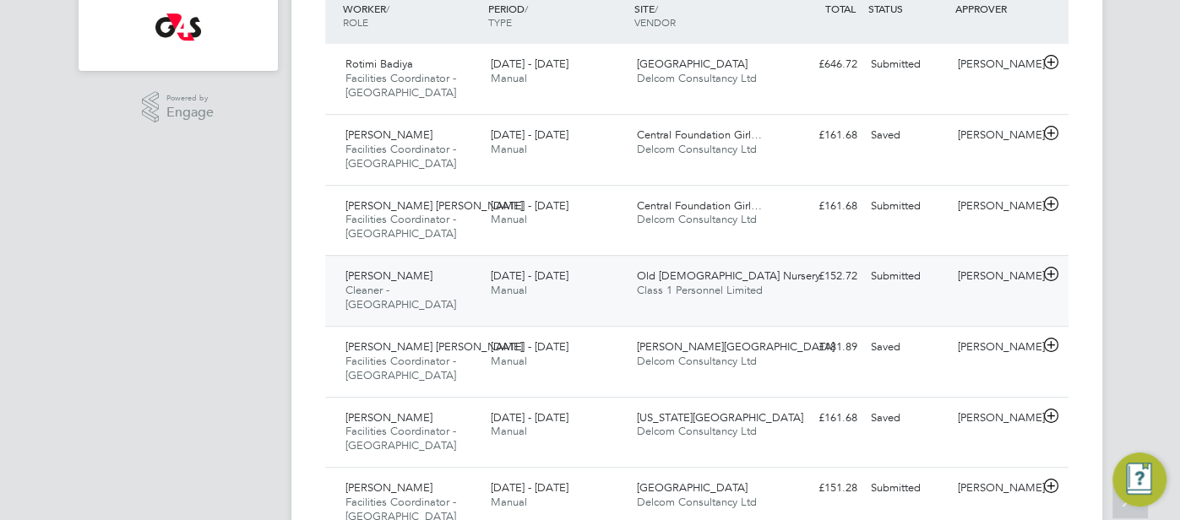
click at [801, 286] on div "£152.72 Submitted" at bounding box center [820, 277] width 88 height 28
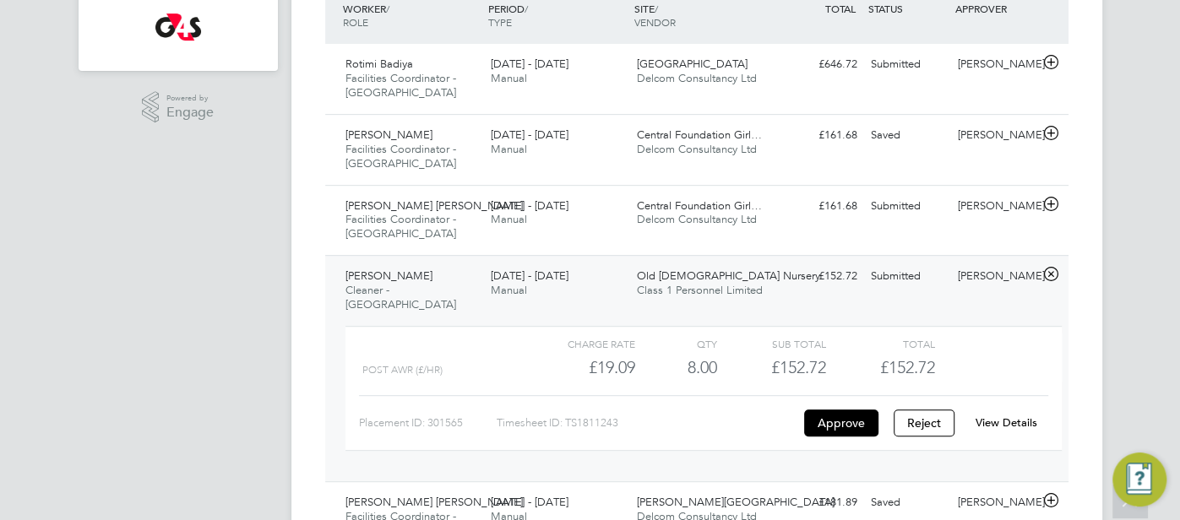
click at [1013, 415] on link "View Details" at bounding box center [1006, 422] width 62 height 14
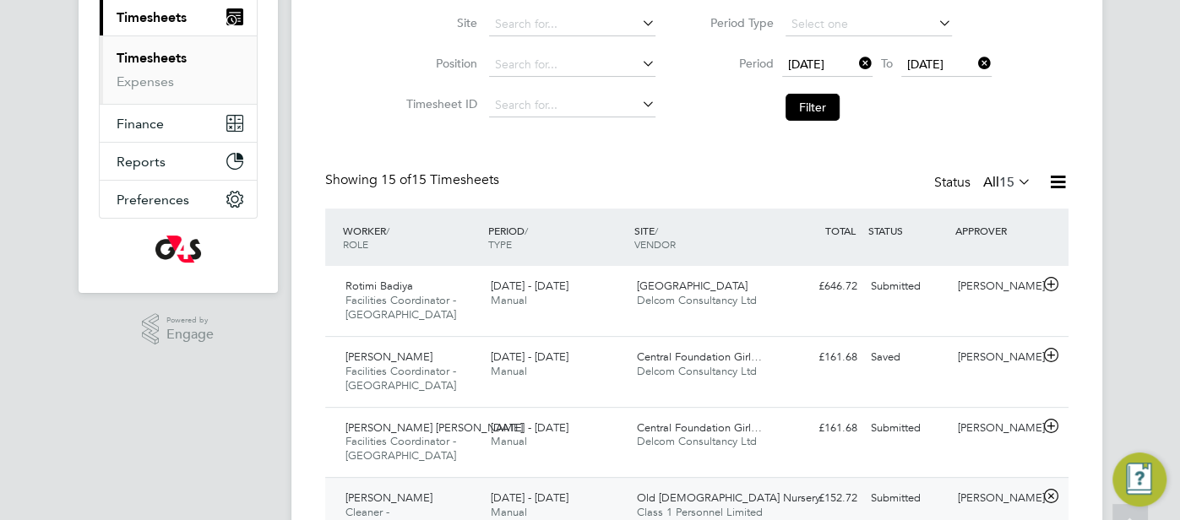
scroll to position [0, 0]
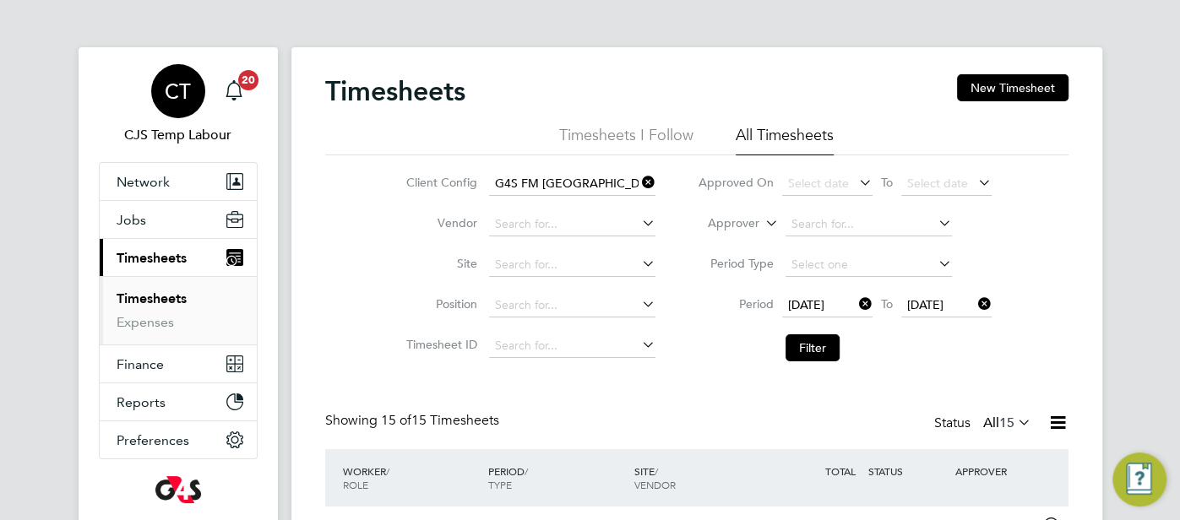
click at [182, 88] on span "CT" at bounding box center [178, 91] width 26 height 22
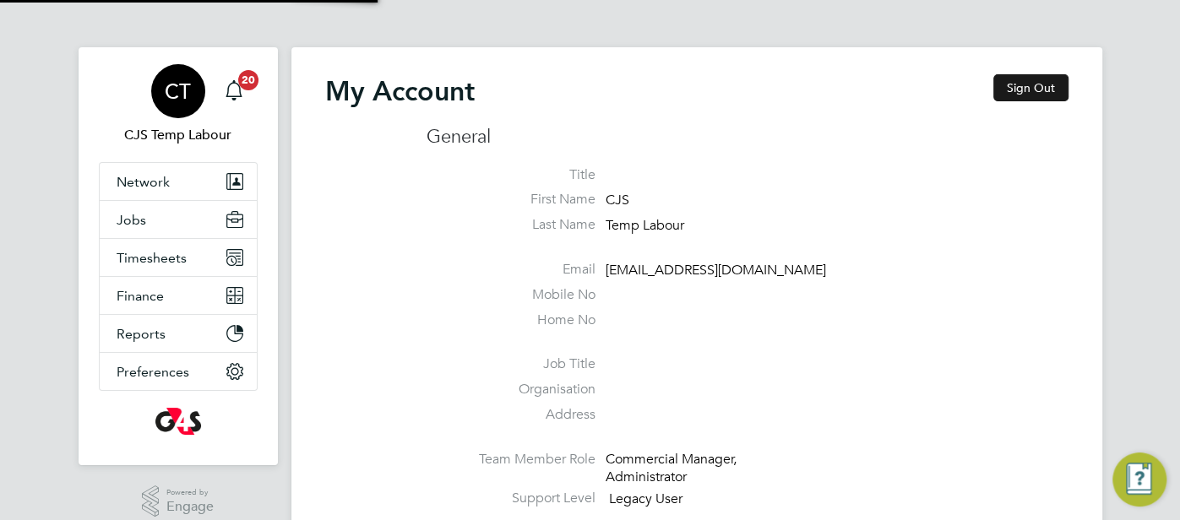
type input "cjs.templabour@uk.g4s.com"
click at [1033, 90] on button "Sign Out" at bounding box center [1030, 87] width 75 height 27
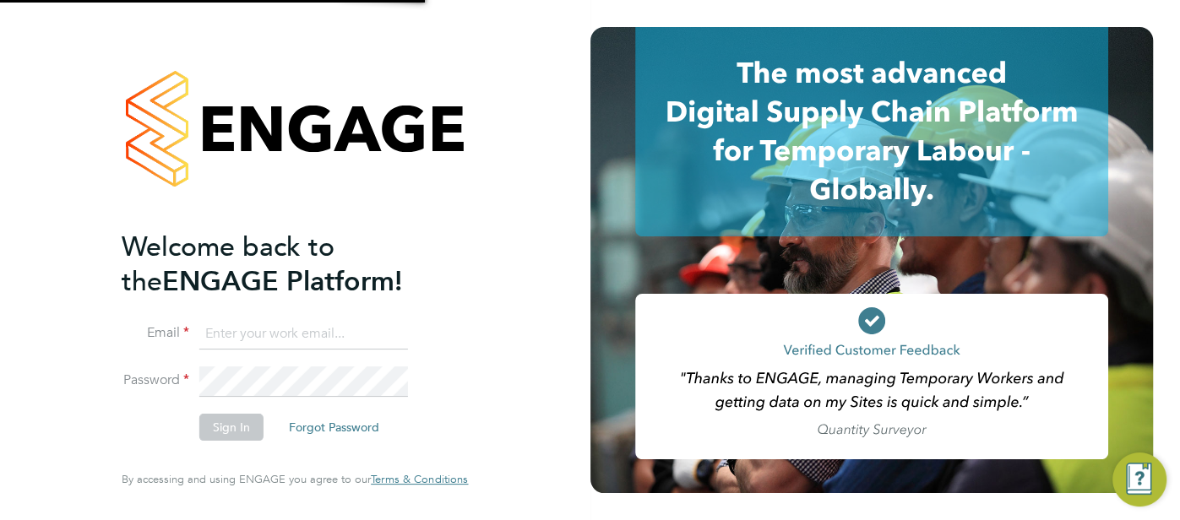
type input "cjs.templabour@uk.g4s.com"
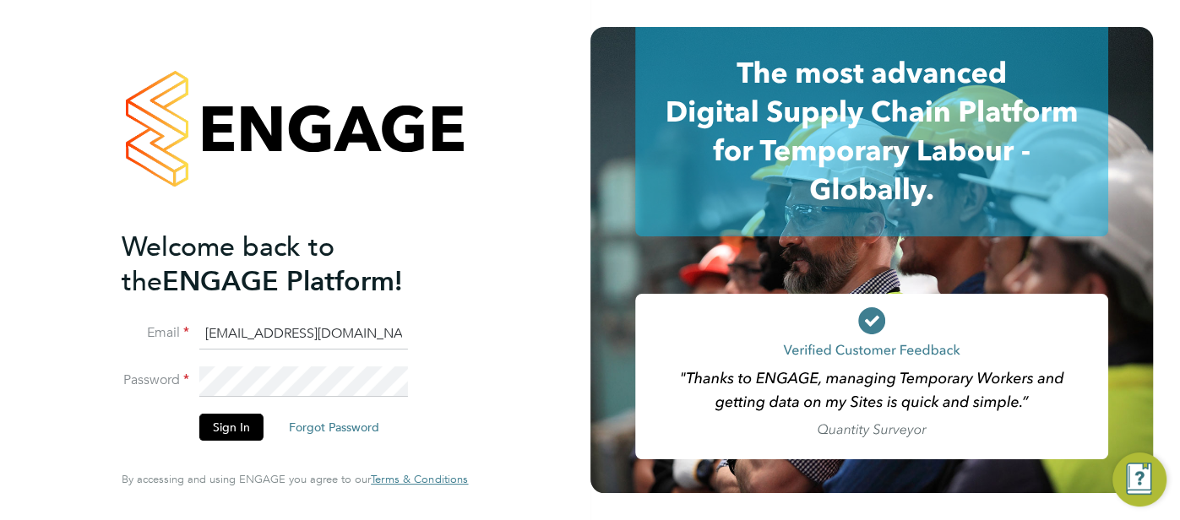
drag, startPoint x: 390, startPoint y: 340, endPoint x: 175, endPoint y: 351, distance: 215.6
click at [175, 351] on li "Email cjs.templabour@uk.g4s.com" at bounding box center [286, 342] width 329 height 47
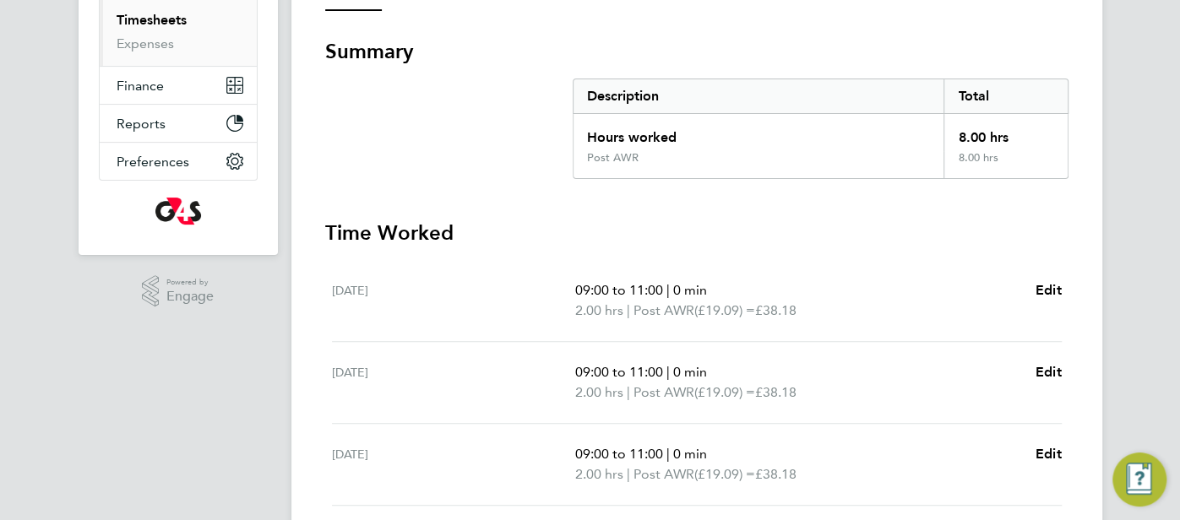
scroll to position [491, 0]
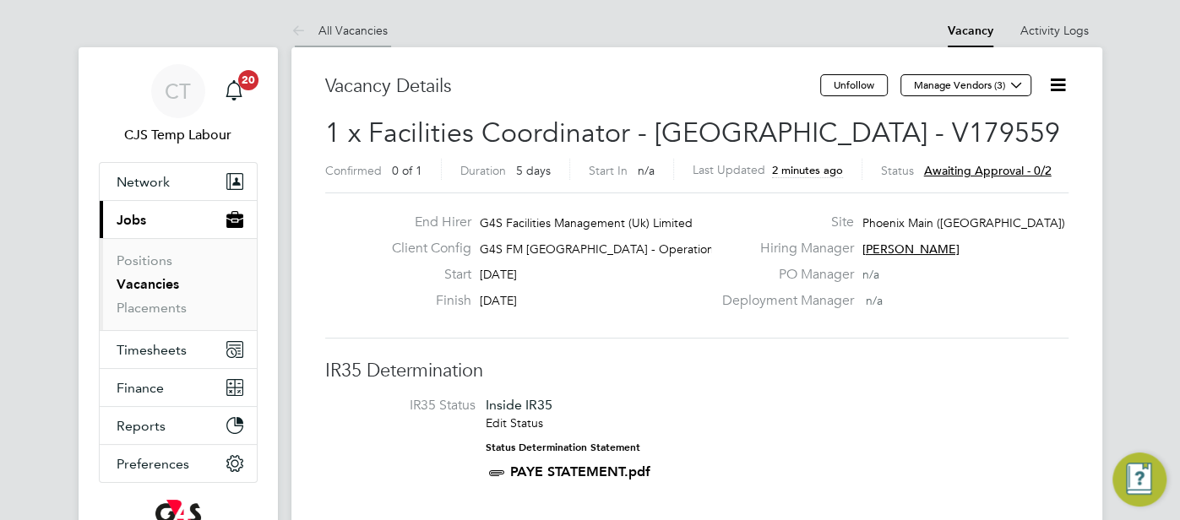
click at [312, 29] on icon at bounding box center [301, 31] width 21 height 21
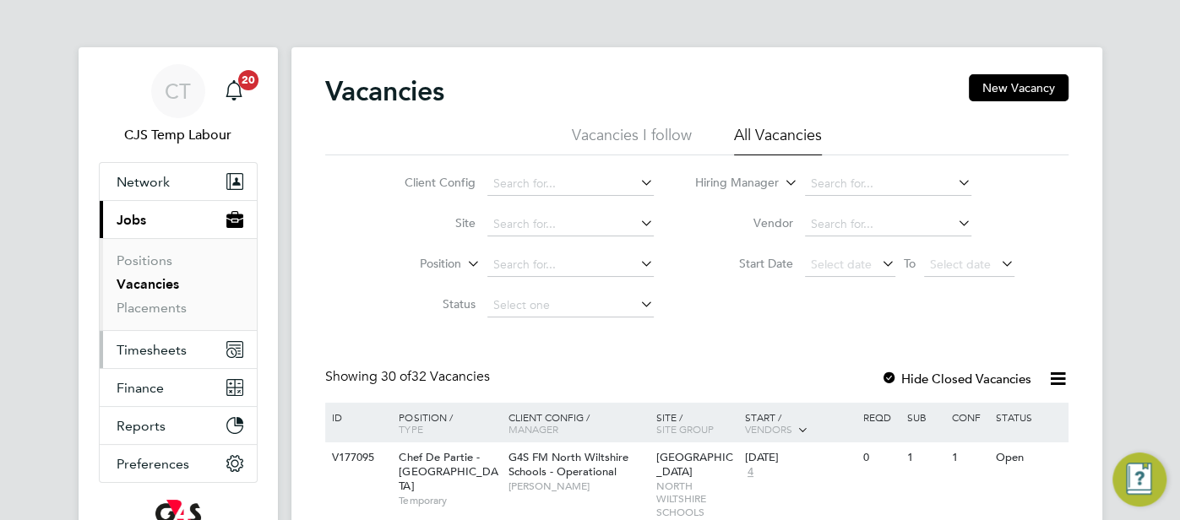
click at [185, 346] on button "Timesheets" at bounding box center [178, 349] width 157 height 37
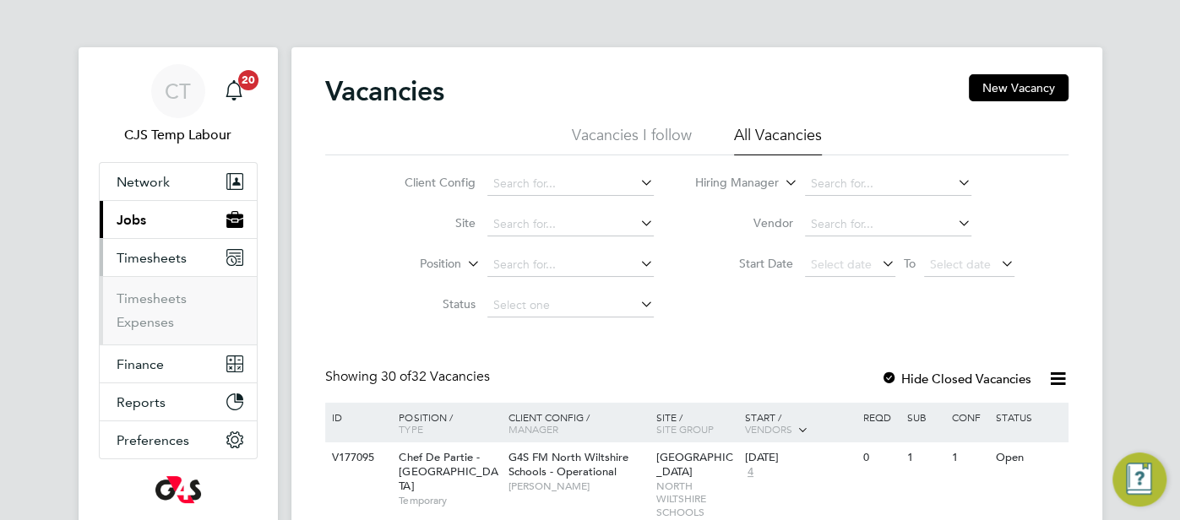
click at [166, 307] on li "Timesheets" at bounding box center [180, 303] width 127 height 24
click at [129, 226] on span "Jobs" at bounding box center [132, 220] width 30 height 16
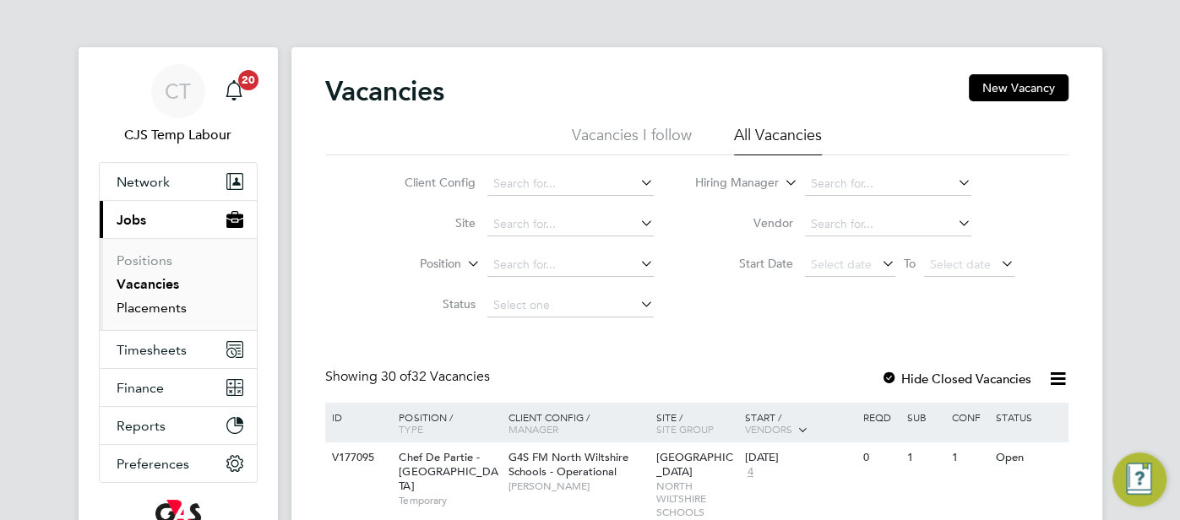
click at [164, 303] on link "Placements" at bounding box center [152, 308] width 70 height 16
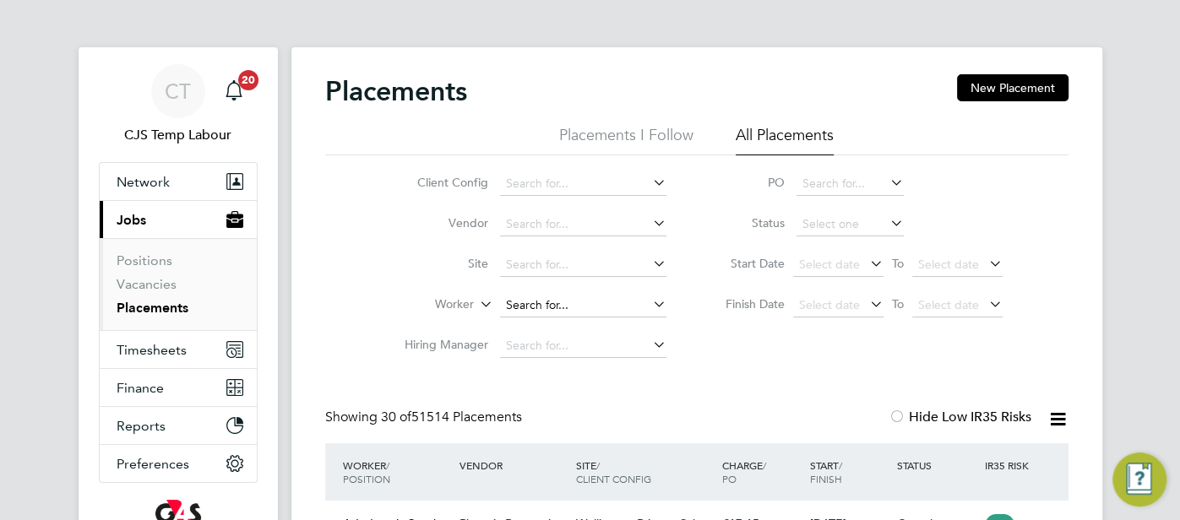
click at [535, 304] on input at bounding box center [583, 306] width 166 height 24
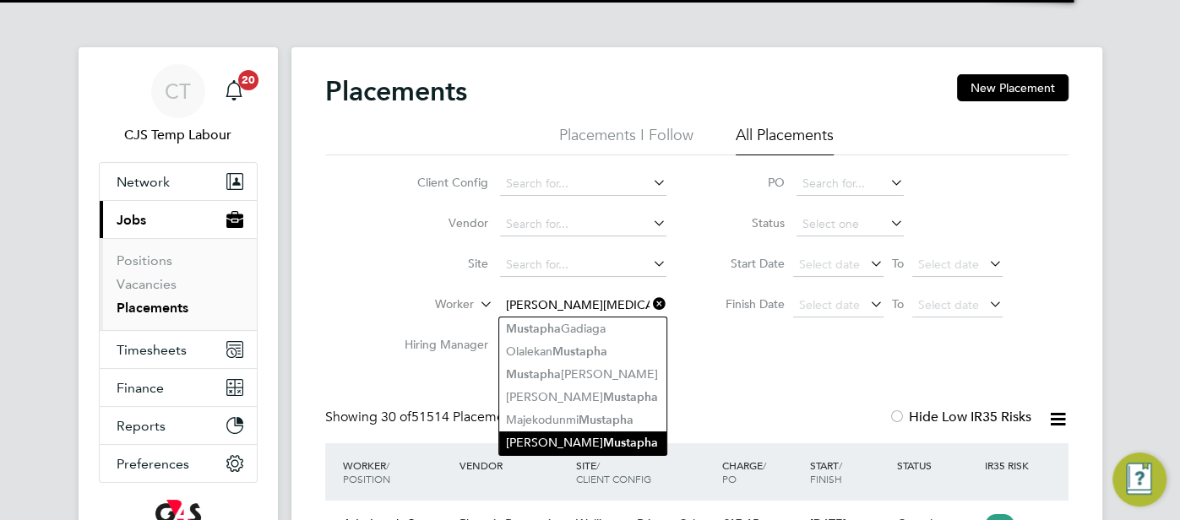
click at [603, 442] on b "Mustapha" at bounding box center [630, 443] width 55 height 14
type input "Taofeek Ojo Mustapha"
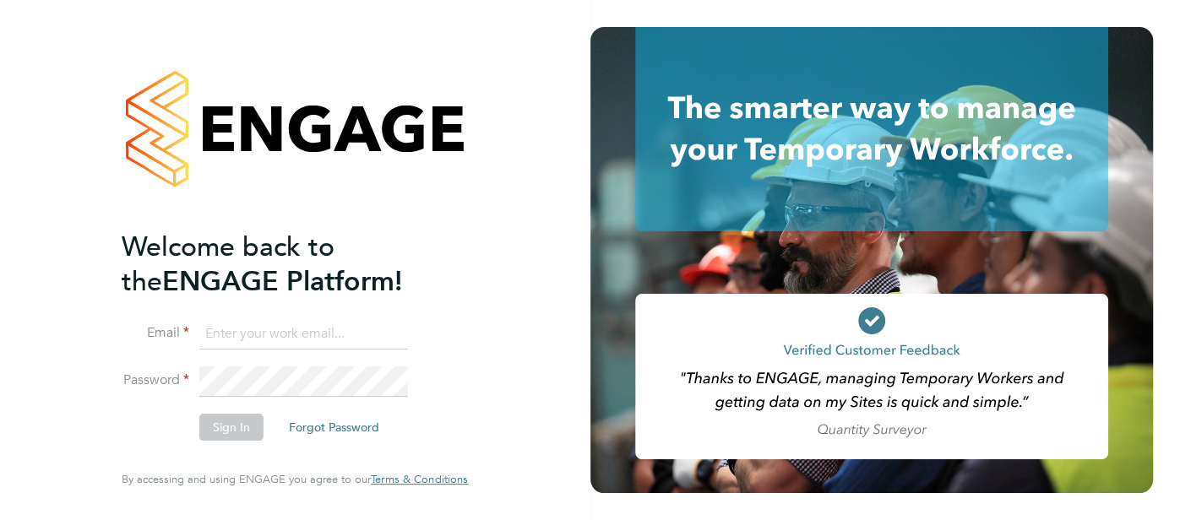
type input "[EMAIL_ADDRESS][DOMAIN_NAME]"
click at [242, 426] on button "Sign In" at bounding box center [231, 427] width 64 height 27
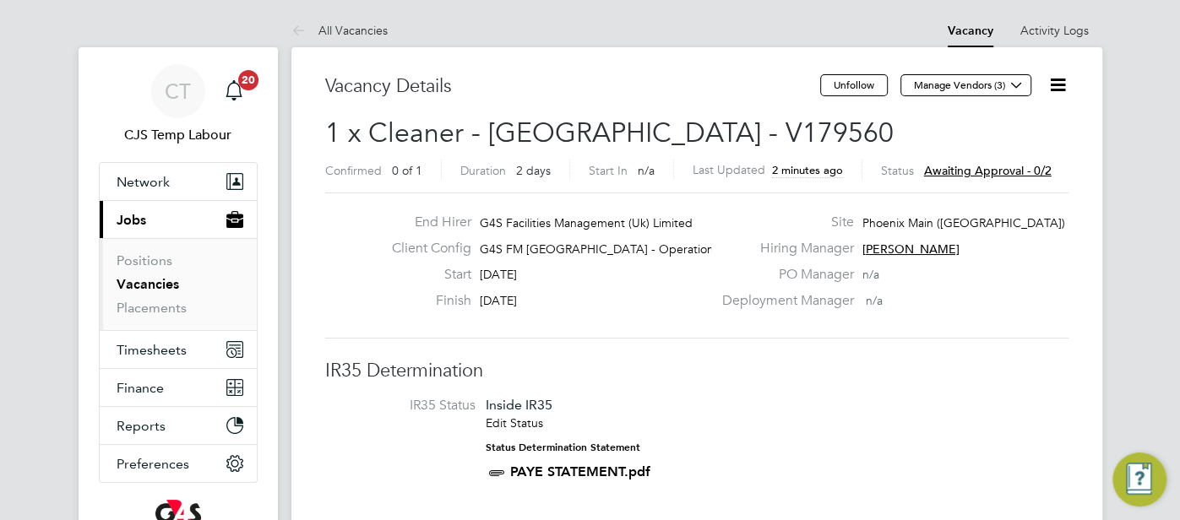
click at [1066, 85] on icon at bounding box center [1057, 84] width 21 height 21
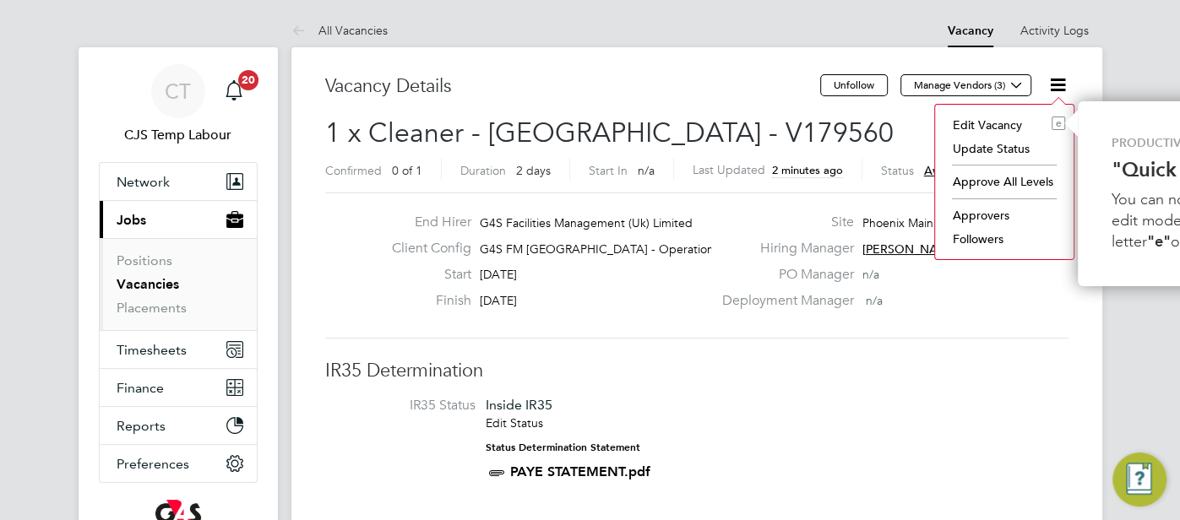
scroll to position [0, 168]
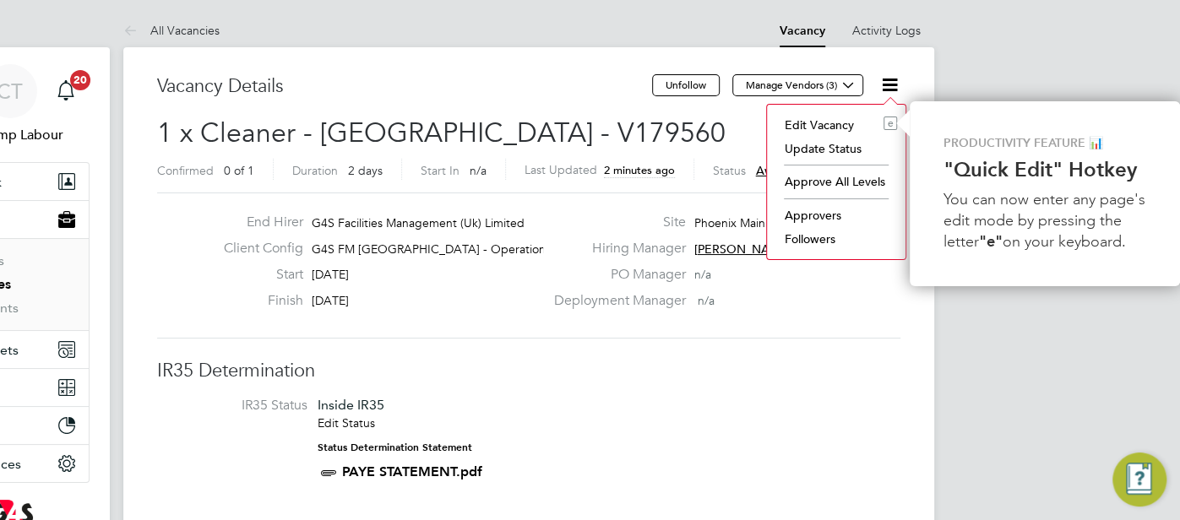
click at [658, 132] on h2 "1 x Cleaner - [GEOGRAPHIC_DATA] - V179560 Confirmed 0 of 1 Duration 2 days Star…" at bounding box center [528, 151] width 743 height 71
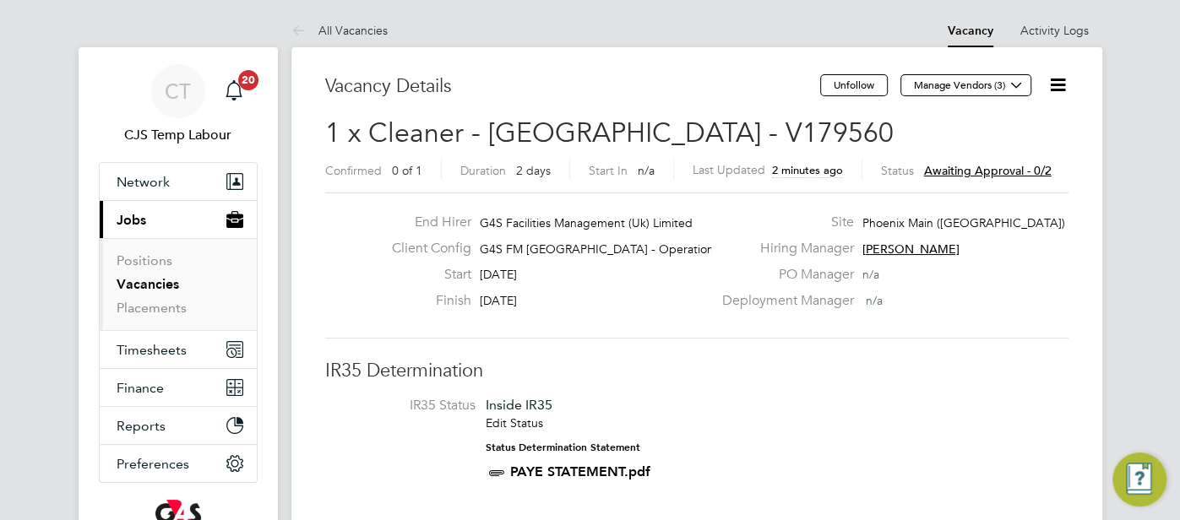
scroll to position [0, 0]
click at [180, 95] on span "CT" at bounding box center [178, 91] width 26 height 22
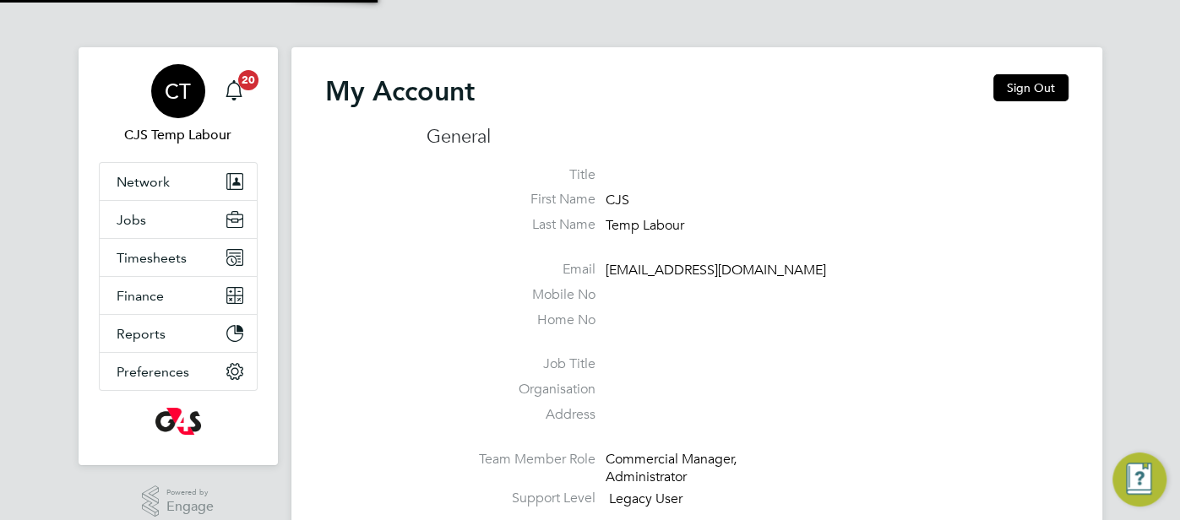
type input "[EMAIL_ADDRESS][DOMAIN_NAME]"
click at [1037, 88] on button "Sign Out" at bounding box center [1030, 87] width 75 height 27
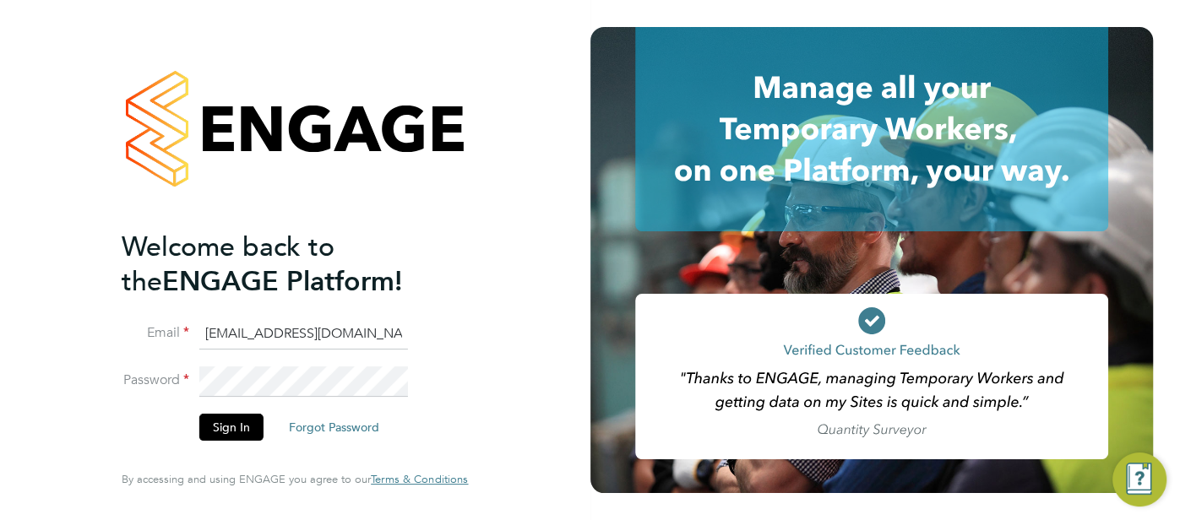
drag, startPoint x: 396, startPoint y: 339, endPoint x: 254, endPoint y: 339, distance: 141.9
click at [223, 345] on input "cjs.templabour@uk.g4s.com" at bounding box center [303, 334] width 209 height 30
type input "c"
type input "[EMAIL_ADDRESS][DOMAIN_NAME]"
click at [236, 426] on button "Sign In" at bounding box center [231, 427] width 64 height 27
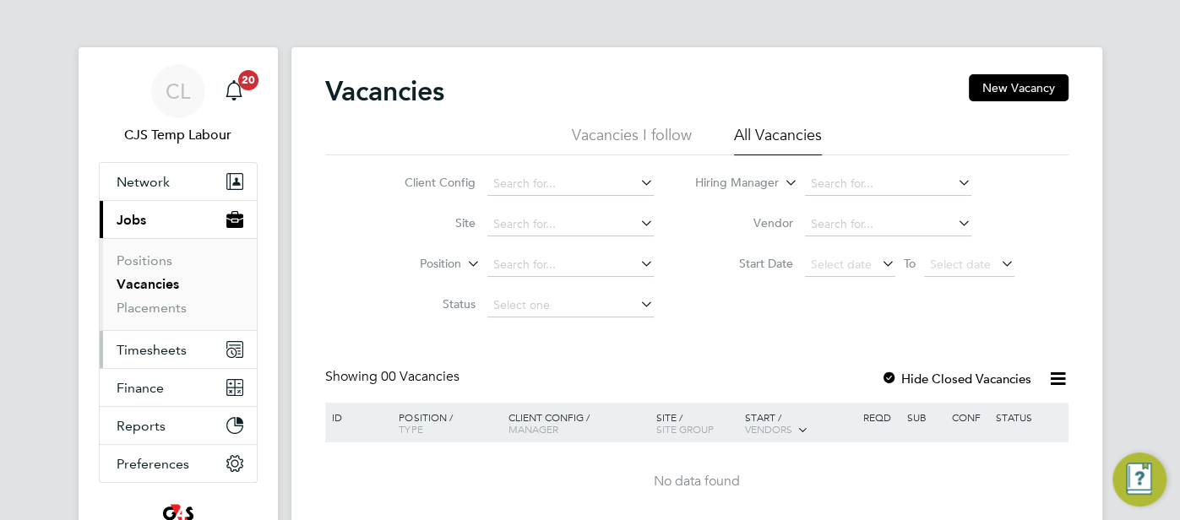
click at [170, 350] on span "Timesheets" at bounding box center [152, 350] width 70 height 16
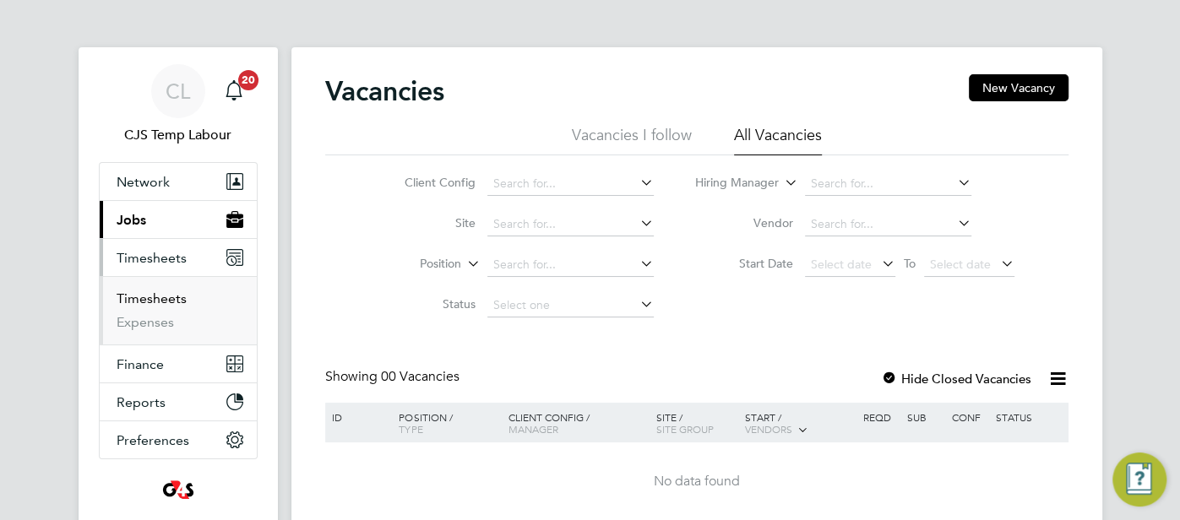
click at [159, 297] on link "Timesheets" at bounding box center [152, 299] width 70 height 16
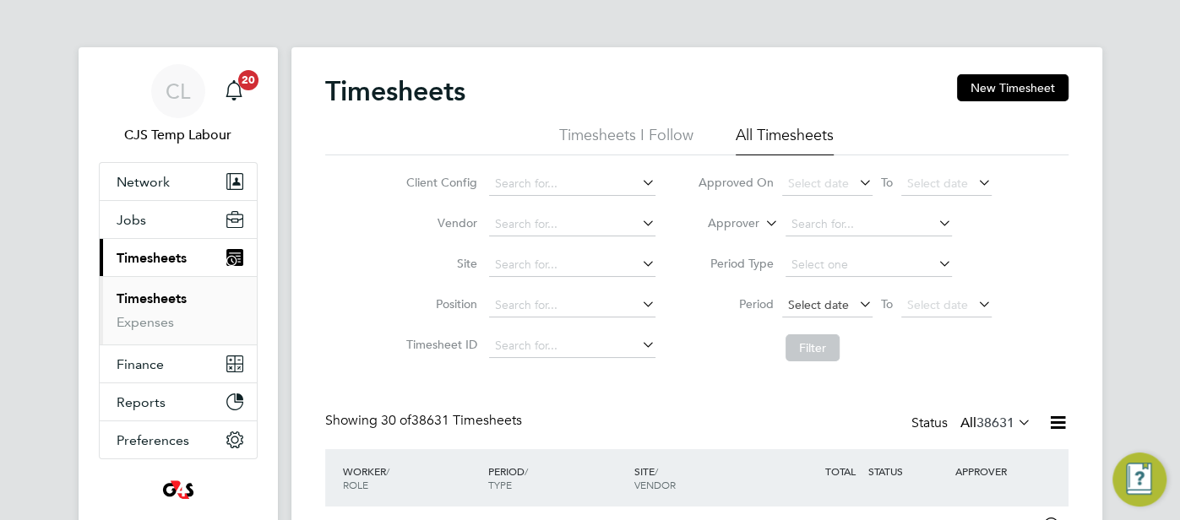
click at [823, 300] on span "Select date" at bounding box center [818, 304] width 61 height 15
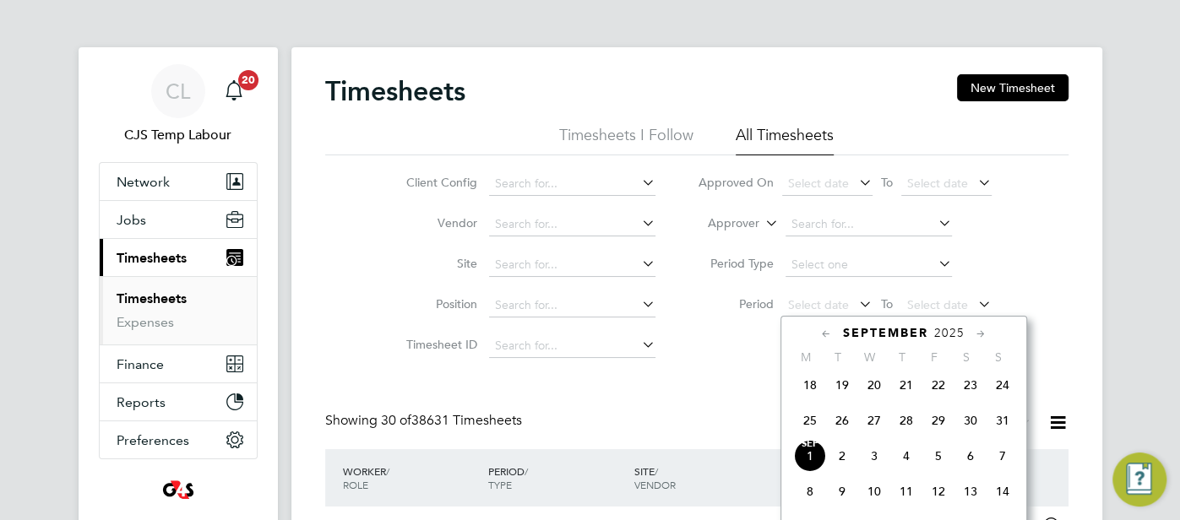
drag, startPoint x: 808, startPoint y: 429, endPoint x: 895, endPoint y: 402, distance: 91.1
click at [809, 429] on span "25" at bounding box center [810, 421] width 32 height 32
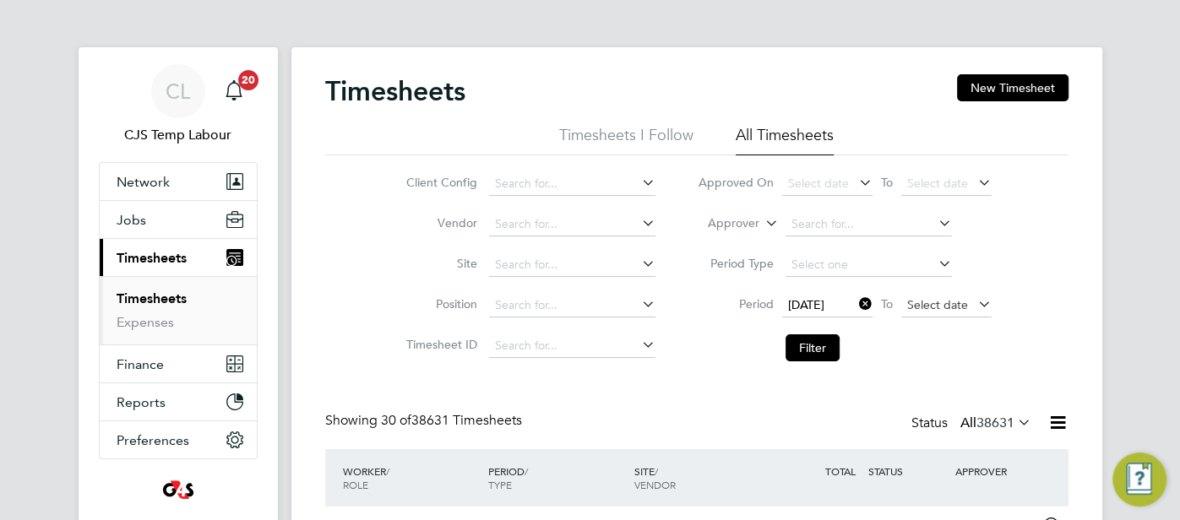
click at [924, 310] on span "Select date" at bounding box center [937, 304] width 61 height 15
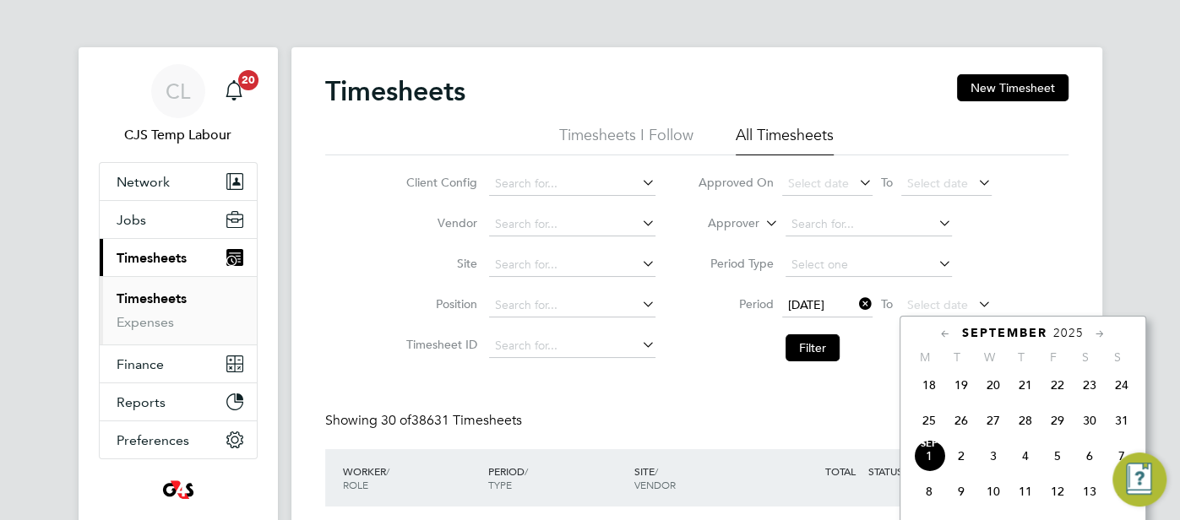
click at [1121, 432] on span "31" at bounding box center [1121, 421] width 32 height 32
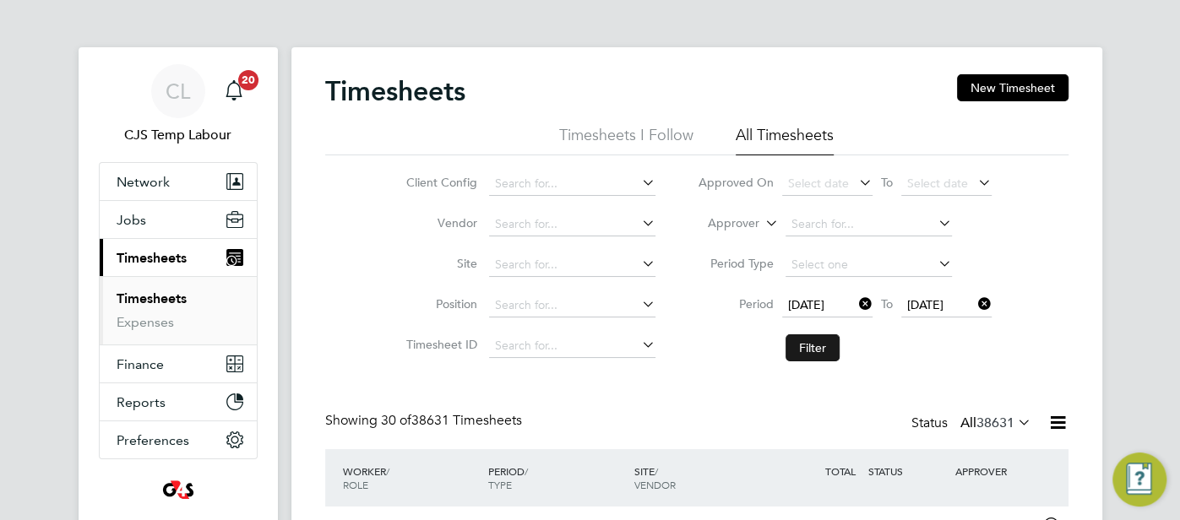
click at [806, 345] on button "Filter" at bounding box center [812, 347] width 54 height 27
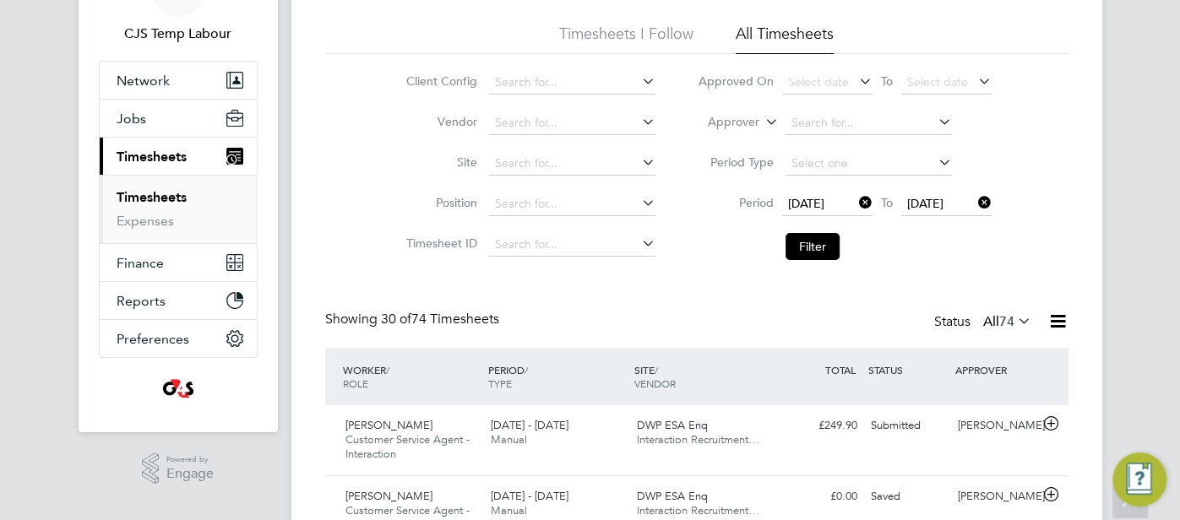
click at [1058, 317] on icon at bounding box center [1057, 321] width 21 height 21
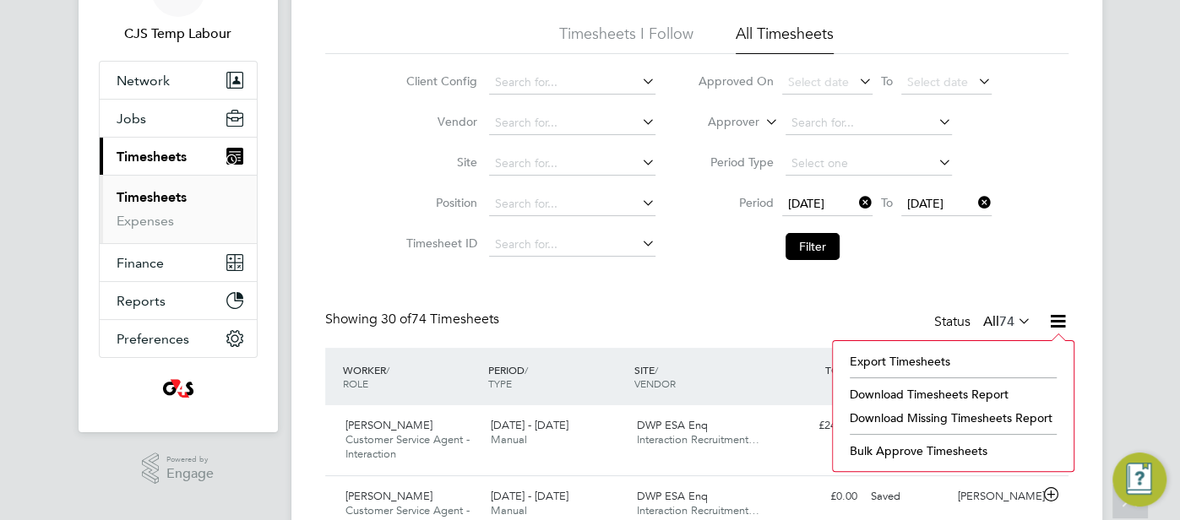
click at [1018, 413] on li "Download Missing Timesheets Report" at bounding box center [953, 418] width 224 height 24
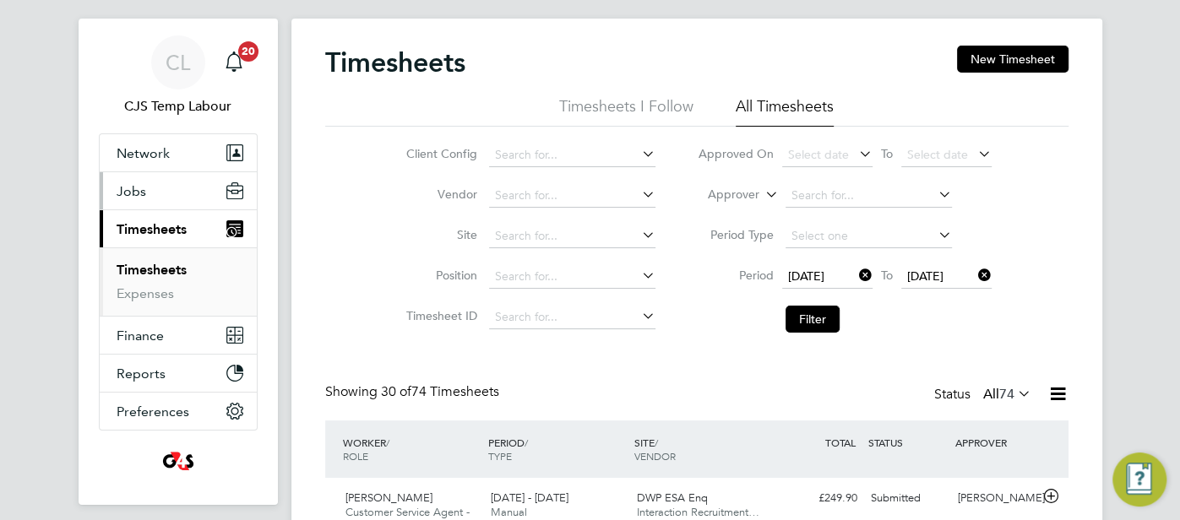
scroll to position [29, 0]
click at [182, 57] on span "CL" at bounding box center [178, 63] width 24 height 22
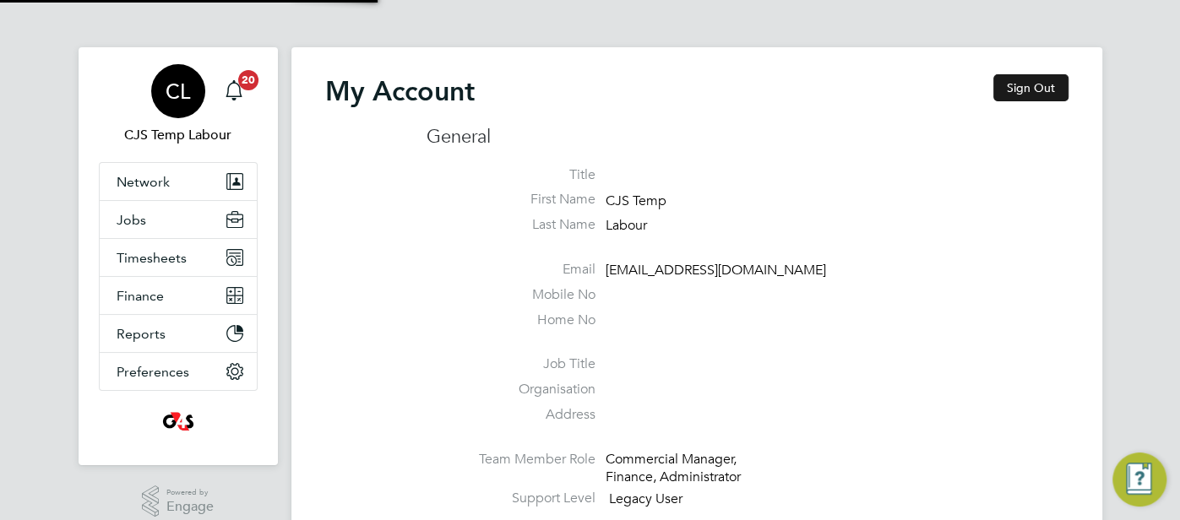
type input "cjs.ess@uk.g4s.com"
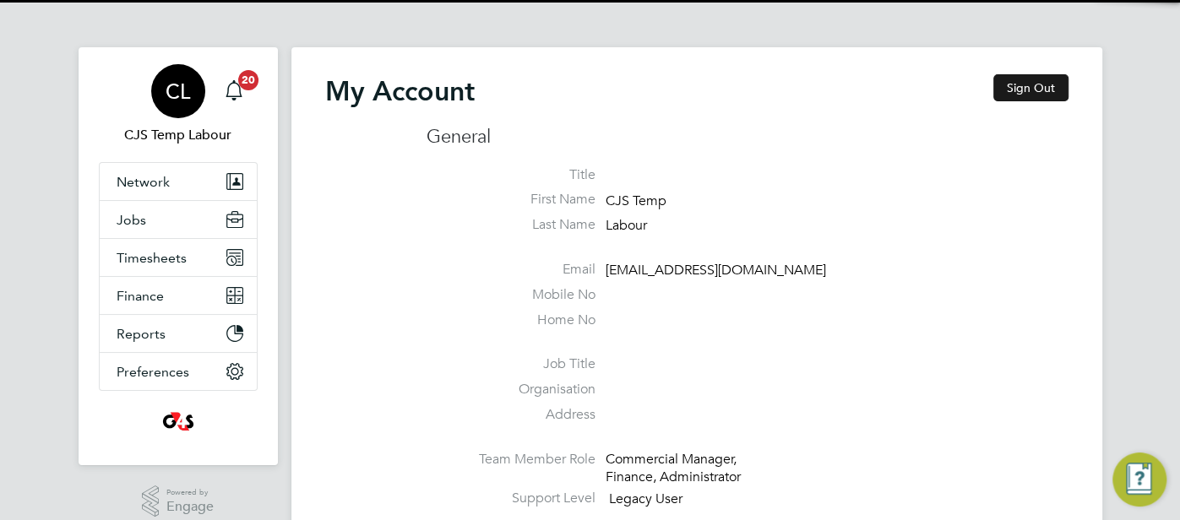
click at [1016, 80] on button "Sign Out" at bounding box center [1030, 87] width 75 height 27
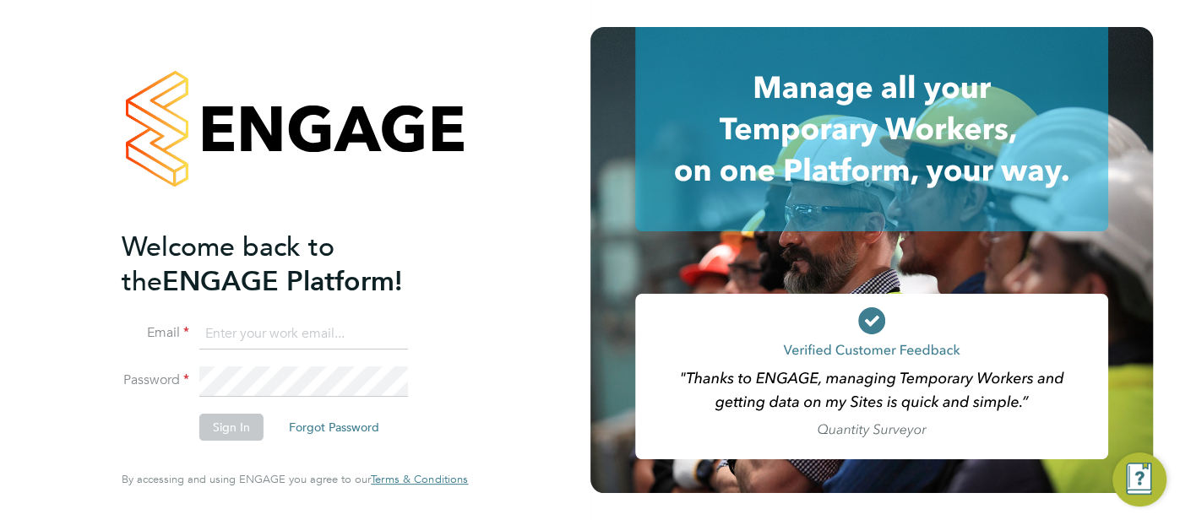
type input "cjs.ess@uk.g4s.com"
drag, startPoint x: 372, startPoint y: 339, endPoint x: 160, endPoint y: 334, distance: 212.0
click at [159, 335] on li "Email cjs.ess@uk.g4s.com" at bounding box center [286, 342] width 329 height 47
type input "pts.templabour@uk.g4s.com"
click at [222, 423] on button "Sign In" at bounding box center [231, 427] width 64 height 27
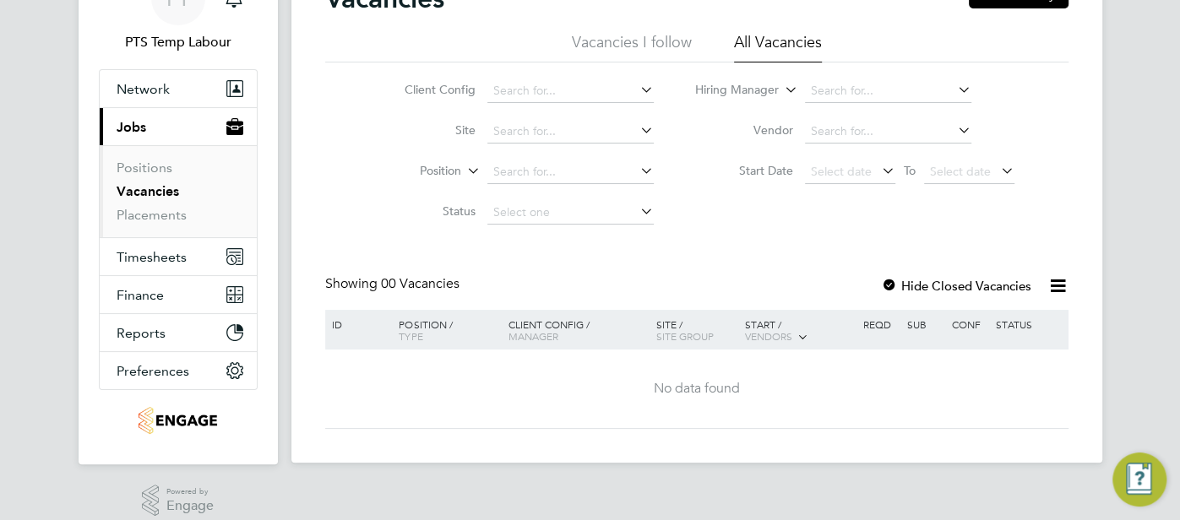
scroll to position [95, 0]
click at [174, 247] on span "Timesheets" at bounding box center [152, 255] width 70 height 16
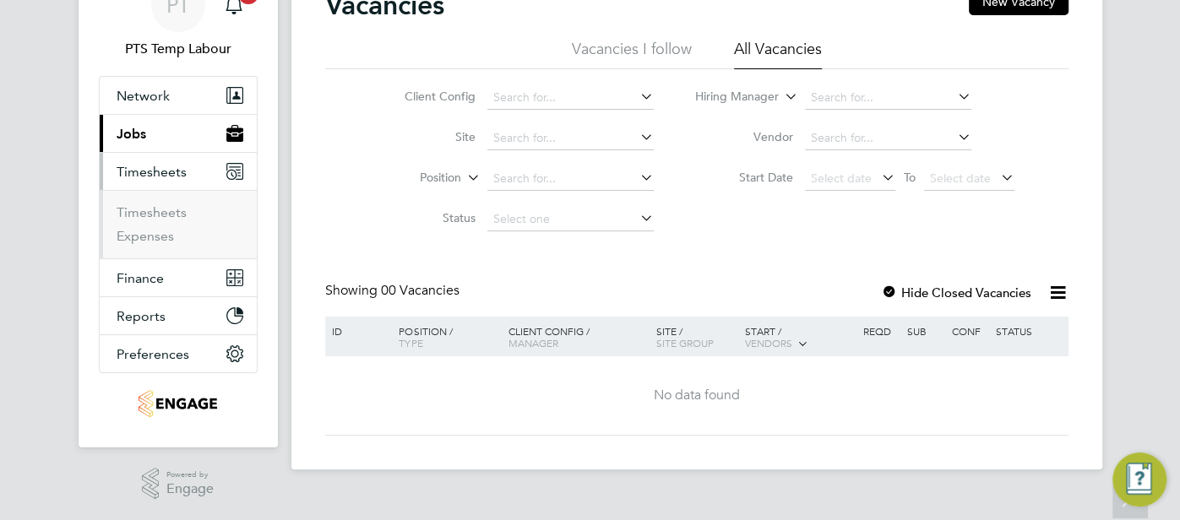
scroll to position [83, 0]
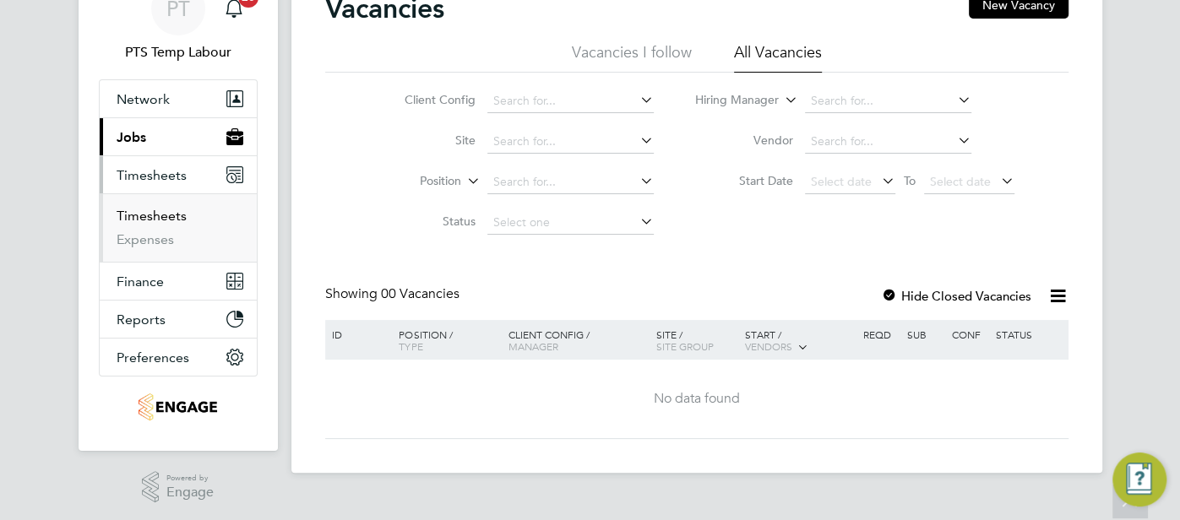
click at [174, 210] on link "Timesheets" at bounding box center [152, 216] width 70 height 16
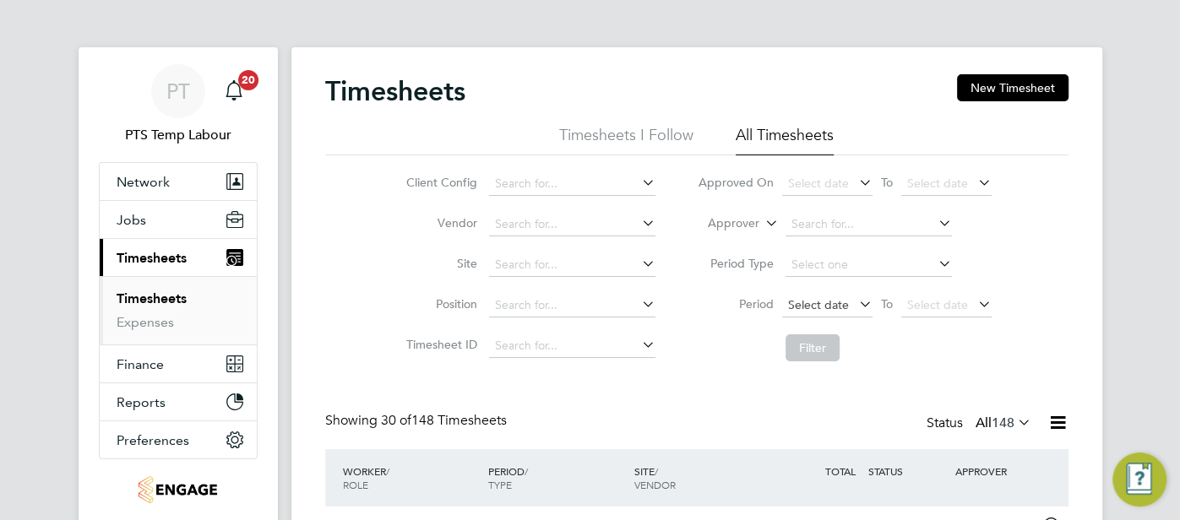
click at [822, 296] on span "Select date" at bounding box center [827, 306] width 90 height 23
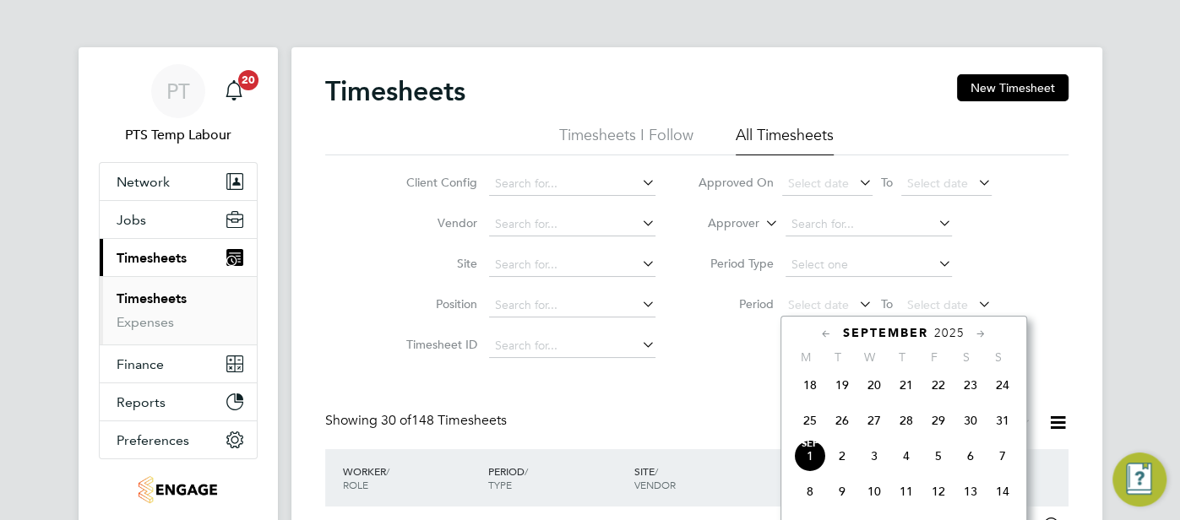
drag, startPoint x: 811, startPoint y: 421, endPoint x: 887, endPoint y: 391, distance: 81.9
click at [817, 420] on span "25" at bounding box center [810, 421] width 32 height 32
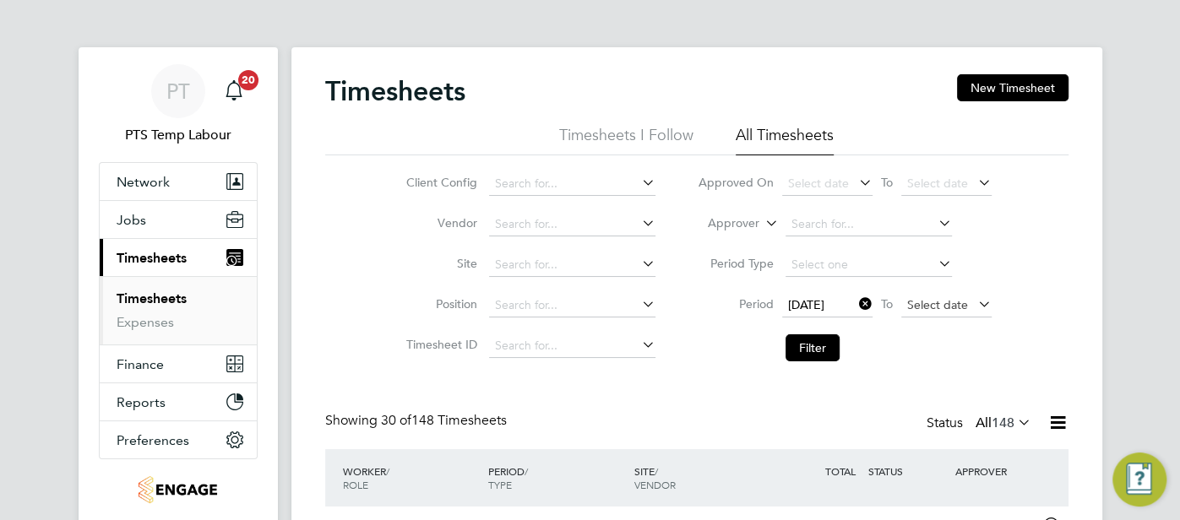
click at [935, 305] on span "Select date" at bounding box center [937, 304] width 61 height 15
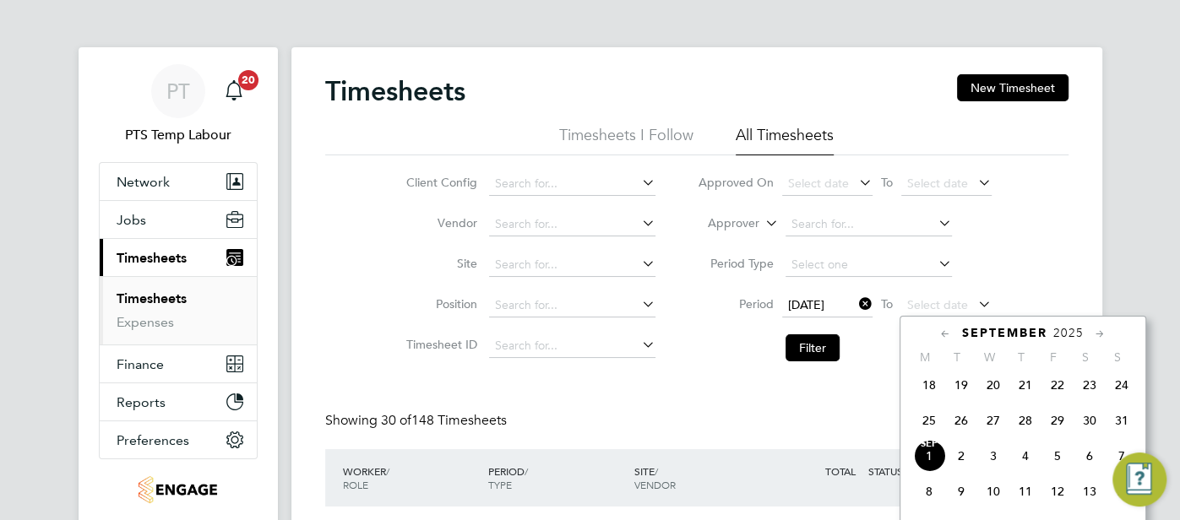
click at [1116, 431] on span "31" at bounding box center [1121, 421] width 32 height 32
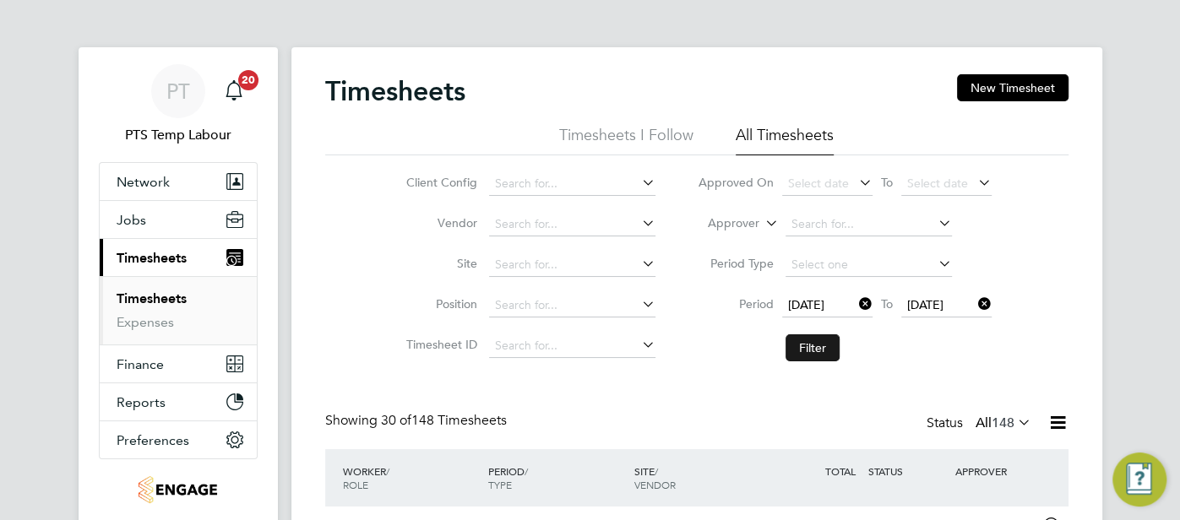
drag, startPoint x: 805, startPoint y: 345, endPoint x: 795, endPoint y: 347, distance: 10.4
click at [805, 345] on button "Filter" at bounding box center [812, 347] width 54 height 27
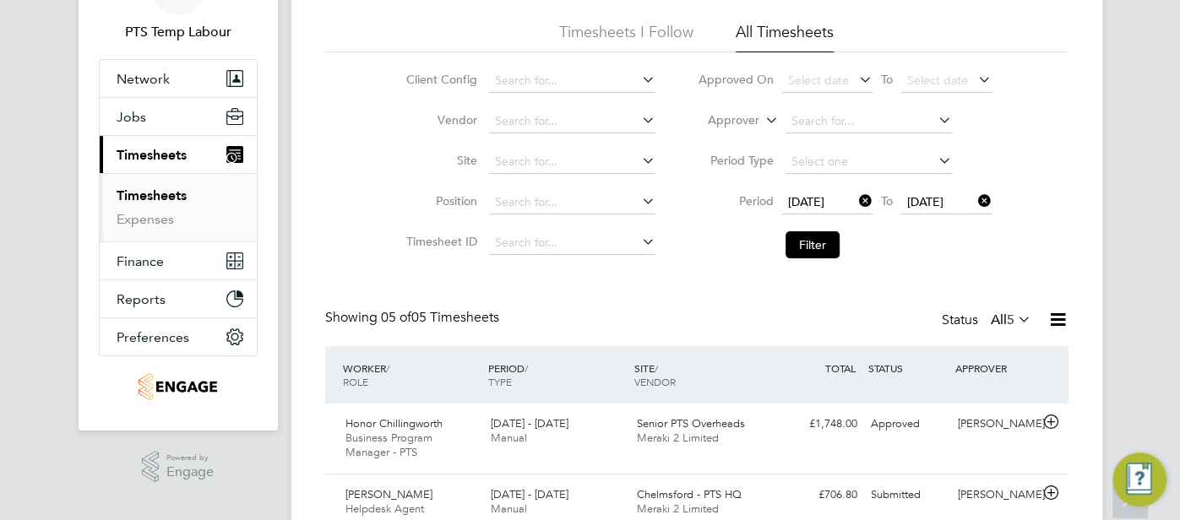
click at [1014, 320] on icon at bounding box center [1014, 319] width 0 height 24
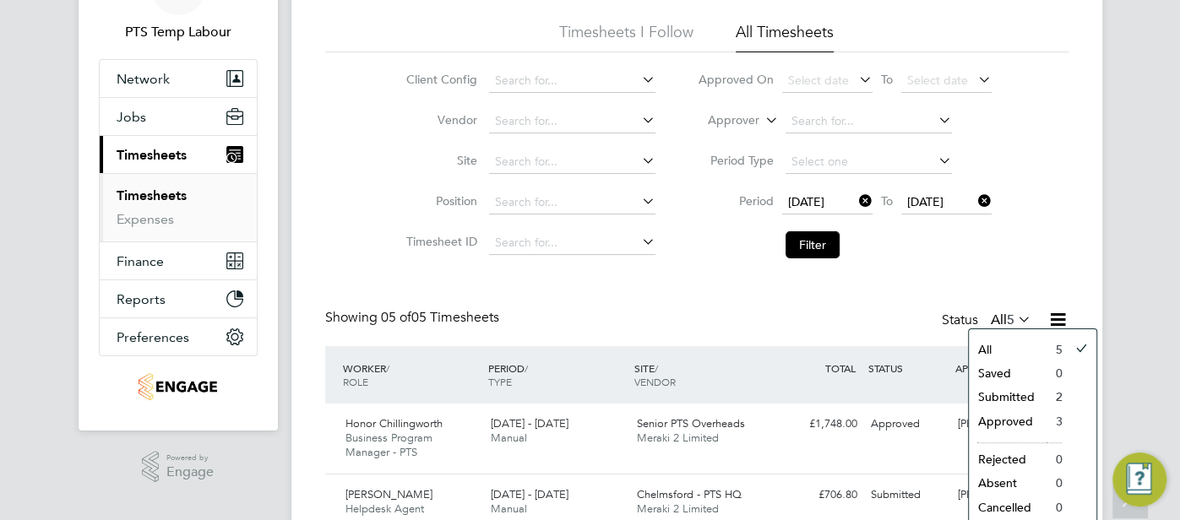
click at [859, 313] on div "Showing 05 of 05 Timesheets Status All 5" at bounding box center [696, 327] width 743 height 37
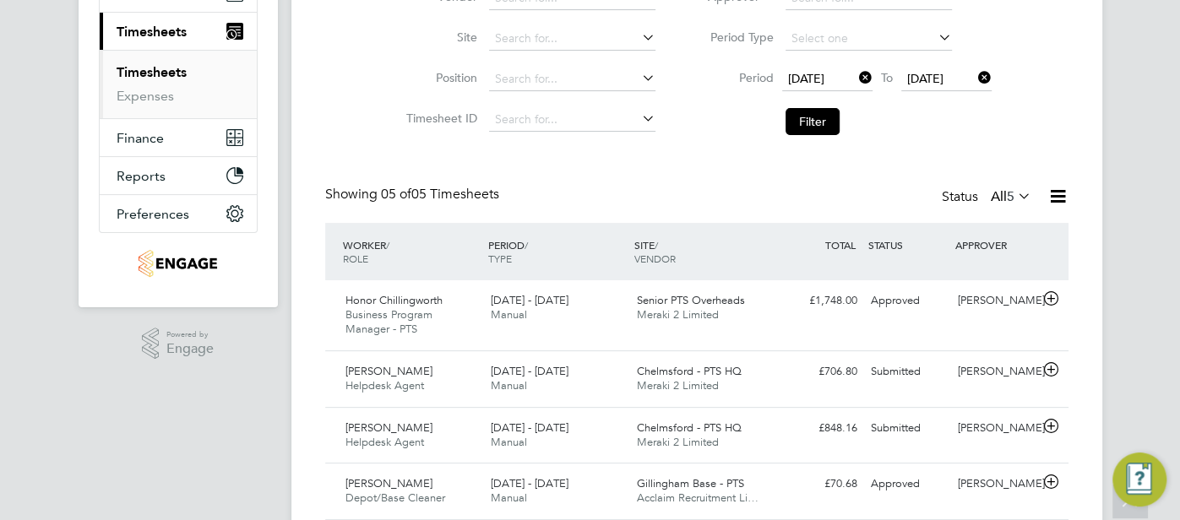
click at [1054, 193] on icon at bounding box center [1057, 196] width 21 height 21
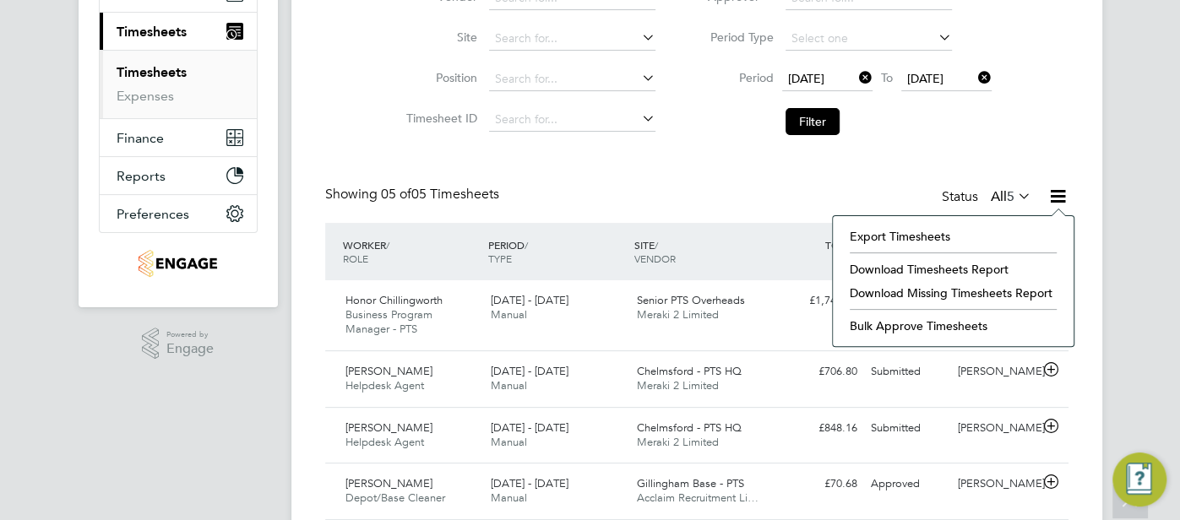
click at [1024, 284] on li "Download Missing Timesheets Report" at bounding box center [953, 293] width 224 height 24
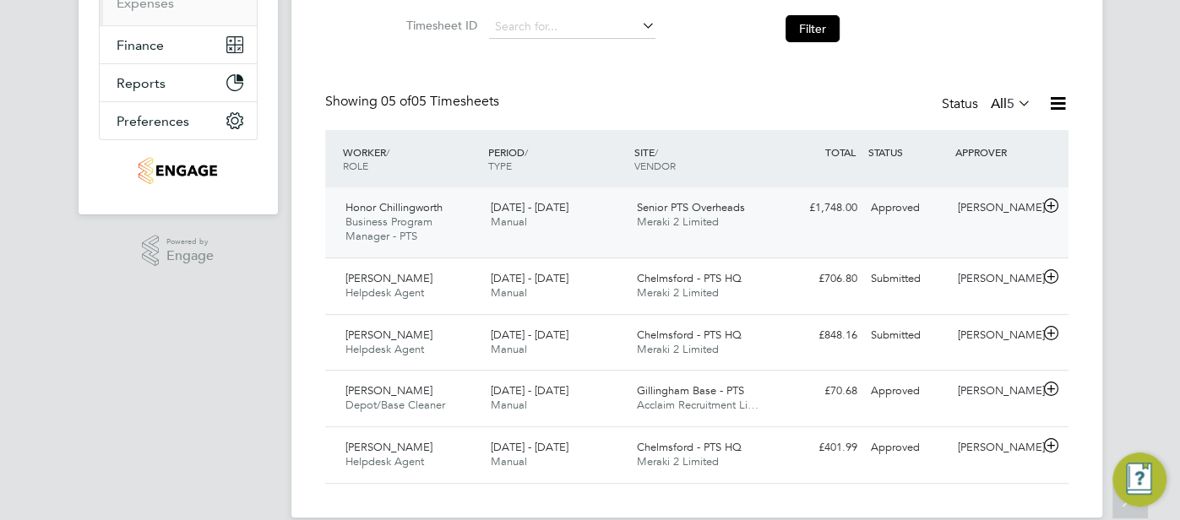
scroll to position [341, 0]
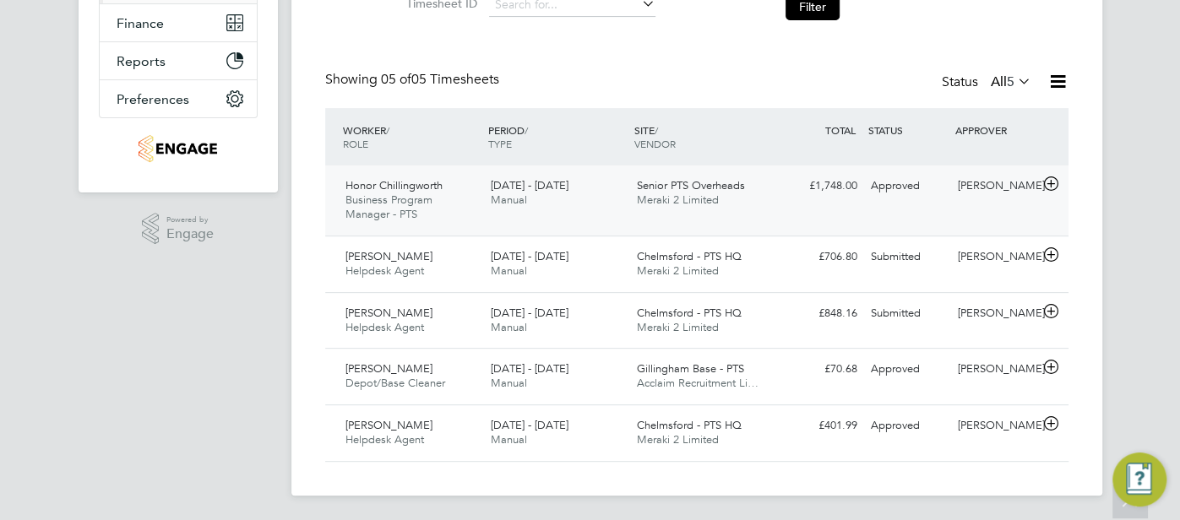
click at [921, 194] on div "Approved" at bounding box center [908, 186] width 88 height 28
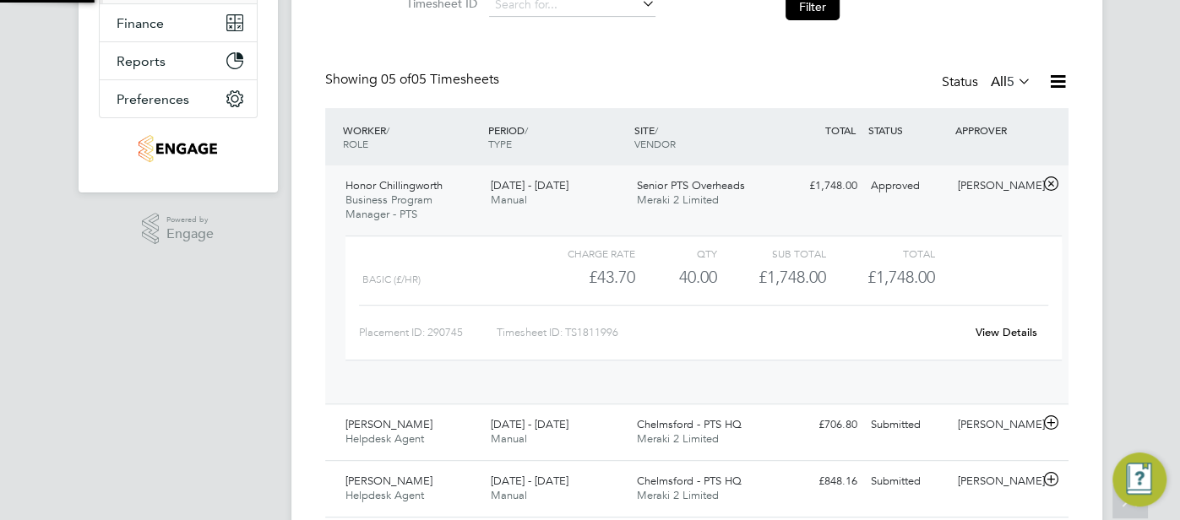
scroll to position [29, 164]
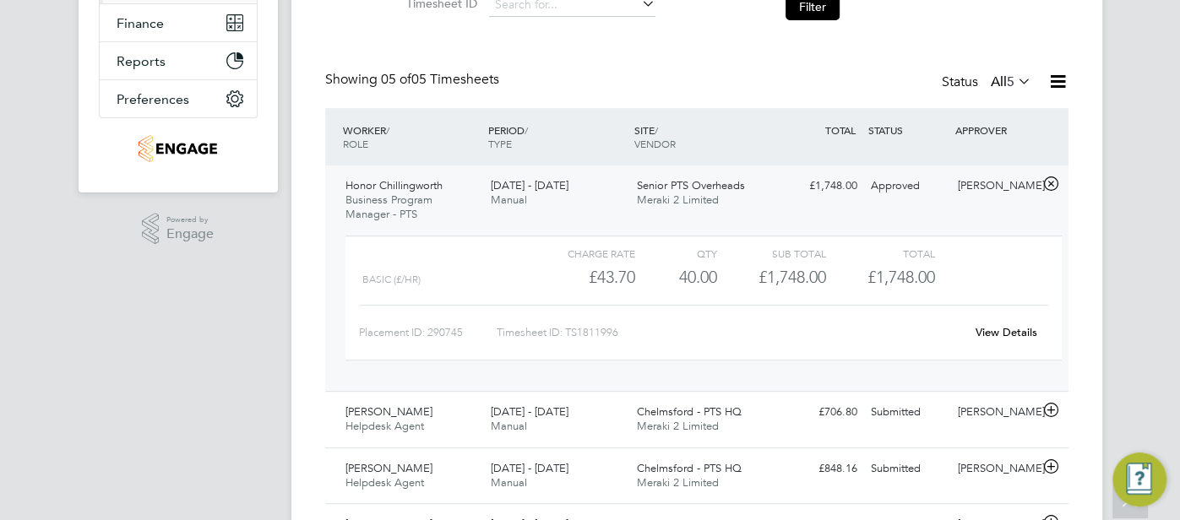
click at [1001, 328] on link "View Details" at bounding box center [1006, 332] width 62 height 14
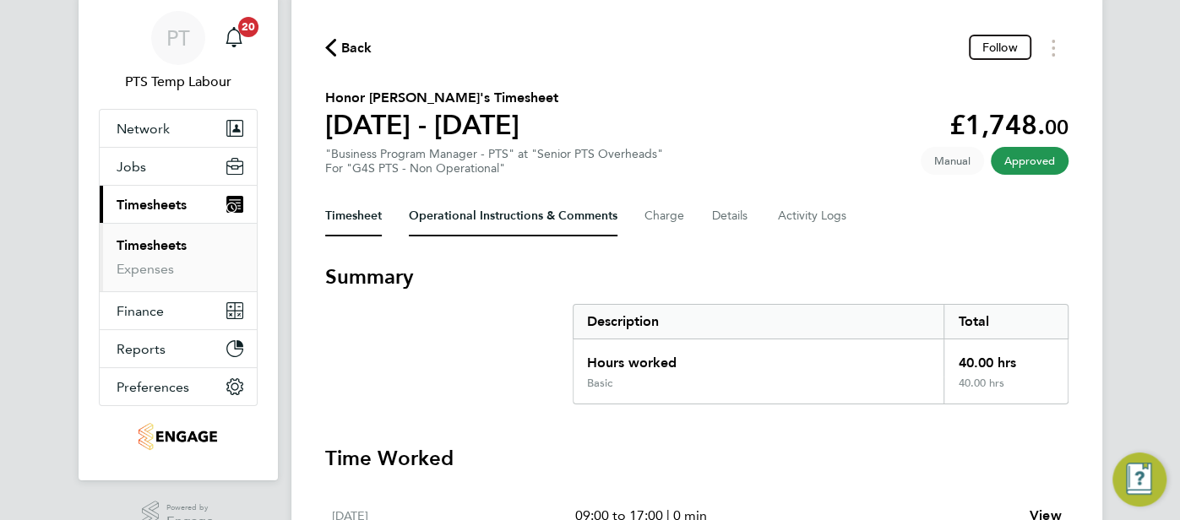
scroll to position [42, 0]
